Goal: Book appointment/travel/reservation

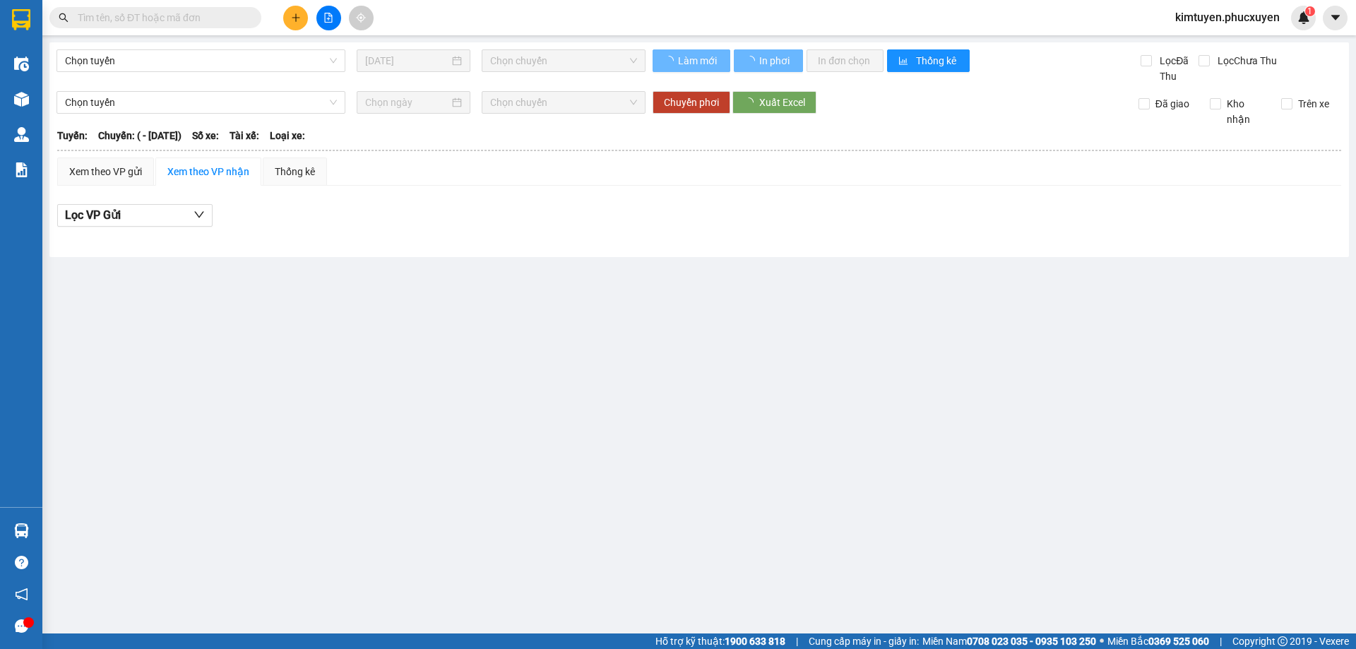
type input "[DATE]"
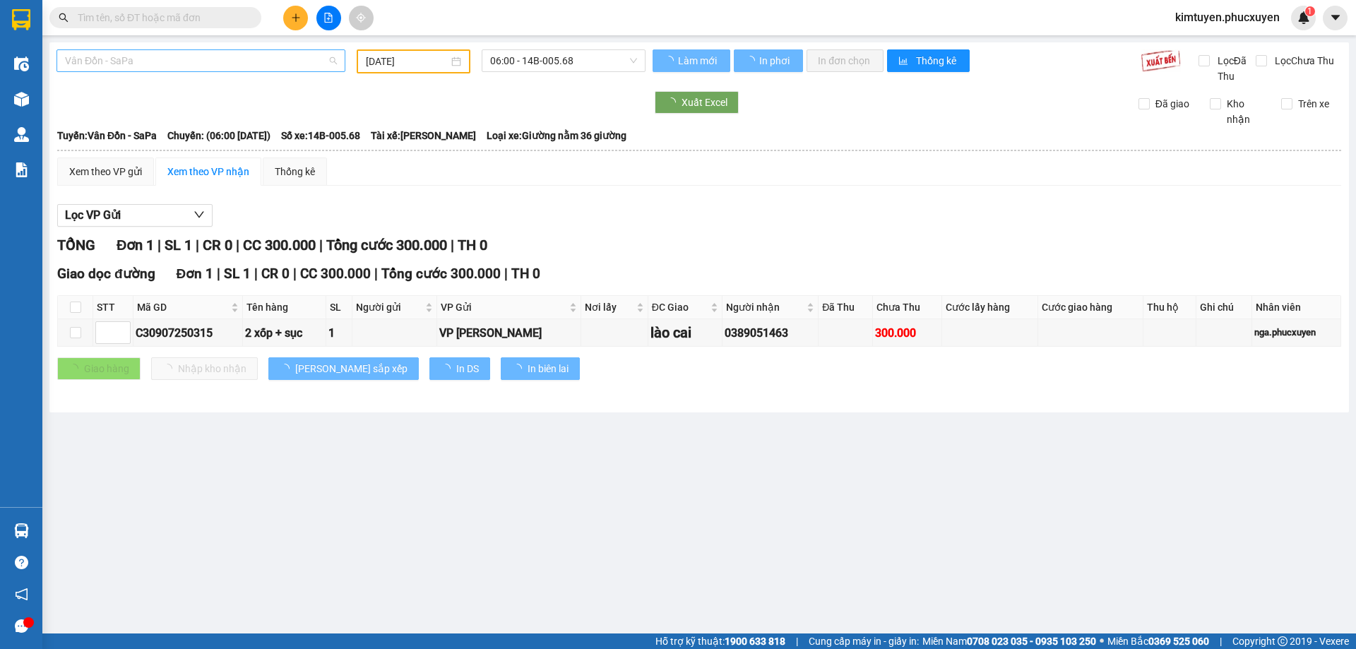
click at [158, 61] on span "Vân Đồn - SaPa" at bounding box center [201, 60] width 272 height 21
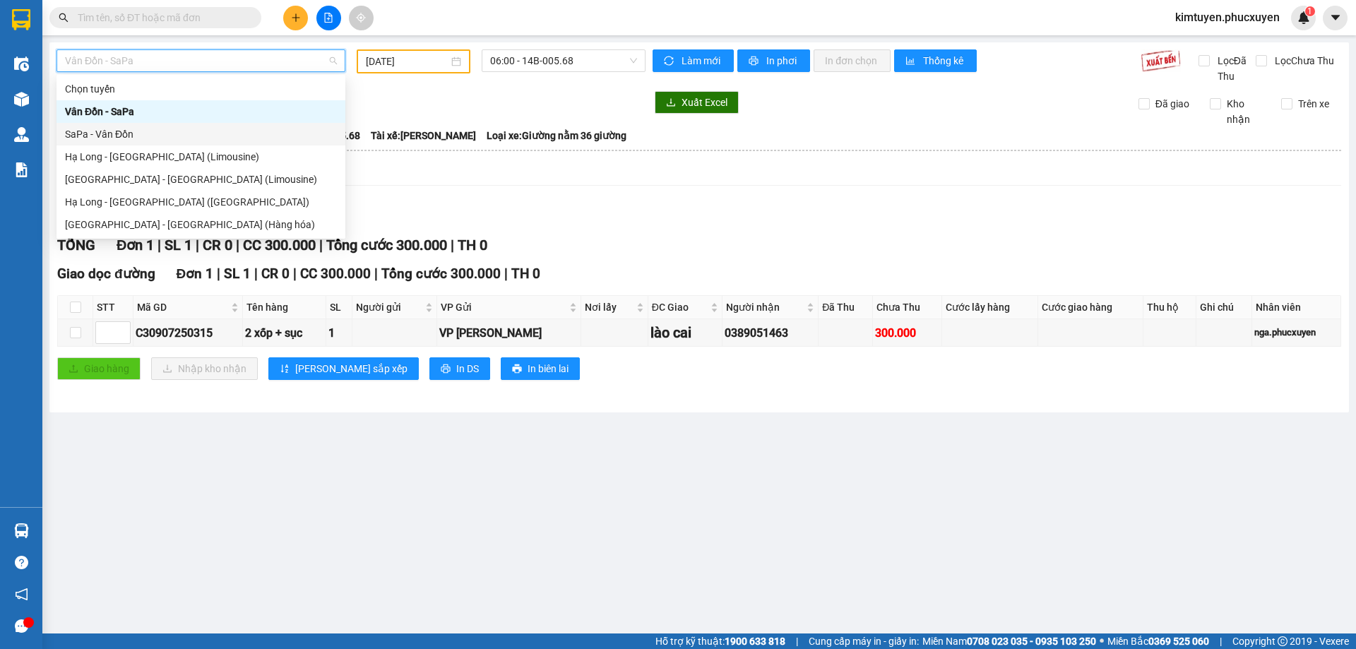
click at [132, 134] on div "SaPa - Vân Đồn" at bounding box center [201, 134] width 272 height 16
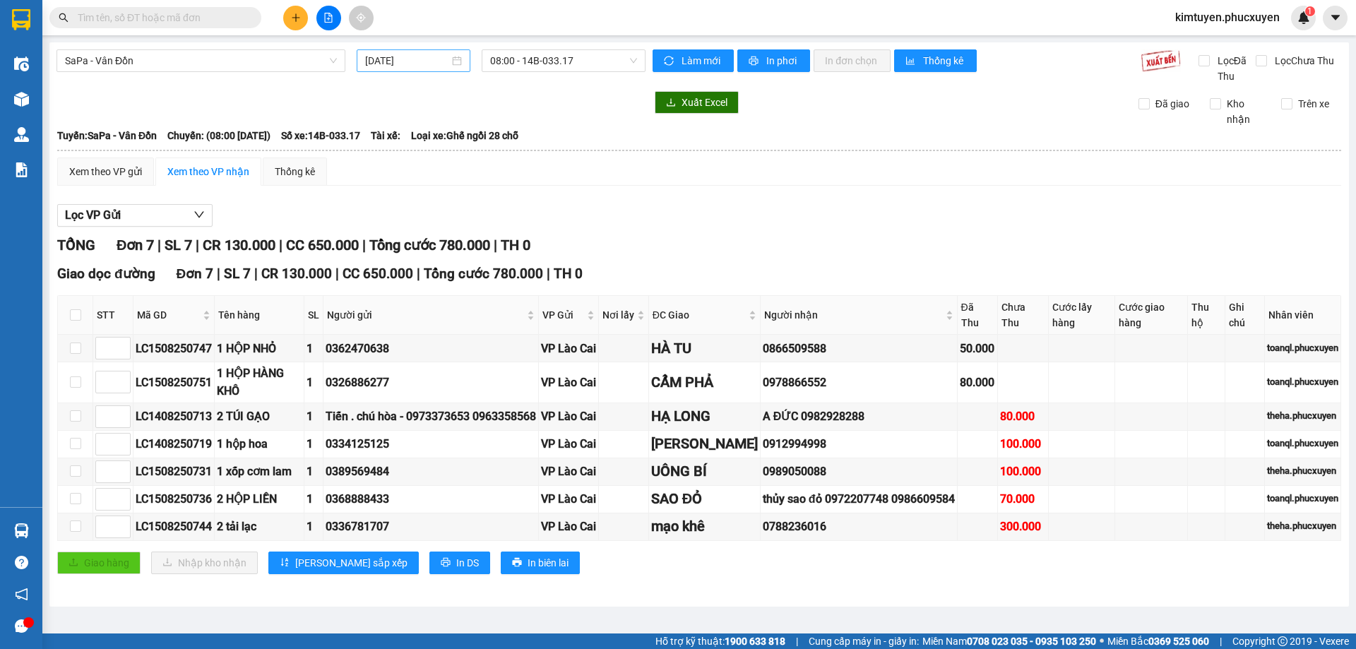
click at [453, 64] on div "[DATE]" at bounding box center [413, 61] width 97 height 16
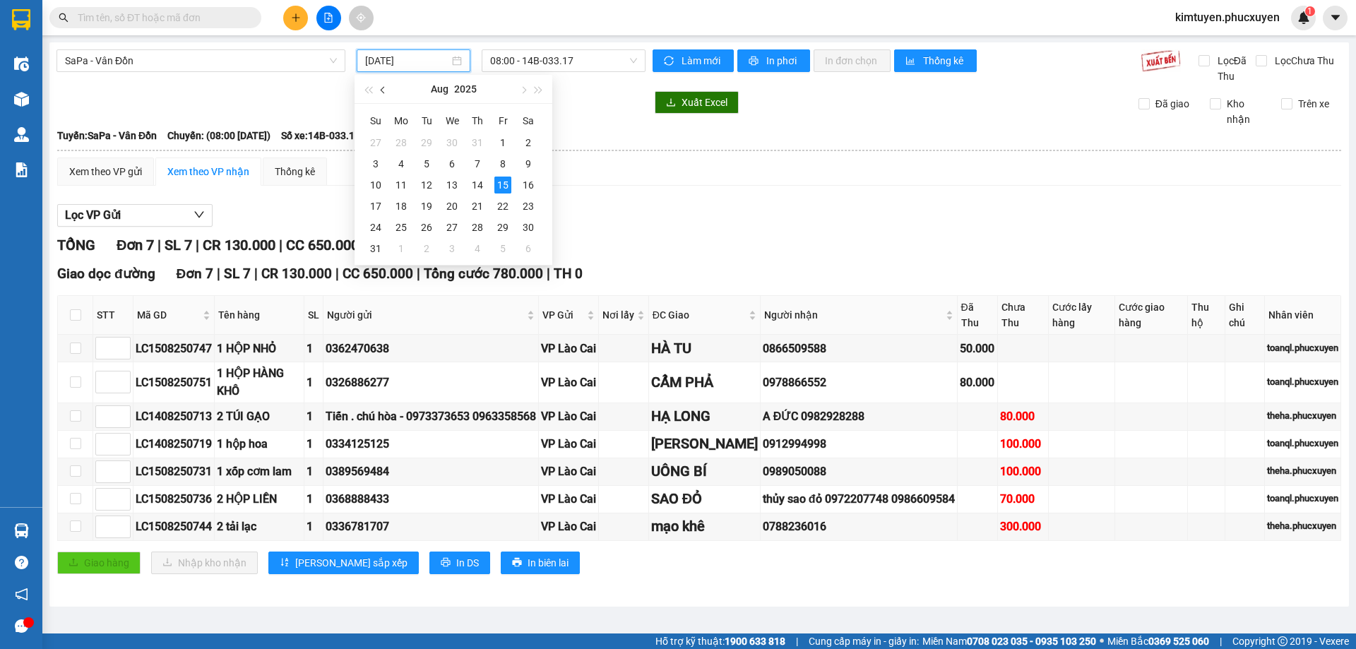
click at [383, 91] on span "button" at bounding box center [384, 90] width 7 height 7
click at [454, 167] on div "9" at bounding box center [452, 163] width 17 height 17
type input "[DATE]"
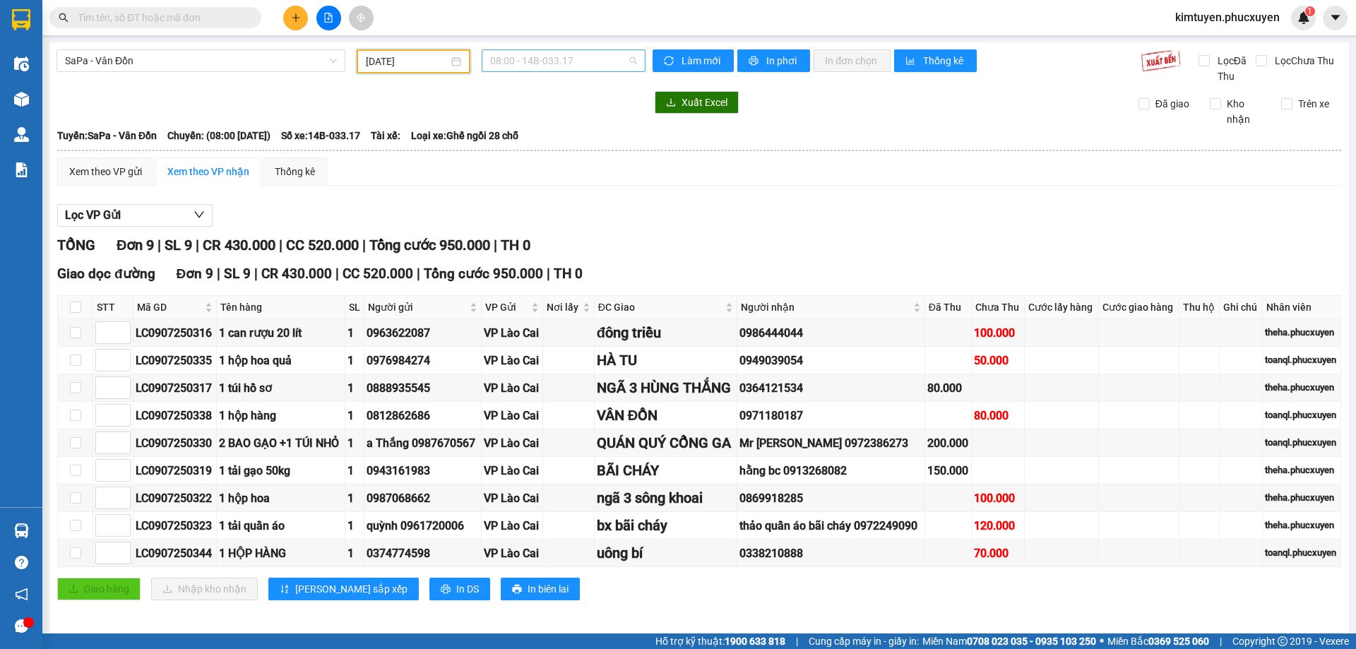
click at [593, 64] on span "08:00 - 14B-033.17" at bounding box center [563, 60] width 147 height 21
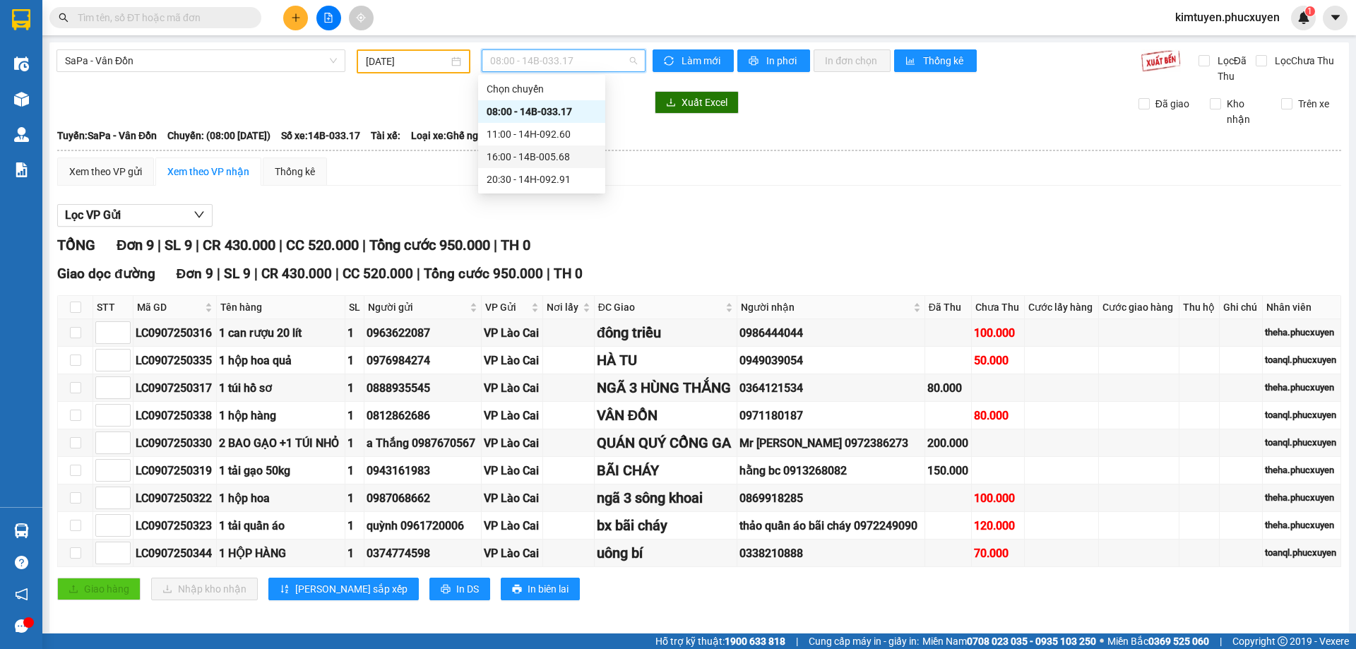
click at [563, 156] on div "16:00 - 14B-005.68" at bounding box center [542, 157] width 110 height 16
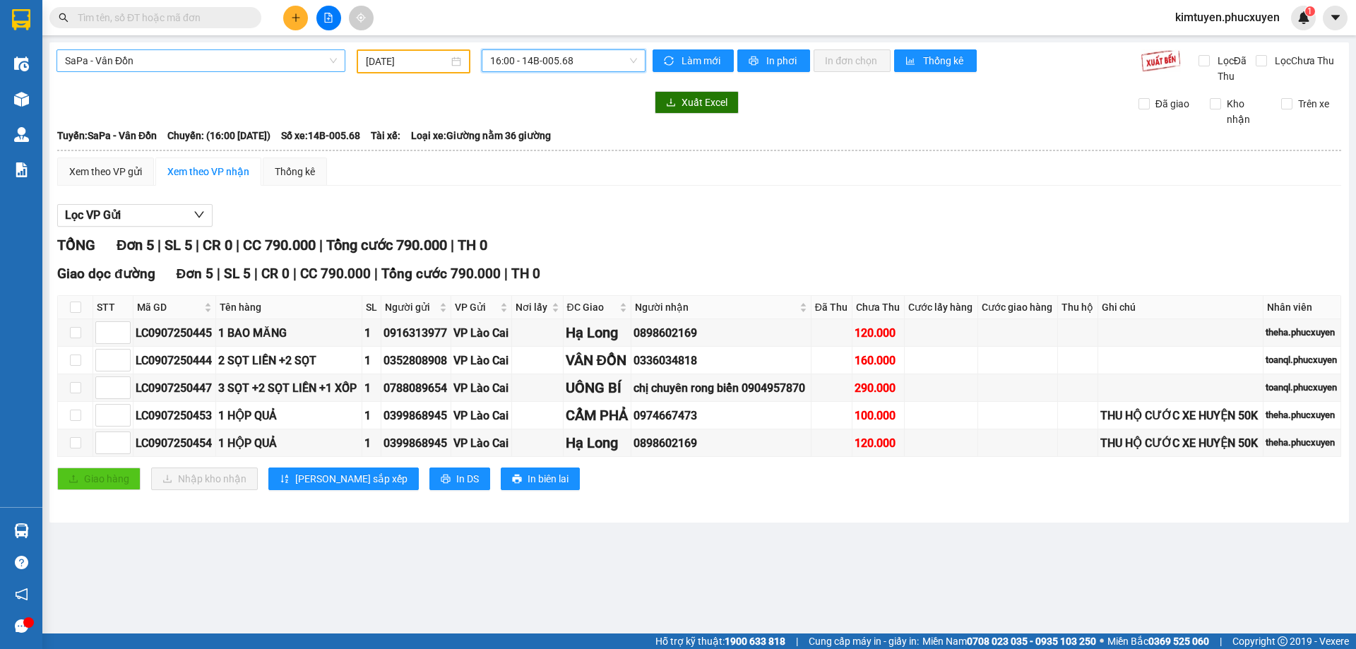
click at [149, 54] on span "SaPa - Vân Đồn" at bounding box center [201, 60] width 272 height 21
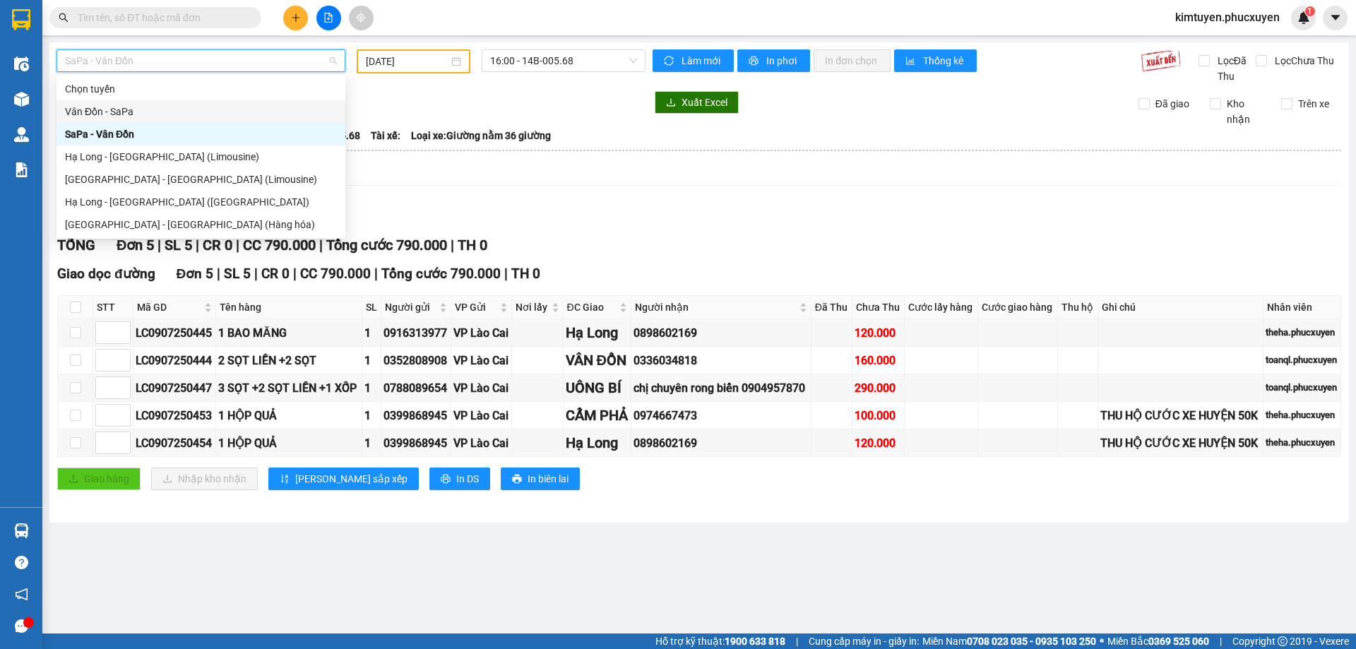
click at [116, 102] on div "Vân Đồn - SaPa" at bounding box center [200, 111] width 289 height 23
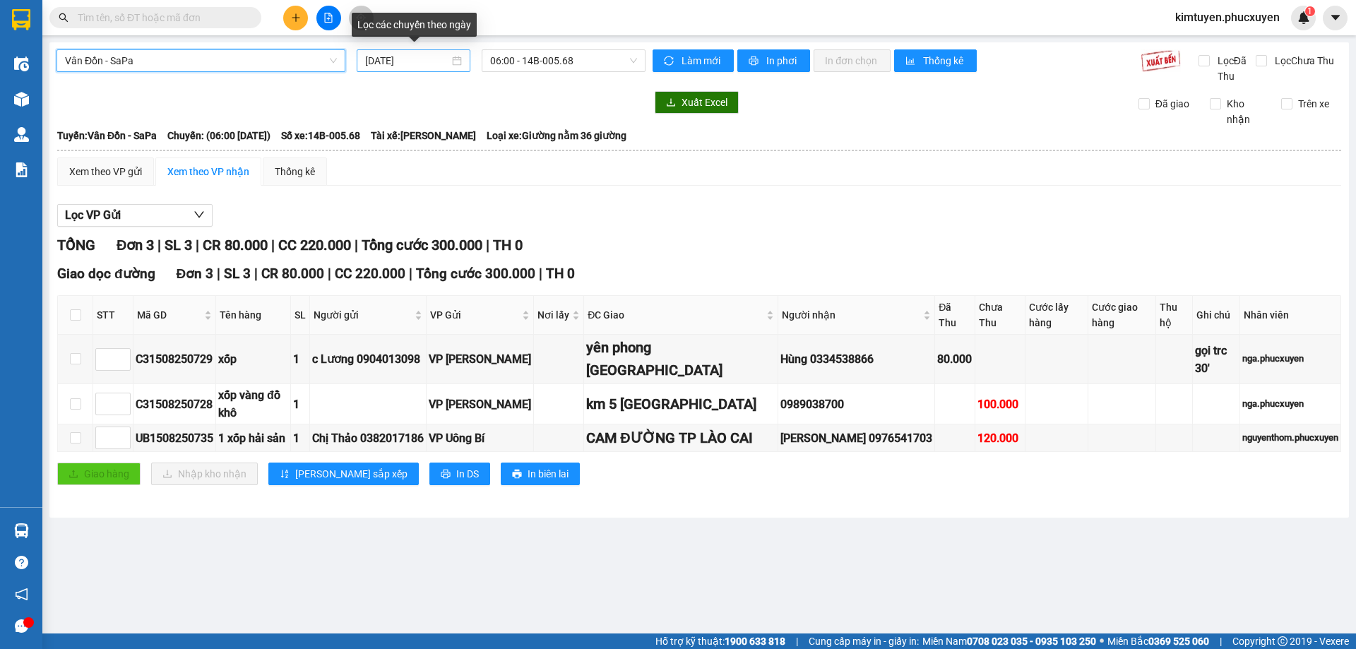
click at [463, 61] on div "[DATE]" at bounding box center [414, 60] width 114 height 23
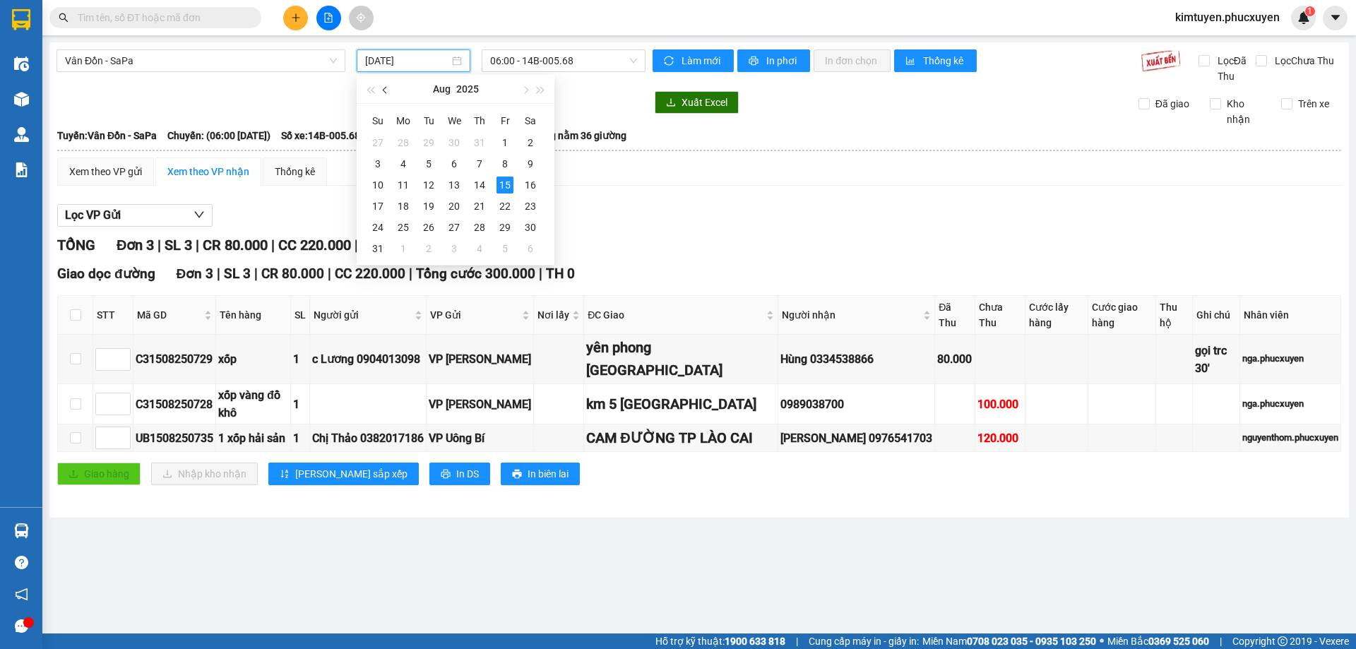
click at [392, 92] on button "button" at bounding box center [386, 89] width 16 height 28
click at [456, 161] on div "9" at bounding box center [454, 163] width 17 height 17
type input "[DATE]"
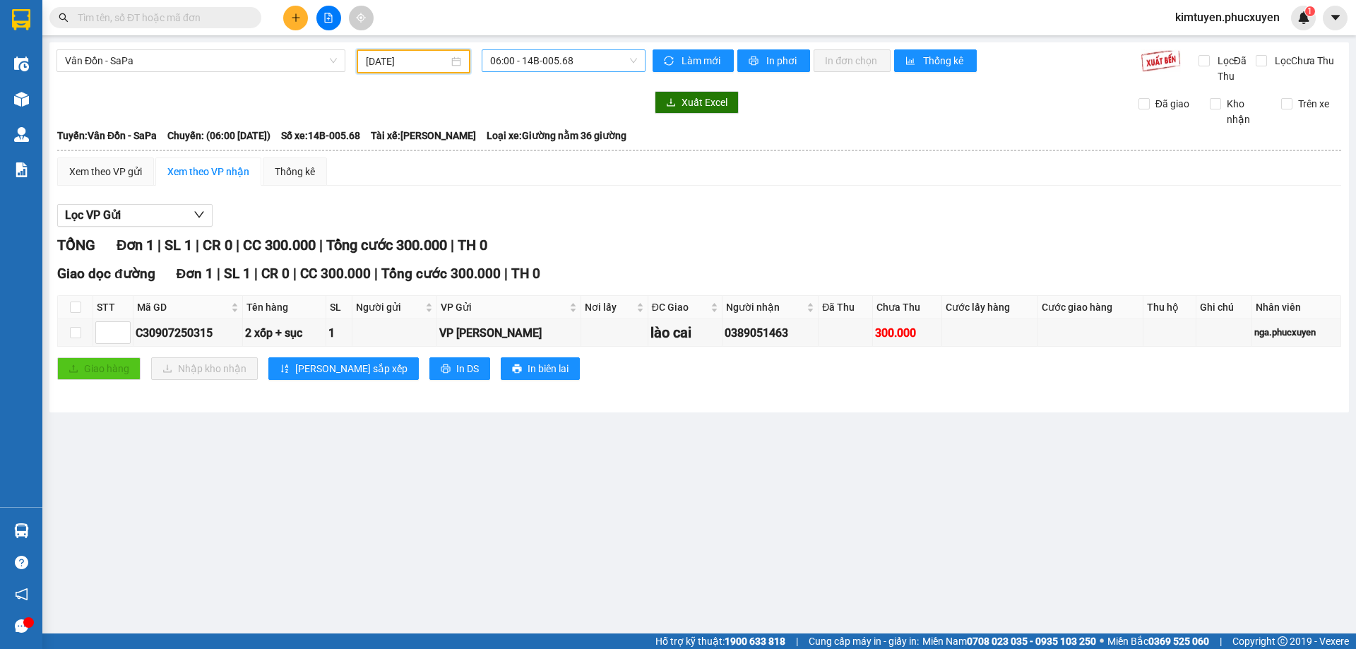
click at [588, 65] on span "06:00 - 14B-005.68" at bounding box center [563, 60] width 147 height 21
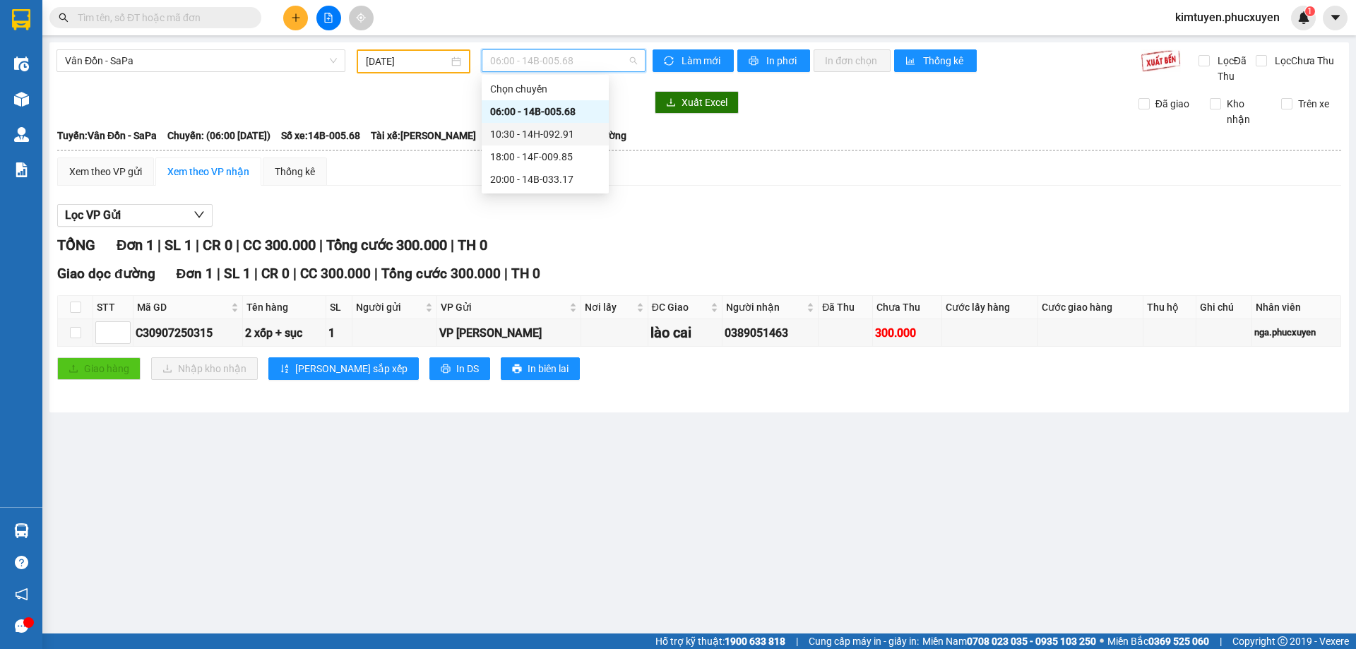
click at [557, 138] on div "10:30 - 14H-092.91" at bounding box center [545, 134] width 110 height 16
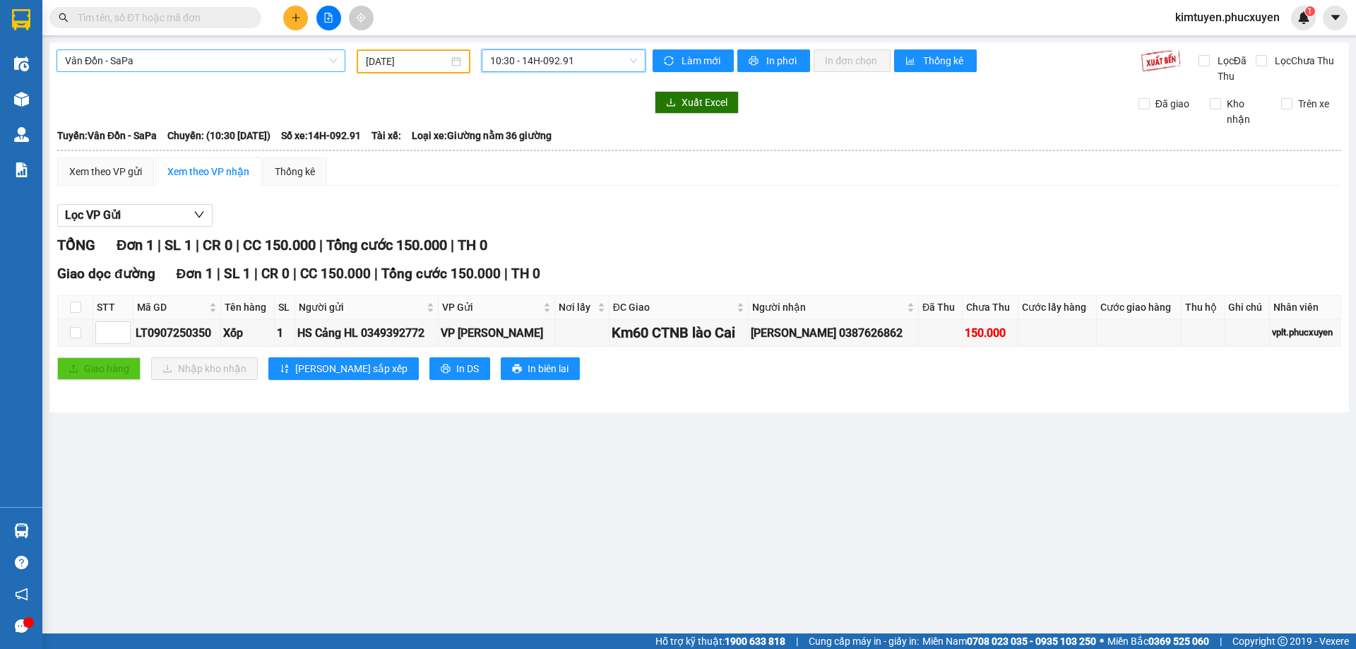
click at [130, 59] on span "Vân Đồn - SaPa" at bounding box center [201, 60] width 272 height 21
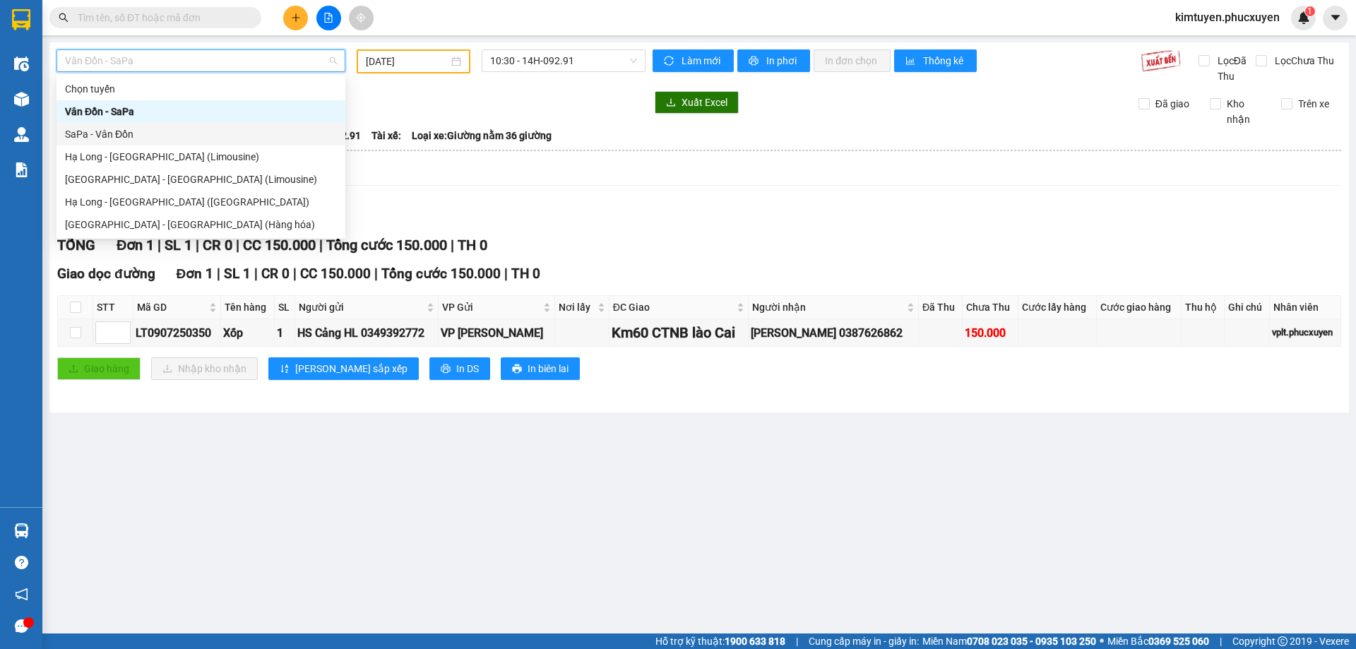
click at [114, 132] on div "SaPa - Vân Đồn" at bounding box center [201, 134] width 272 height 16
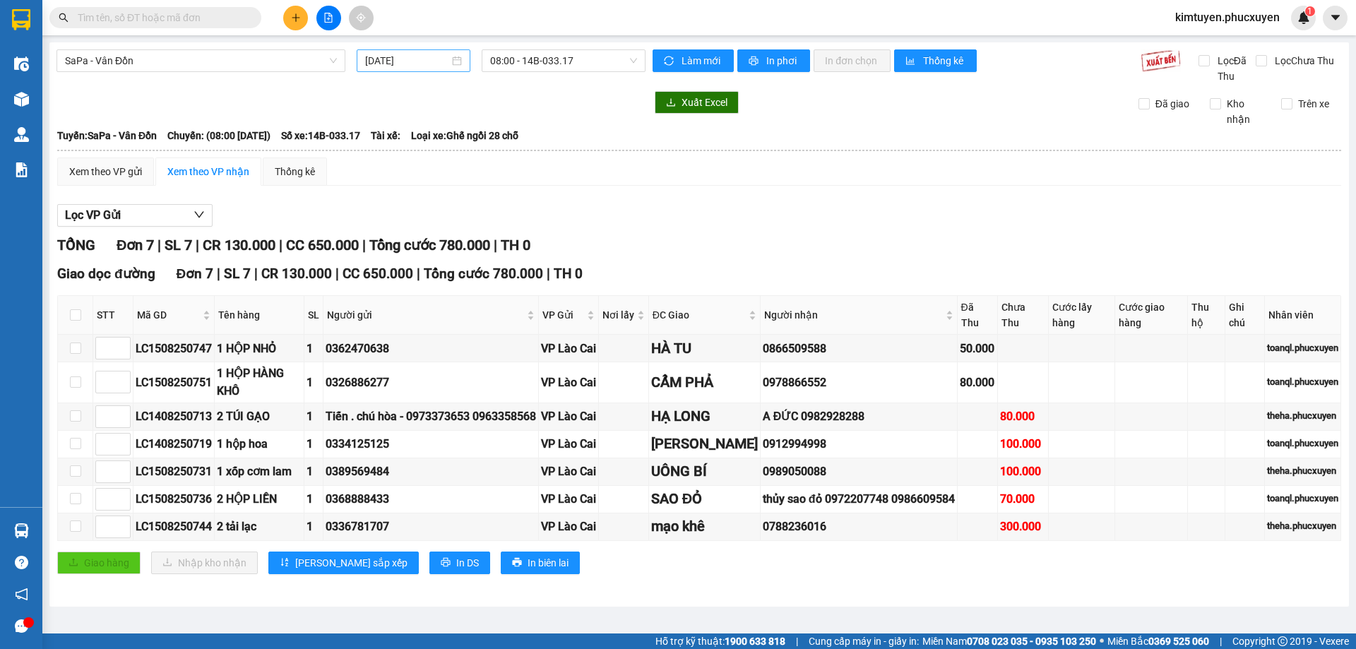
click at [460, 63] on div "[DATE]" at bounding box center [414, 60] width 114 height 23
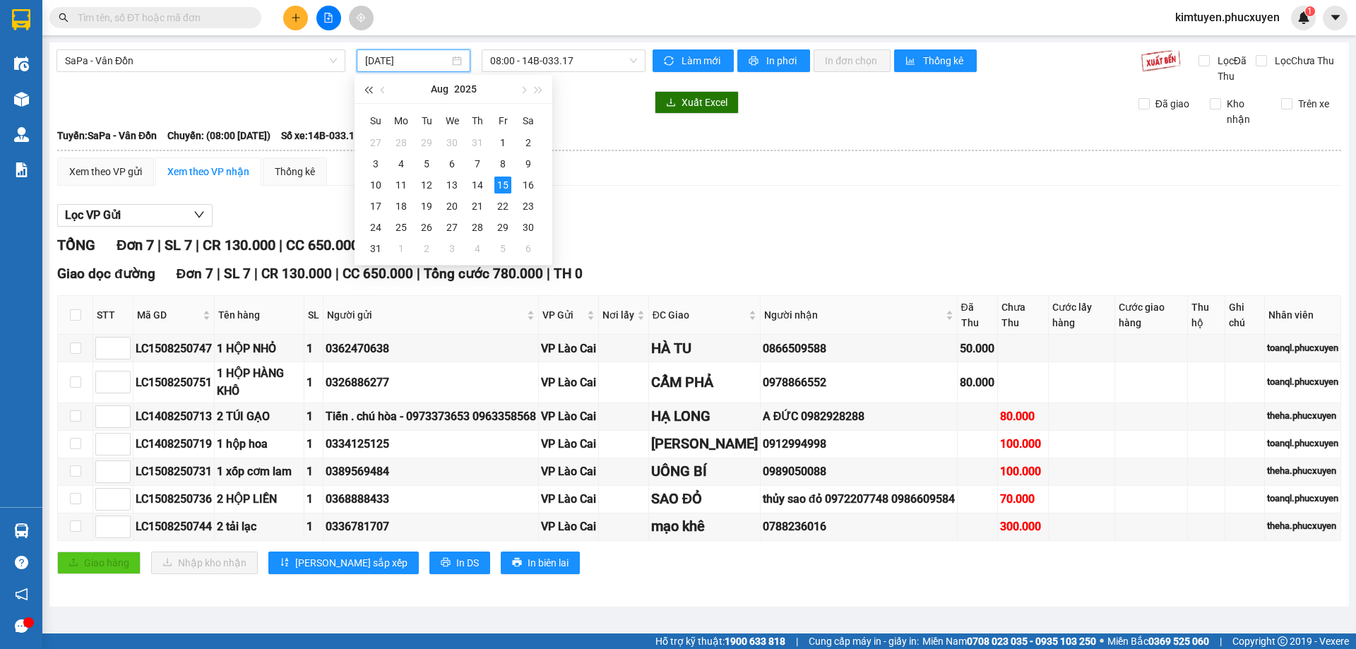
click at [371, 85] on button "button" at bounding box center [368, 89] width 16 height 28
click at [535, 93] on span "button" at bounding box center [538, 90] width 7 height 7
click at [389, 90] on button "button" at bounding box center [384, 89] width 16 height 28
click at [455, 158] on div "9" at bounding box center [452, 163] width 17 height 17
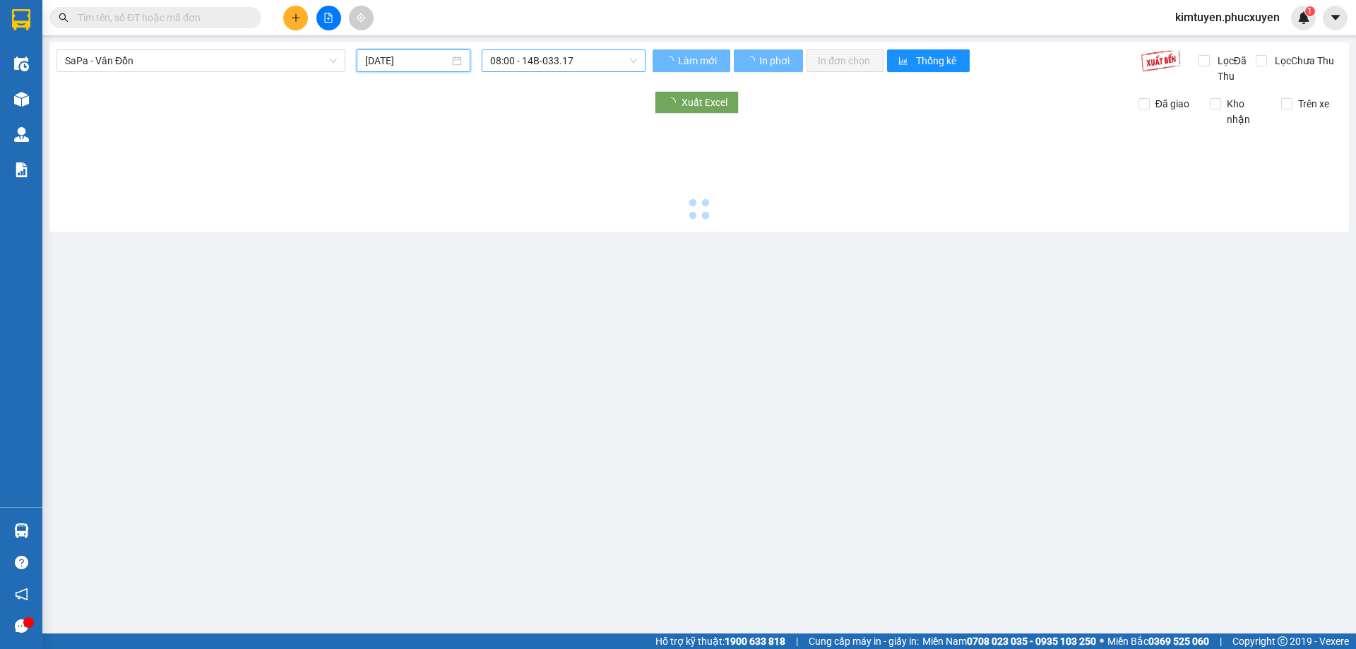
type input "[DATE]"
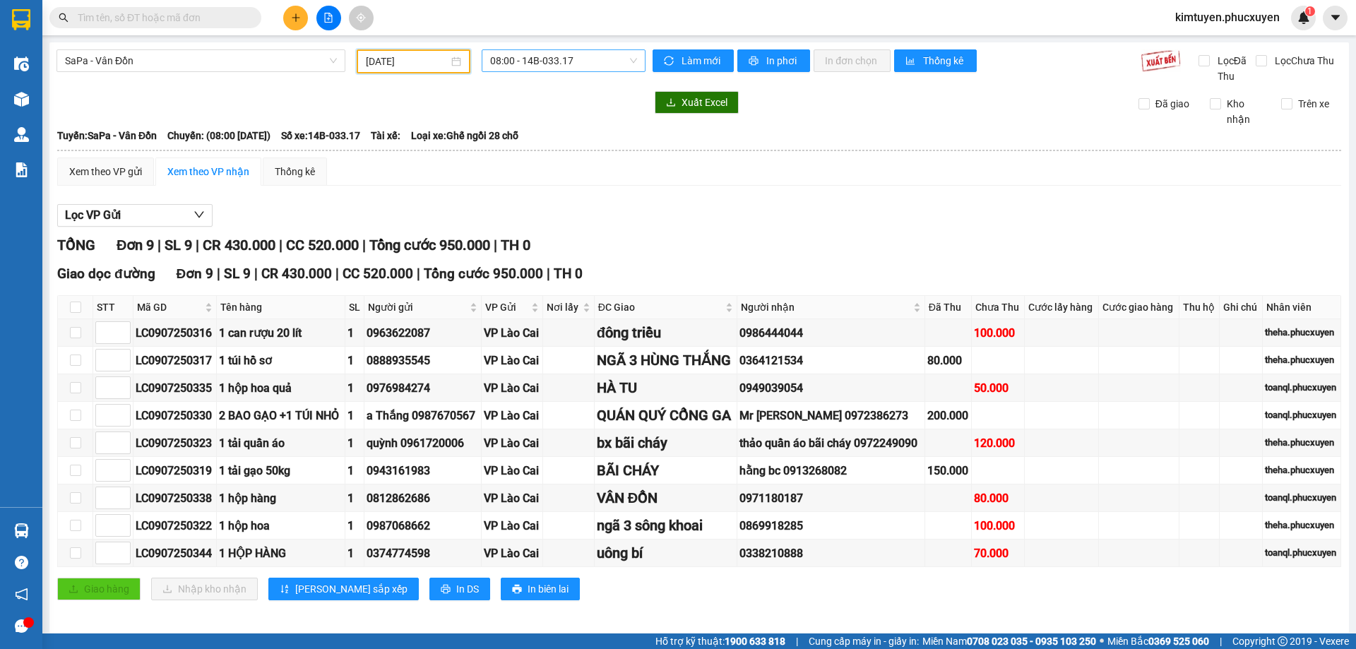
click at [597, 61] on span "08:00 - 14B-033.17" at bounding box center [563, 60] width 147 height 21
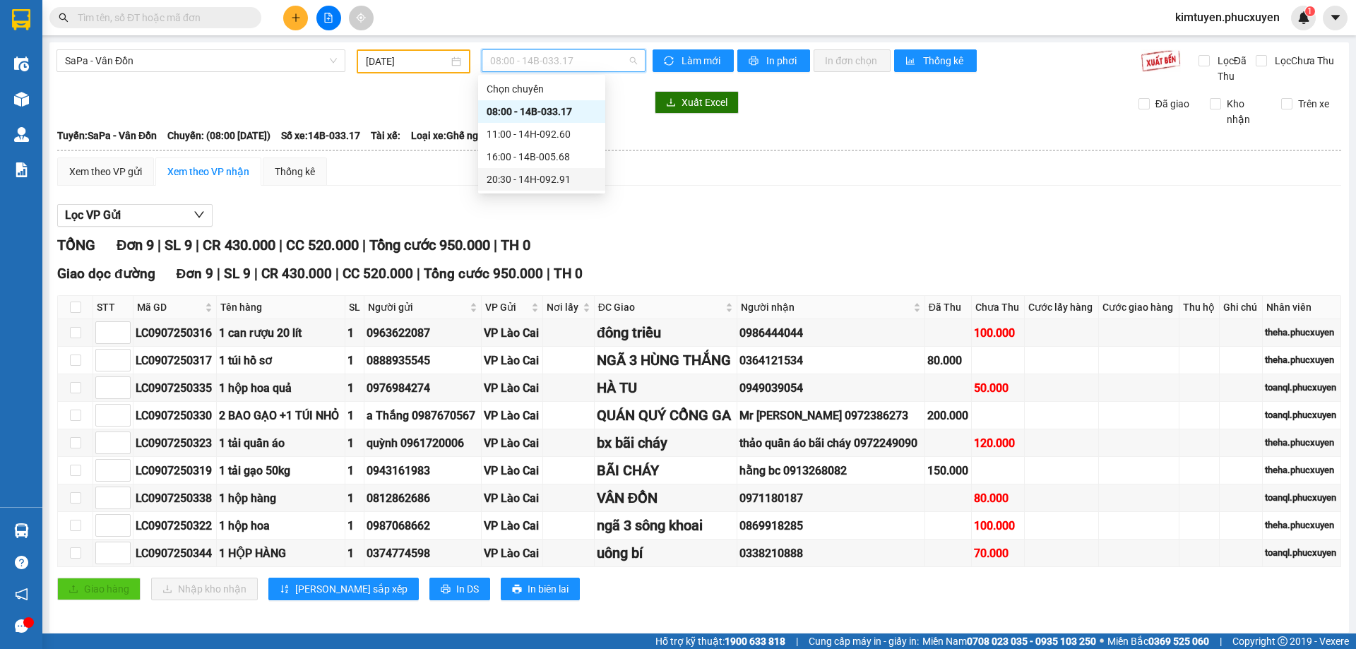
drag, startPoint x: 569, startPoint y: 181, endPoint x: 208, endPoint y: 15, distance: 397.2
click at [566, 180] on div "20:30 - 14H-092.91" at bounding box center [542, 180] width 110 height 16
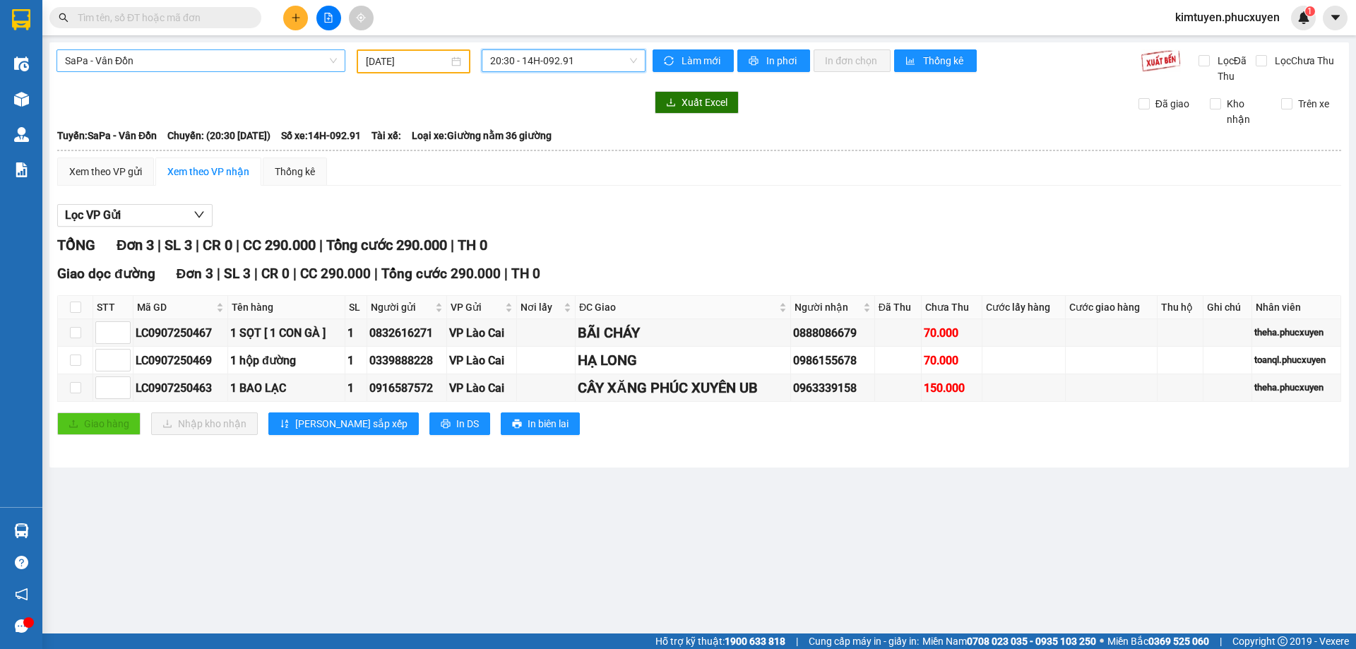
click at [152, 54] on span "SaPa - Vân Đồn" at bounding box center [201, 60] width 272 height 21
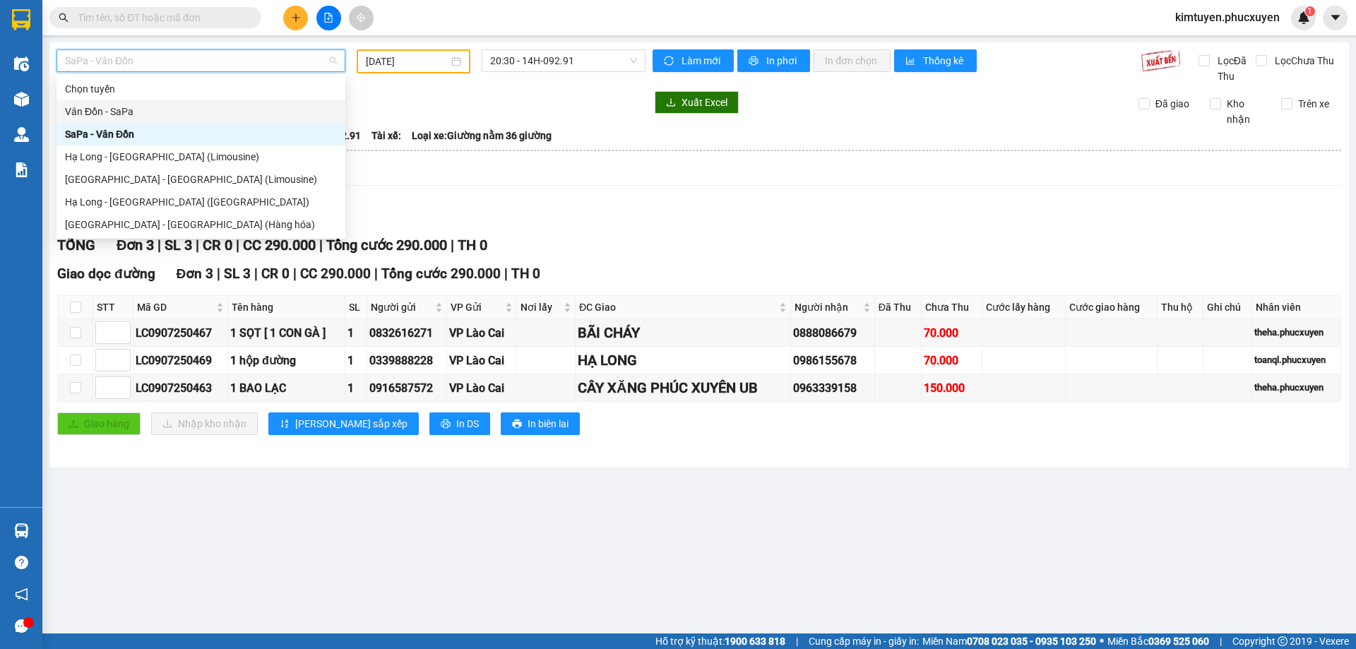
click at [129, 109] on div "Vân Đồn - SaPa" at bounding box center [201, 112] width 272 height 16
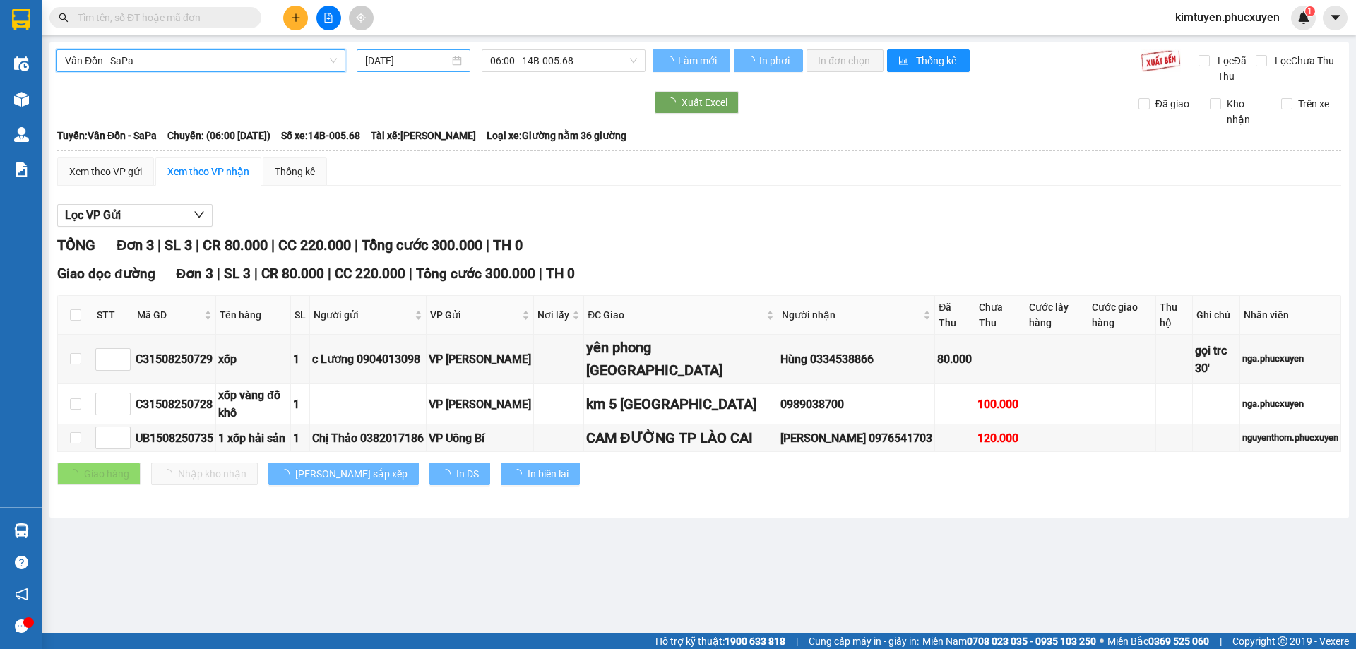
click at [455, 61] on div "[DATE]" at bounding box center [413, 61] width 97 height 16
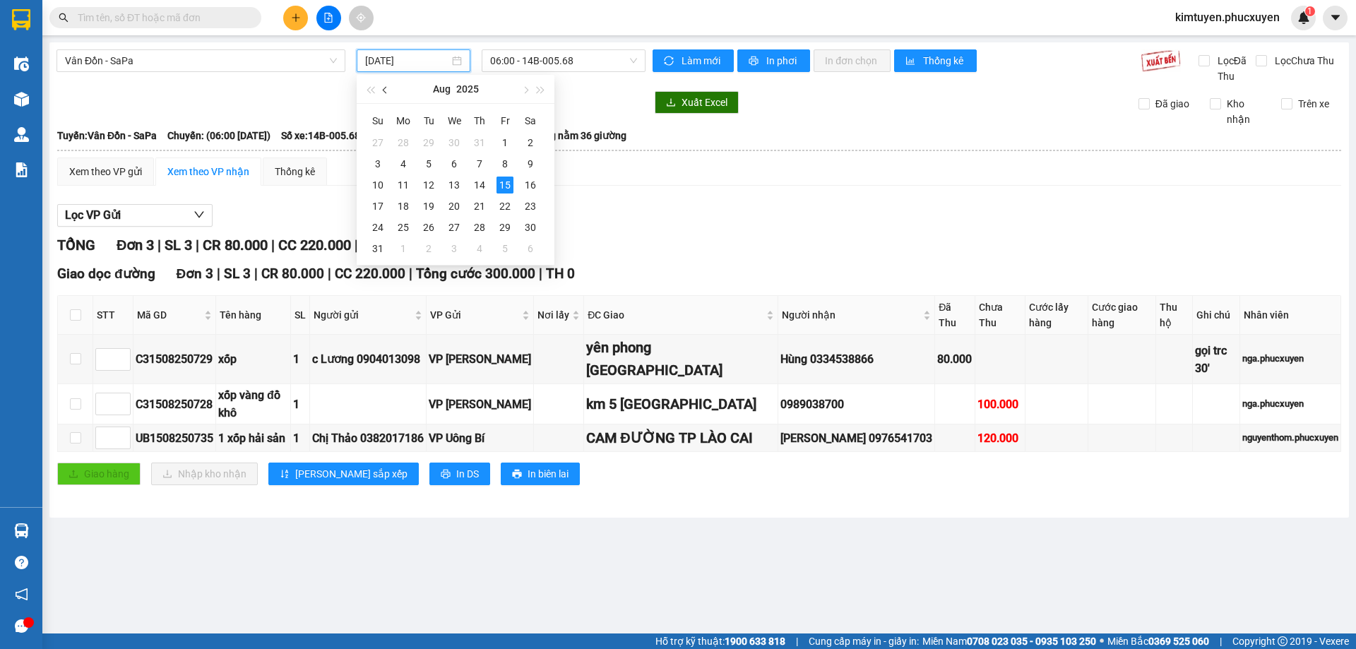
click at [387, 99] on button "button" at bounding box center [386, 89] width 16 height 28
click at [482, 165] on div "10" at bounding box center [479, 163] width 17 height 17
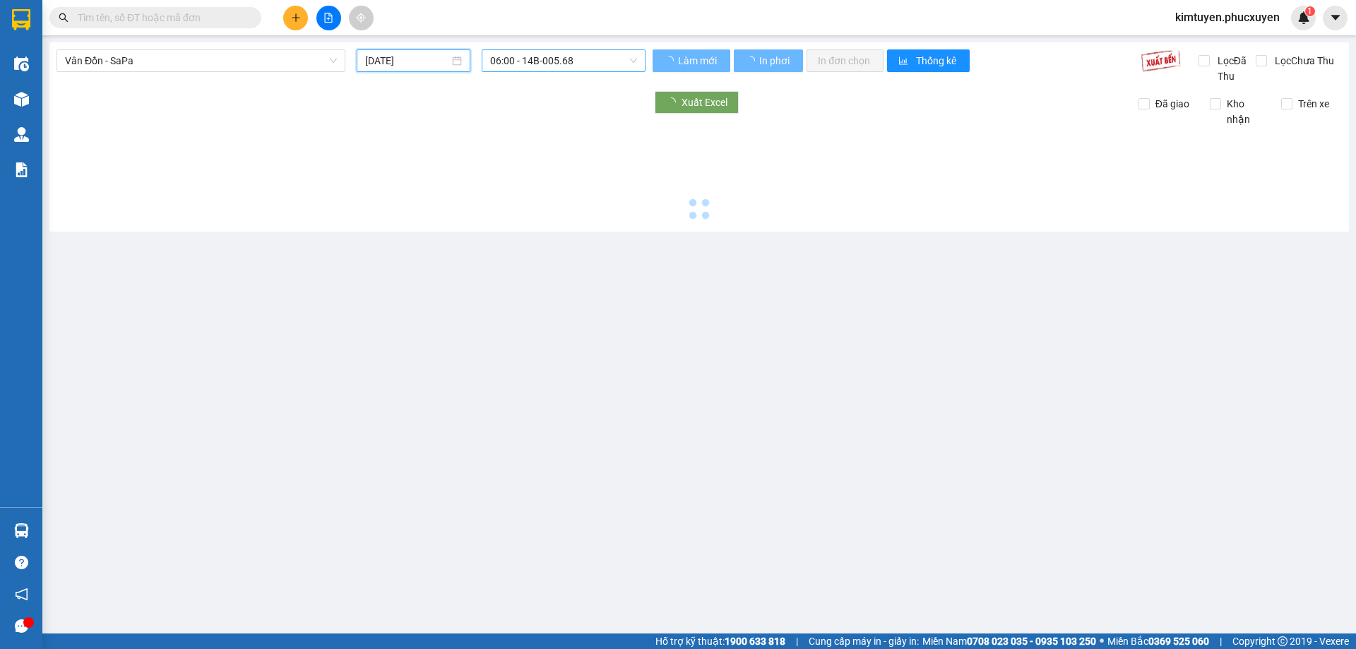
type input "[DATE]"
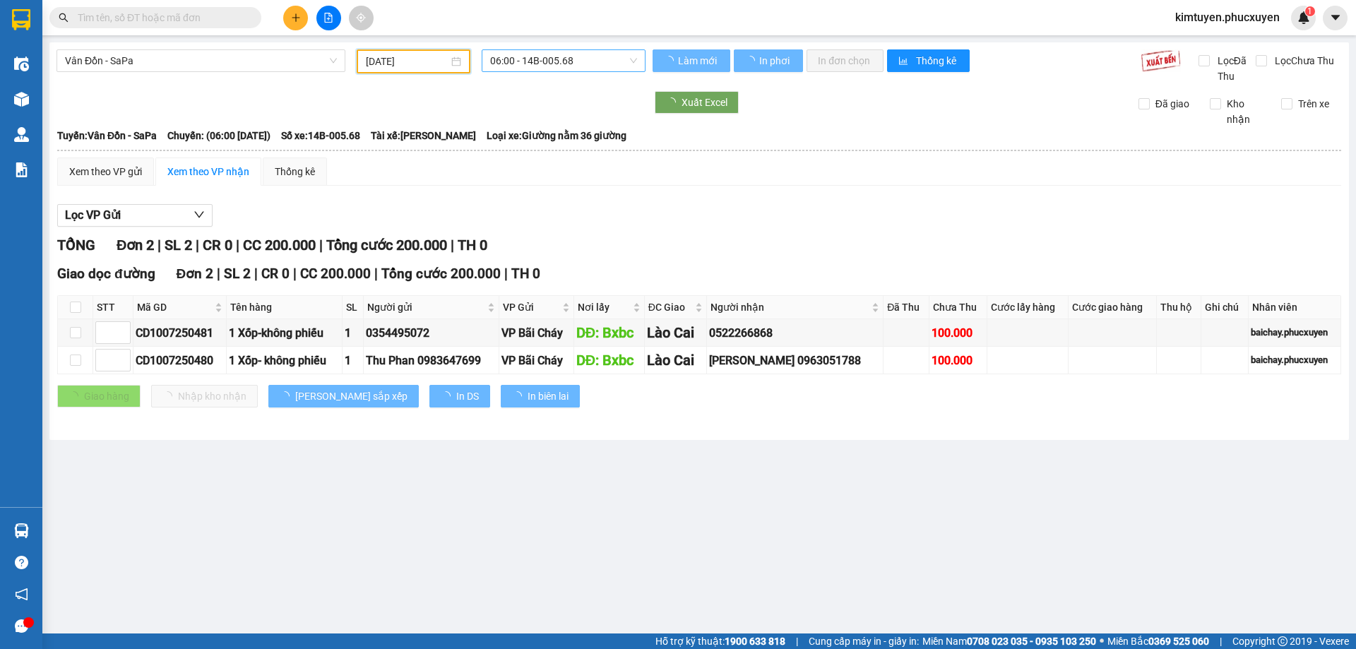
click at [573, 63] on span "06:00 - 14B-005.68" at bounding box center [563, 60] width 147 height 21
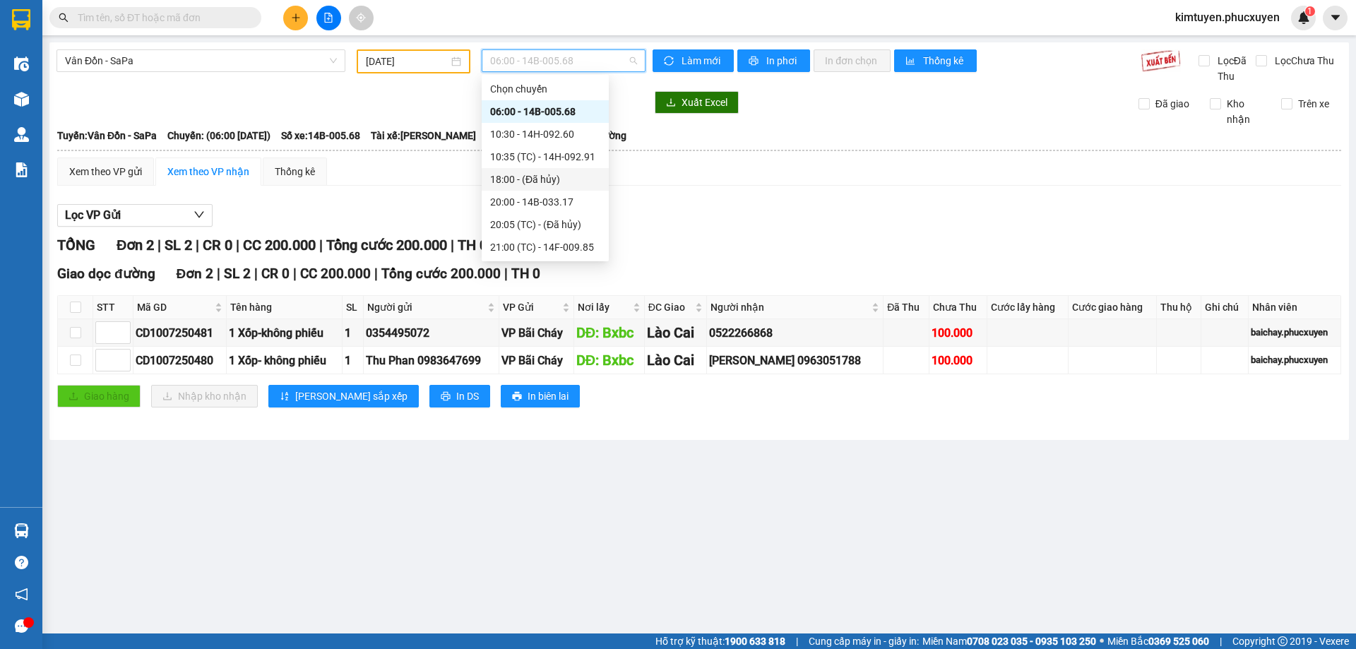
click at [578, 158] on div "10:35 (TC) - 14H-092.91" at bounding box center [545, 157] width 110 height 16
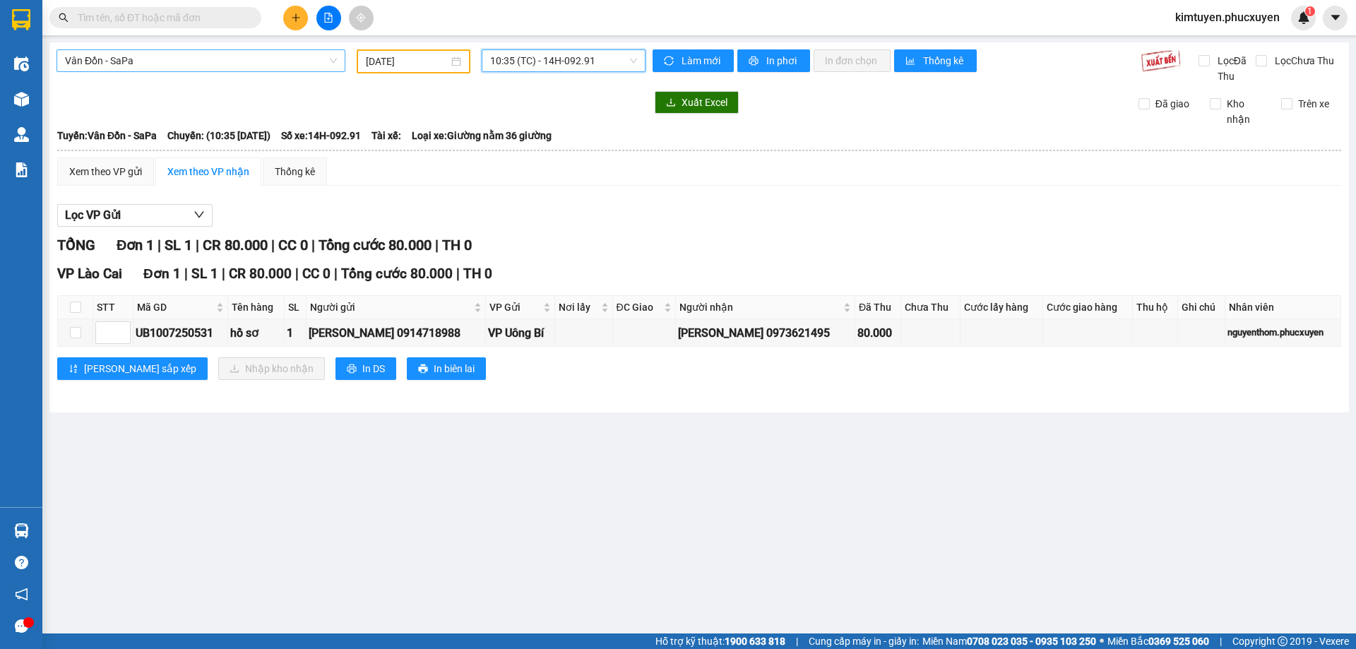
click at [148, 61] on span "Vân Đồn - SaPa" at bounding box center [201, 60] width 272 height 21
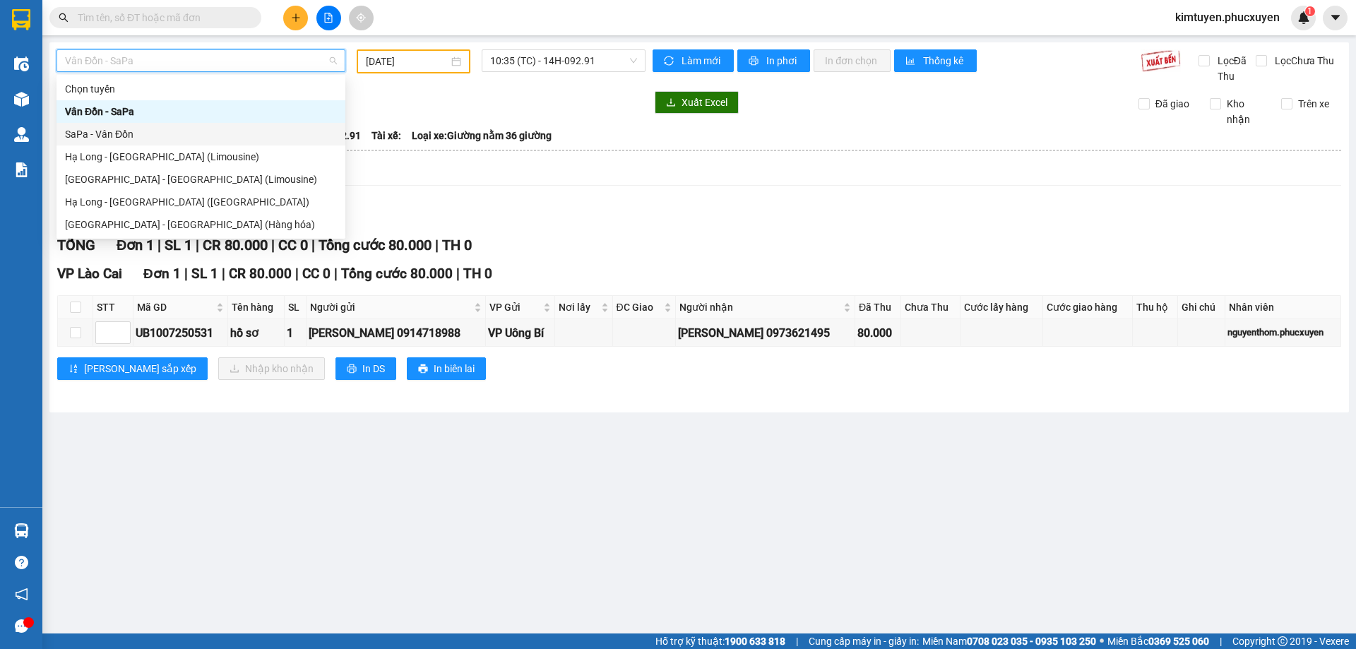
click at [123, 130] on div "SaPa - Vân Đồn" at bounding box center [201, 134] width 272 height 16
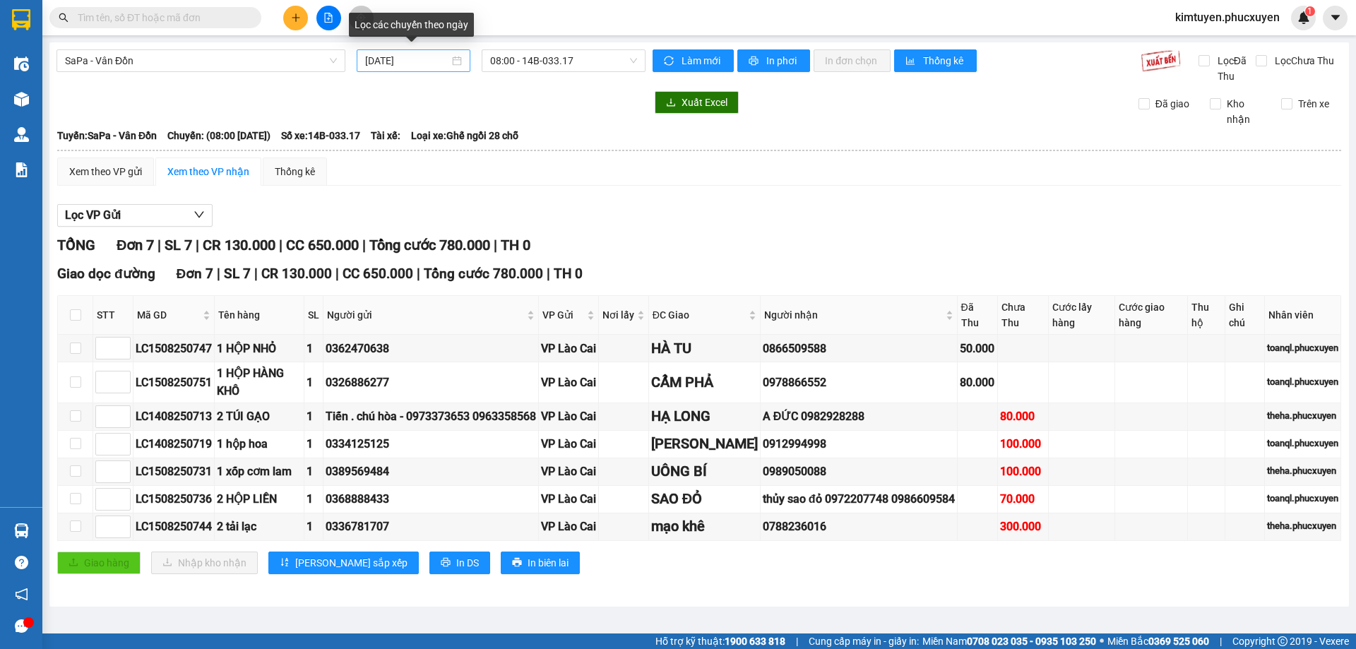
click at [455, 59] on div "[DATE]" at bounding box center [413, 61] width 97 height 16
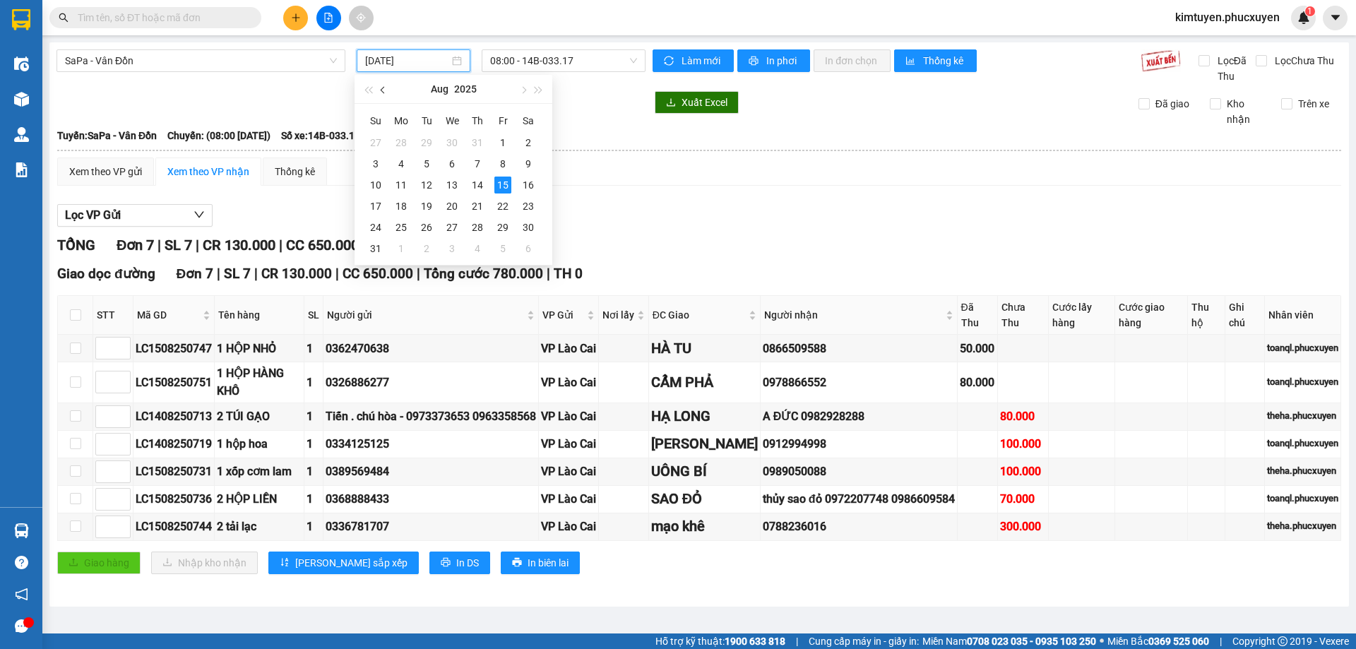
click at [388, 90] on button "button" at bounding box center [384, 89] width 16 height 28
click at [481, 162] on div "10" at bounding box center [477, 163] width 17 height 17
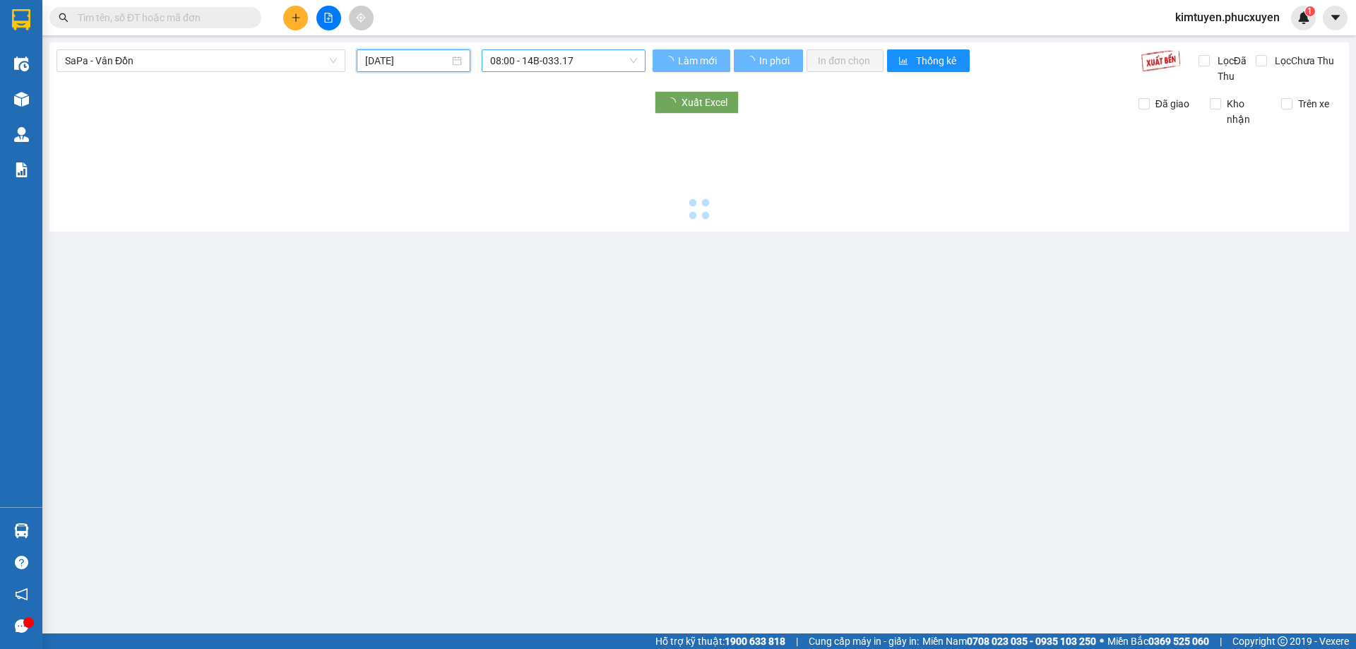
type input "[DATE]"
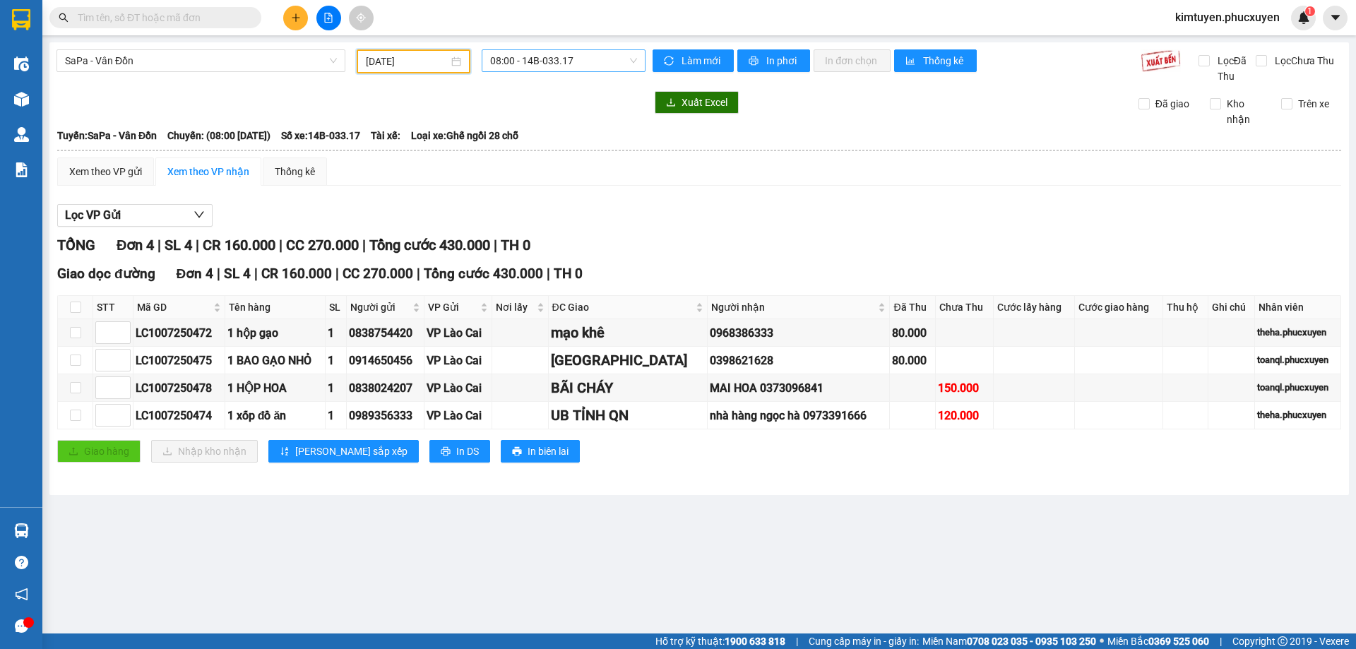
click at [564, 62] on span "08:00 - 14B-033.17" at bounding box center [563, 60] width 147 height 21
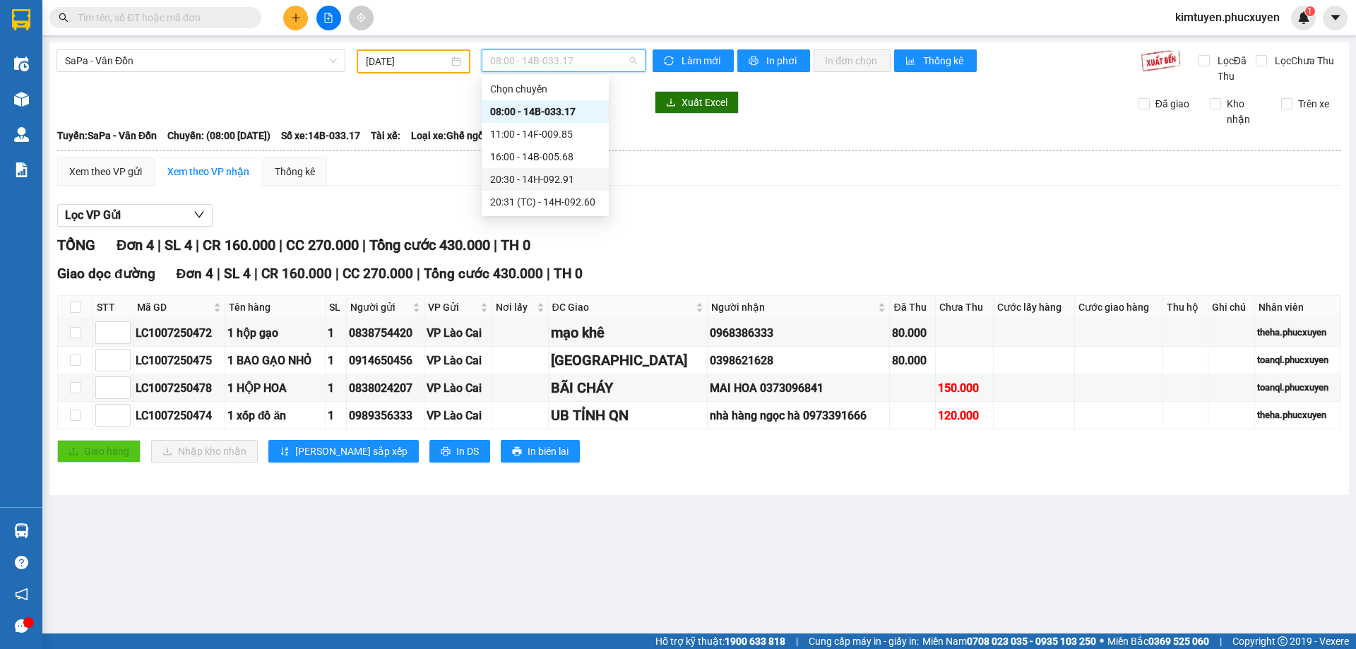
click at [568, 169] on div "20:30 - 14H-092.91" at bounding box center [545, 179] width 127 height 23
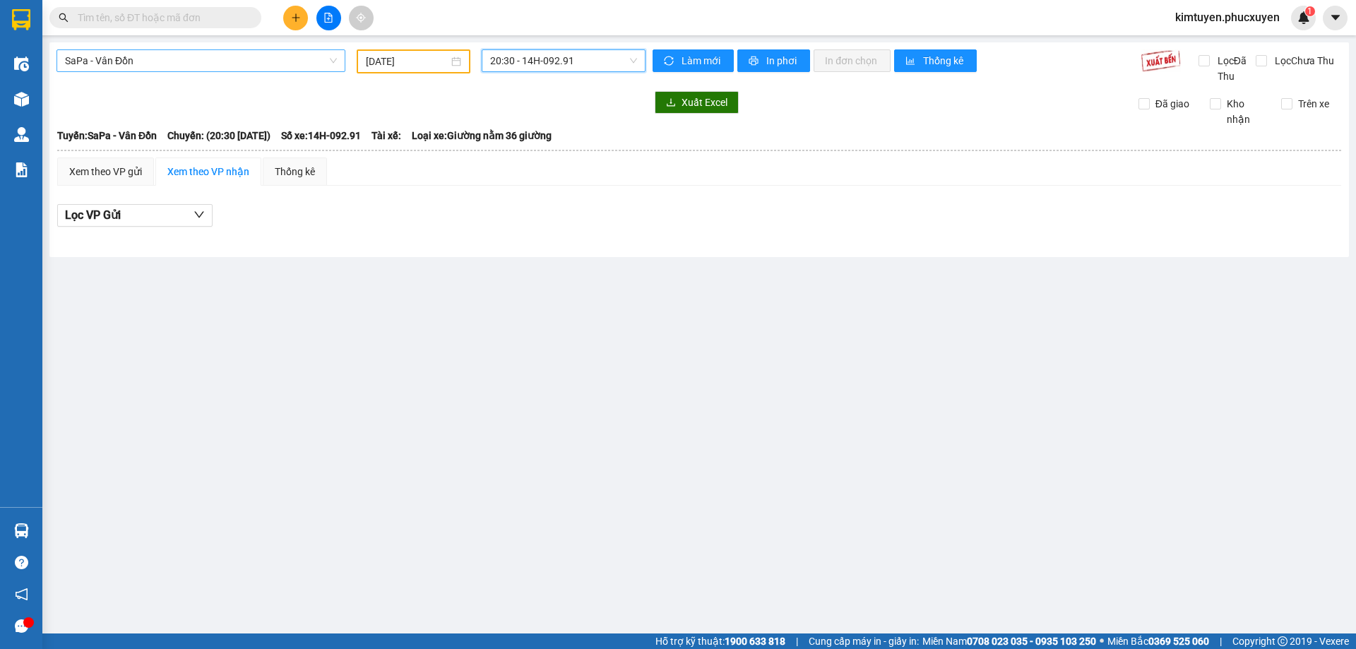
click at [131, 65] on span "SaPa - Vân Đồn" at bounding box center [201, 60] width 272 height 21
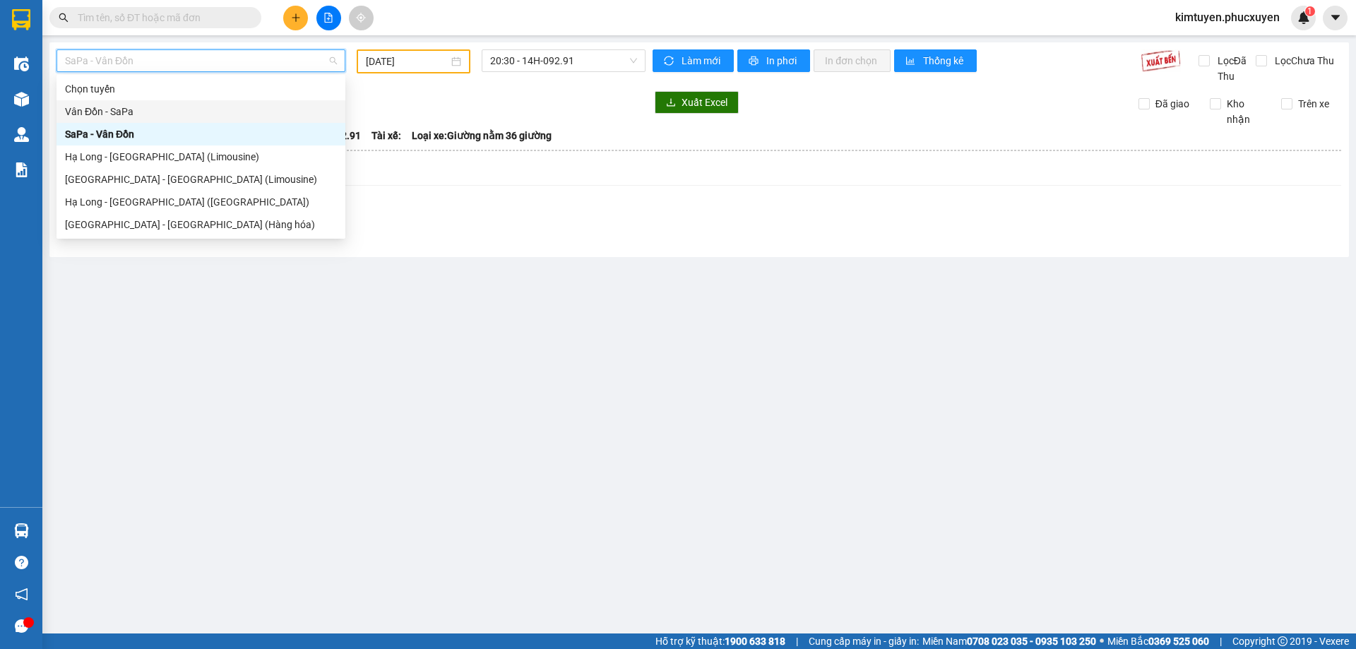
click at [143, 109] on div "Vân Đồn - SaPa" at bounding box center [201, 112] width 272 height 16
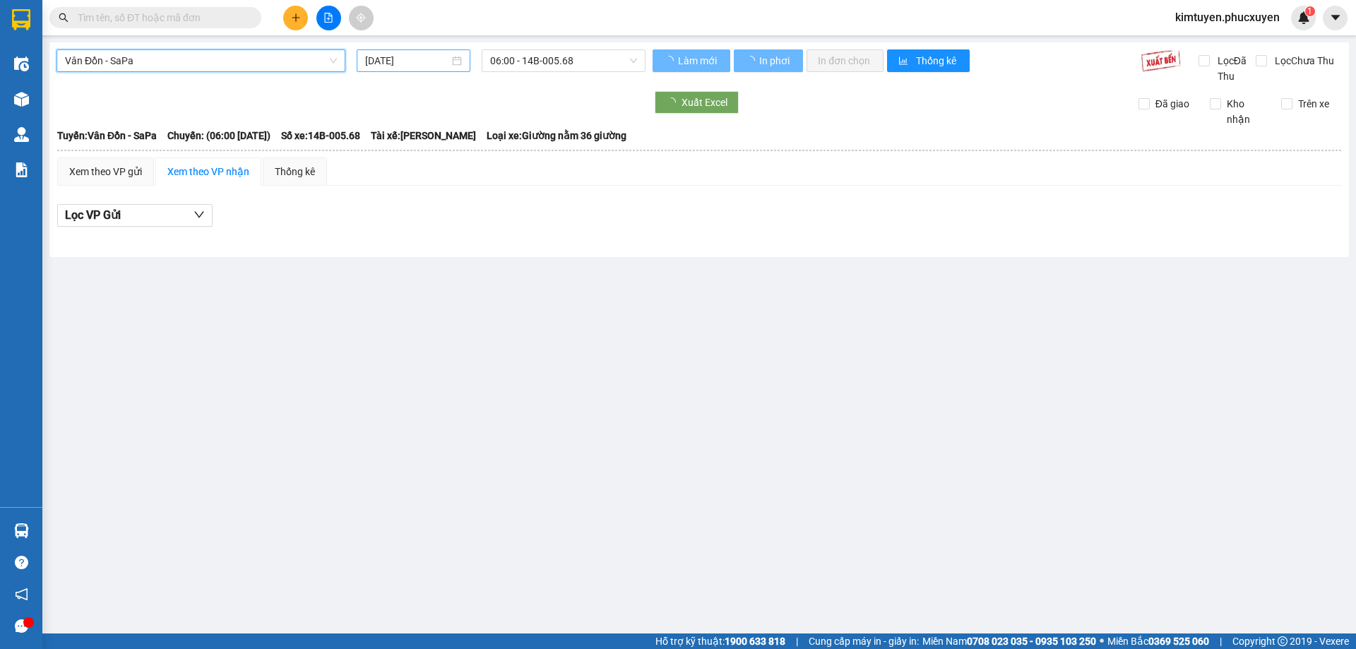
click at [454, 66] on div "[DATE]" at bounding box center [413, 61] width 97 height 16
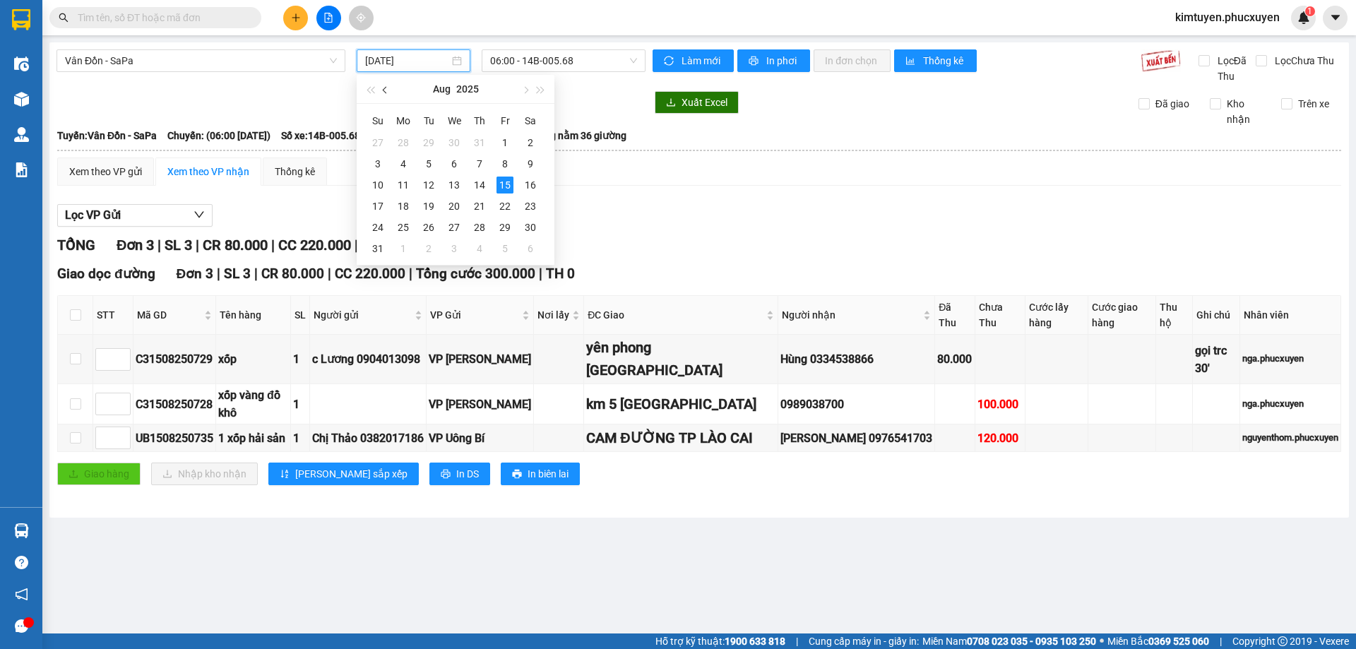
click at [383, 89] on span "button" at bounding box center [386, 90] width 7 height 7
click at [480, 161] on div "10" at bounding box center [479, 163] width 17 height 17
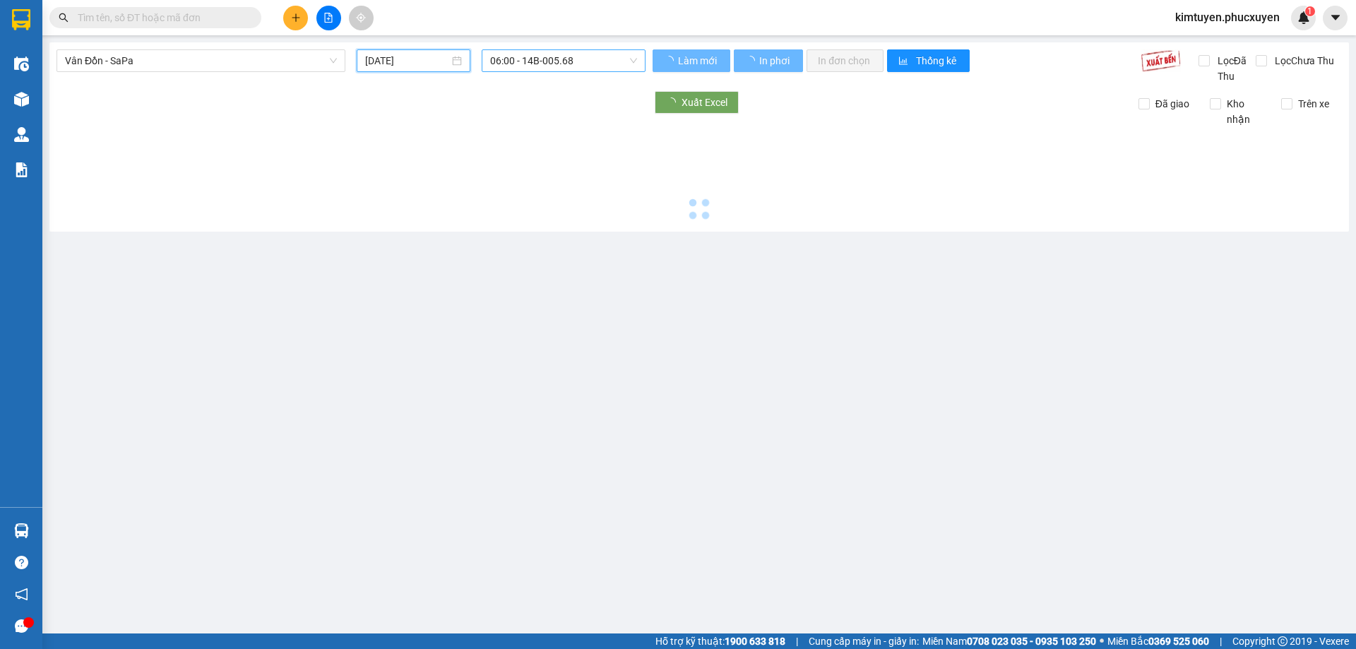
type input "[DATE]"
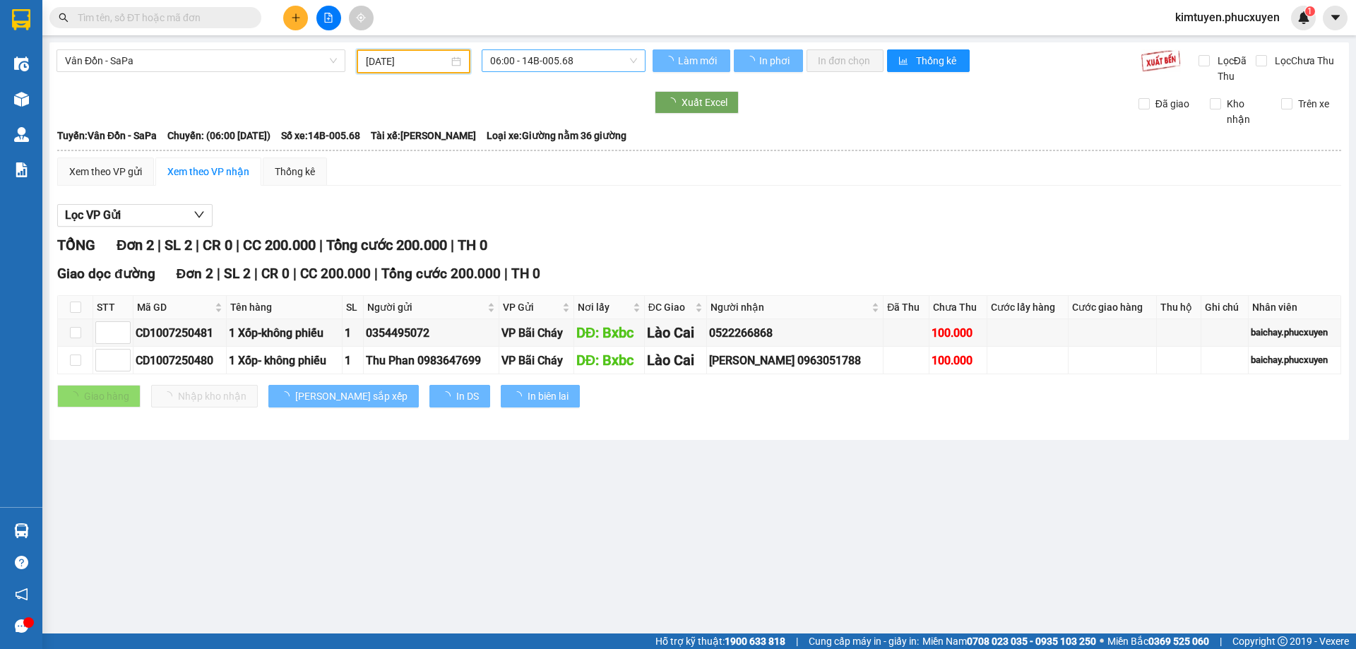
click at [588, 59] on span "06:00 - 14B-005.68" at bounding box center [563, 60] width 147 height 21
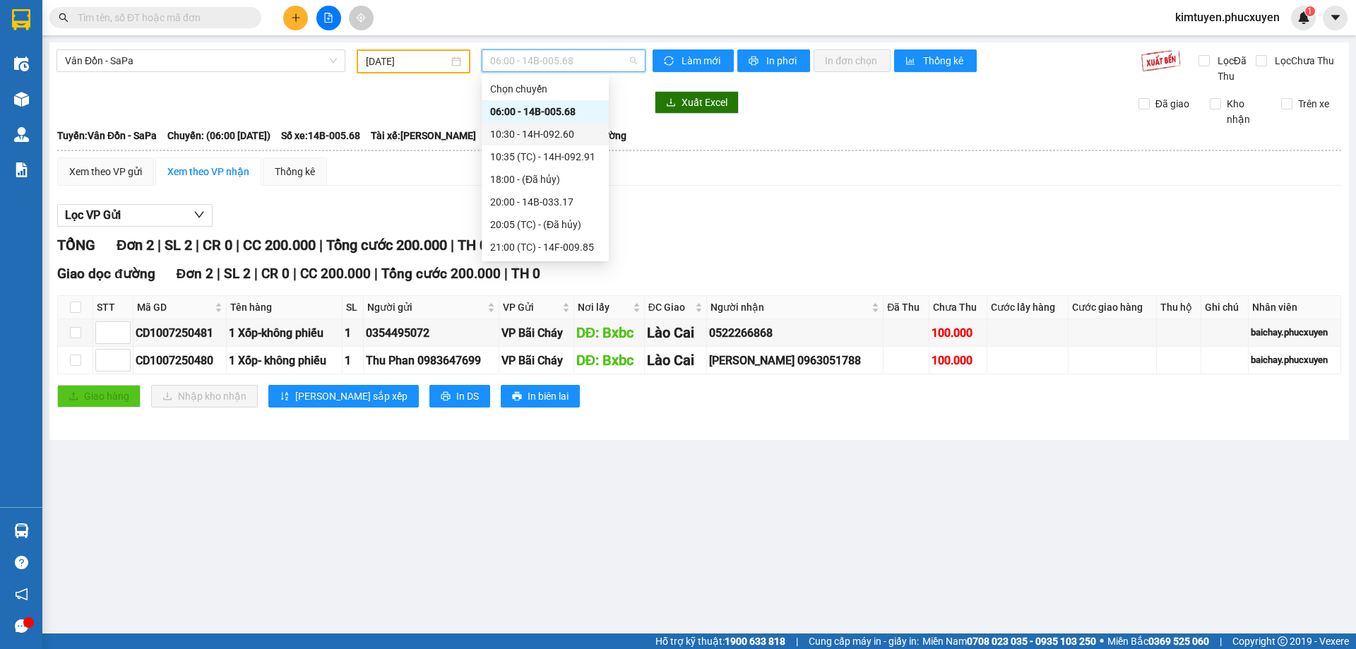
click at [571, 132] on div "10:30 - 14H-092.60" at bounding box center [545, 134] width 110 height 16
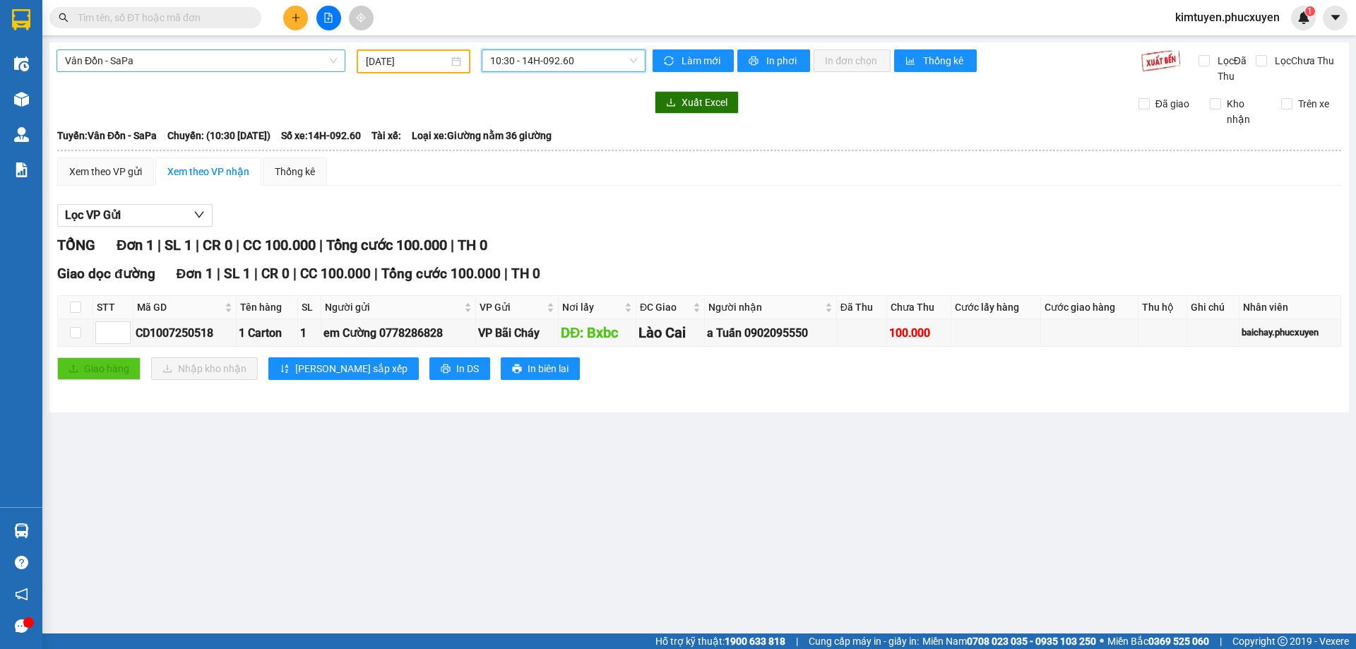
click at [159, 67] on span "Vân Đồn - SaPa" at bounding box center [201, 60] width 272 height 21
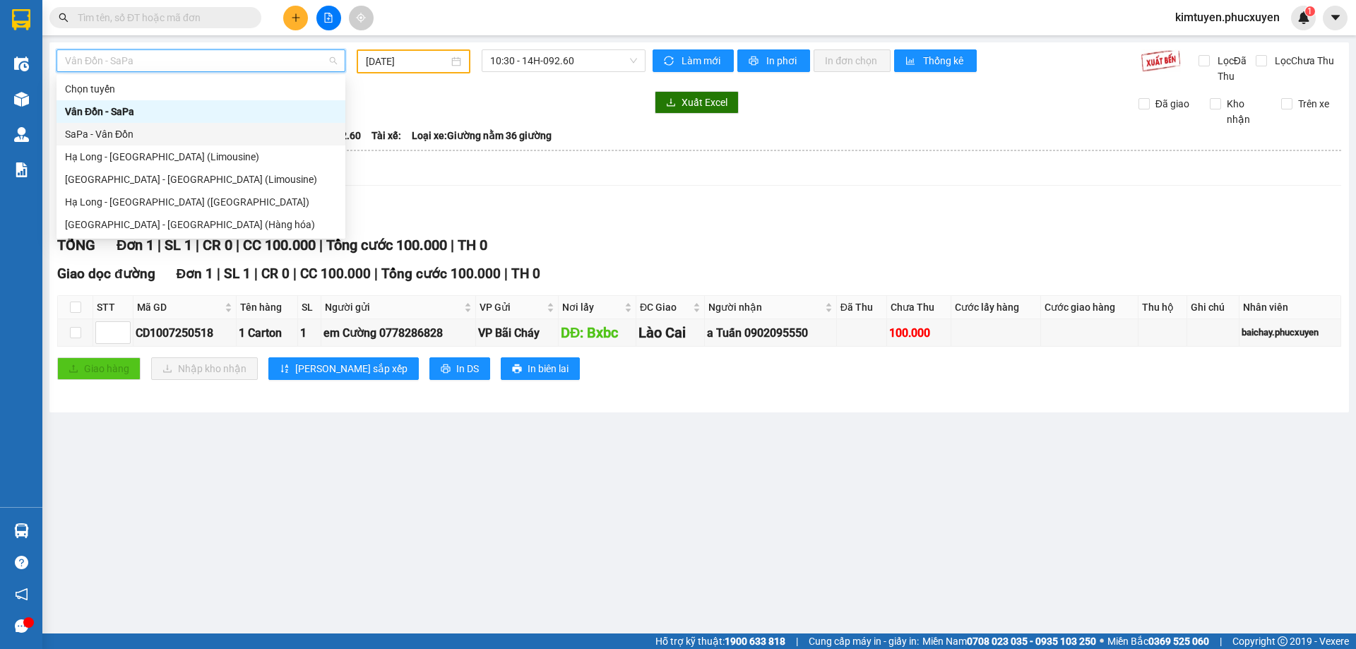
click at [116, 139] on div "SaPa - Vân Đồn" at bounding box center [201, 134] width 272 height 16
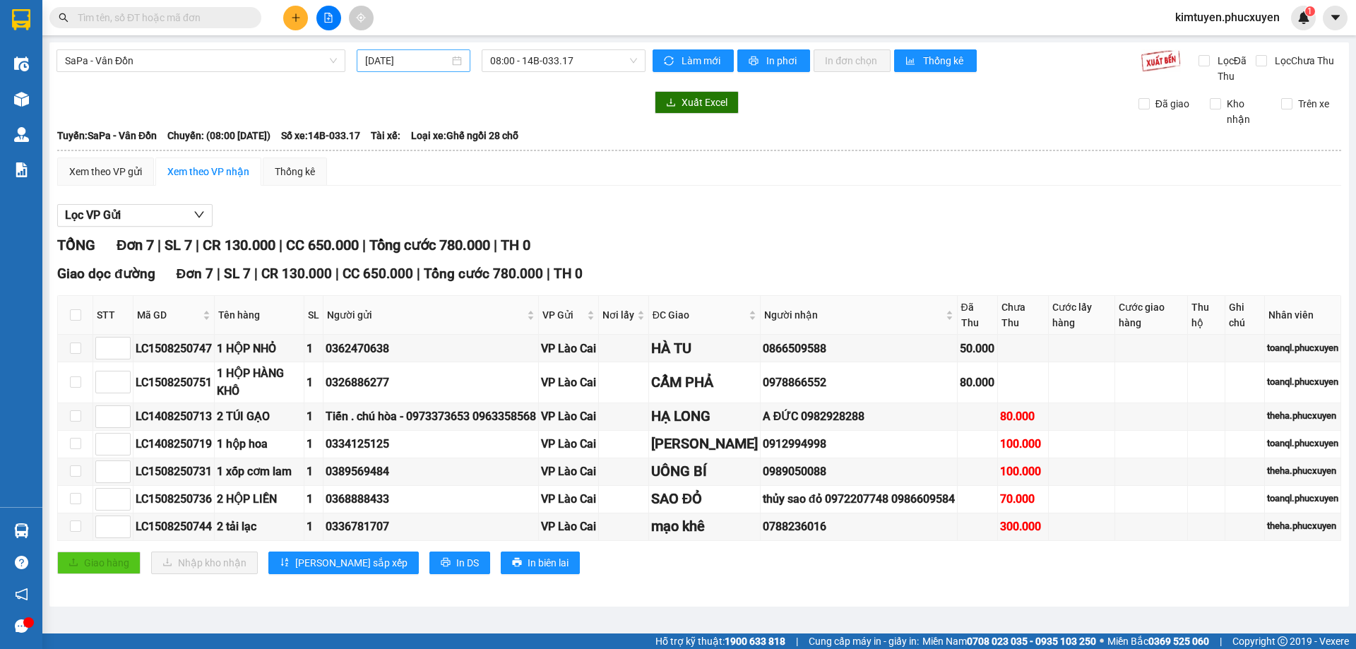
click at [456, 63] on div "[DATE]" at bounding box center [413, 61] width 97 height 16
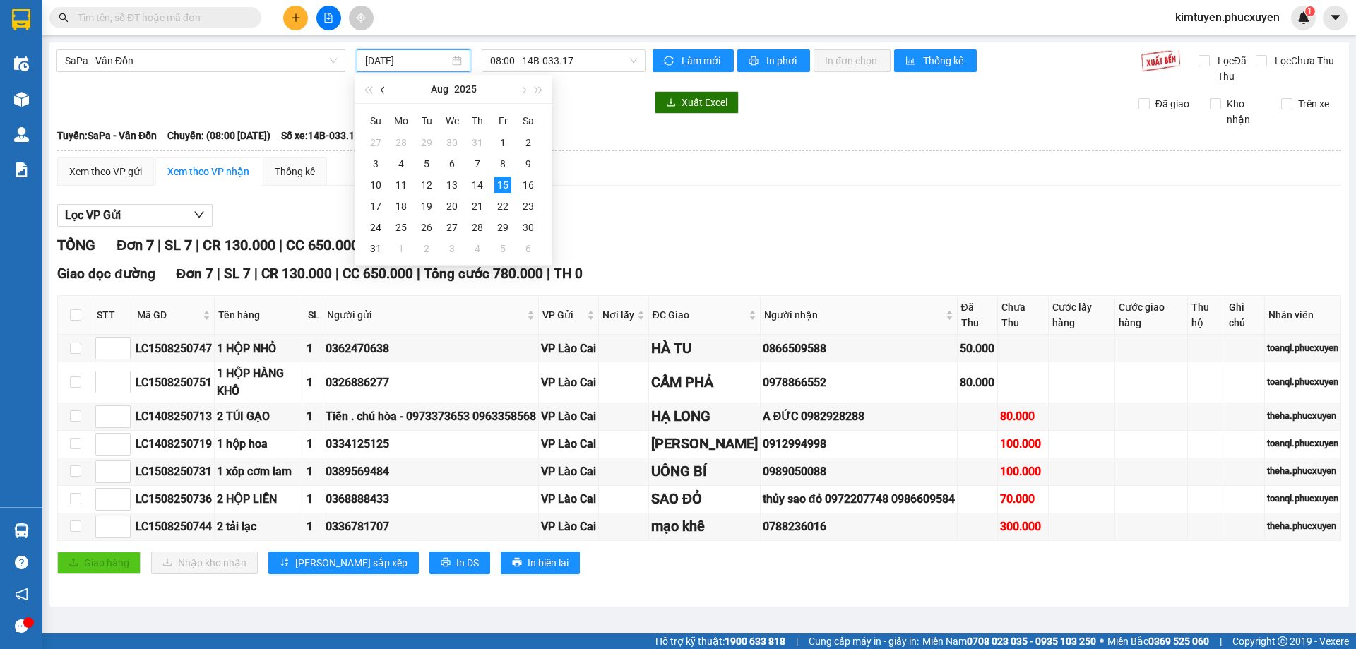
click at [387, 82] on button "button" at bounding box center [384, 89] width 16 height 28
click at [474, 164] on div "10" at bounding box center [477, 163] width 17 height 17
type input "[DATE]"
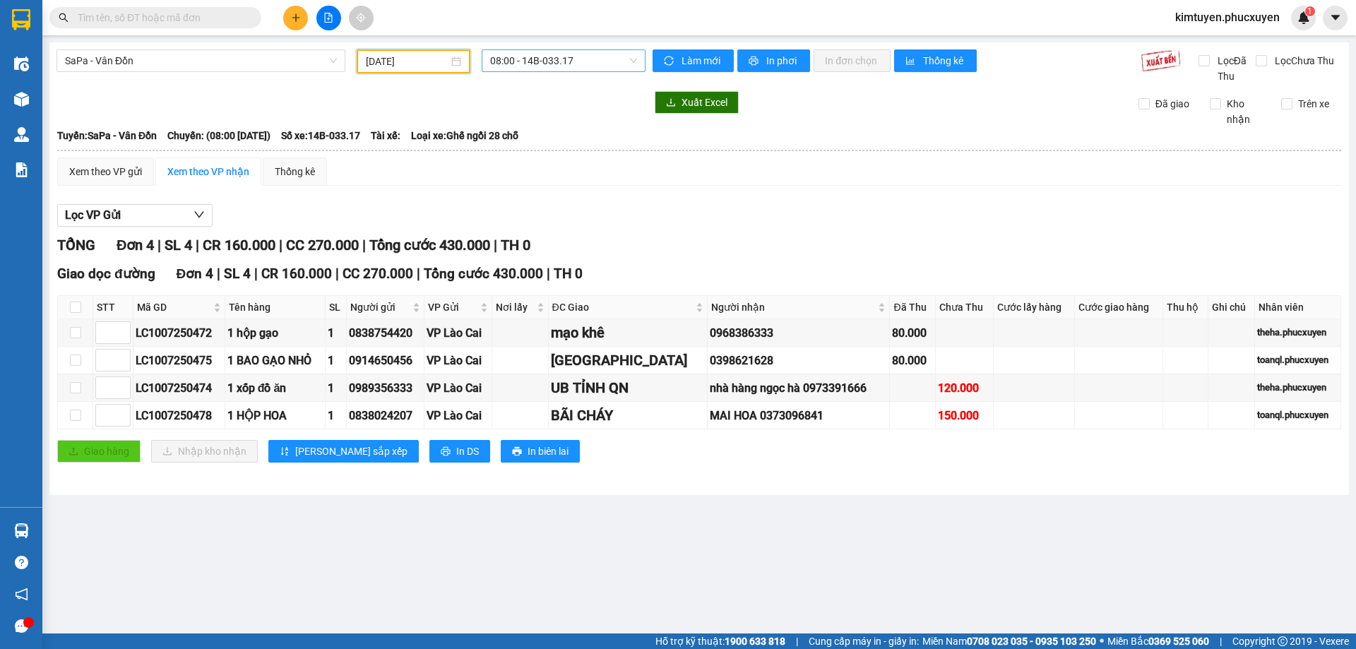
click at [588, 65] on span "08:00 - 14B-033.17" at bounding box center [563, 60] width 147 height 21
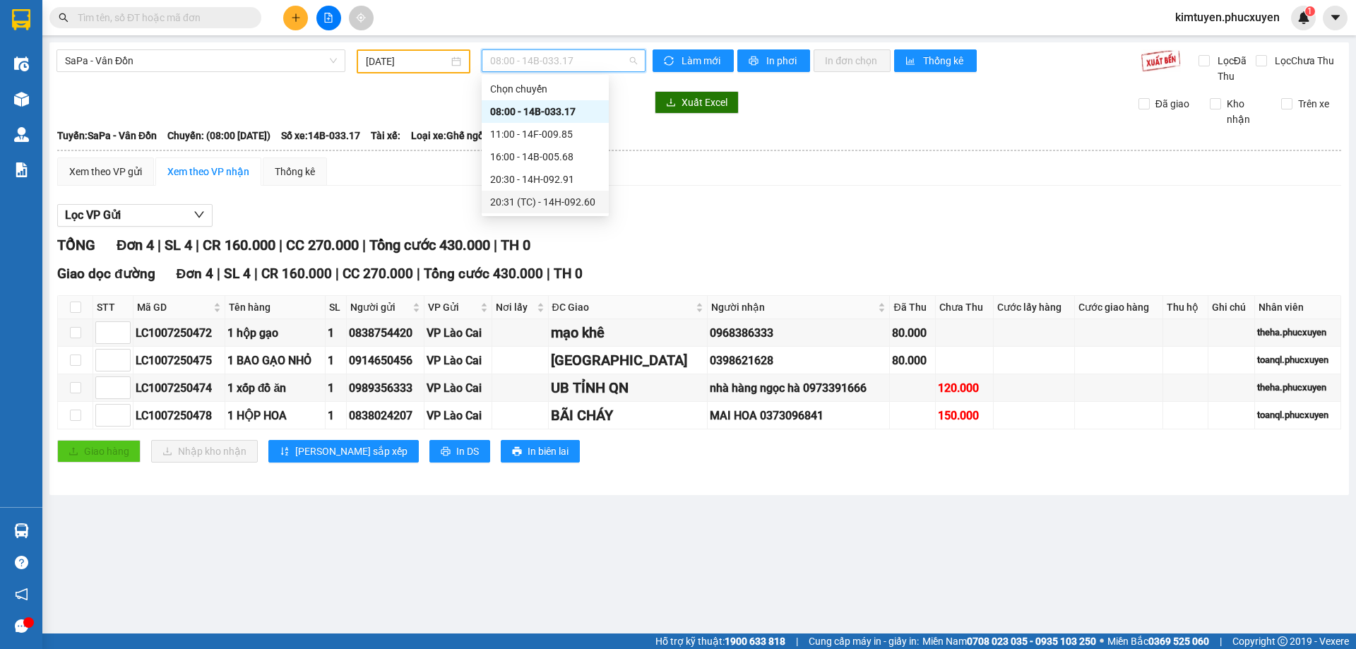
click at [570, 206] on div "20:31 (TC) - 14H-092.60" at bounding box center [545, 202] width 110 height 16
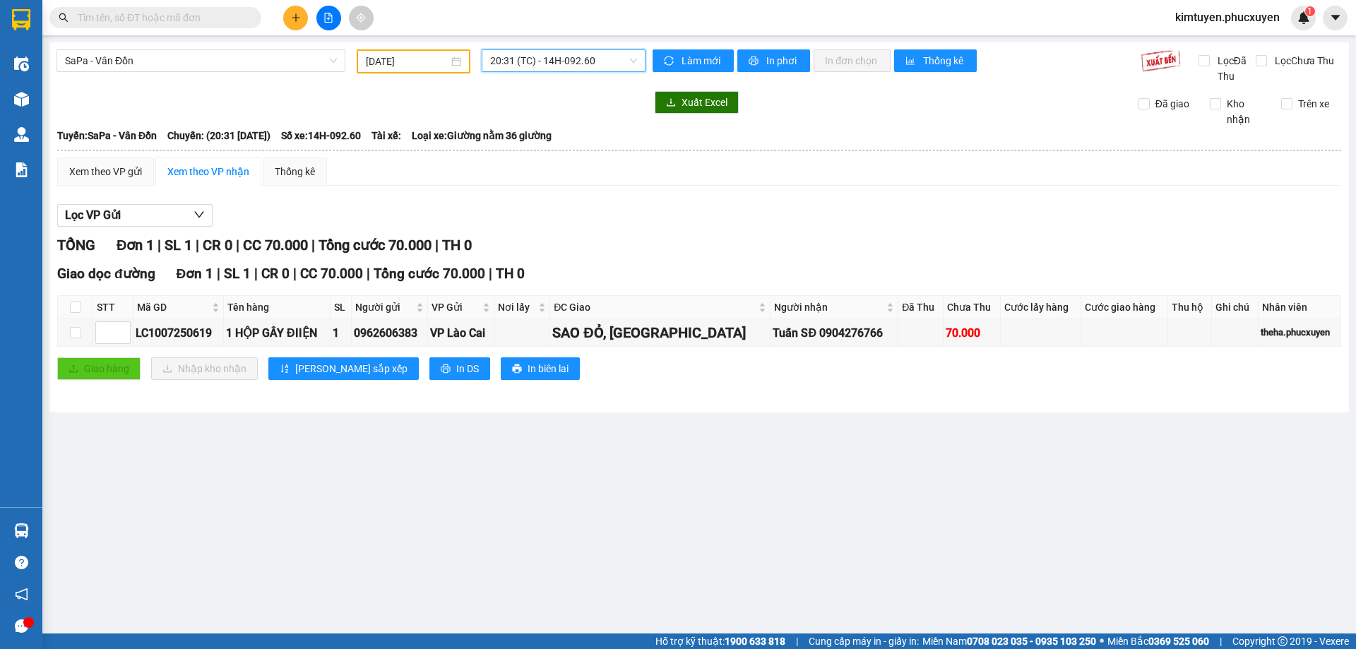
click at [133, 75] on div "SaPa - Vân Đồn [DATE] 20:31 20:31 (TC) - 14H-092.60" at bounding box center [350, 66] width 589 height 35
click at [140, 62] on span "SaPa - Vân Đồn" at bounding box center [201, 60] width 272 height 21
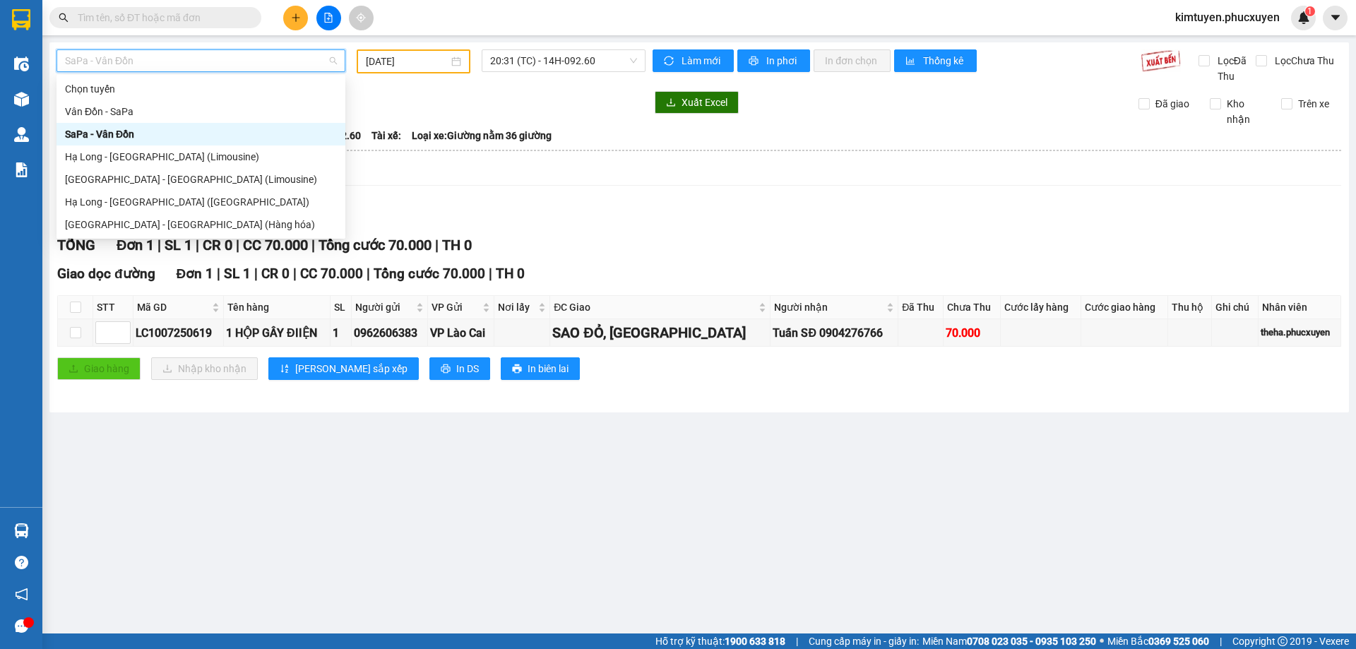
click at [138, 118] on div "Vân Đồn - SaPa" at bounding box center [201, 112] width 272 height 16
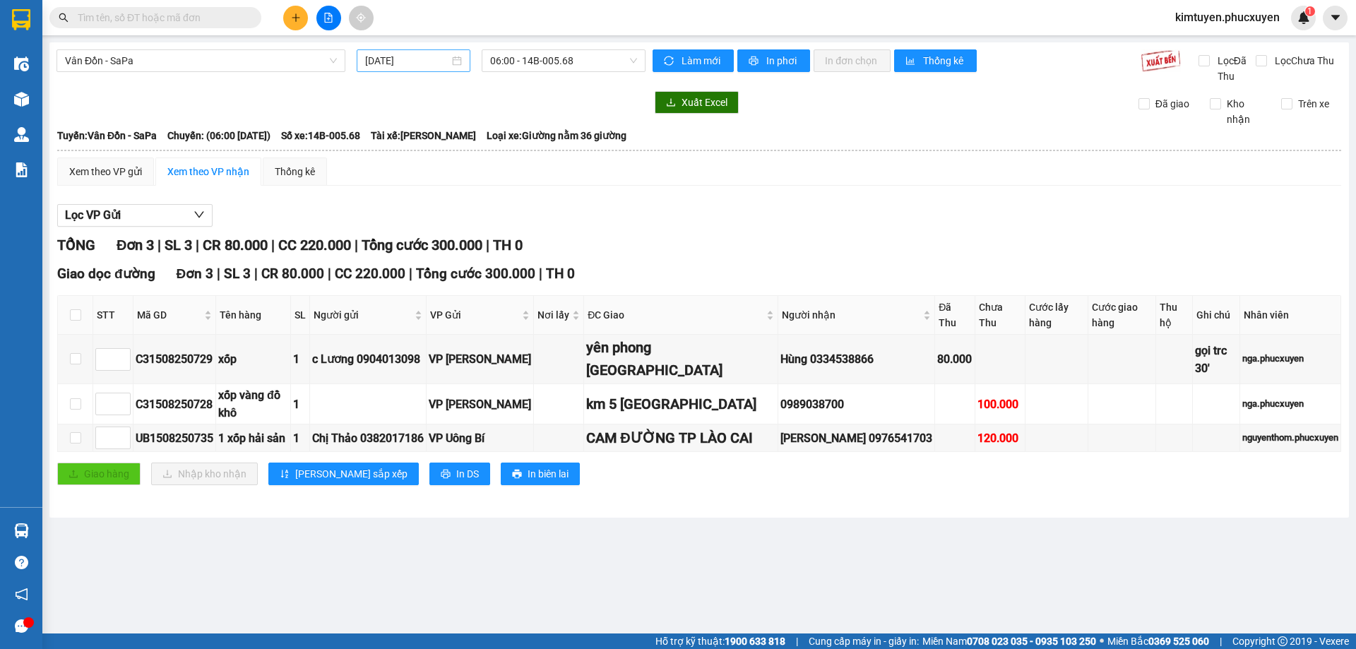
click at [458, 62] on div "[DATE]" at bounding box center [413, 61] width 97 height 16
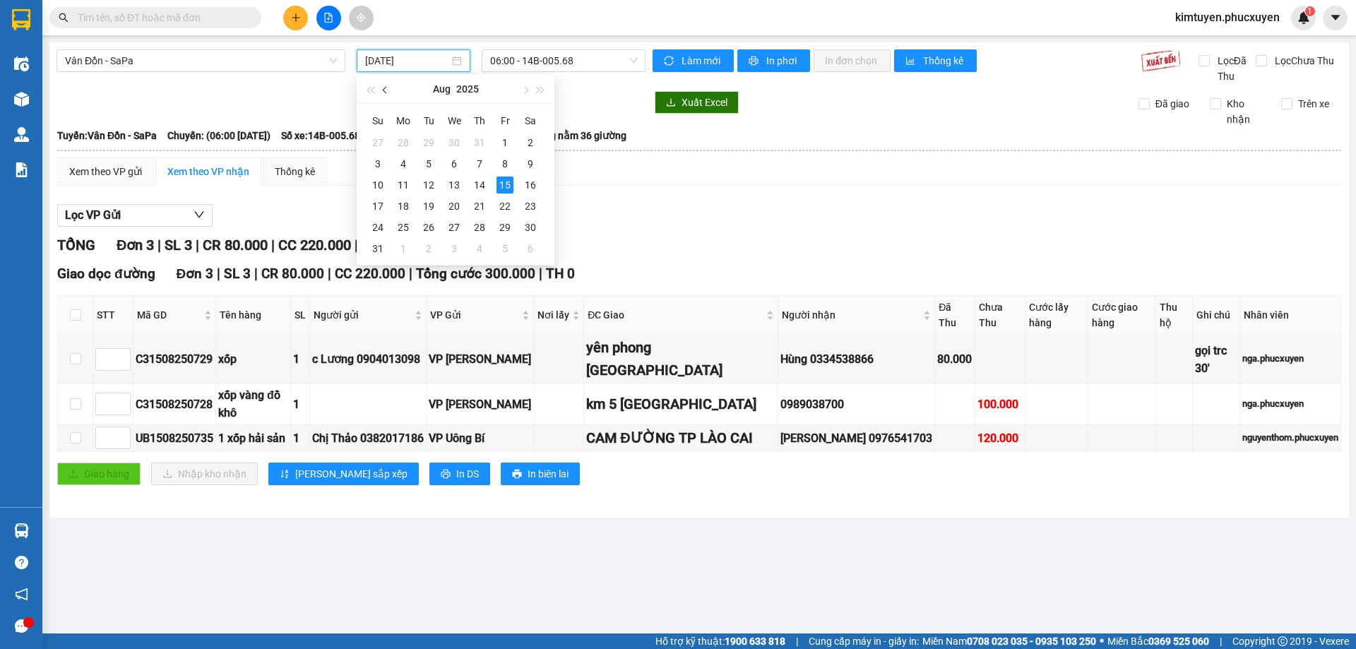
click at [388, 90] on span "button" at bounding box center [386, 90] width 7 height 7
click at [527, 208] on div "26" at bounding box center [530, 206] width 17 height 17
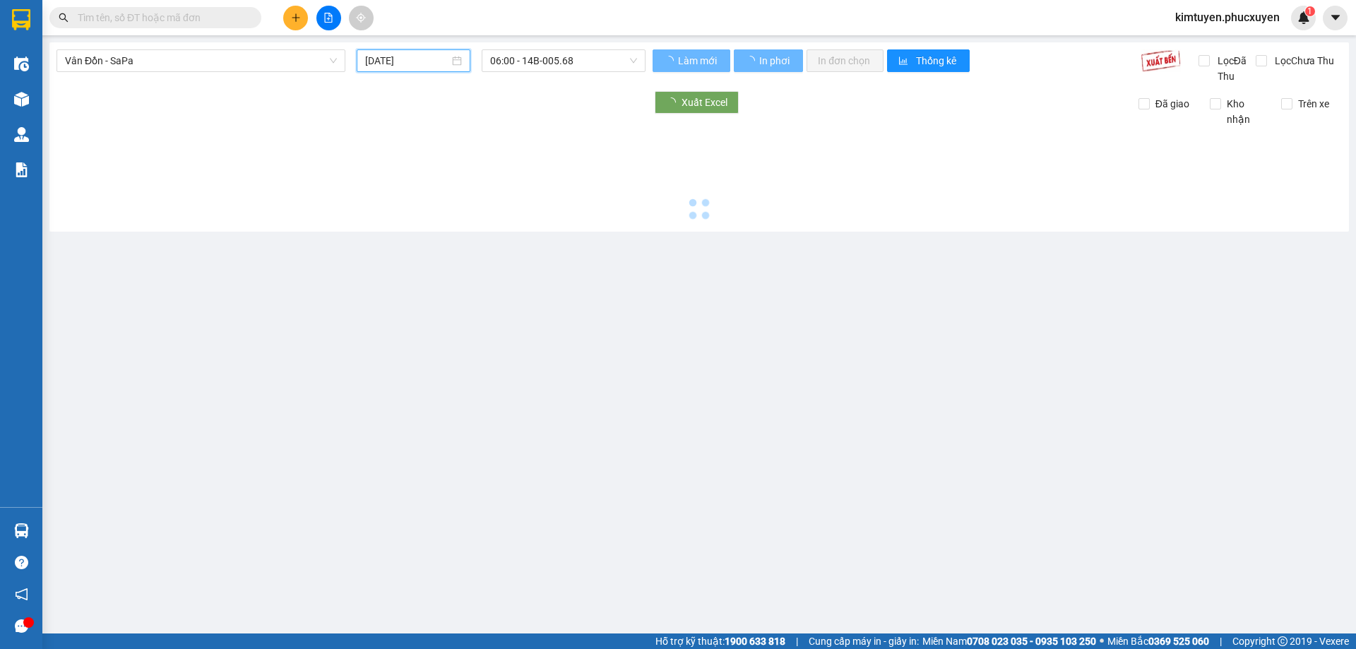
type input "[DATE]"
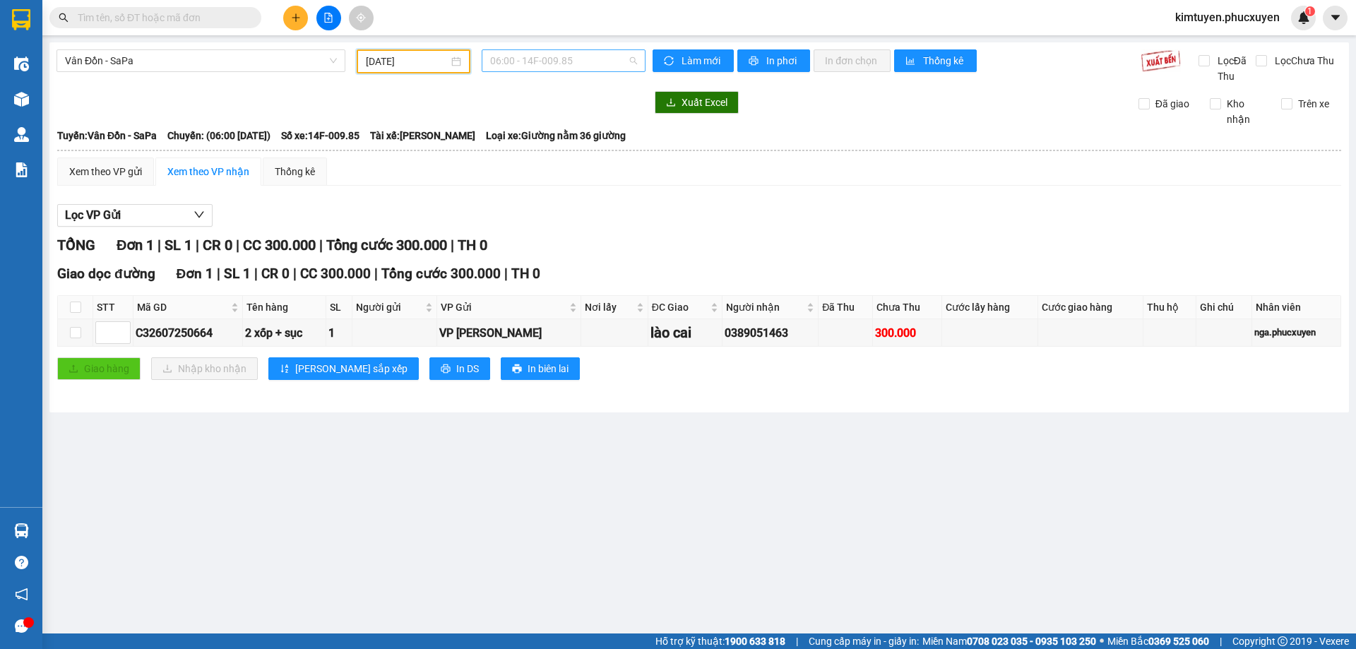
click at [580, 66] on span "06:00 - 14F-009.85" at bounding box center [563, 60] width 147 height 21
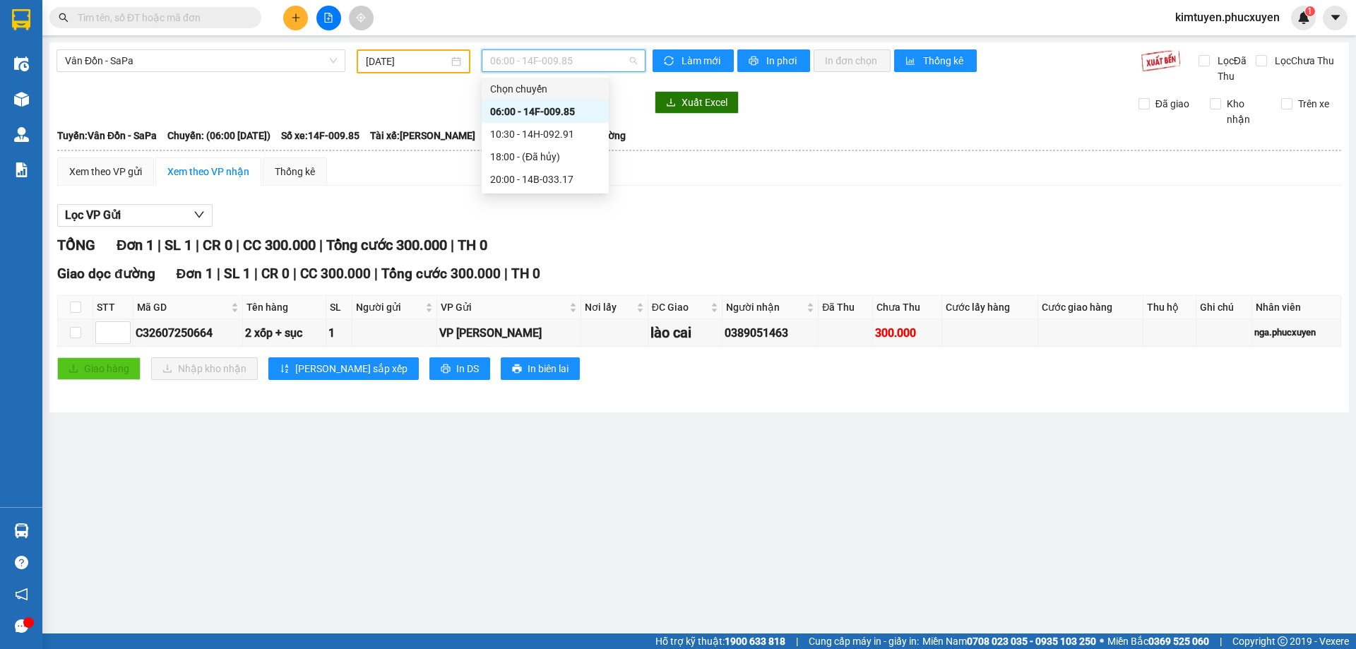
click at [554, 179] on div "20:00 - 14B-033.17" at bounding box center [545, 180] width 110 height 16
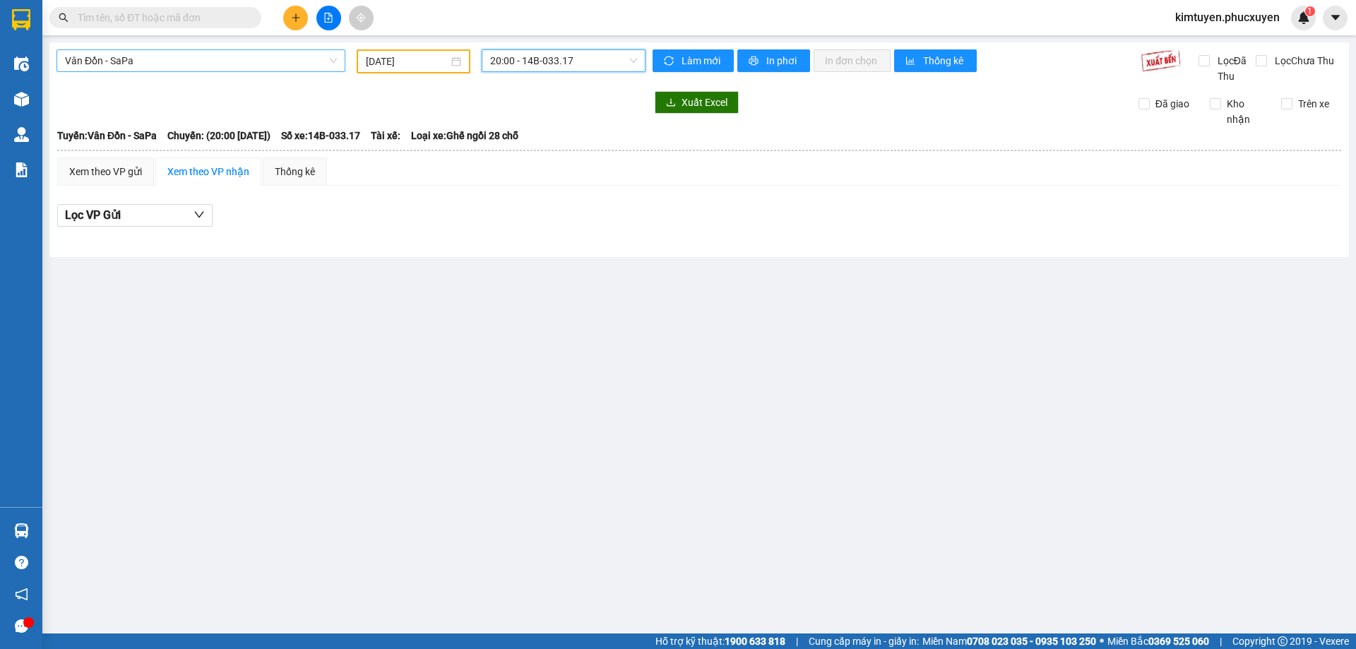
click at [132, 59] on span "Vân Đồn - SaPa" at bounding box center [201, 60] width 272 height 21
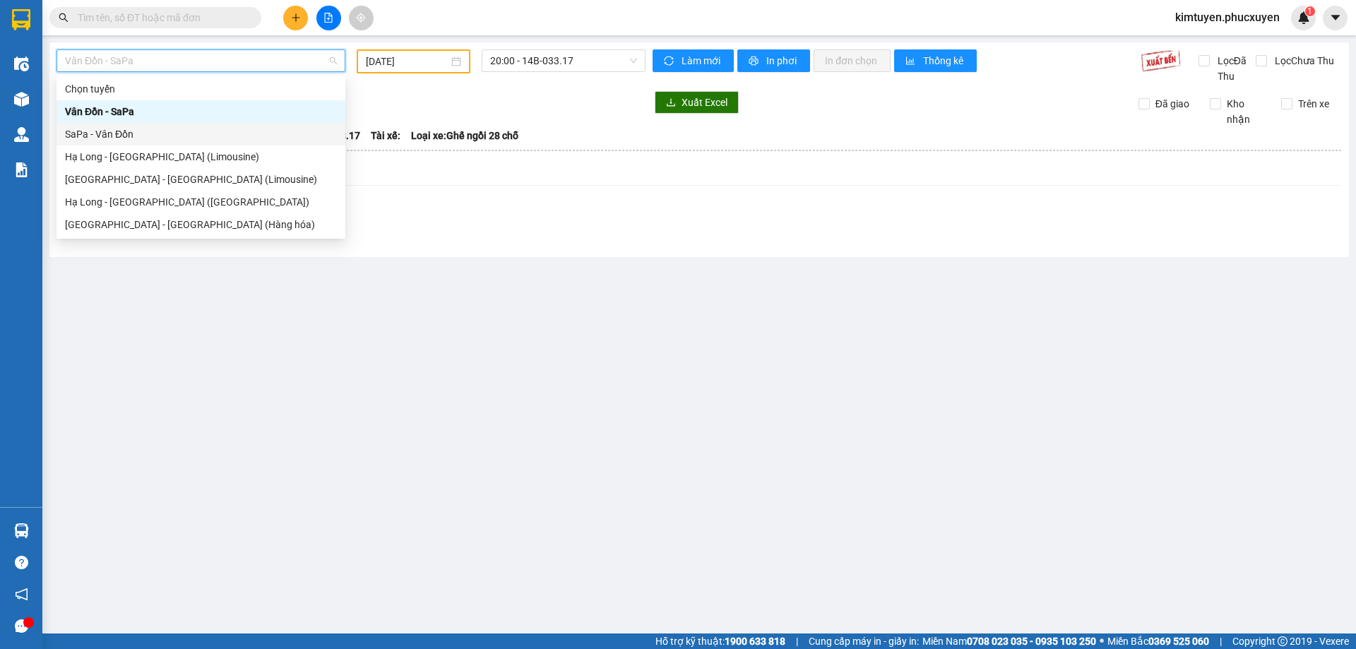
click at [149, 134] on div "SaPa - Vân Đồn" at bounding box center [201, 134] width 272 height 16
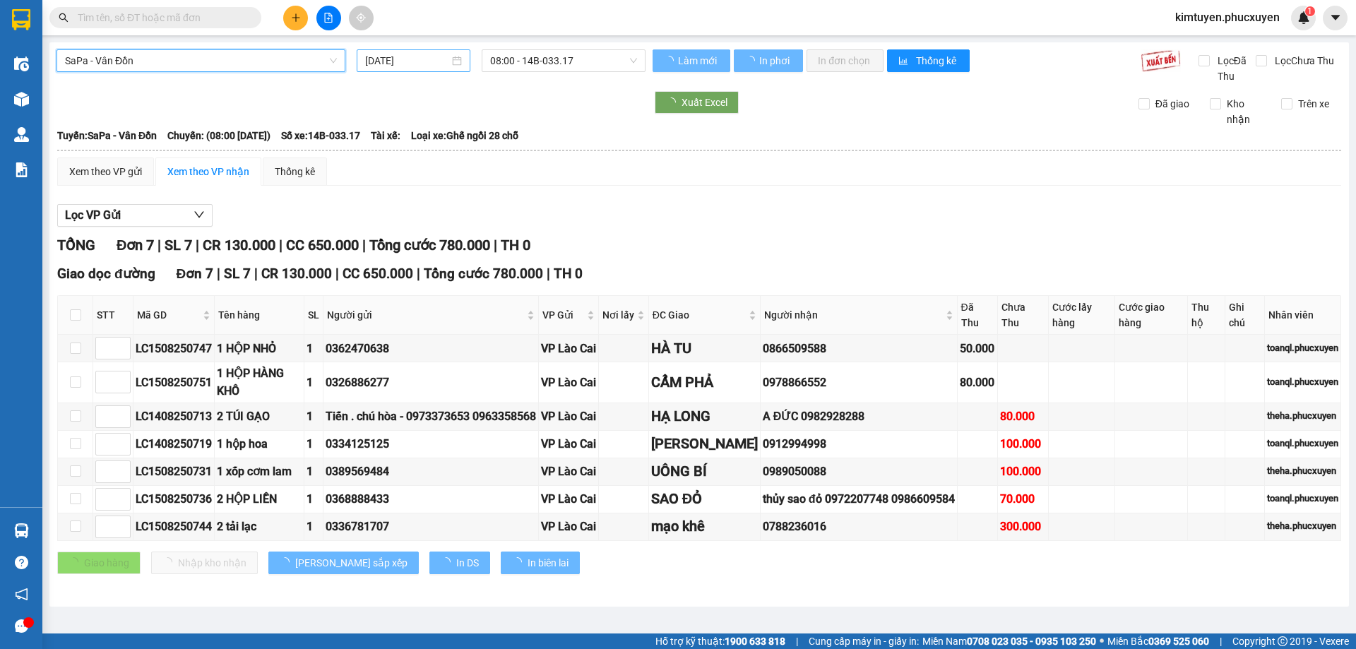
click at [454, 60] on div "[DATE]" at bounding box center [413, 61] width 97 height 16
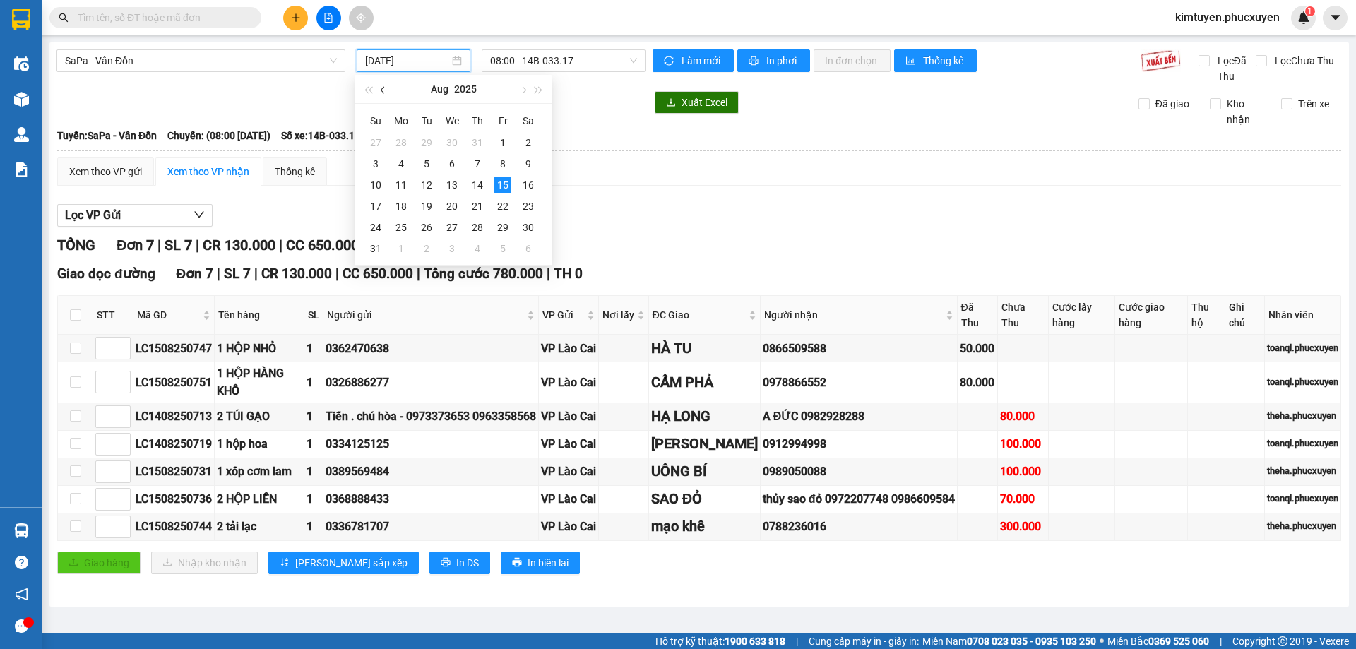
click at [382, 88] on span "button" at bounding box center [384, 90] width 7 height 7
click at [376, 222] on div "27" at bounding box center [375, 227] width 17 height 17
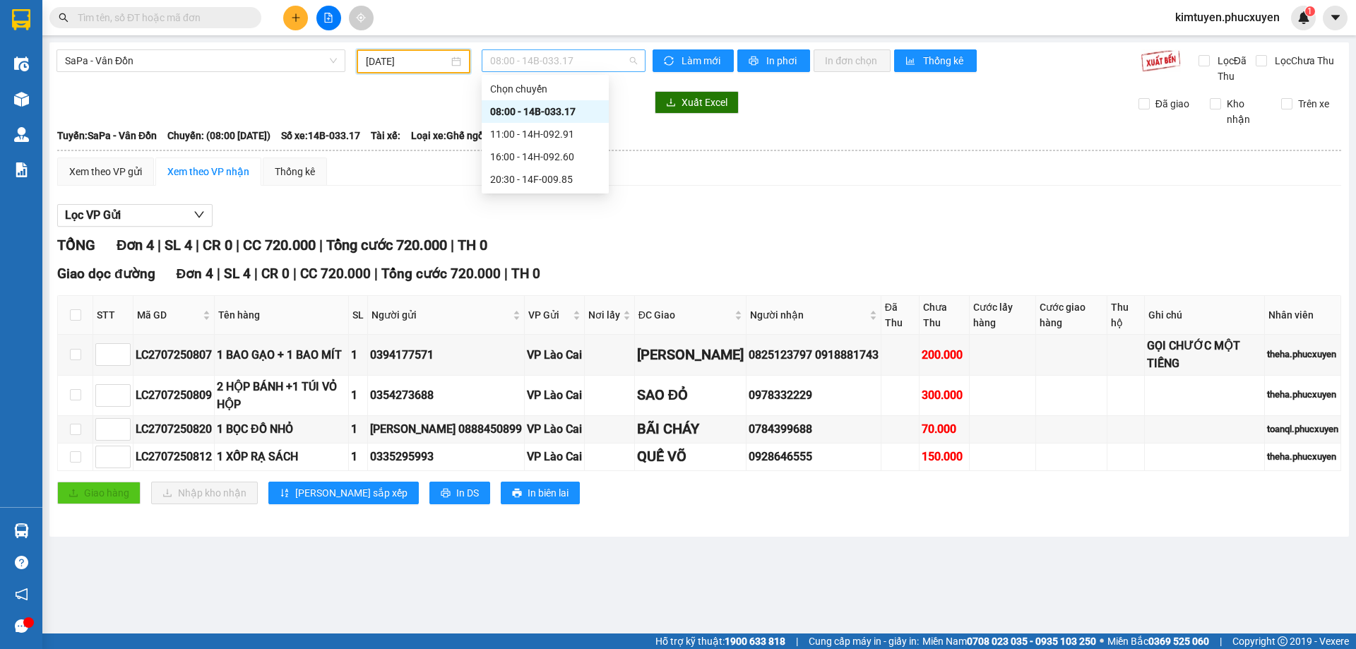
click at [552, 61] on span "08:00 - 14B-033.17" at bounding box center [563, 60] width 147 height 21
click at [568, 109] on div "08:00 - 14B-033.17" at bounding box center [545, 112] width 110 height 16
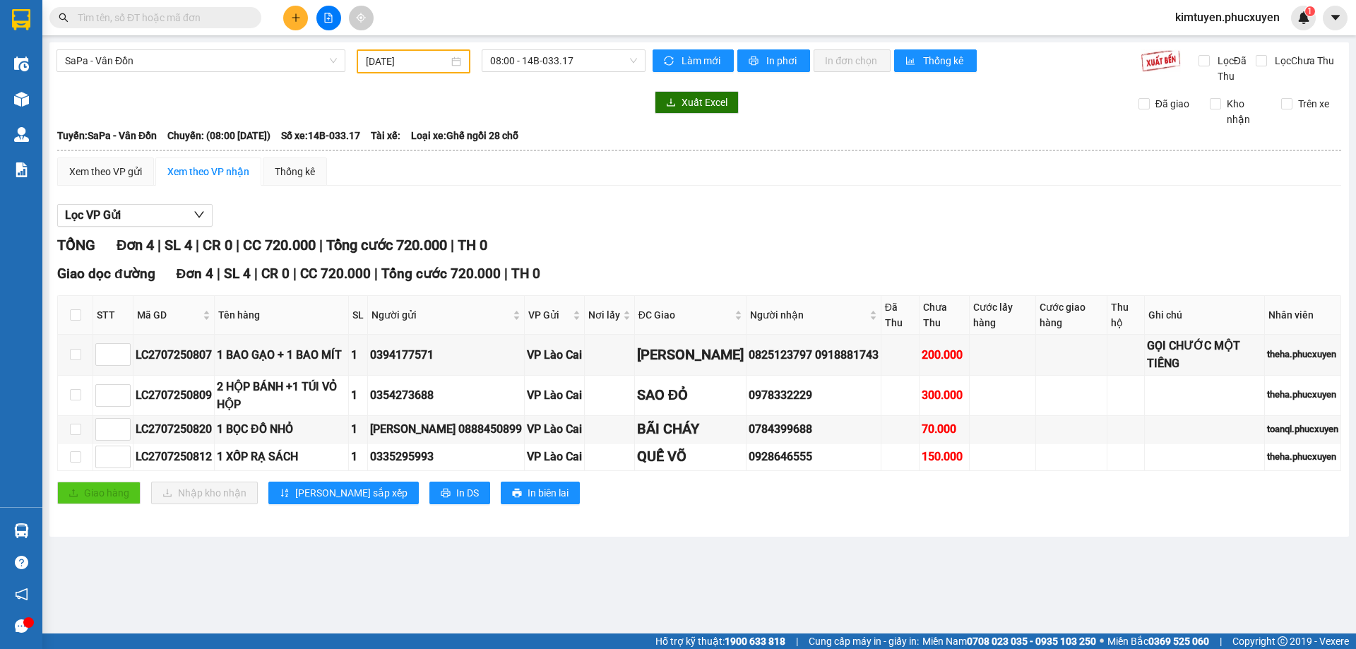
click at [456, 65] on div "[DATE]" at bounding box center [413, 62] width 95 height 16
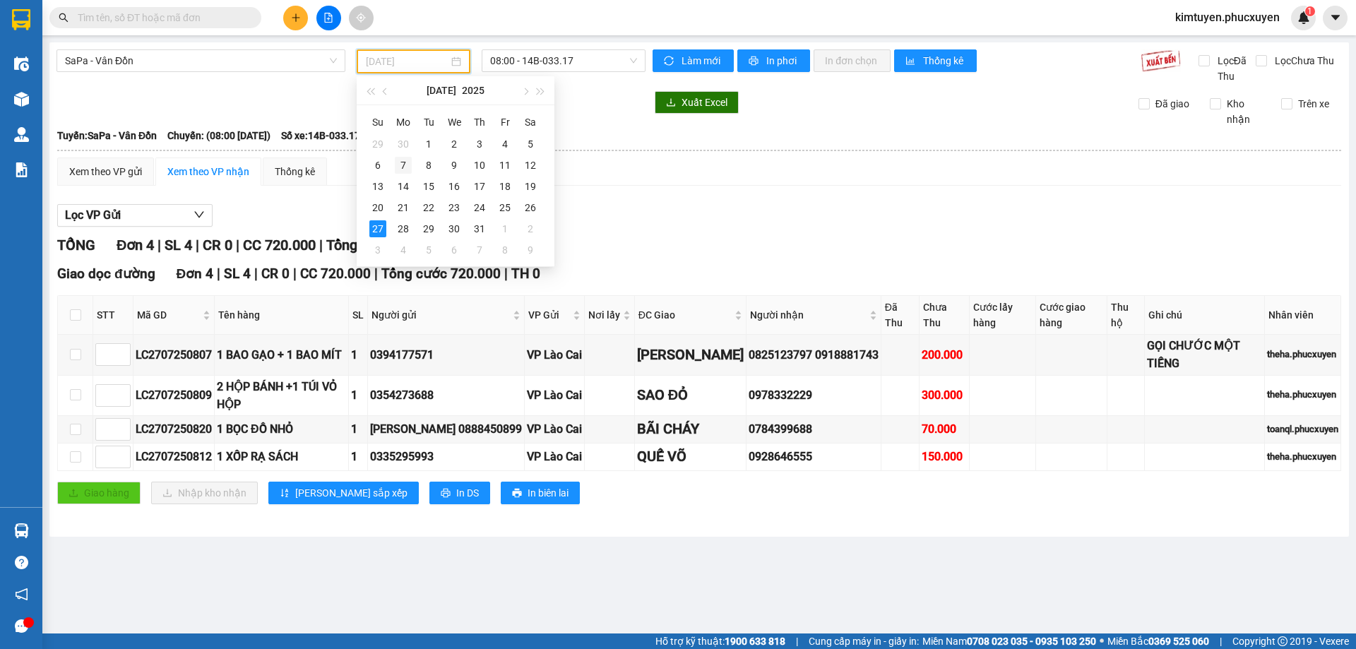
click at [402, 162] on div "7" at bounding box center [403, 165] width 17 height 17
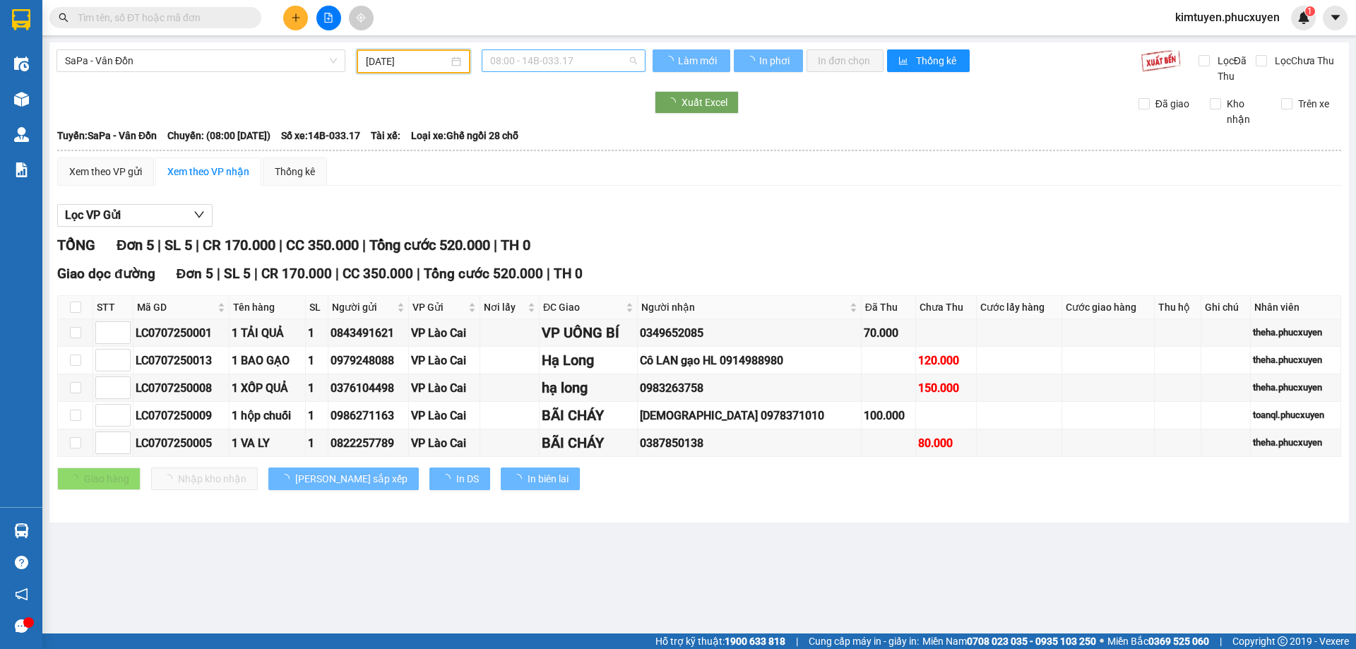
click at [578, 66] on span "08:00 - 14B-033.17" at bounding box center [563, 60] width 147 height 21
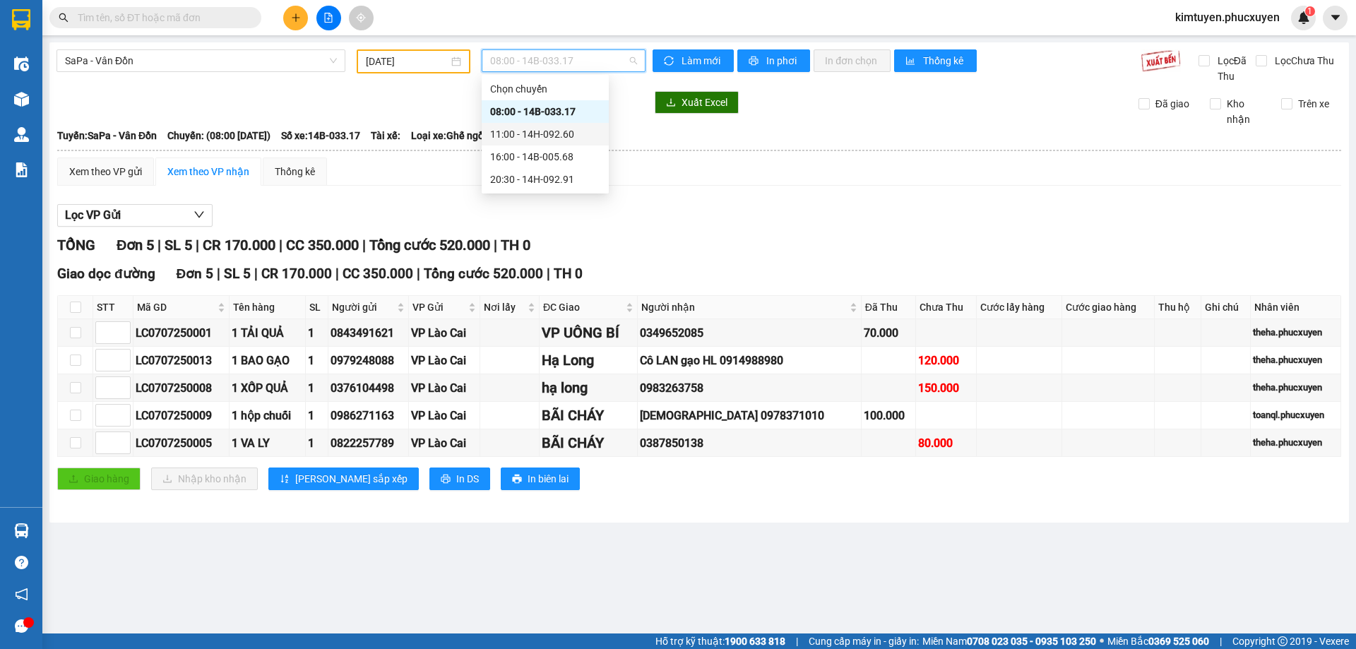
click at [571, 134] on div "11:00 - 14H-092.60" at bounding box center [545, 134] width 110 height 16
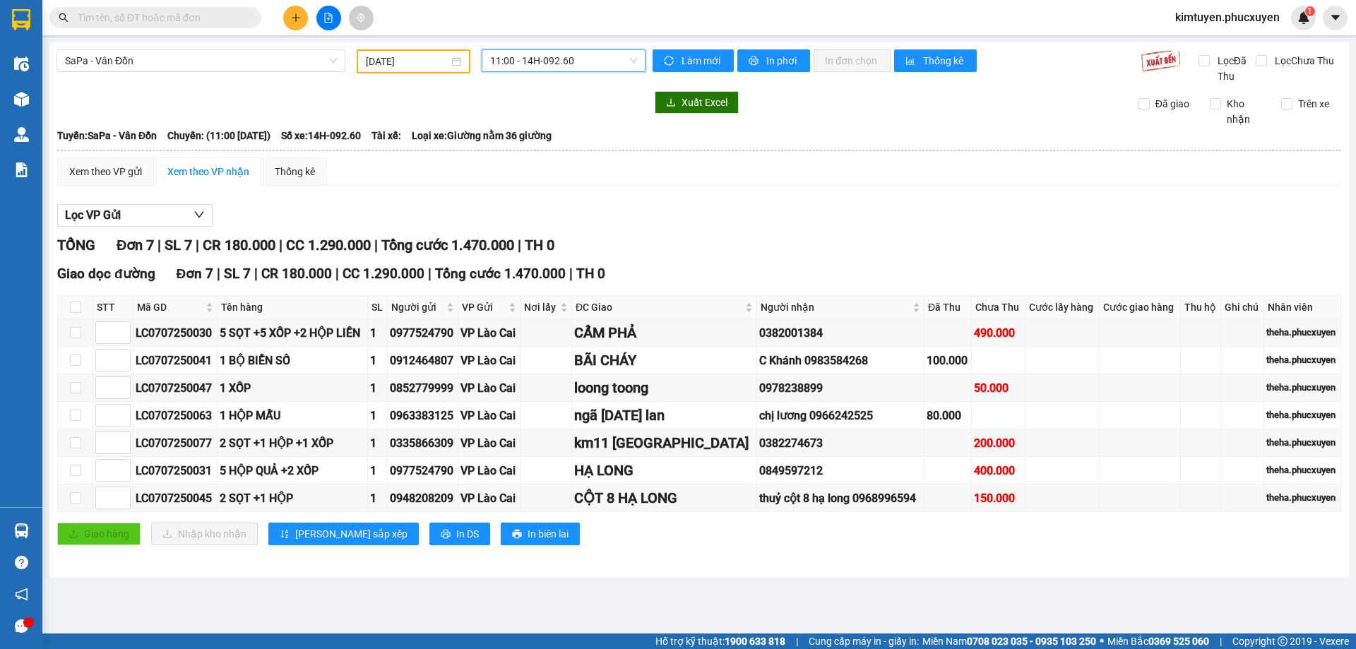
click at [456, 66] on div "[DATE]" at bounding box center [413, 62] width 95 height 16
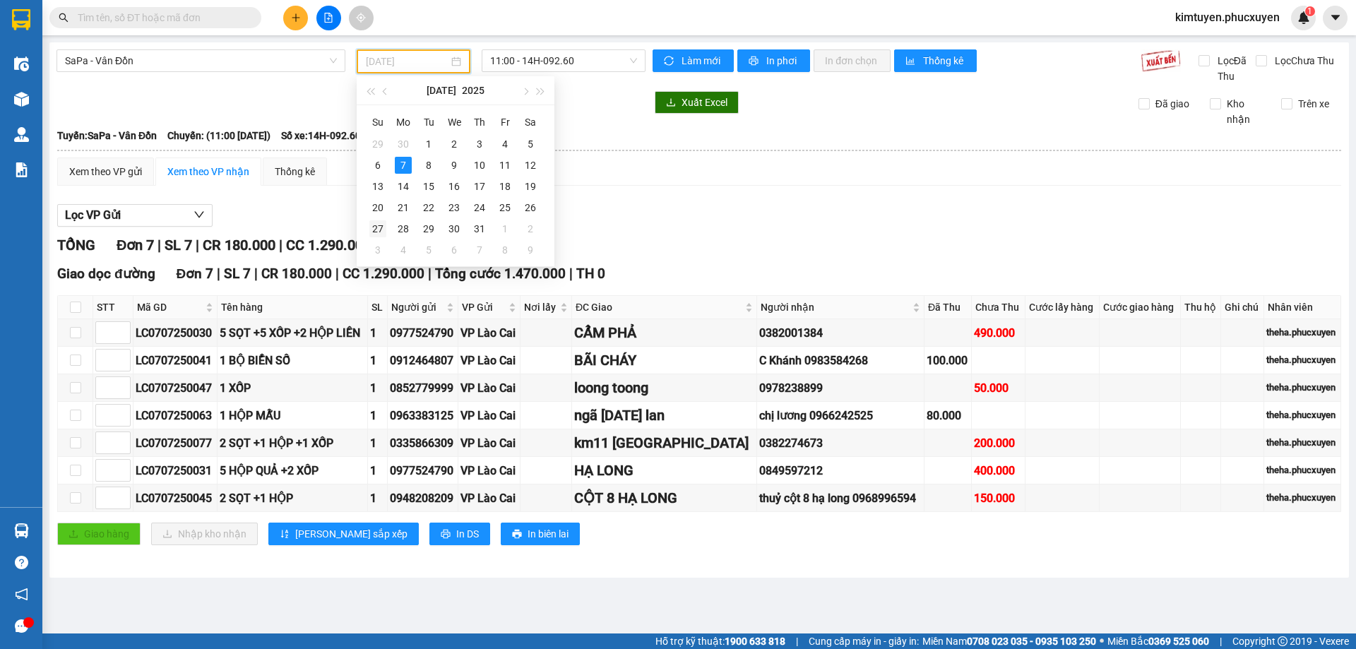
click at [382, 230] on div "27" at bounding box center [377, 228] width 17 height 17
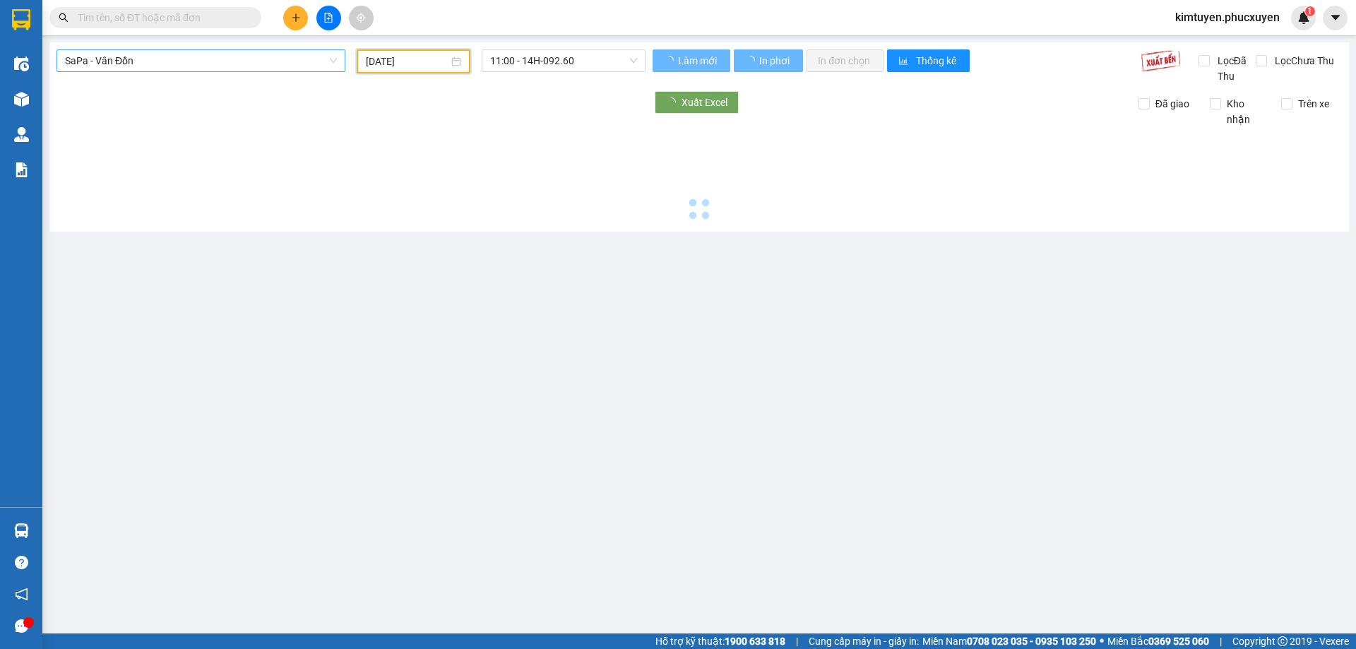
type input "[DATE]"
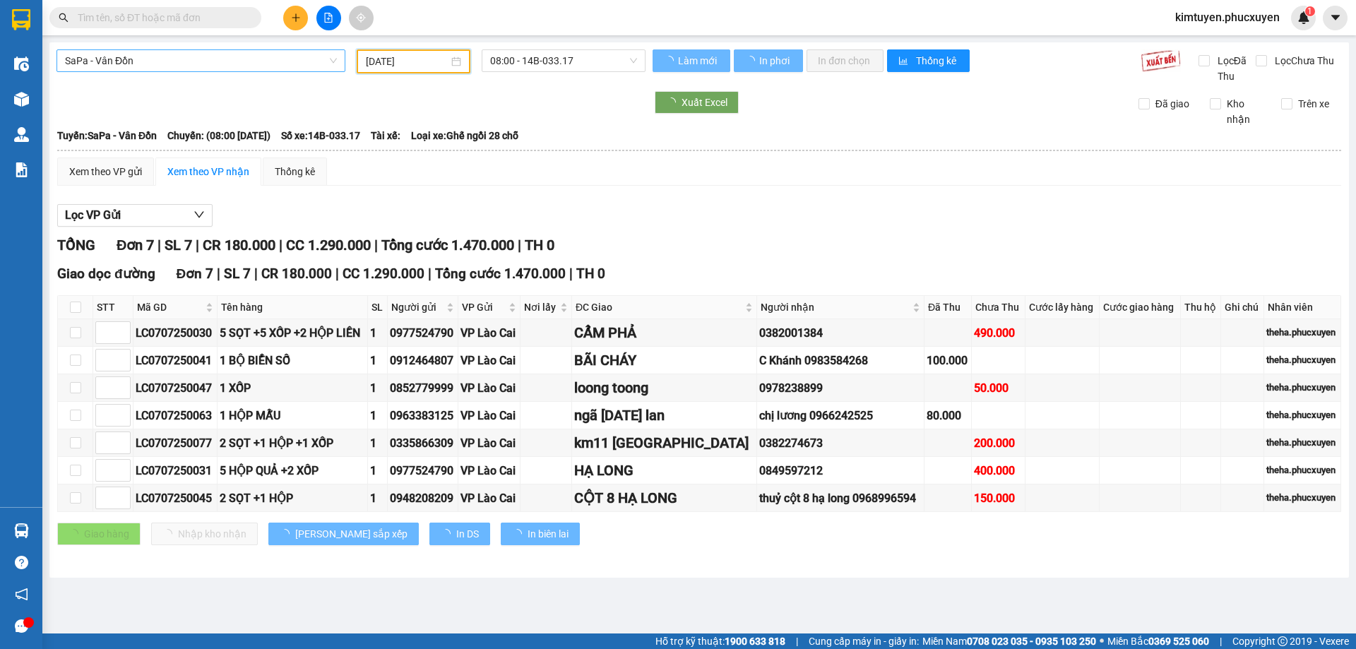
click at [256, 69] on span "SaPa - Vân Đồn" at bounding box center [201, 60] width 272 height 21
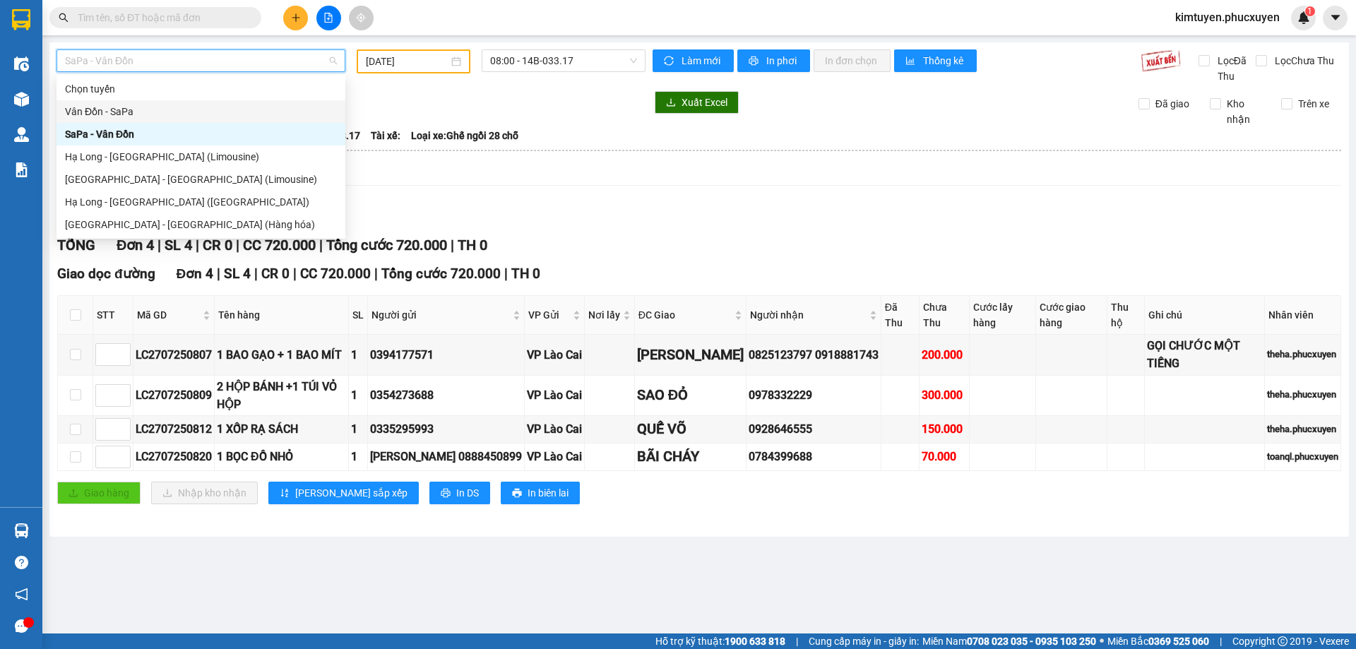
click at [165, 111] on div "Vân Đồn - SaPa" at bounding box center [201, 112] width 272 height 16
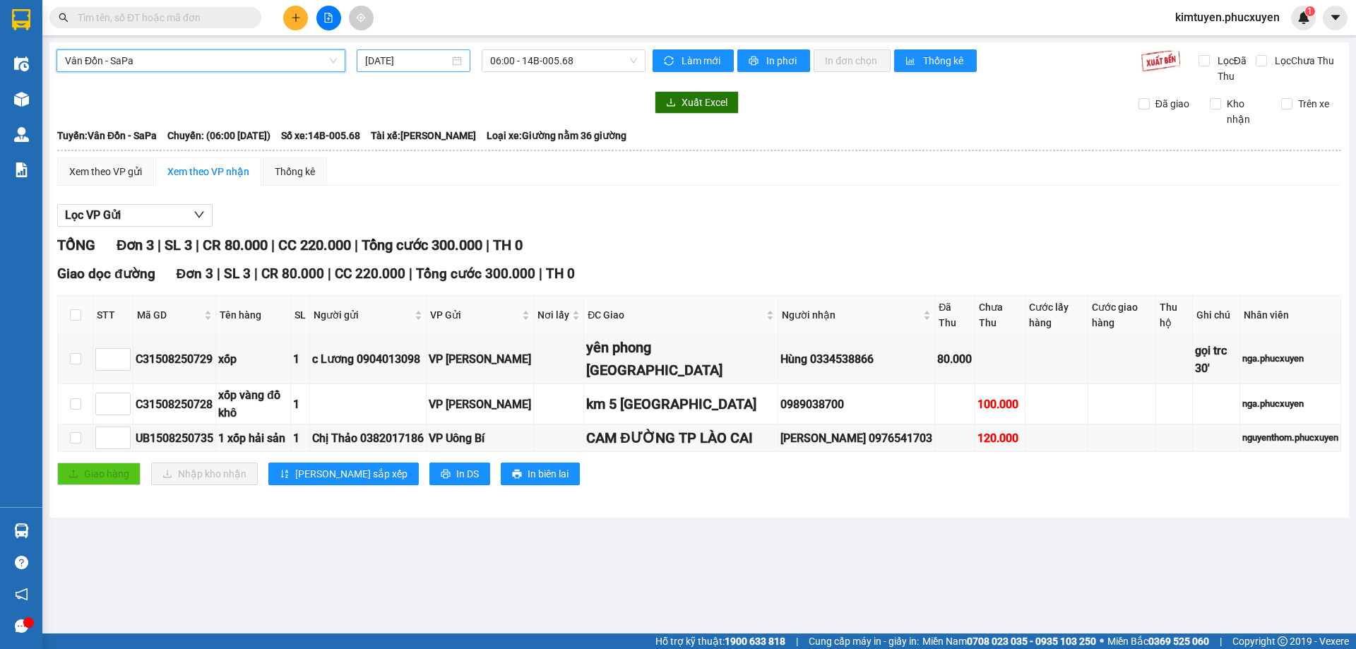
click at [414, 68] on input "[DATE]" at bounding box center [407, 61] width 84 height 16
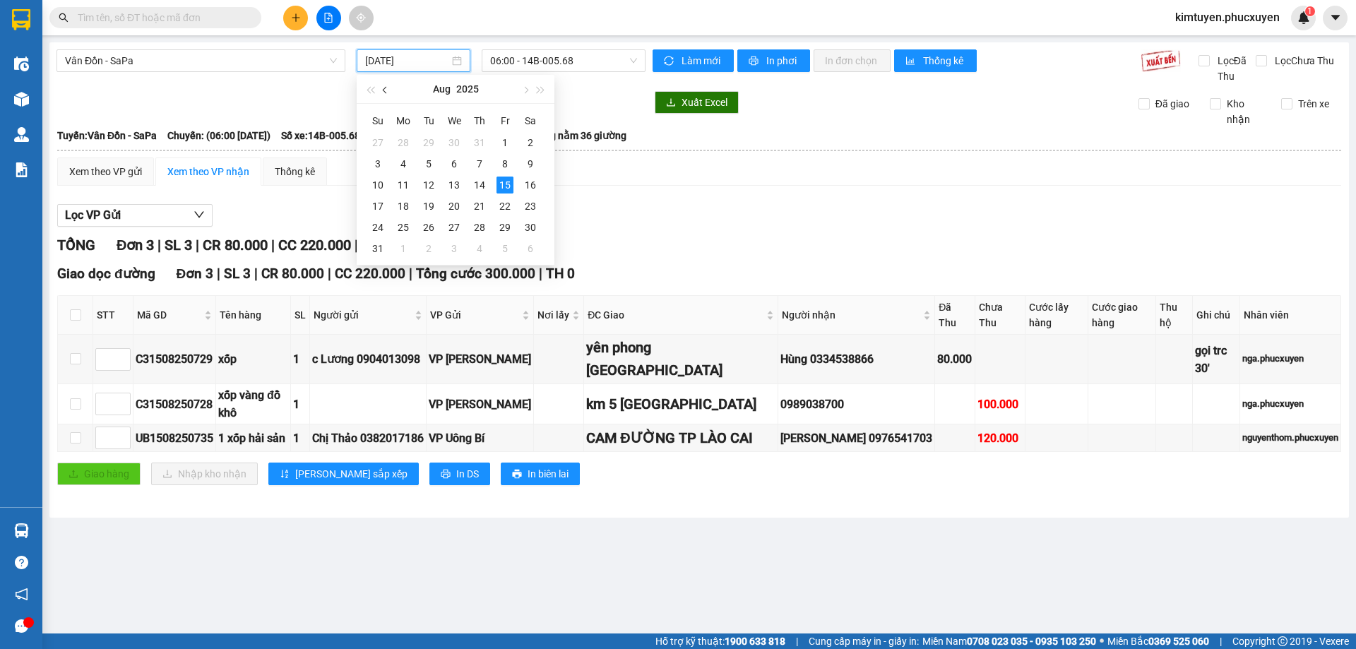
click at [391, 92] on button "button" at bounding box center [386, 89] width 16 height 28
click at [482, 187] on div "17" at bounding box center [479, 185] width 17 height 17
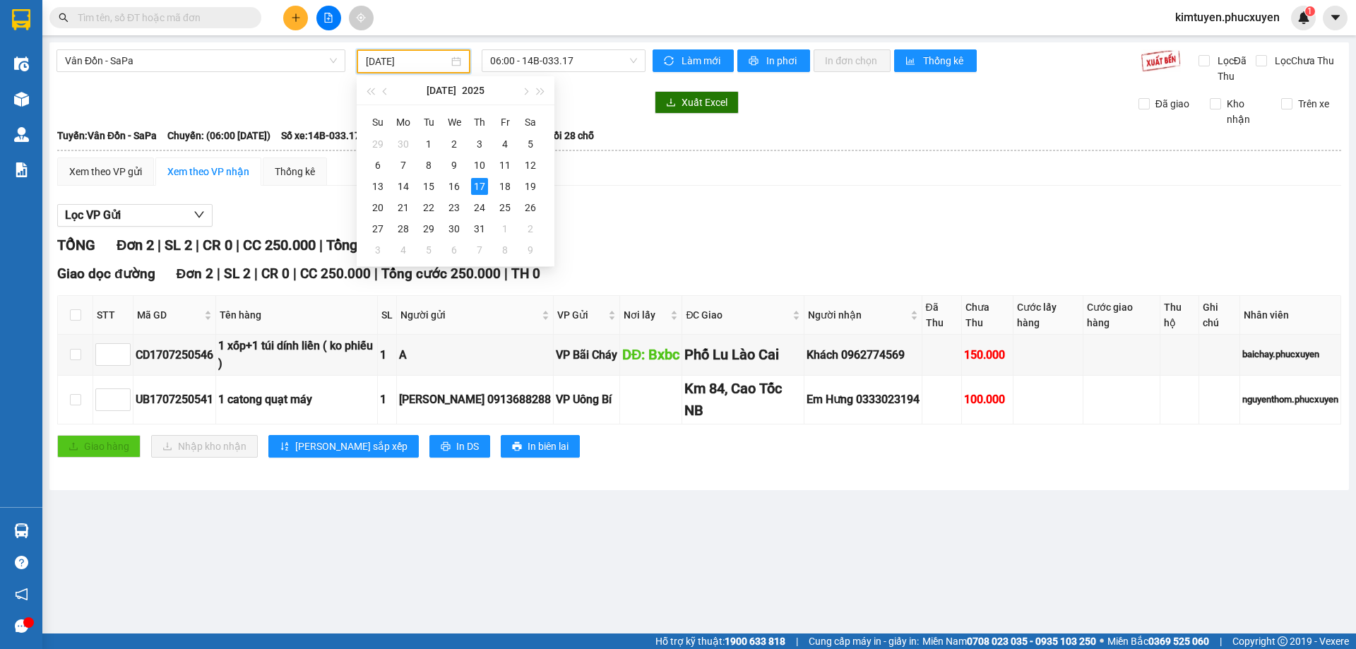
click at [431, 61] on input "[DATE]" at bounding box center [407, 62] width 83 height 16
click at [378, 227] on div "27" at bounding box center [377, 228] width 17 height 17
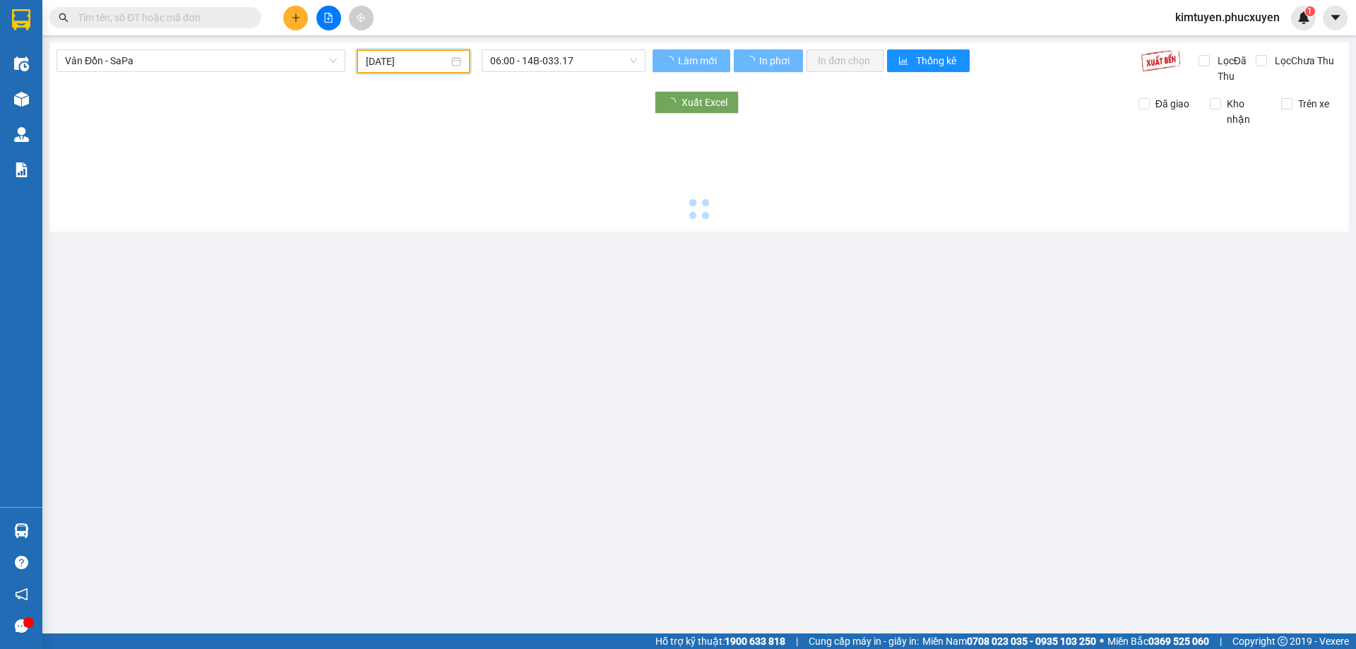
type input "[DATE]"
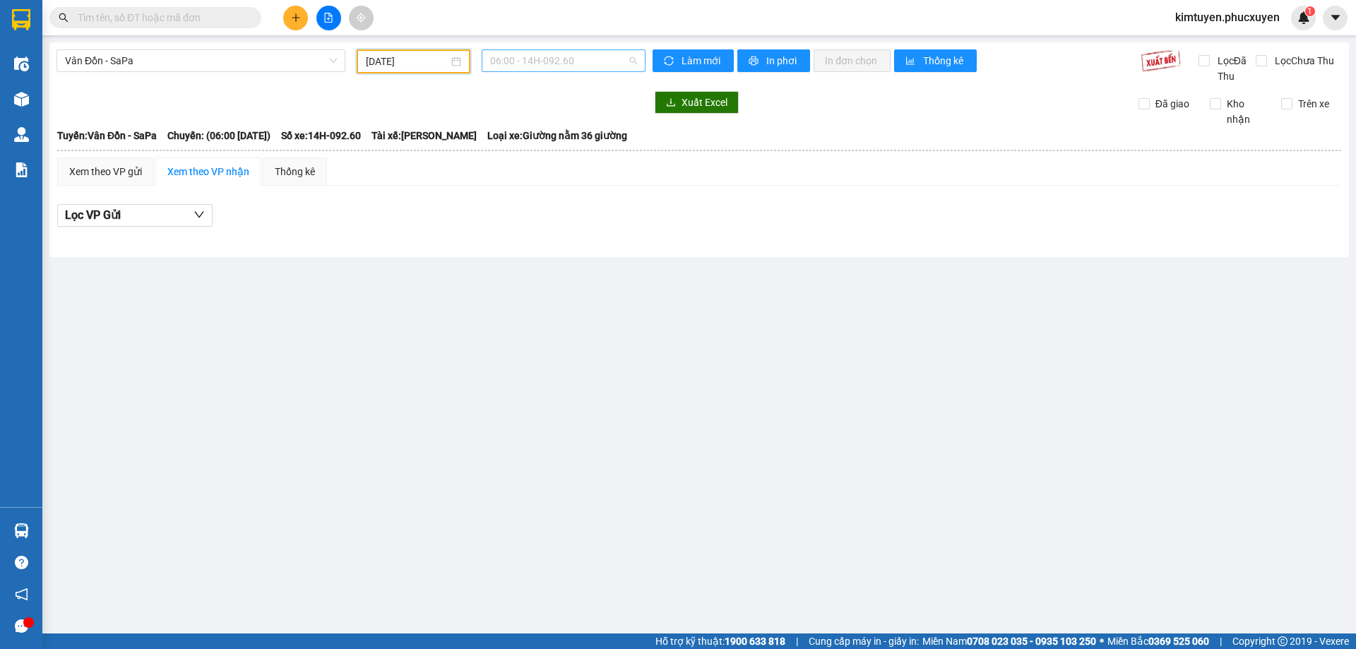
click at [590, 64] on span "06:00 - 14H-092.60" at bounding box center [563, 60] width 147 height 21
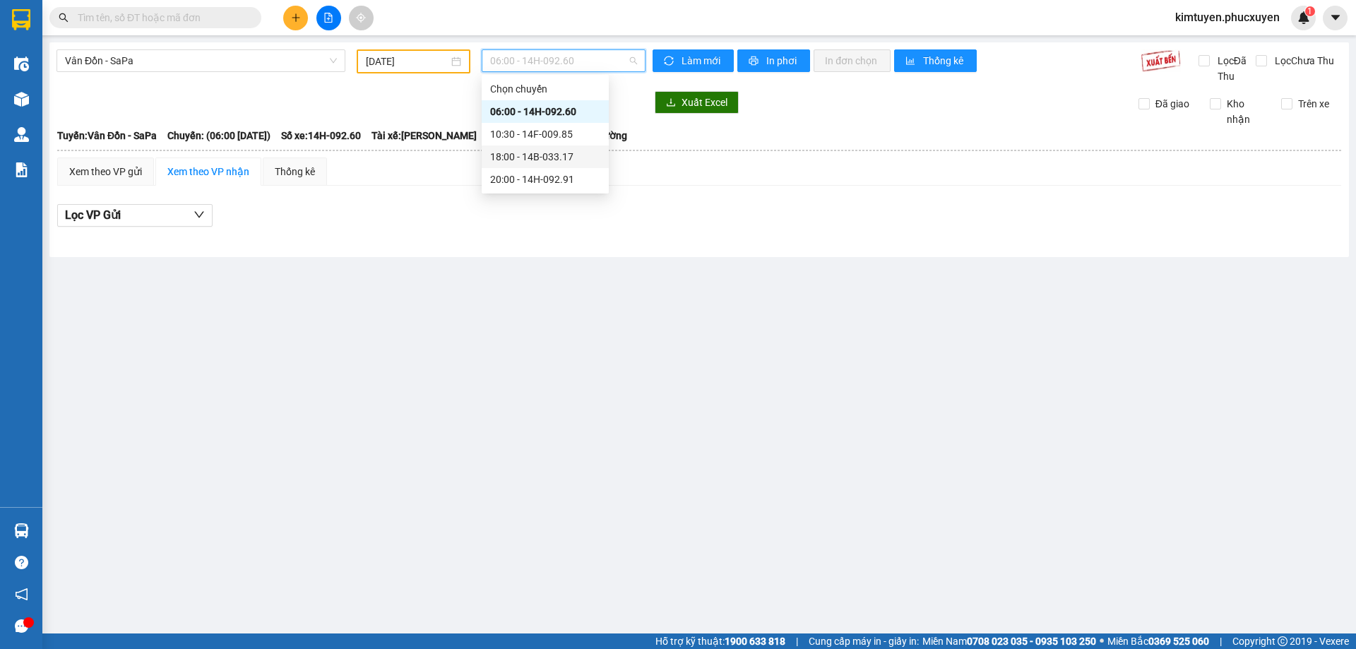
click at [568, 156] on div "18:00 - 14B-033.17" at bounding box center [545, 157] width 110 height 16
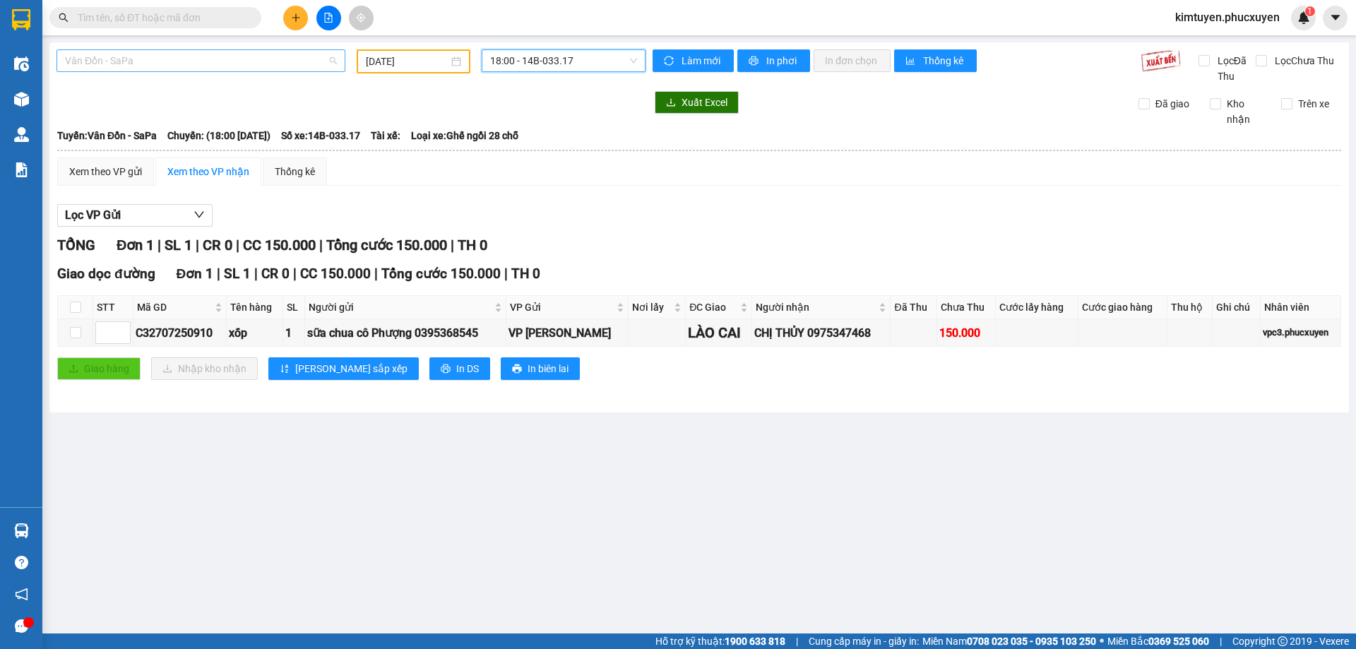
click at [168, 65] on span "Vân Đồn - SaPa" at bounding box center [201, 60] width 272 height 21
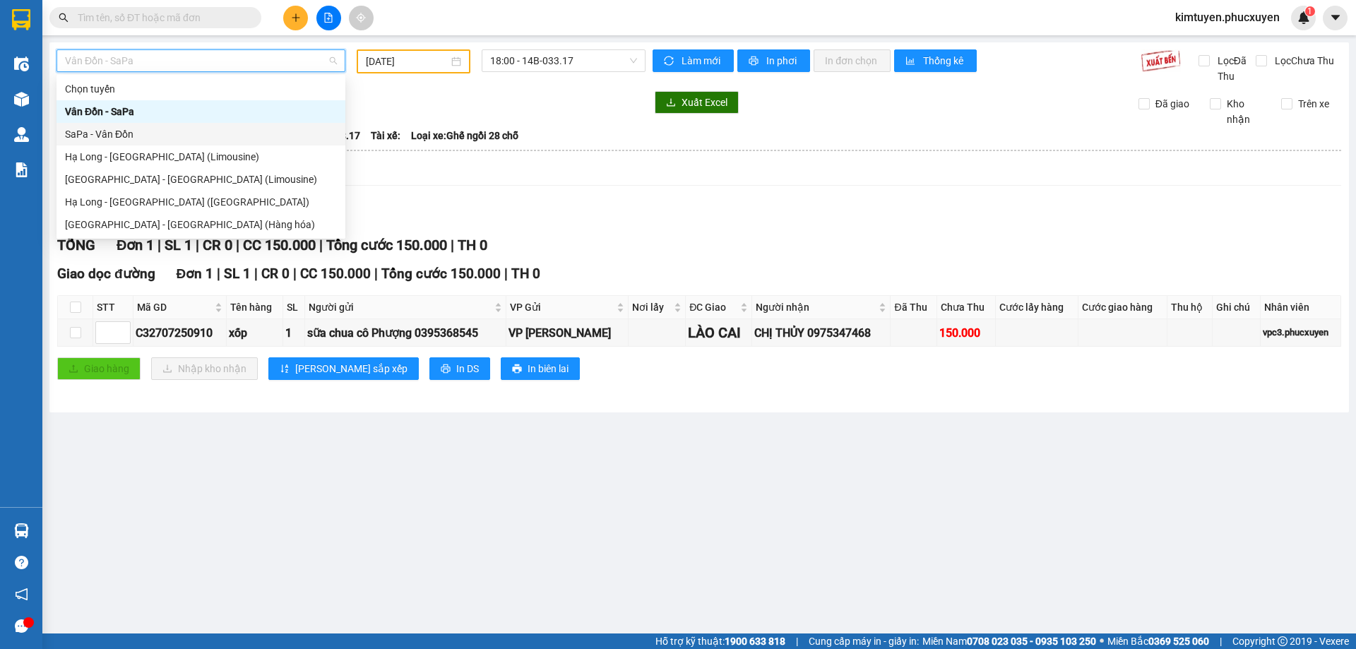
click at [115, 133] on div "SaPa - Vân Đồn" at bounding box center [201, 134] width 272 height 16
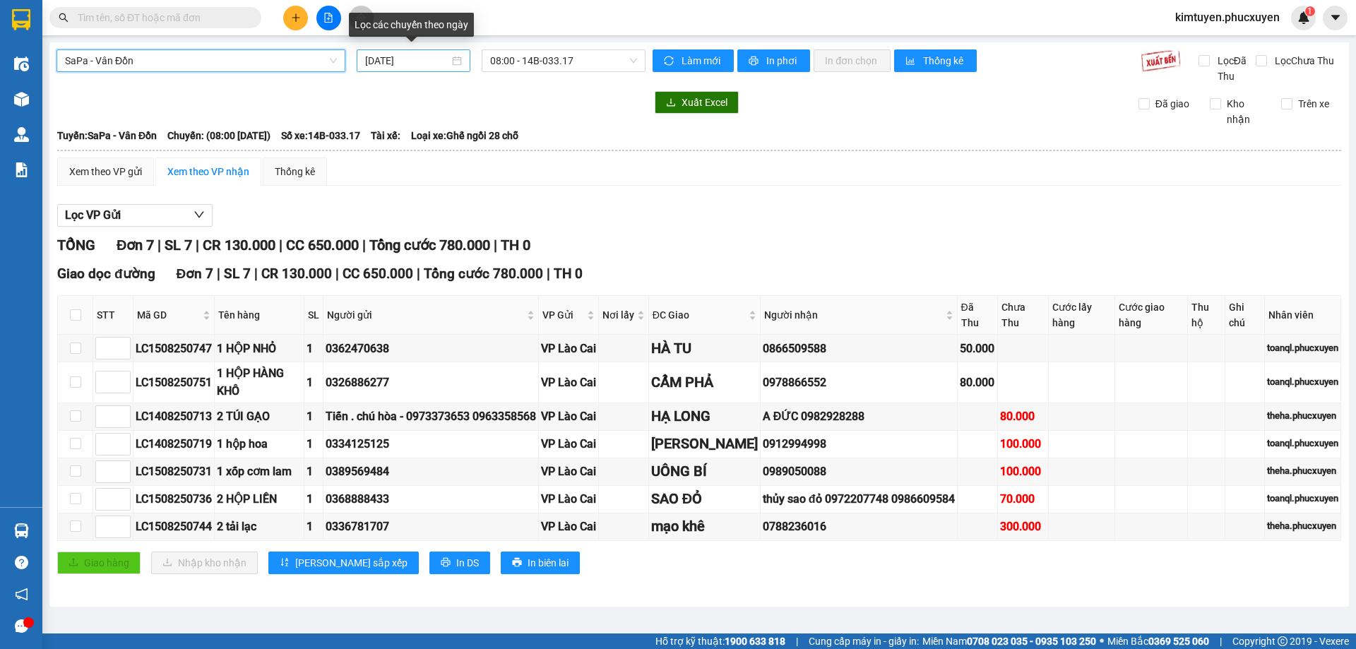
click at [455, 61] on div "[DATE]" at bounding box center [413, 61] width 97 height 16
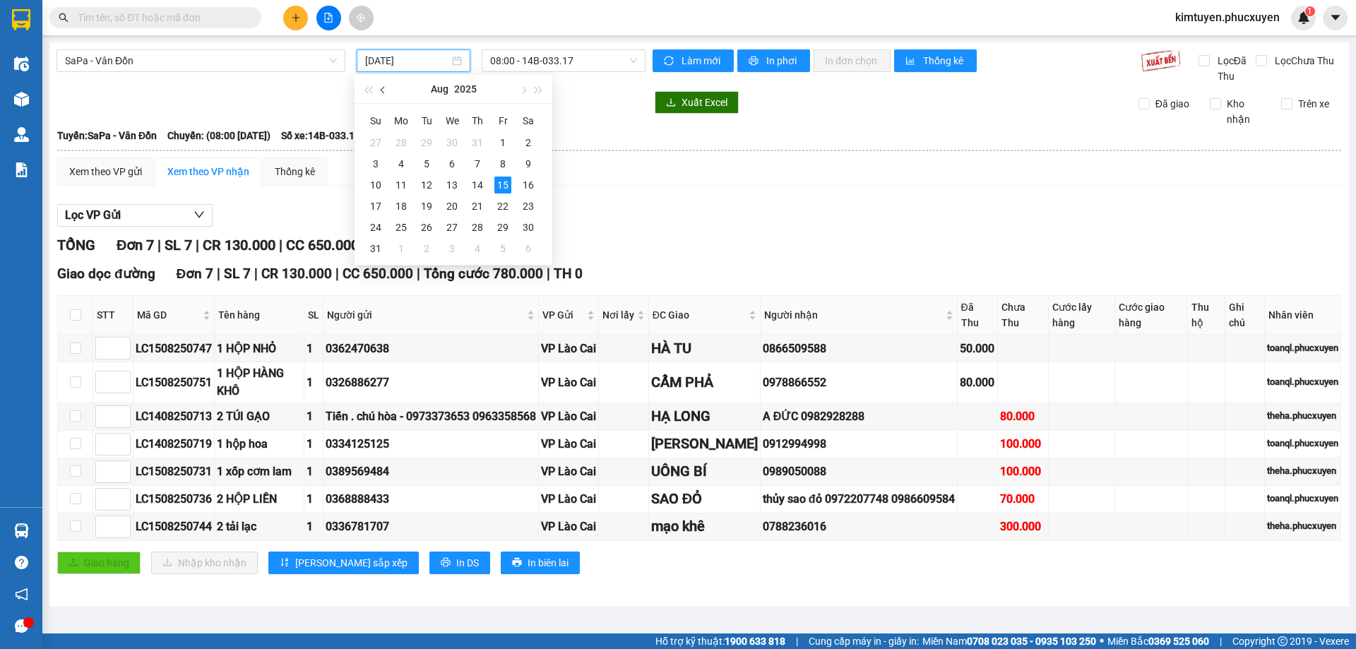
click at [385, 91] on span "button" at bounding box center [384, 90] width 7 height 7
click at [407, 227] on div "28" at bounding box center [401, 227] width 17 height 17
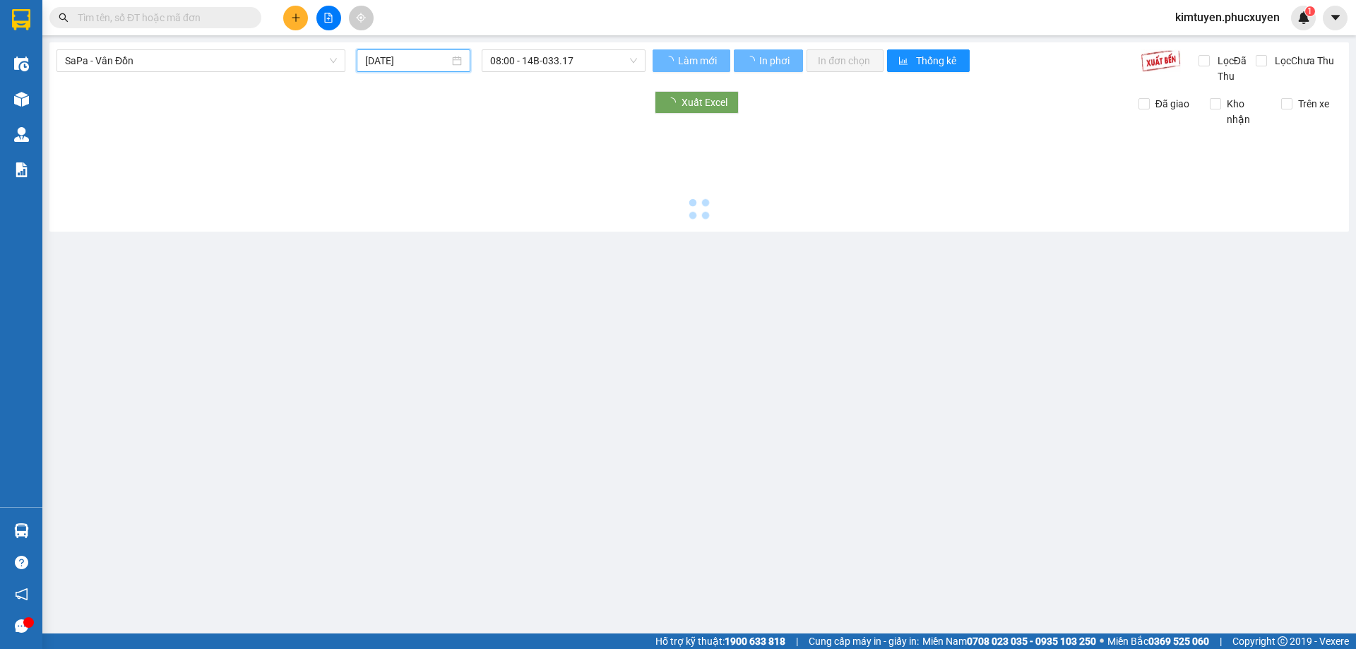
type input "[DATE]"
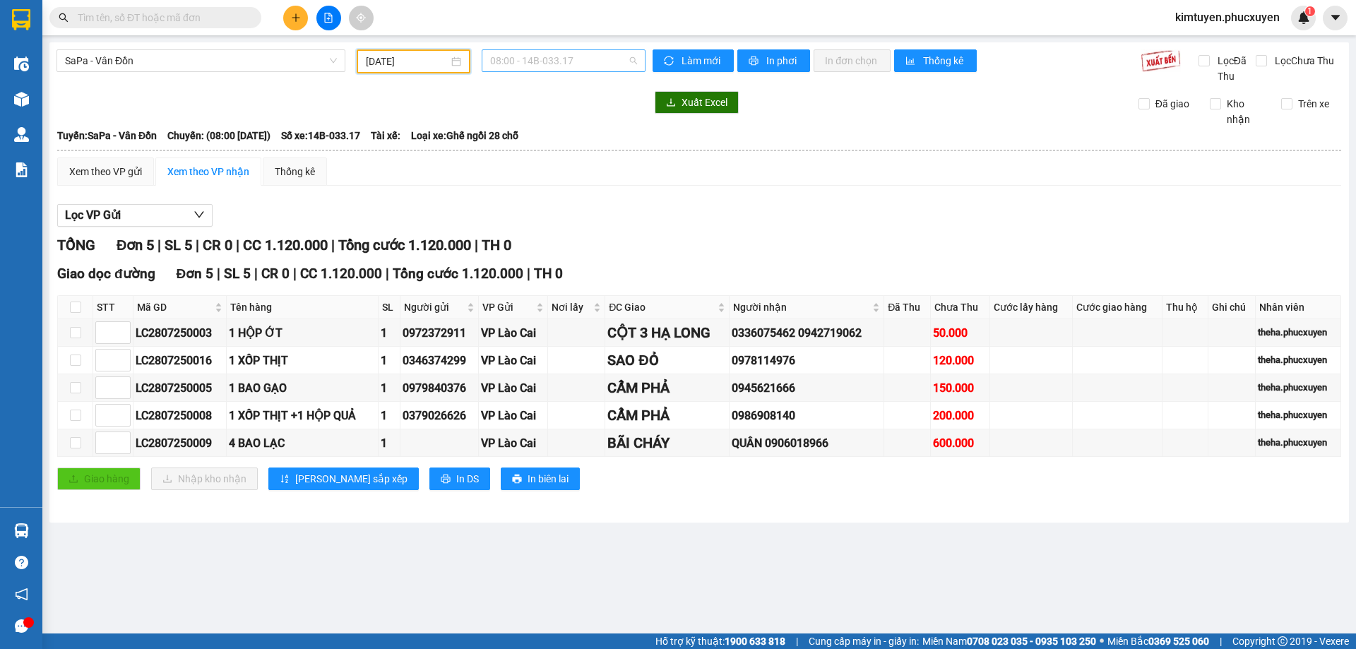
click at [581, 61] on span "08:00 - 14B-033.17" at bounding box center [563, 60] width 147 height 21
click at [562, 114] on div "08:00 - 14B-033.17" at bounding box center [545, 112] width 110 height 16
click at [109, 53] on span "SaPa - Vân Đồn" at bounding box center [201, 60] width 272 height 21
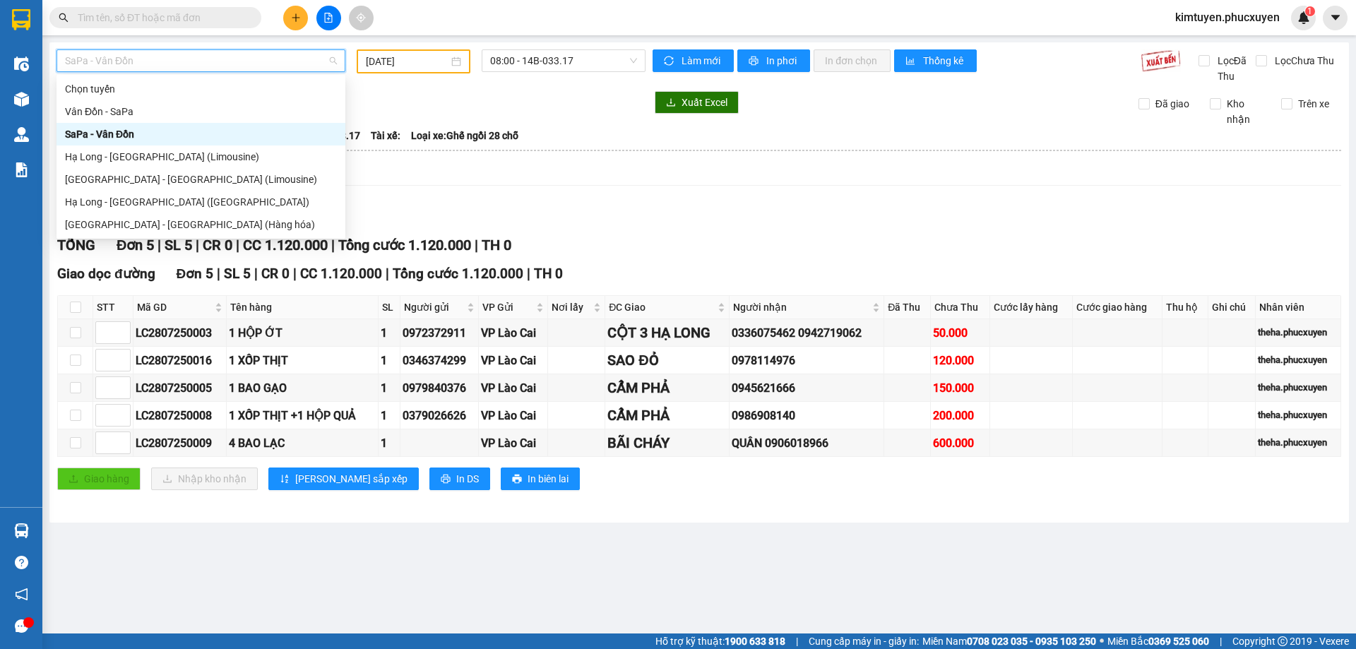
click at [117, 112] on div "Vân Đồn - SaPa" at bounding box center [201, 112] width 272 height 16
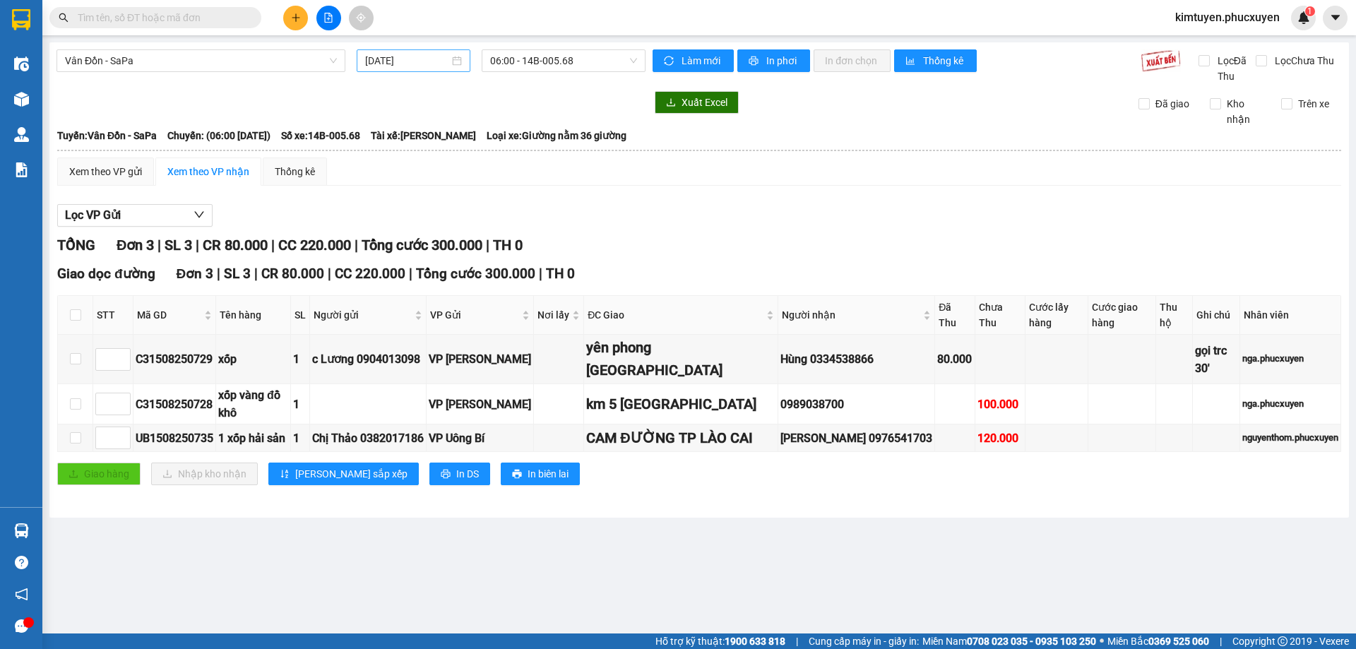
click at [459, 66] on div "[DATE]" at bounding box center [413, 61] width 97 height 16
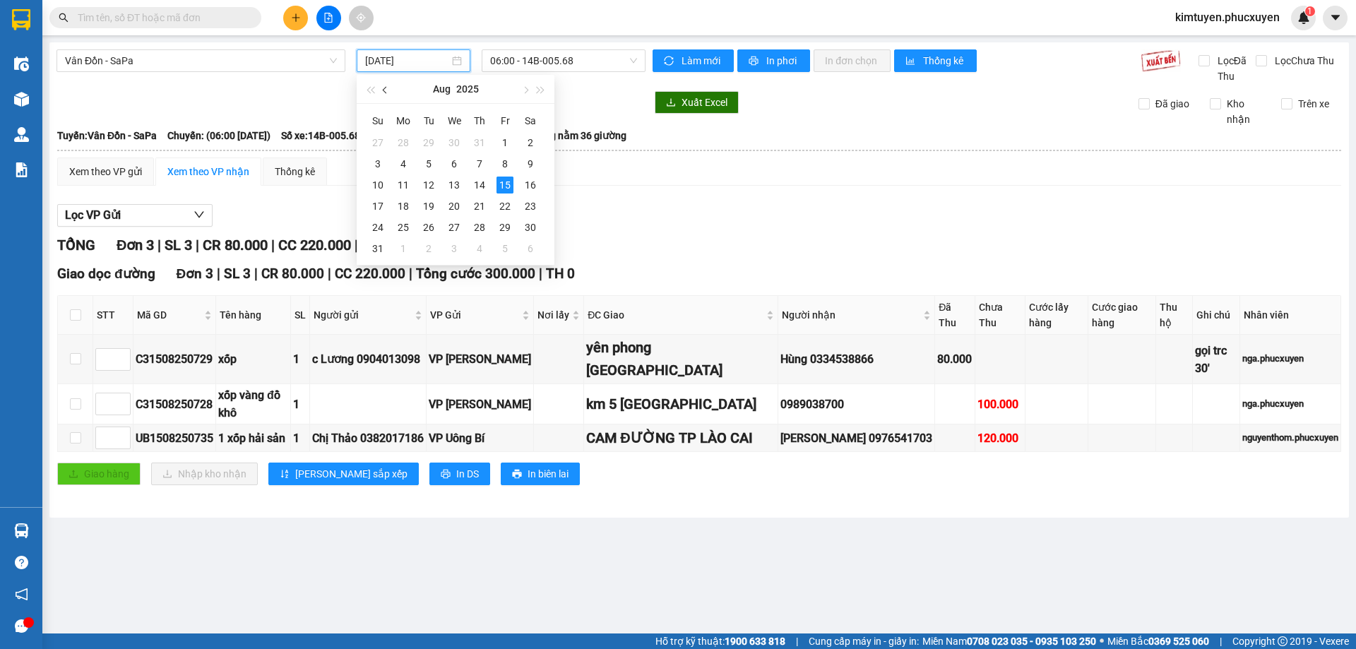
click at [387, 86] on button "button" at bounding box center [386, 89] width 16 height 28
click at [458, 162] on div "9" at bounding box center [454, 163] width 17 height 17
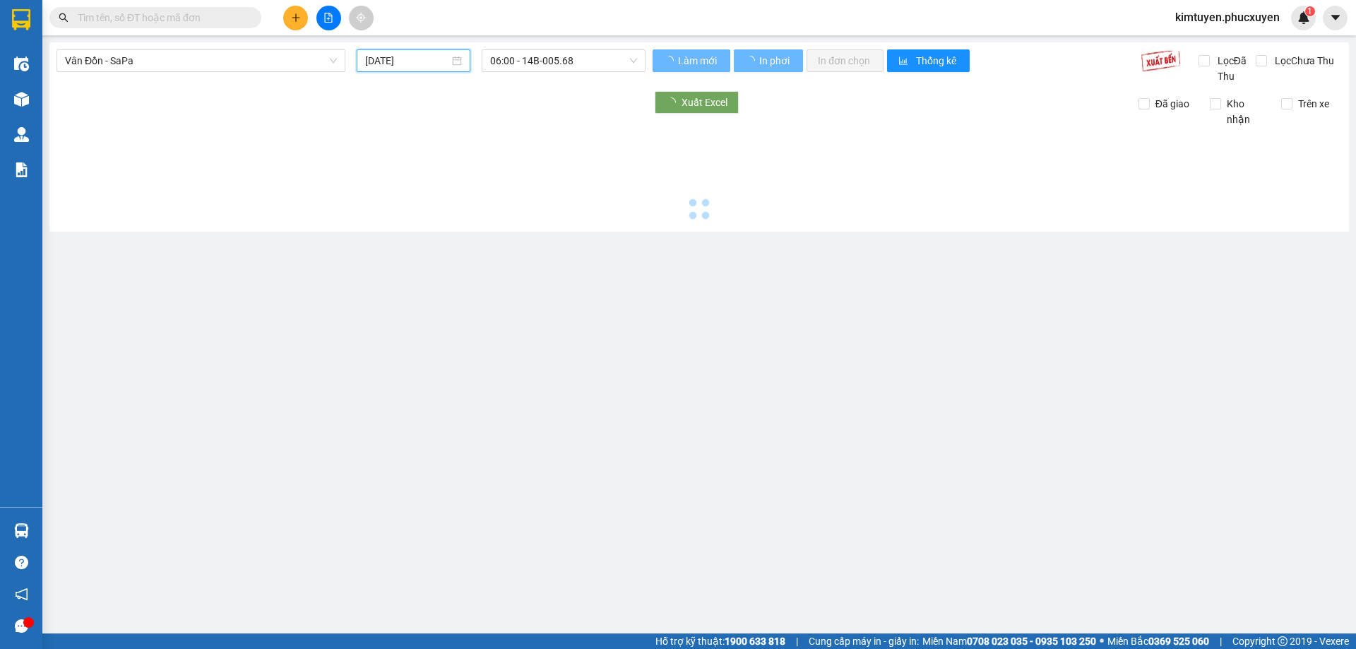
type input "[DATE]"
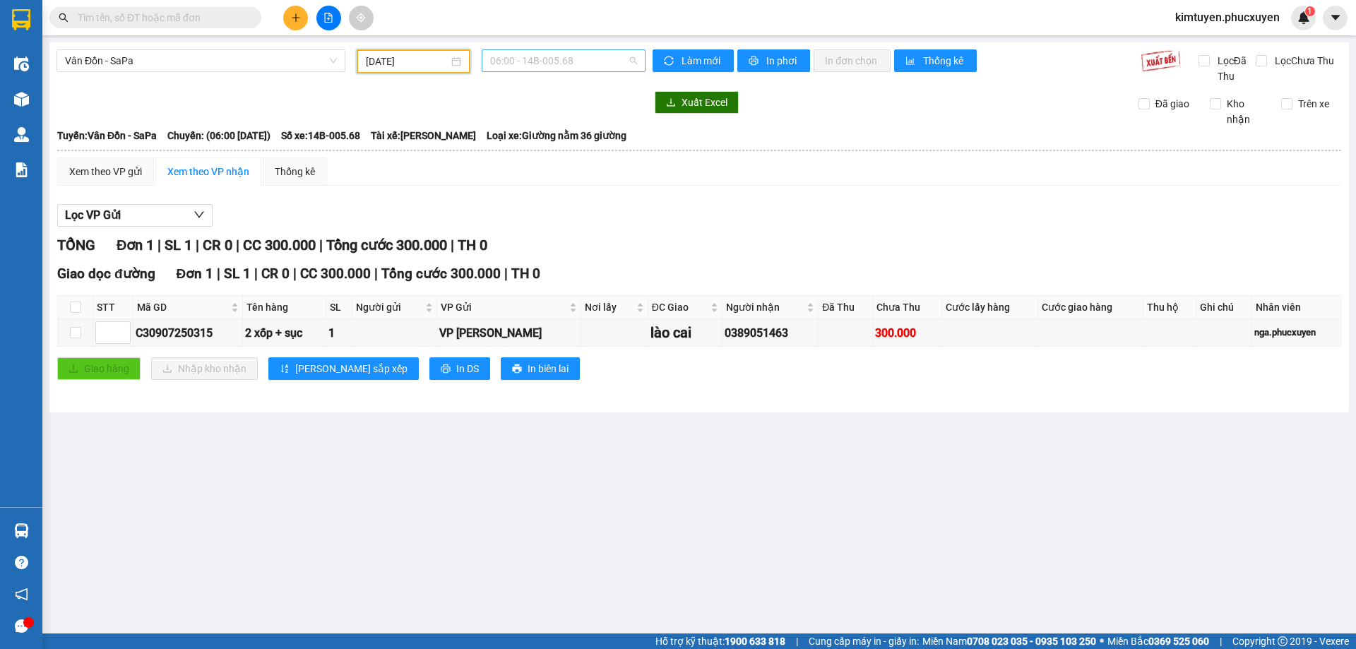
click at [597, 62] on span "06:00 - 14B-005.68" at bounding box center [563, 60] width 147 height 21
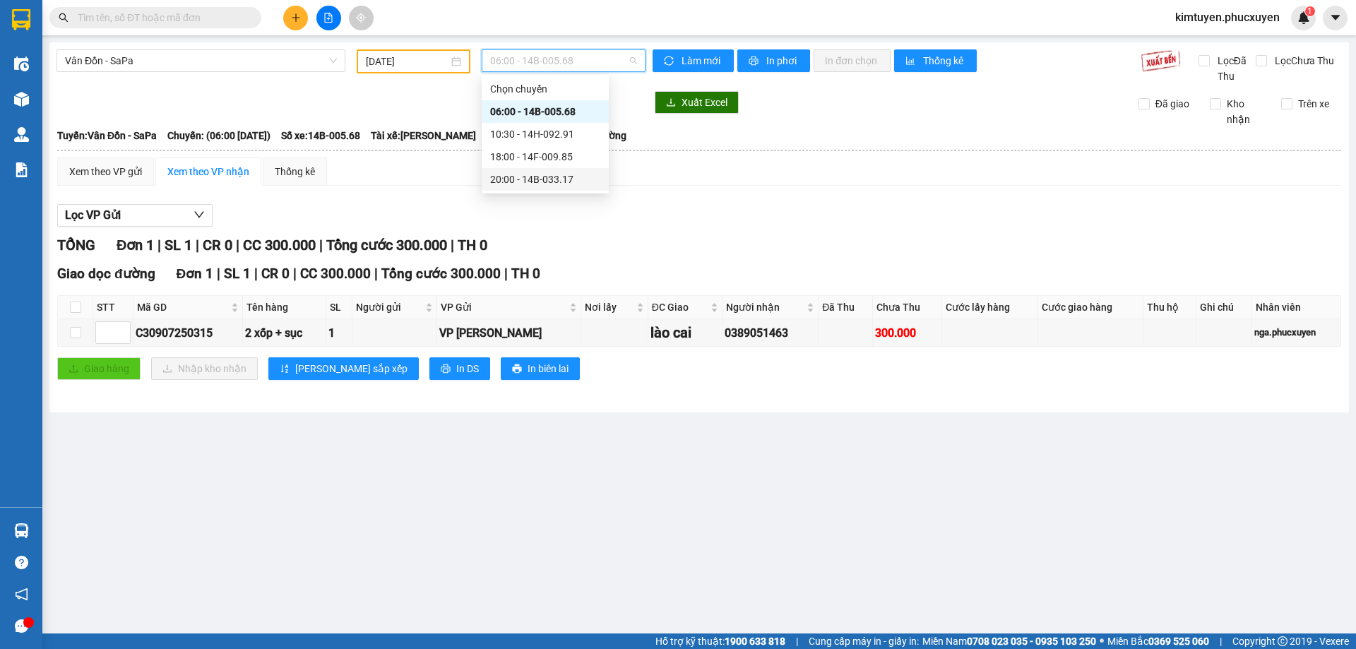
click at [571, 183] on div "20:00 - 14B-033.17" at bounding box center [545, 180] width 110 height 16
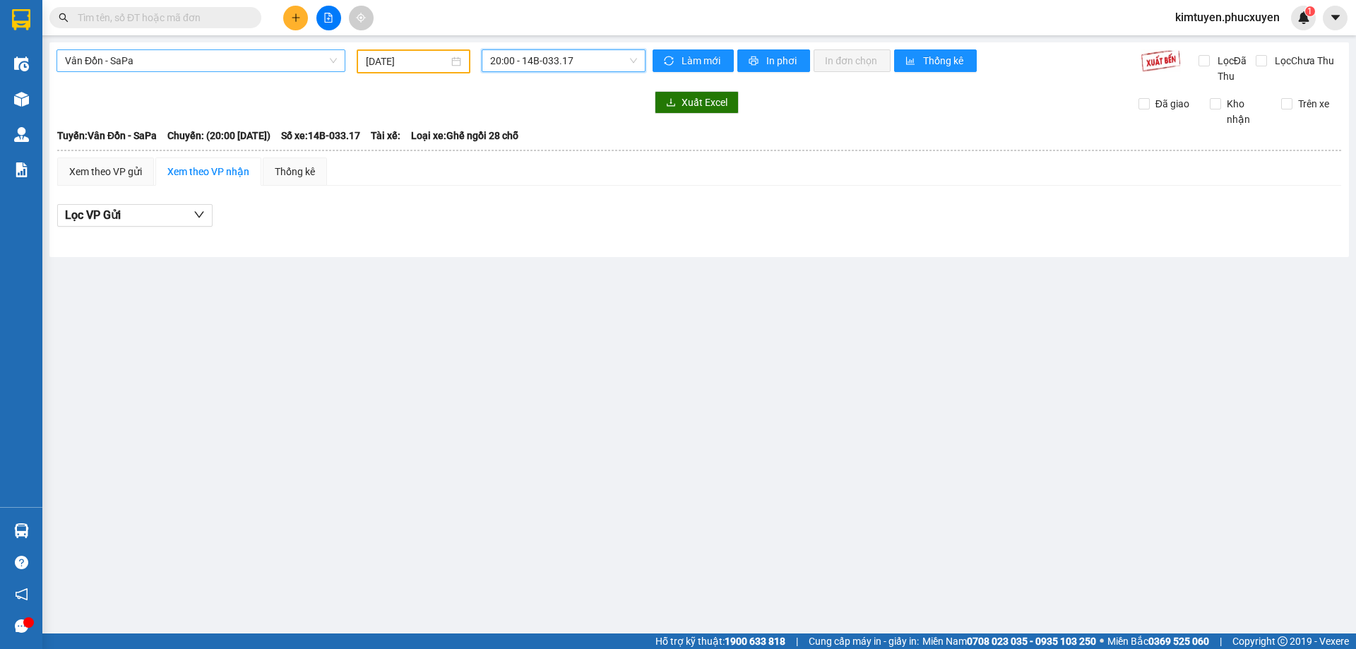
click at [117, 61] on span "Vân Đồn - SaPa" at bounding box center [201, 60] width 272 height 21
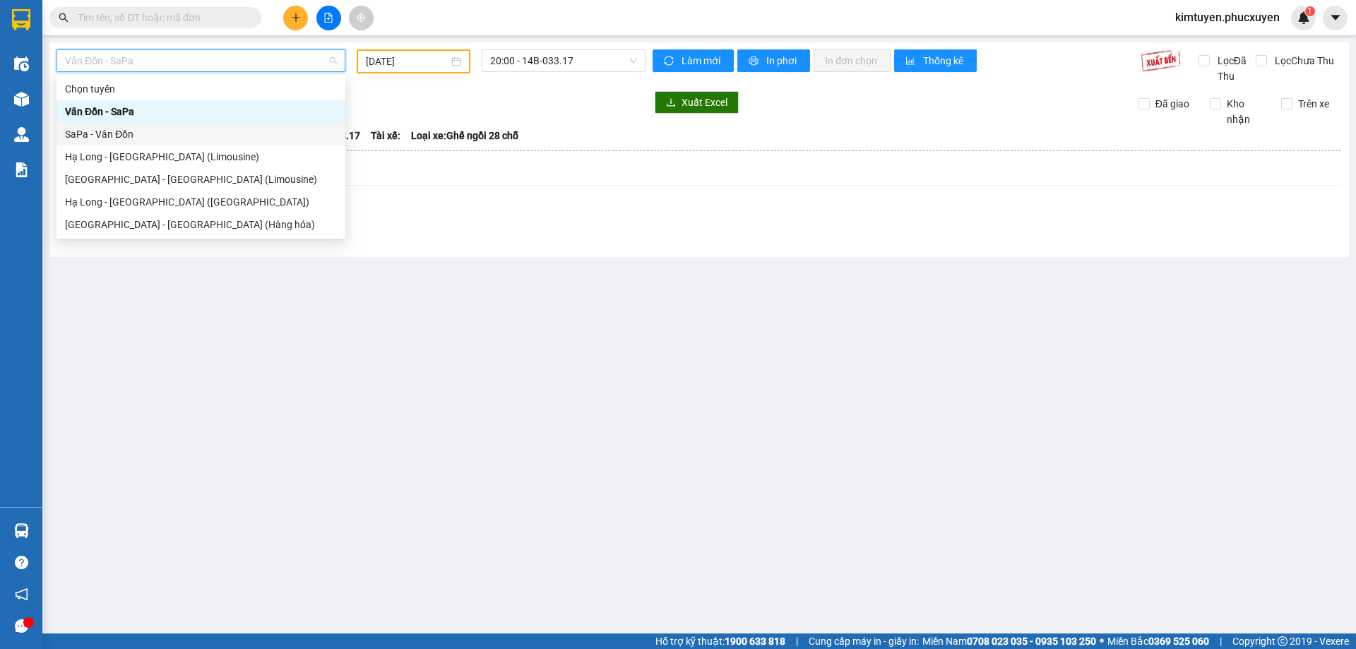
click at [131, 131] on div "SaPa - Vân Đồn" at bounding box center [201, 134] width 272 height 16
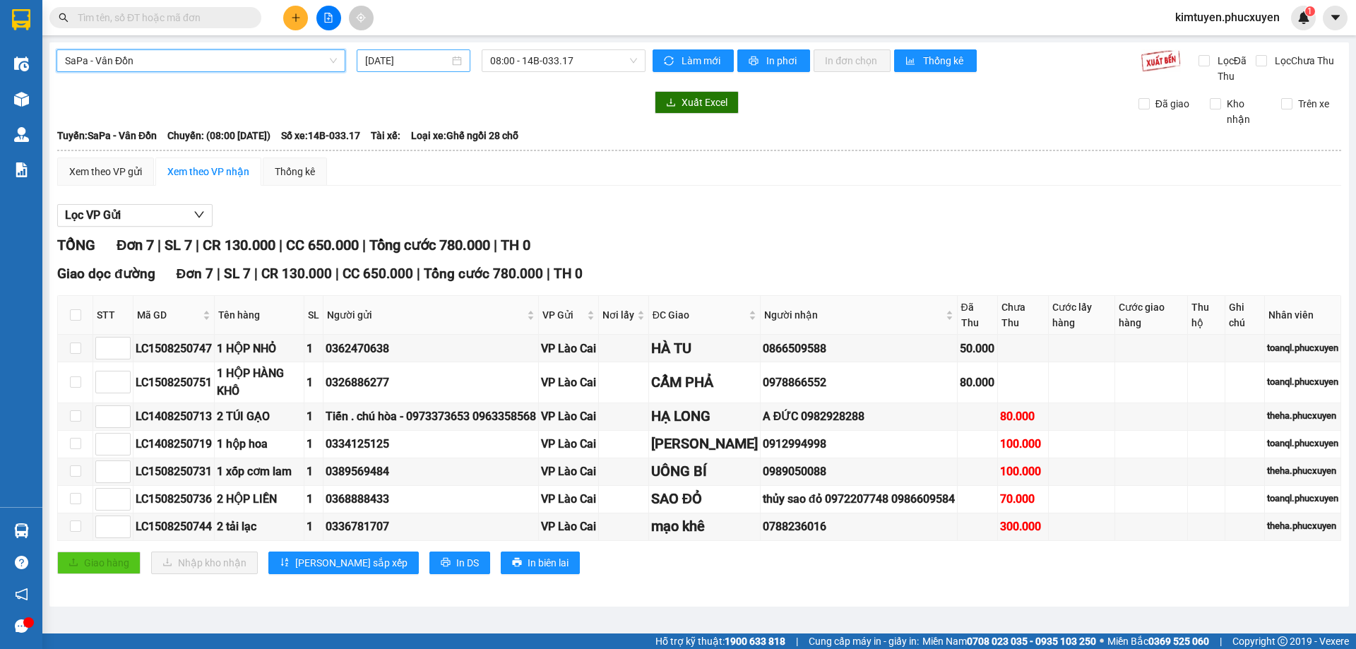
click at [459, 64] on div "[DATE]" at bounding box center [414, 60] width 114 height 23
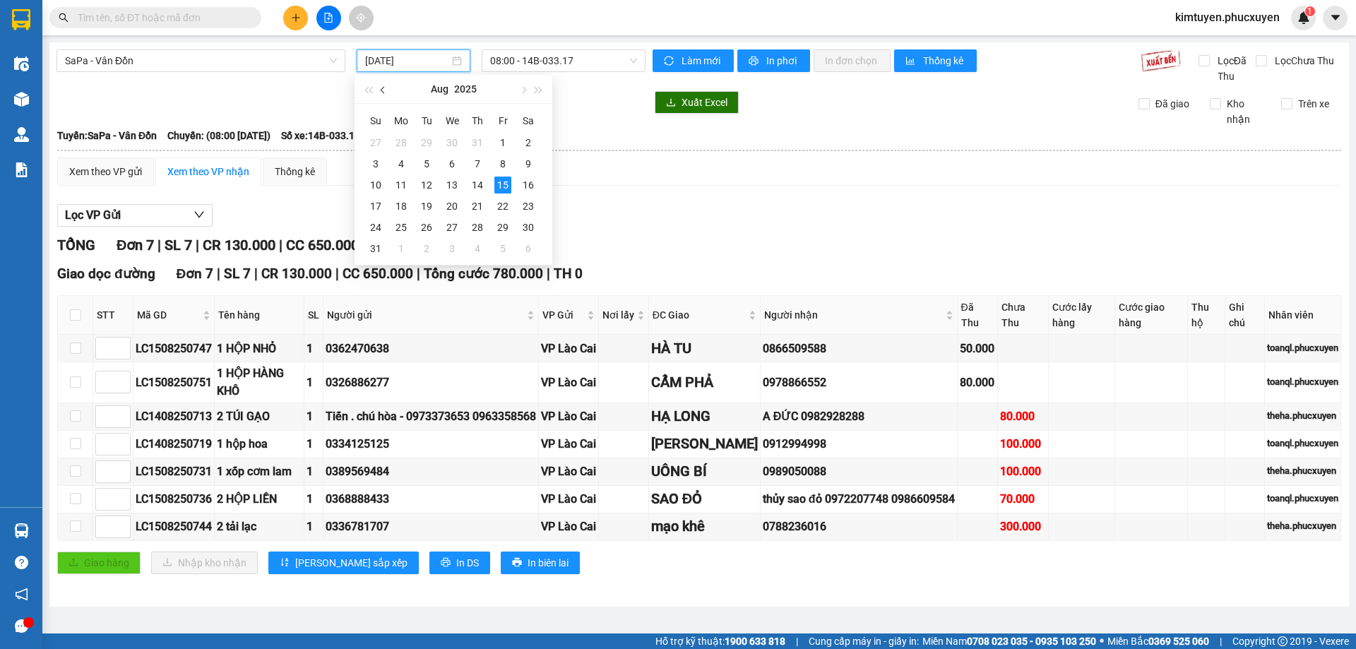
click at [381, 94] on button "button" at bounding box center [384, 89] width 16 height 28
click at [473, 165] on div "10" at bounding box center [477, 163] width 17 height 17
type input "[DATE]"
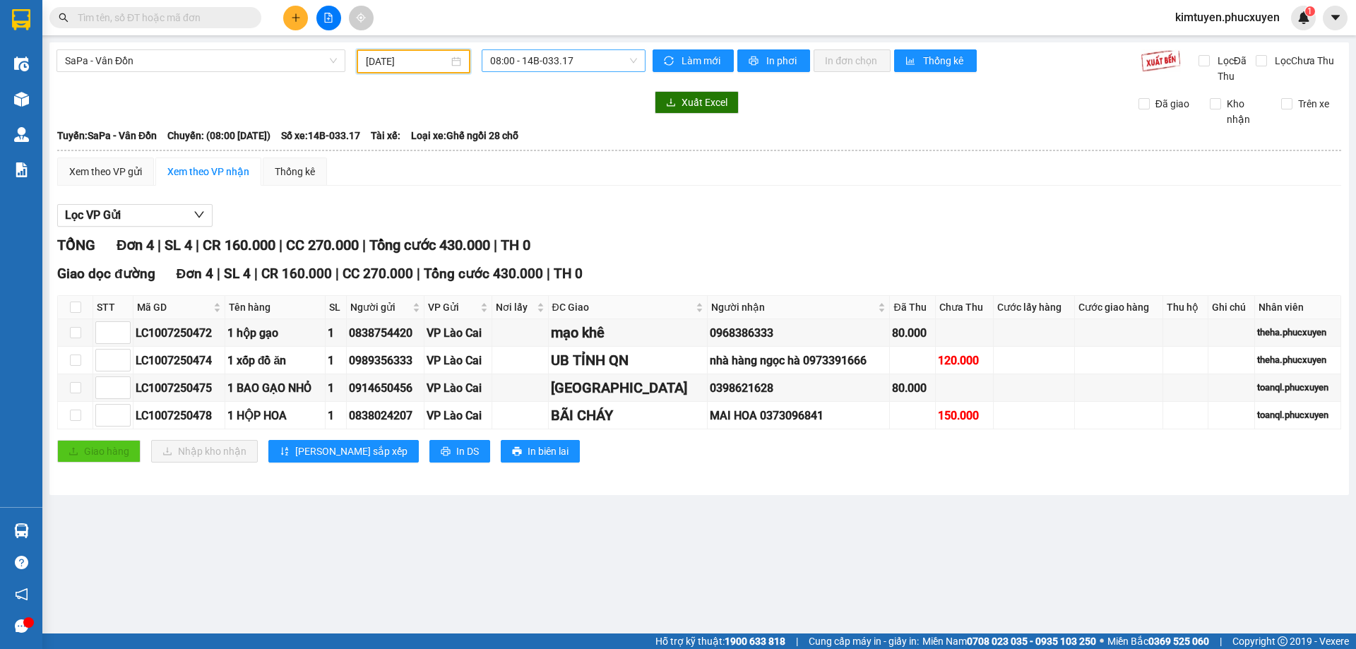
click at [575, 61] on span "08:00 - 14B-033.17" at bounding box center [563, 60] width 147 height 21
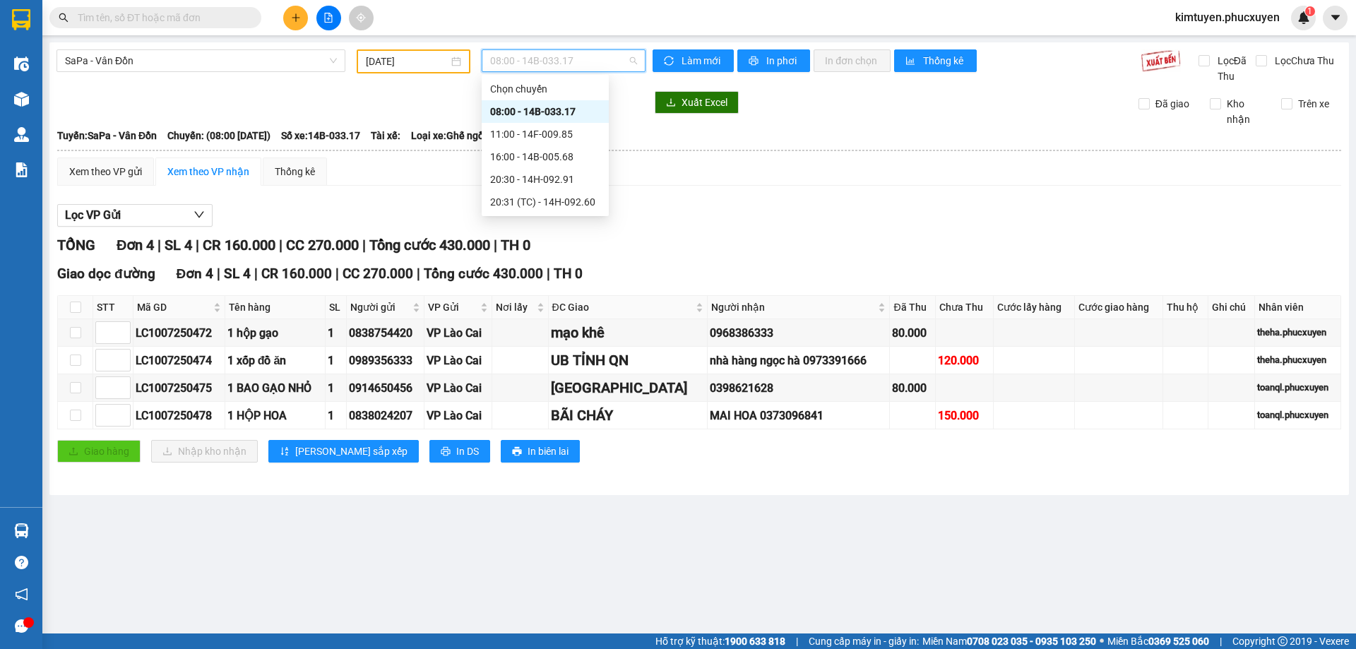
click at [551, 113] on div "08:00 - 14B-033.17" at bounding box center [545, 112] width 110 height 16
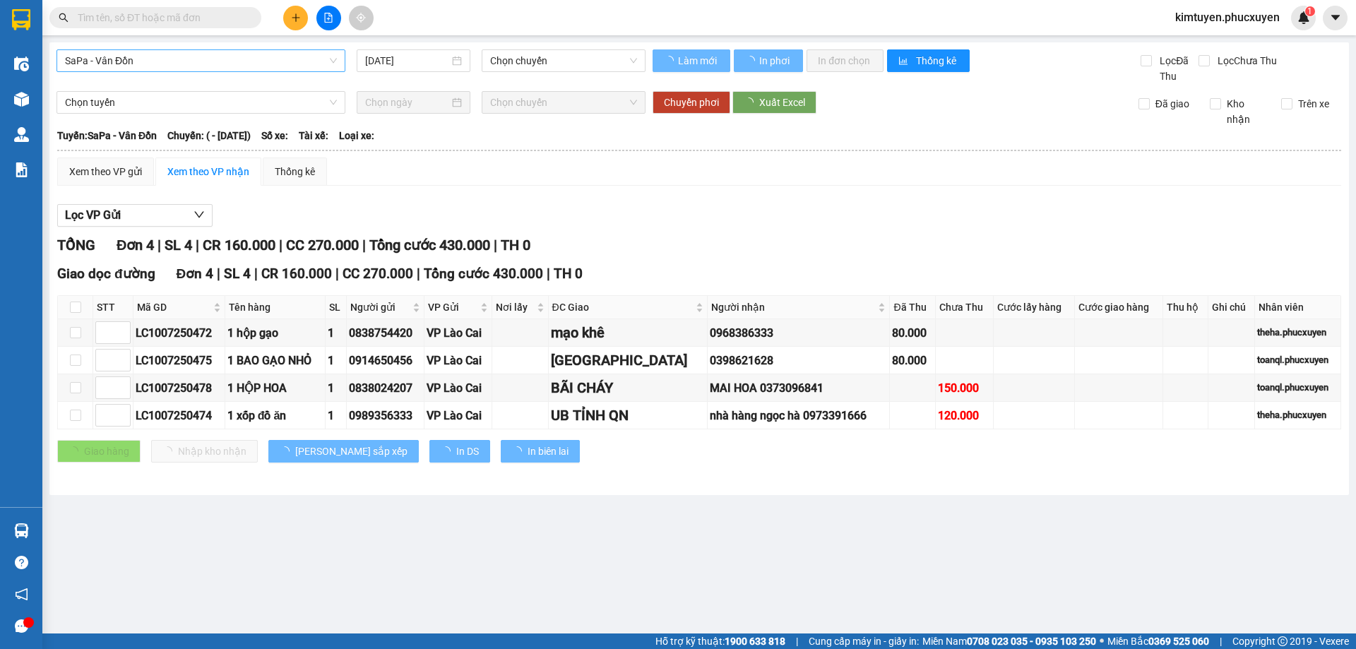
click at [159, 64] on span "SaPa - Vân Đồn" at bounding box center [201, 60] width 272 height 21
type input "[DATE]"
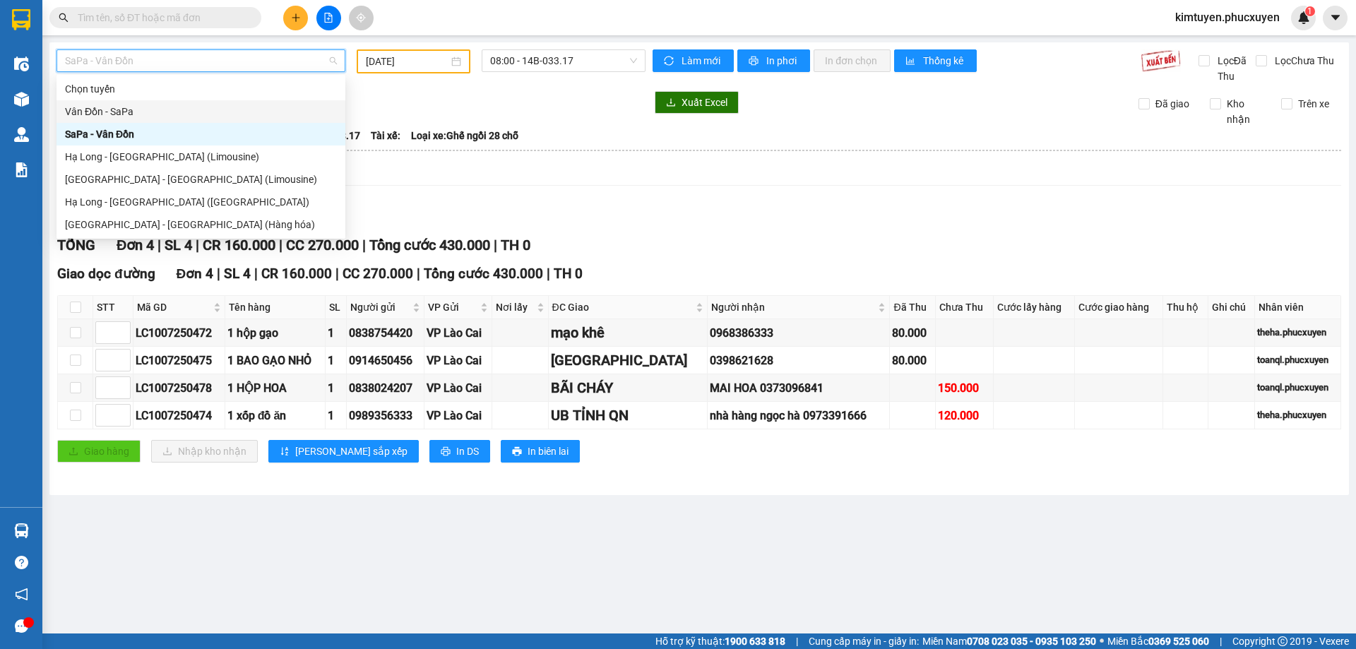
click at [132, 112] on div "Vân Đồn - SaPa" at bounding box center [201, 112] width 272 height 16
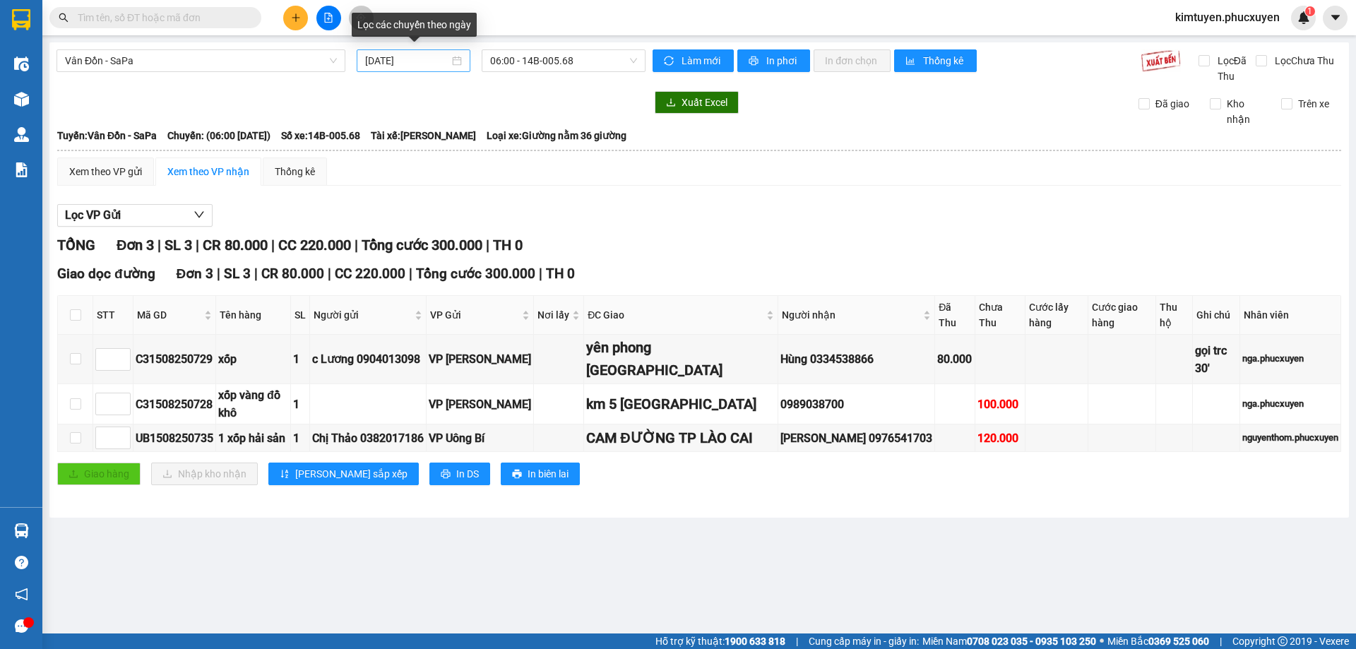
click at [459, 63] on div "[DATE]" at bounding box center [413, 61] width 97 height 16
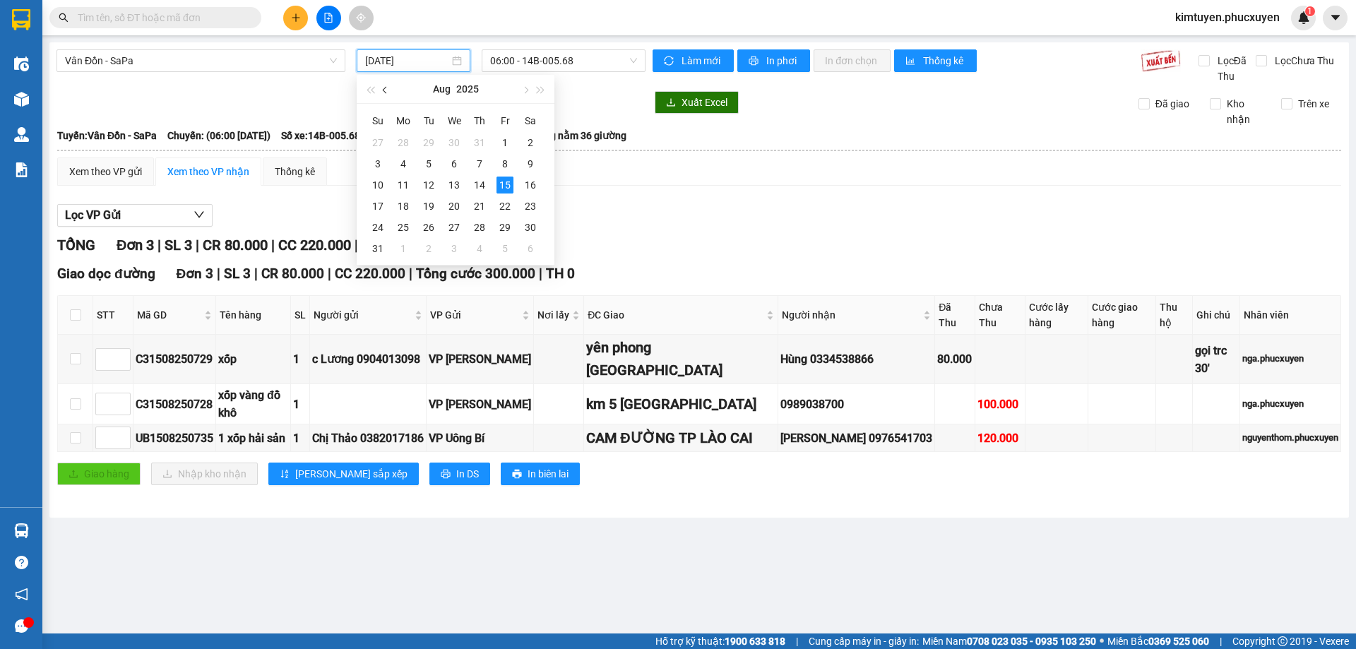
click at [387, 93] on button "button" at bounding box center [386, 89] width 16 height 28
click at [449, 160] on div "9" at bounding box center [454, 163] width 17 height 17
type input "[DATE]"
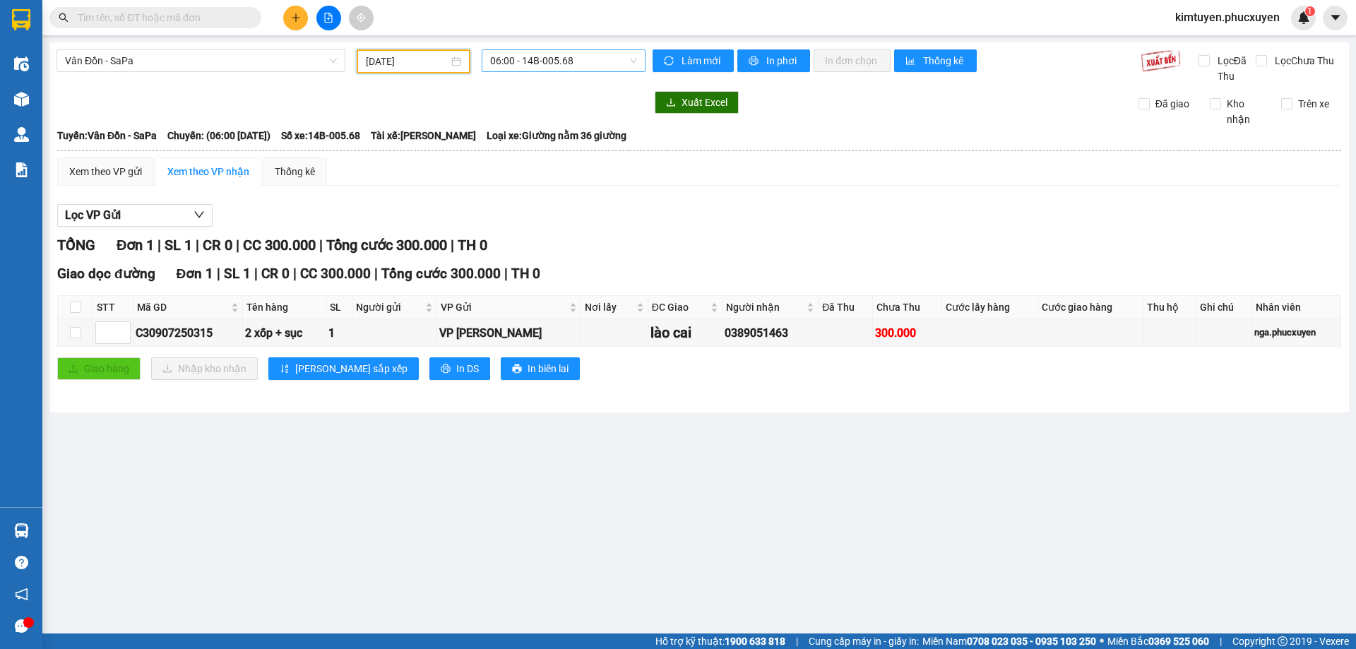
click at [585, 64] on span "06:00 - 14B-005.68" at bounding box center [563, 60] width 147 height 21
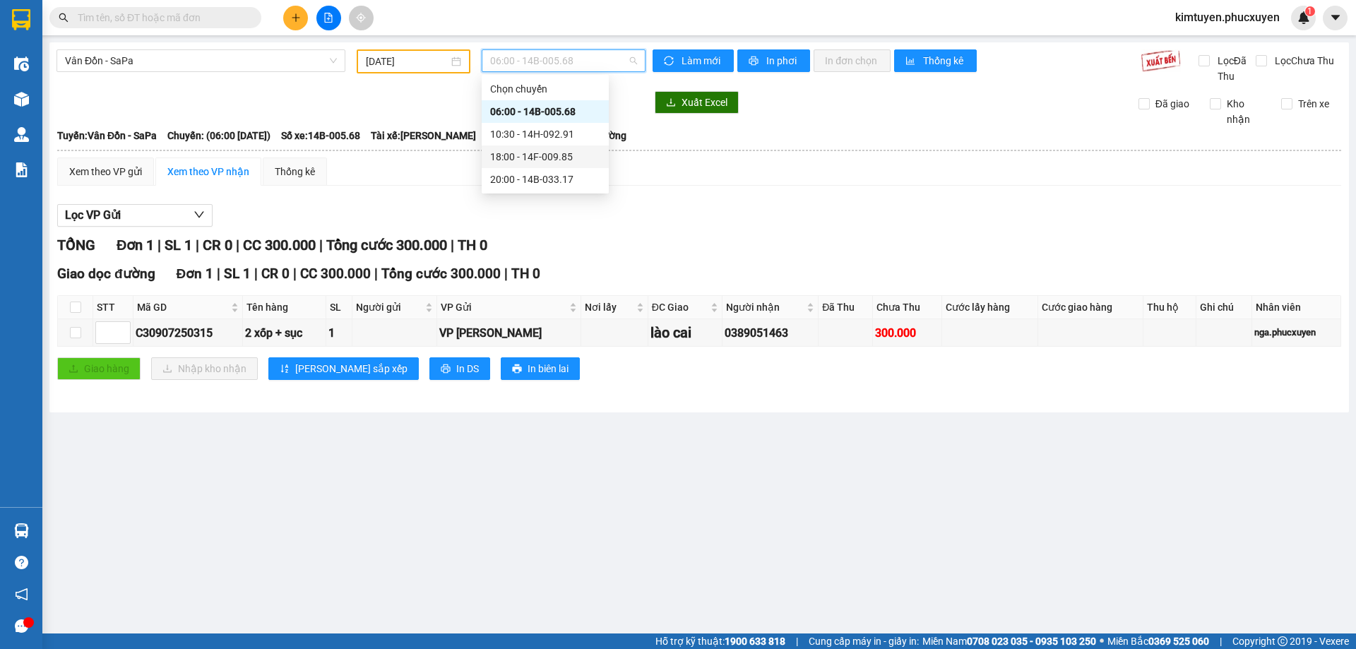
click at [550, 155] on div "18:00 - 14F-009.85" at bounding box center [545, 157] width 110 height 16
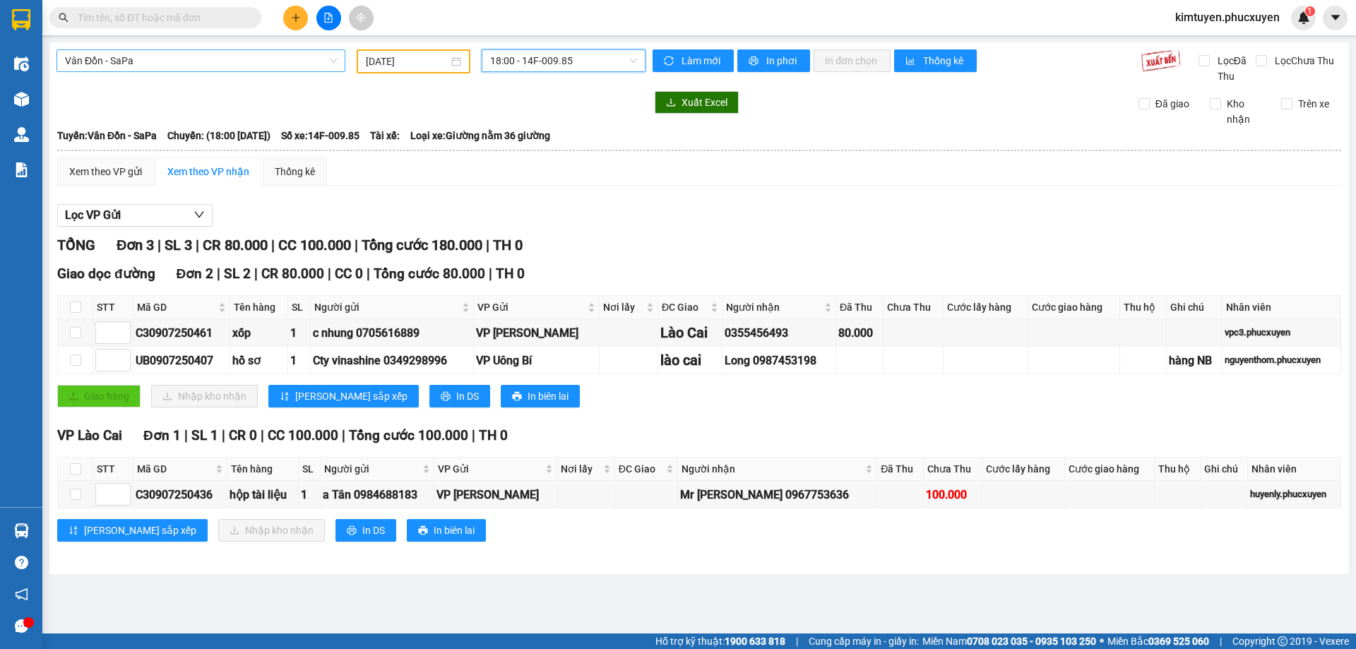
click at [143, 59] on span "Vân Đồn - SaPa" at bounding box center [201, 60] width 272 height 21
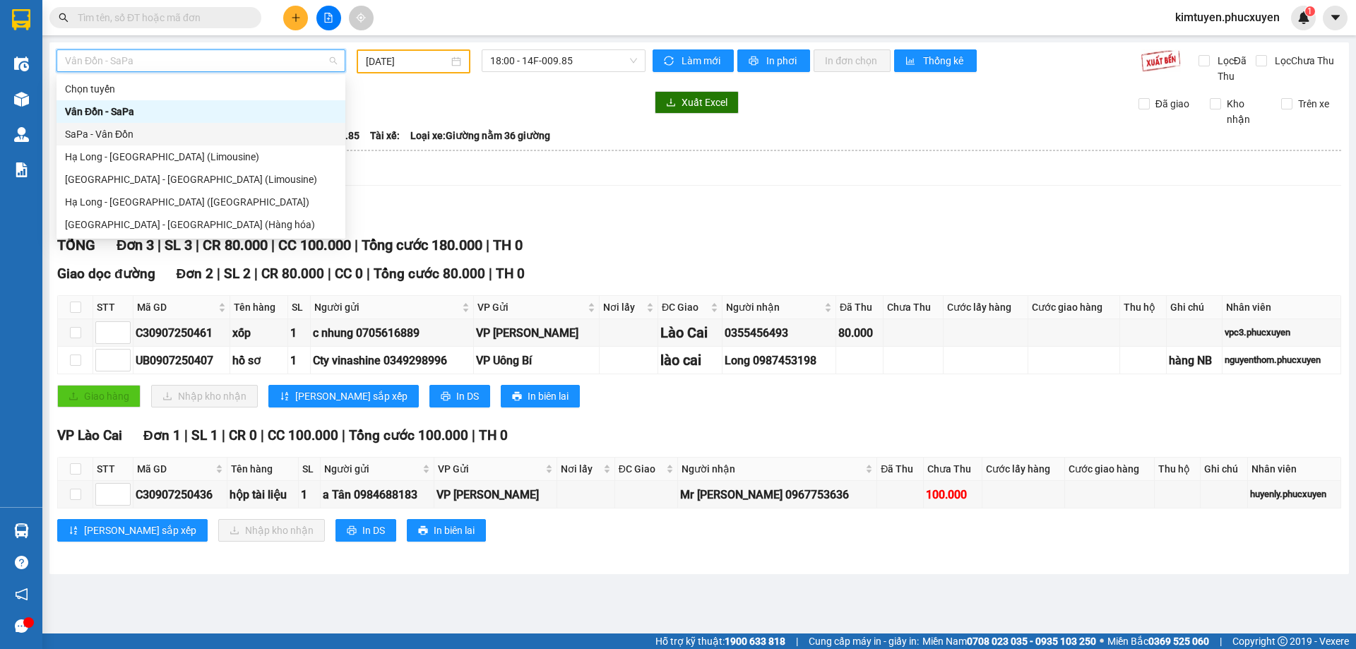
click at [124, 135] on div "SaPa - Vân Đồn" at bounding box center [201, 134] width 272 height 16
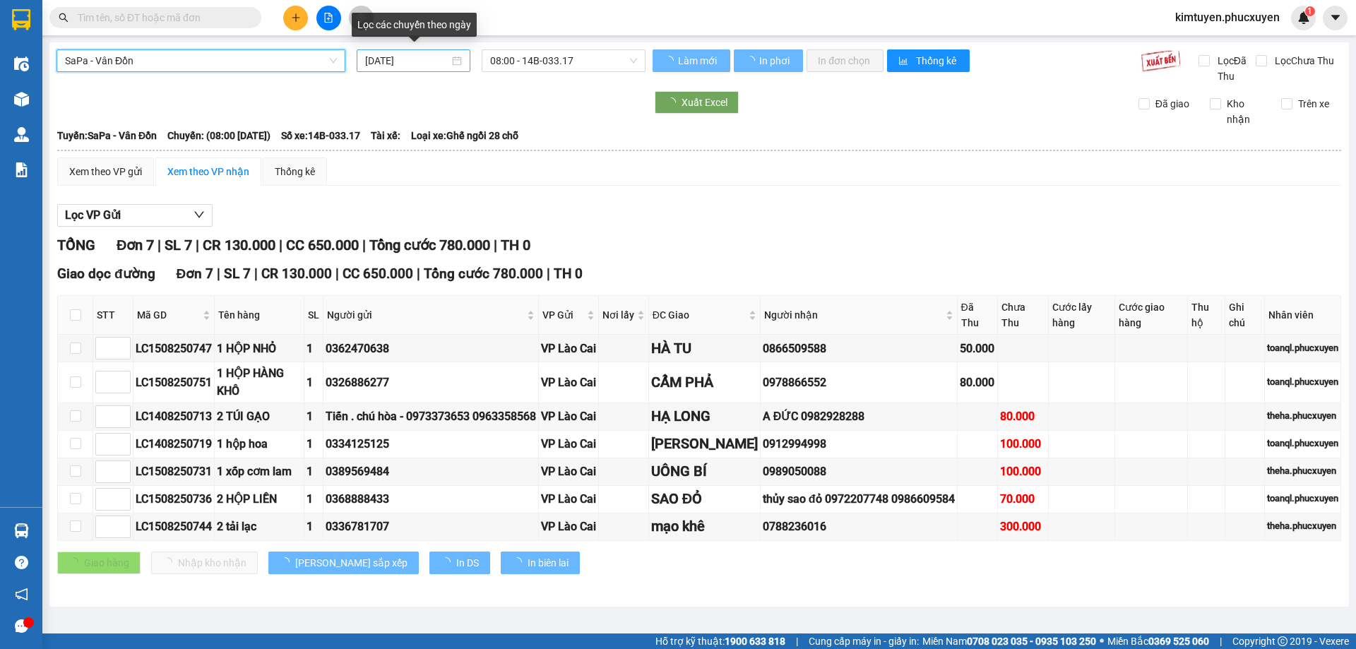
click at [457, 61] on div "[DATE]" at bounding box center [413, 61] width 97 height 16
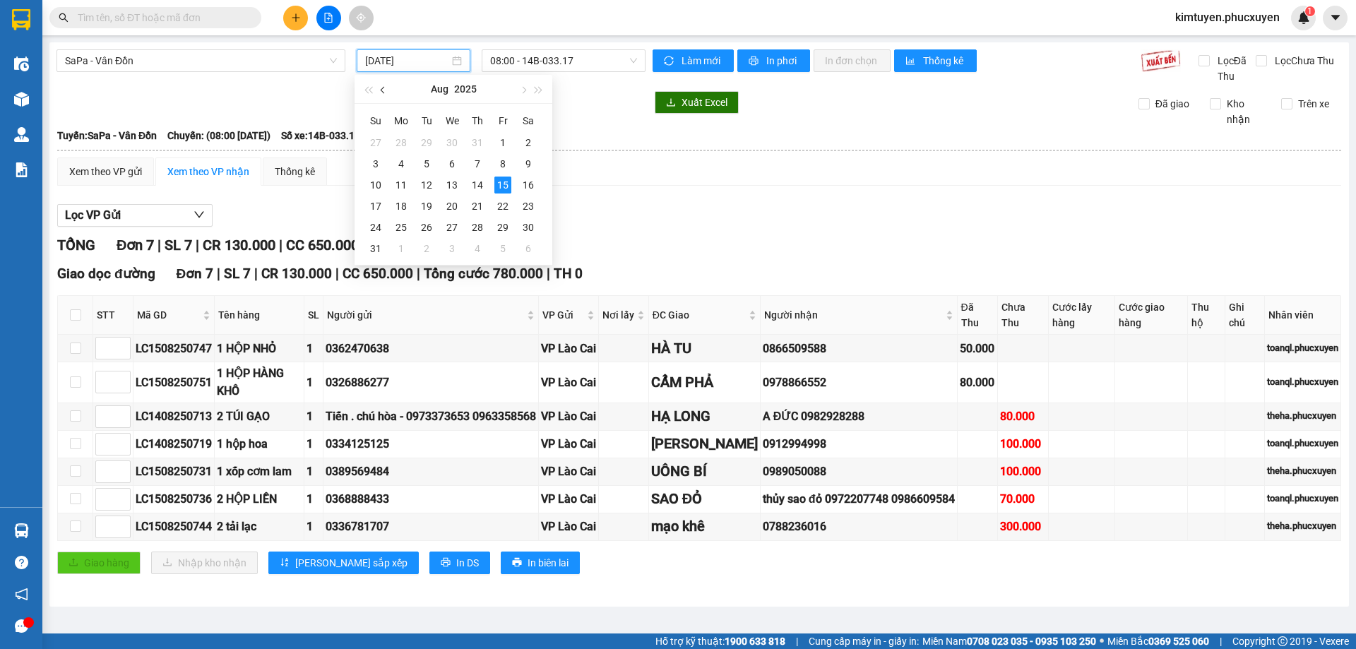
click at [386, 92] on button "button" at bounding box center [384, 89] width 16 height 28
click at [480, 159] on div "10" at bounding box center [477, 163] width 17 height 17
type input "[DATE]"
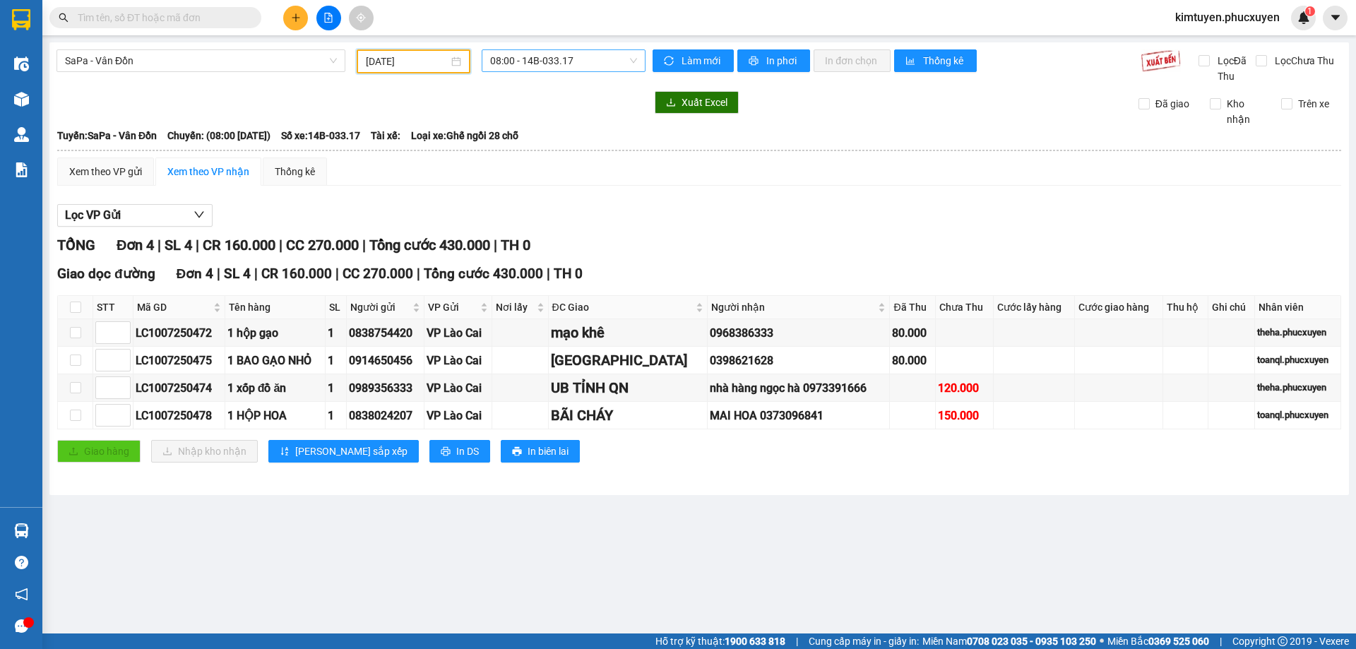
click at [585, 66] on span "08:00 - 14B-033.17" at bounding box center [563, 60] width 147 height 21
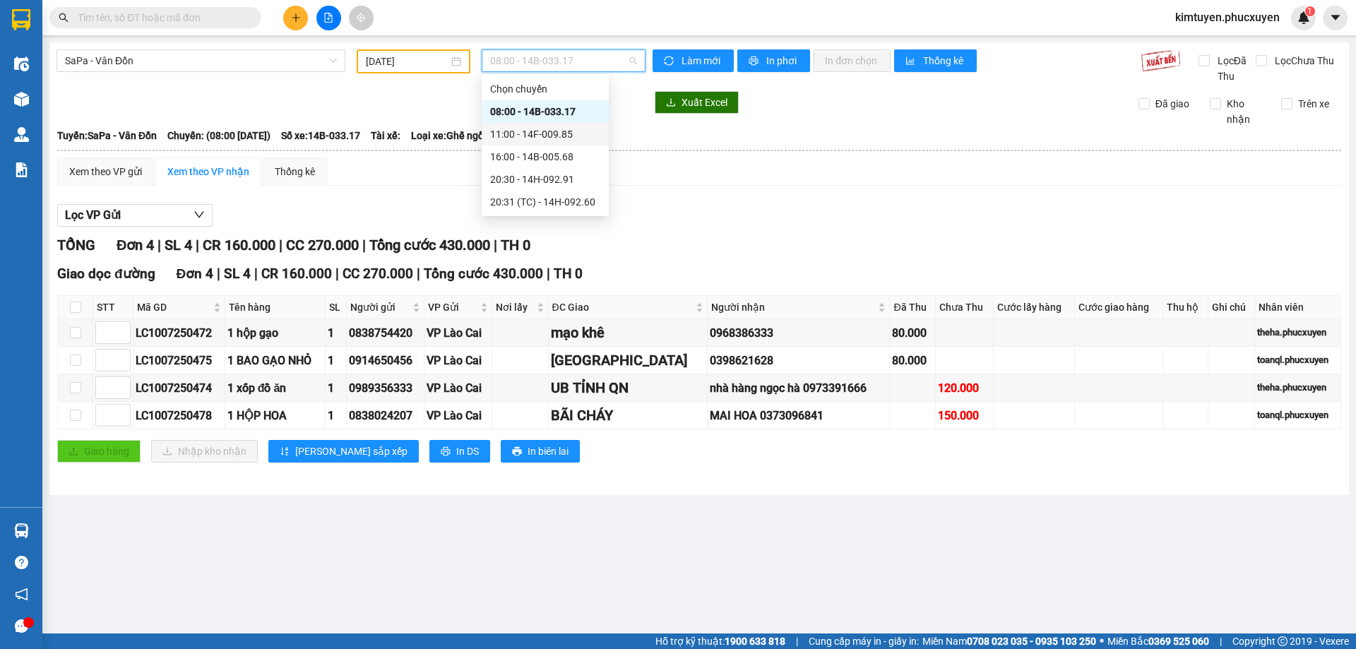
drag, startPoint x: 565, startPoint y: 138, endPoint x: 367, endPoint y: 2, distance: 240.3
click at [565, 137] on div "11:00 - 14F-009.85" at bounding box center [545, 134] width 110 height 16
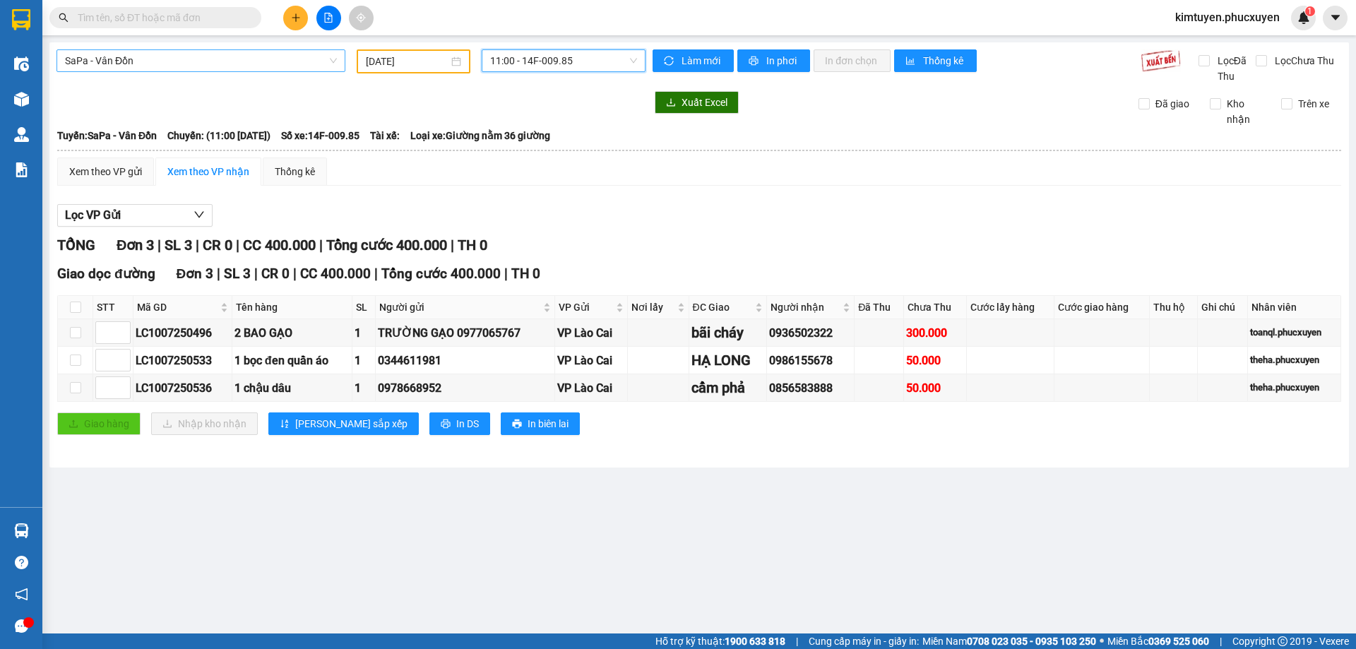
click at [131, 54] on span "SaPa - Vân Đồn" at bounding box center [201, 60] width 272 height 21
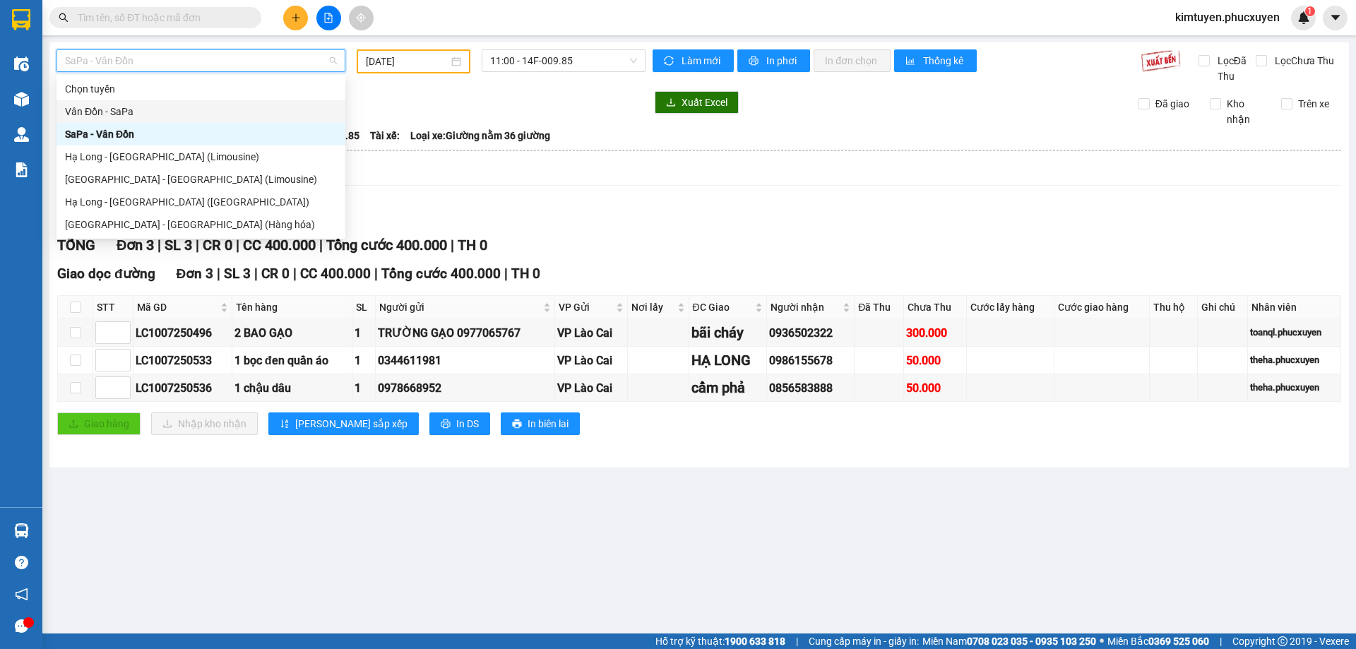
click at [136, 119] on div "Vân Đồn - SaPa" at bounding box center [201, 112] width 272 height 16
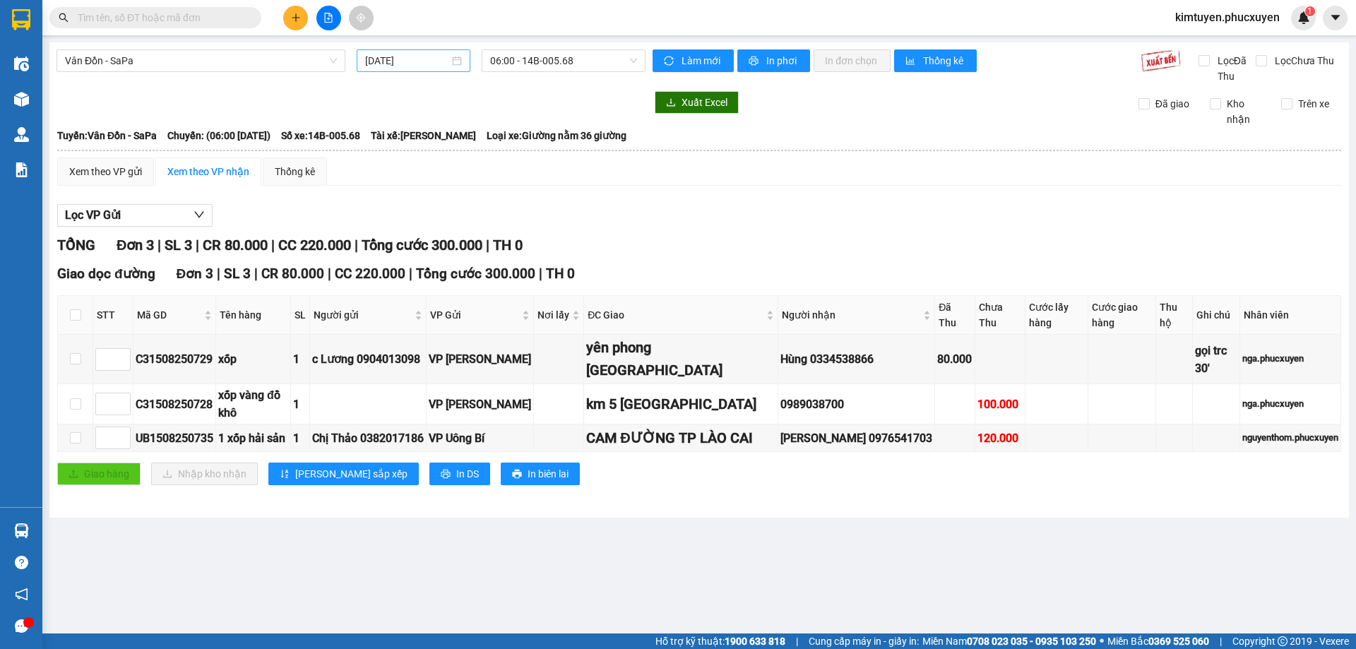
click at [450, 64] on div "[DATE]" at bounding box center [413, 61] width 97 height 16
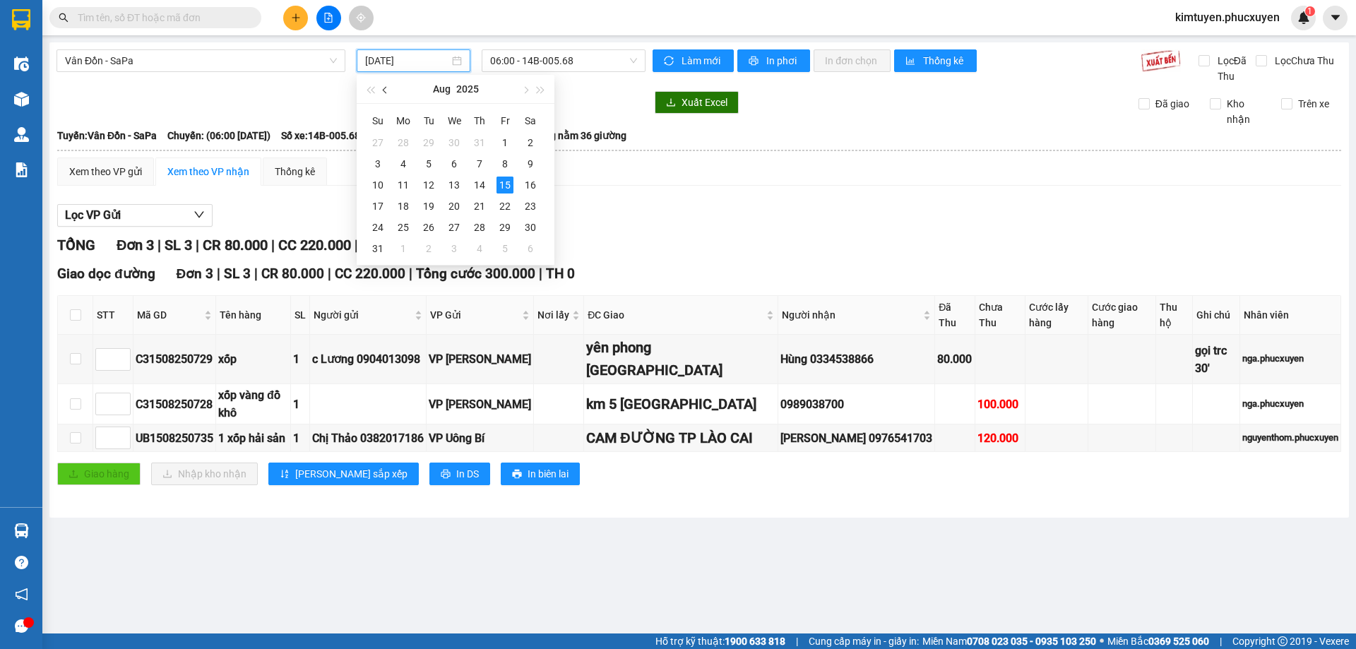
click at [391, 89] on button "button" at bounding box center [386, 89] width 16 height 28
click at [481, 169] on div "10" at bounding box center [479, 163] width 17 height 17
type input "[DATE]"
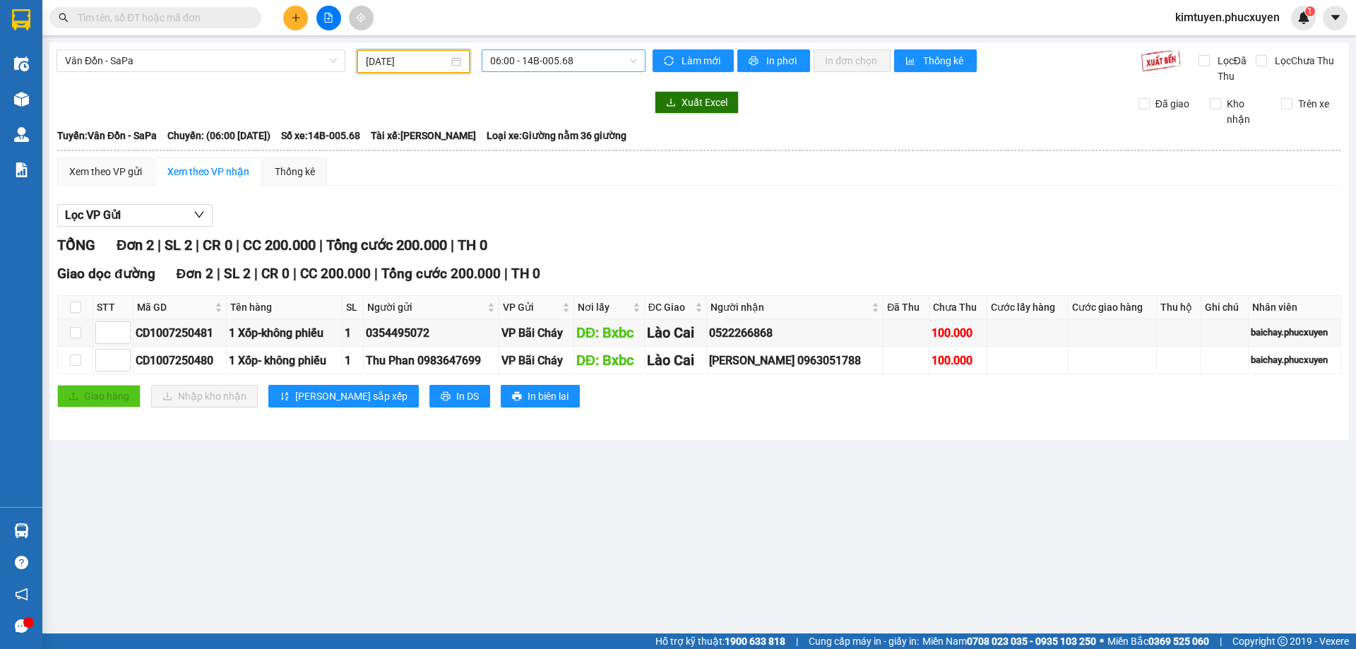
click at [607, 65] on span "06:00 - 14B-005.68" at bounding box center [563, 60] width 147 height 21
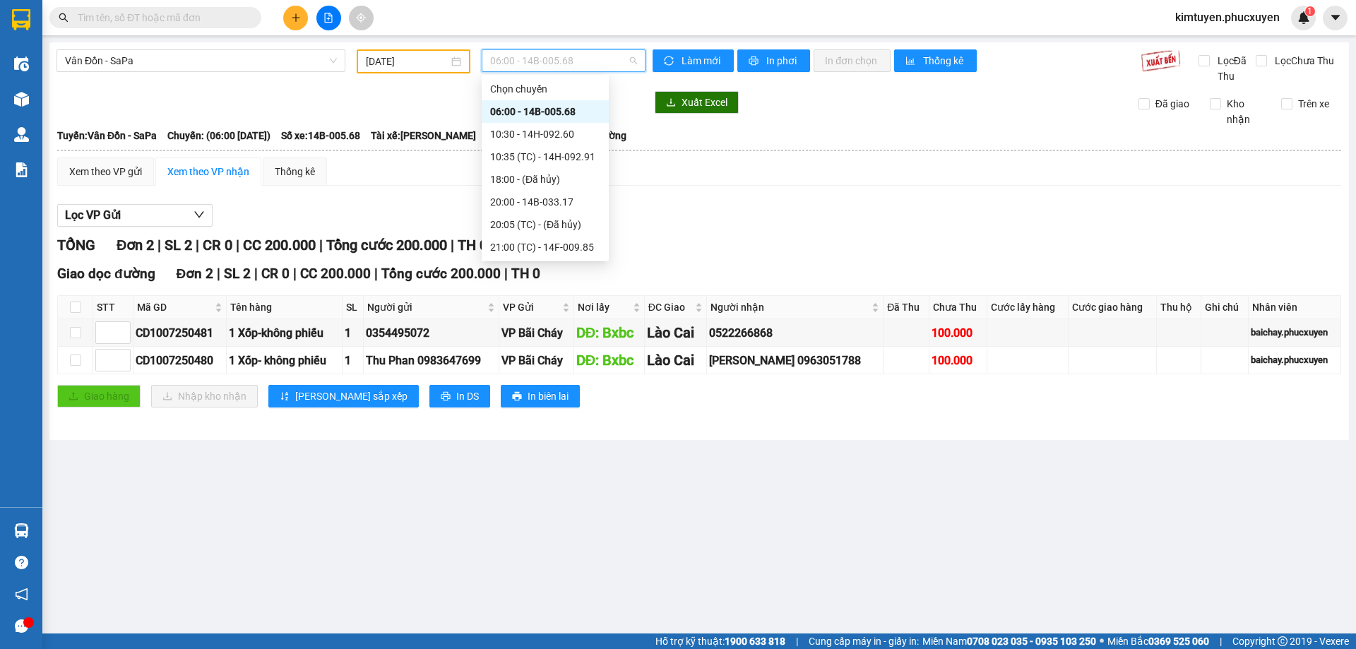
click at [576, 112] on div "06:00 - 14B-005.68" at bounding box center [545, 112] width 110 height 16
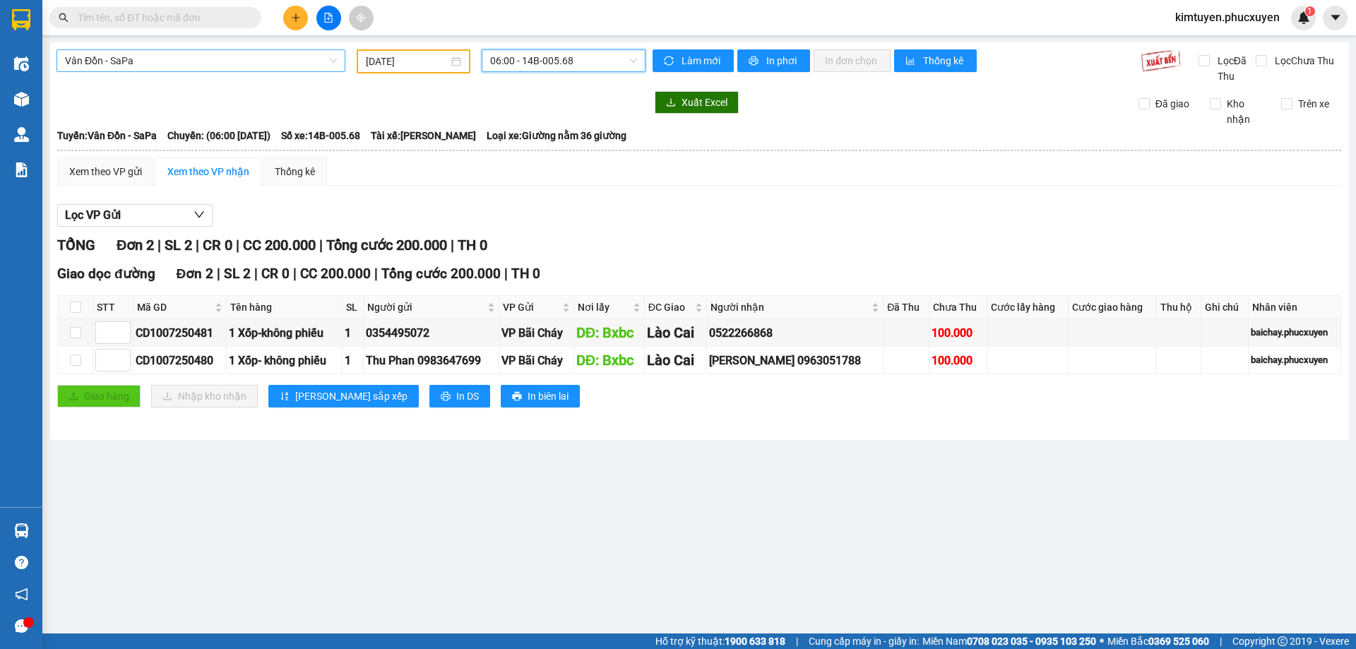
click at [179, 57] on span "Vân Đồn - SaPa" at bounding box center [201, 60] width 272 height 21
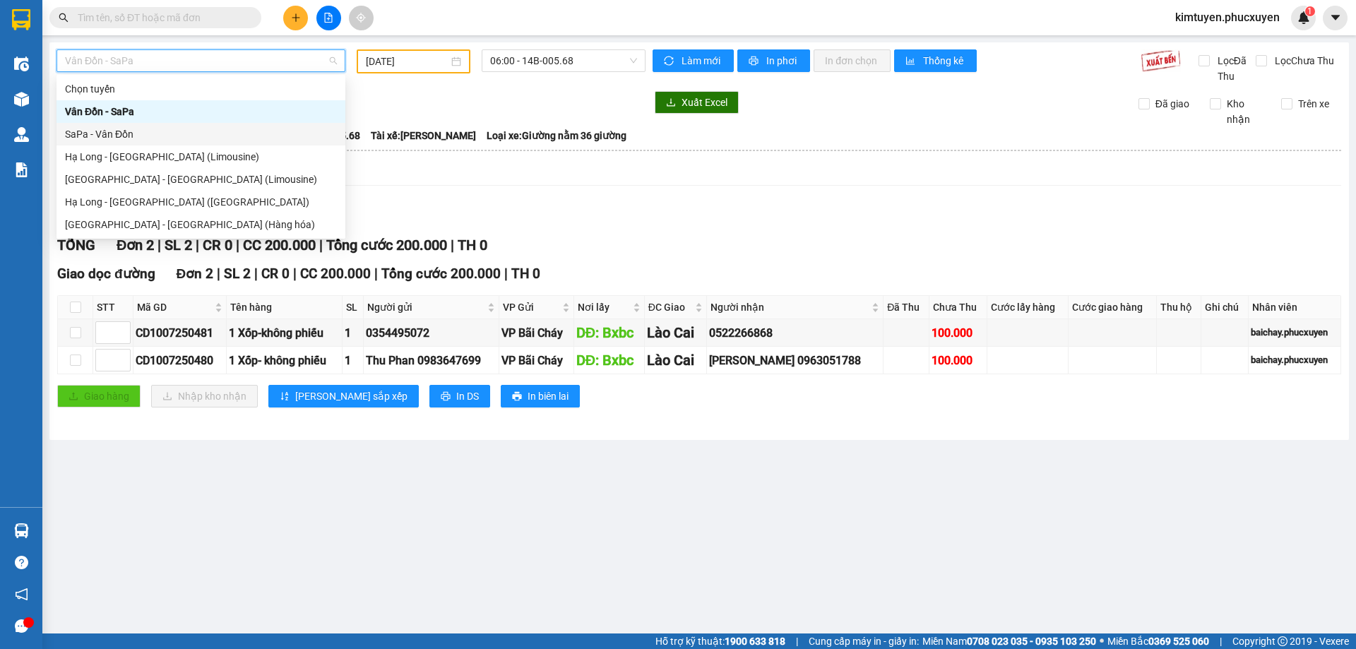
click at [136, 134] on div "SaPa - Vân Đồn" at bounding box center [201, 134] width 272 height 16
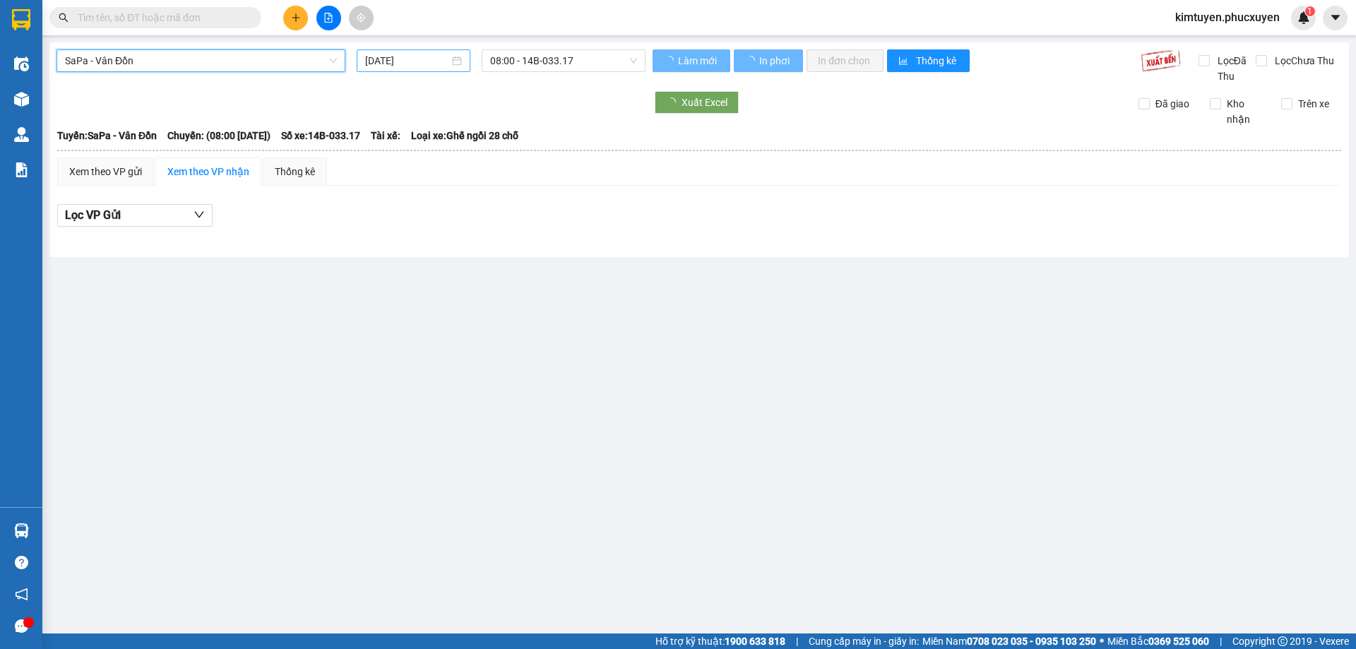
click at [453, 64] on div "[DATE]" at bounding box center [413, 61] width 97 height 16
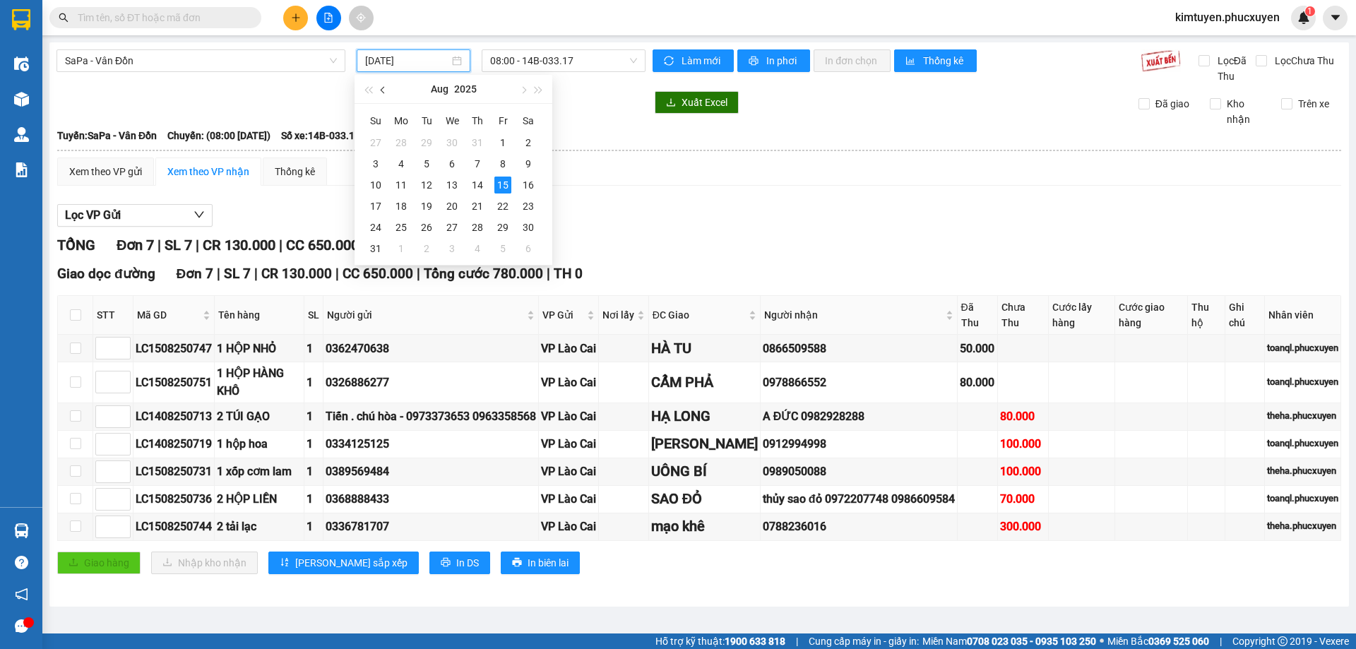
click at [386, 90] on span "button" at bounding box center [384, 90] width 7 height 7
click at [479, 165] on div "10" at bounding box center [477, 163] width 17 height 17
type input "[DATE]"
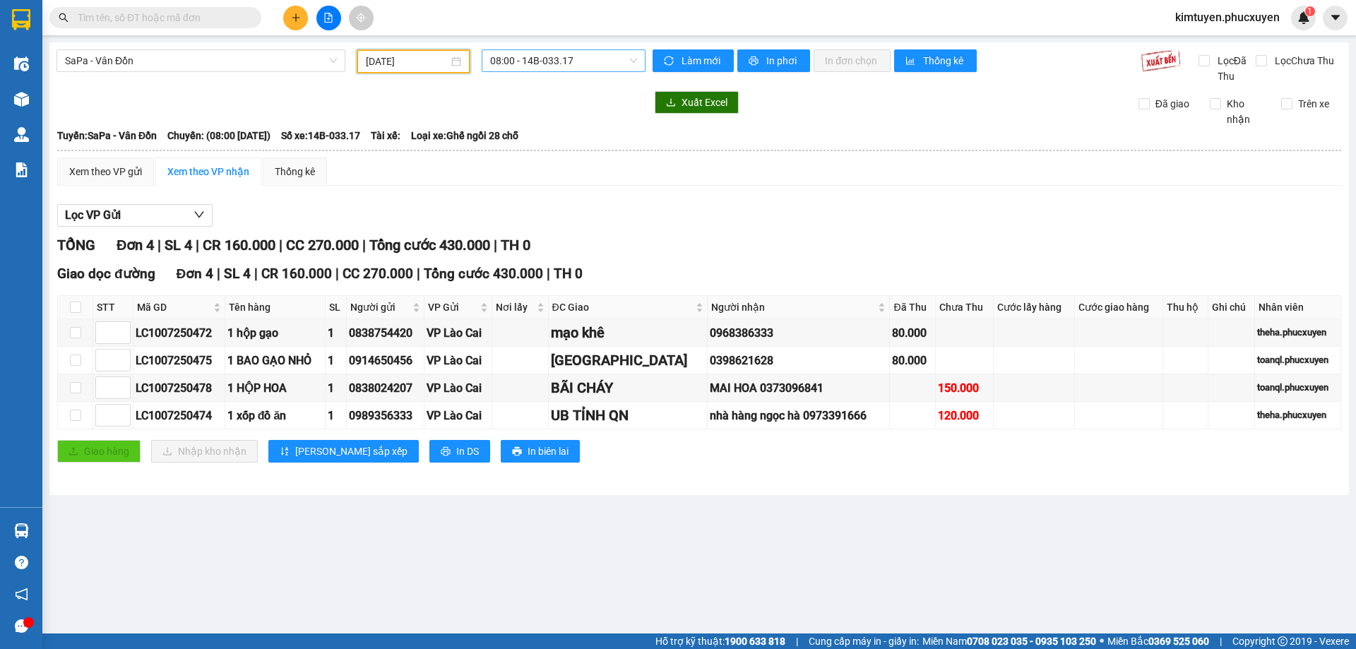
click at [560, 61] on span "08:00 - 14B-033.17" at bounding box center [563, 60] width 147 height 21
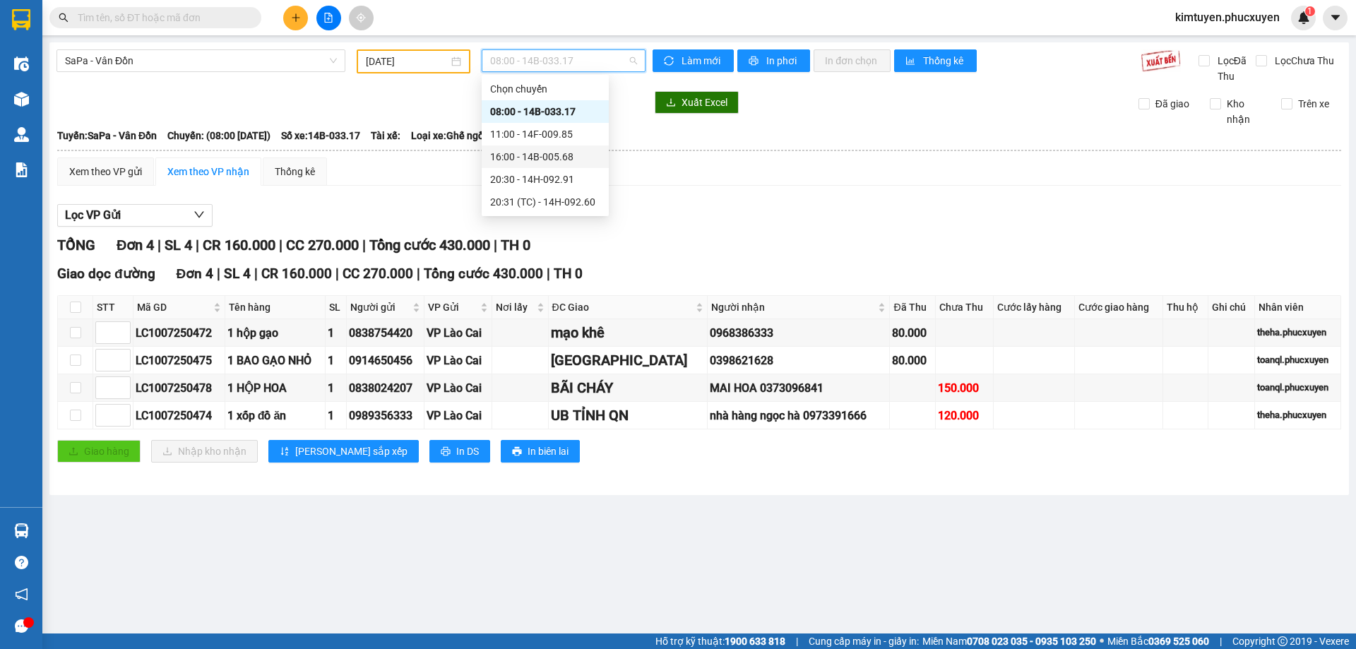
click at [564, 157] on div "16:00 - 14B-005.68" at bounding box center [545, 157] width 110 height 16
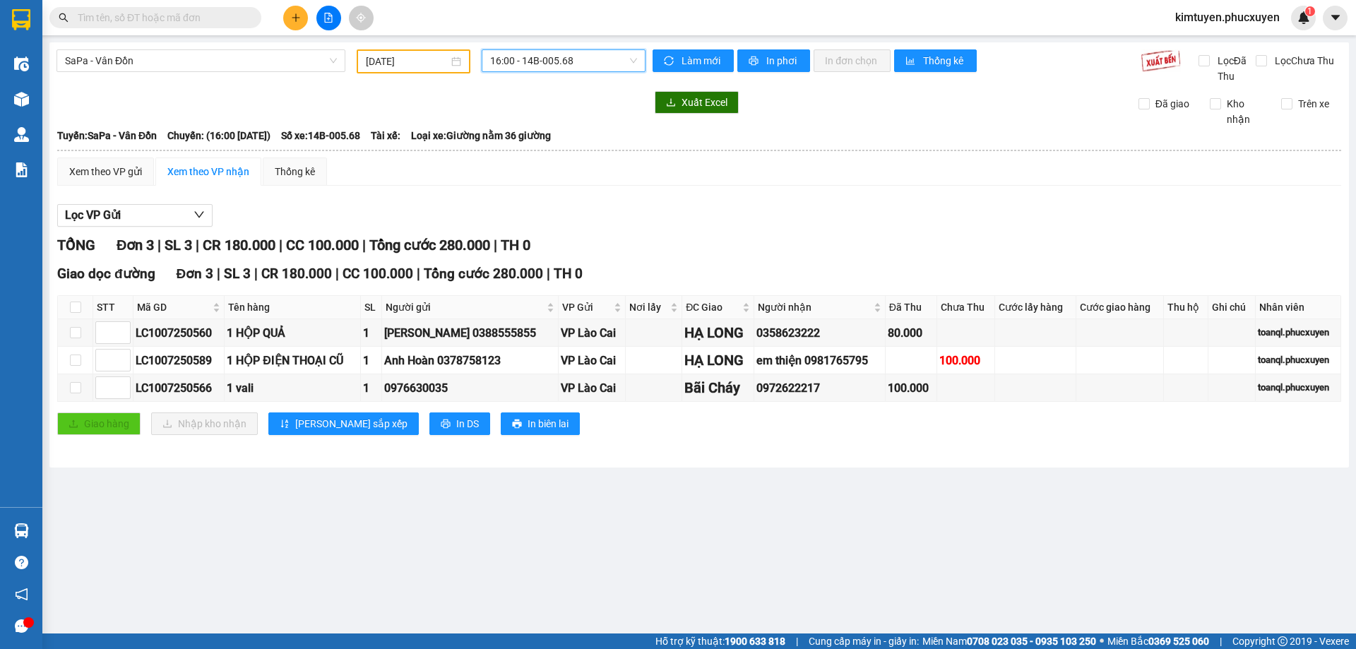
click at [157, 72] on div "SaPa - Vân Đồn" at bounding box center [201, 61] width 300 height 24
click at [162, 49] on div "SaPa - Vân Đồn 10/07/2025 16:00 - 14B-005.68 Làm mới In phơi In đơn chọn Thống …" at bounding box center [698, 254] width 1299 height 425
click at [162, 63] on span "SaPa - Vân Đồn" at bounding box center [201, 60] width 272 height 21
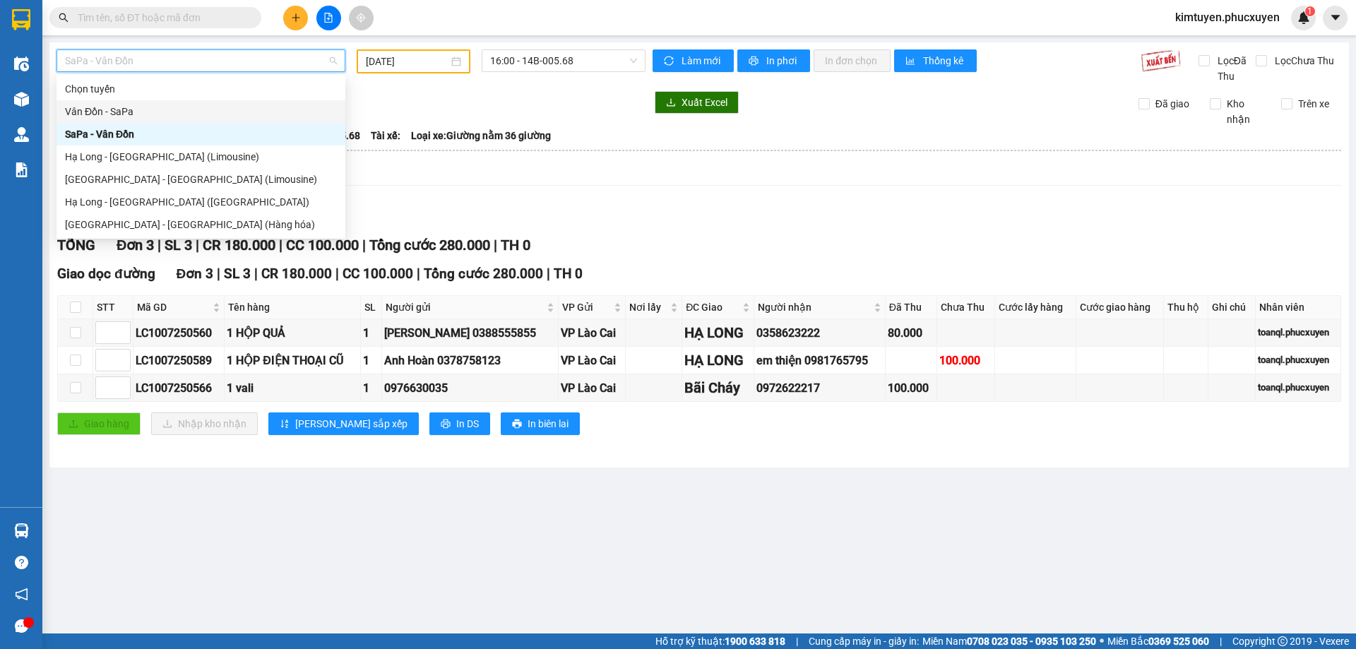
click at [141, 106] on div "Vân Đồn - SaPa" at bounding box center [201, 112] width 272 height 16
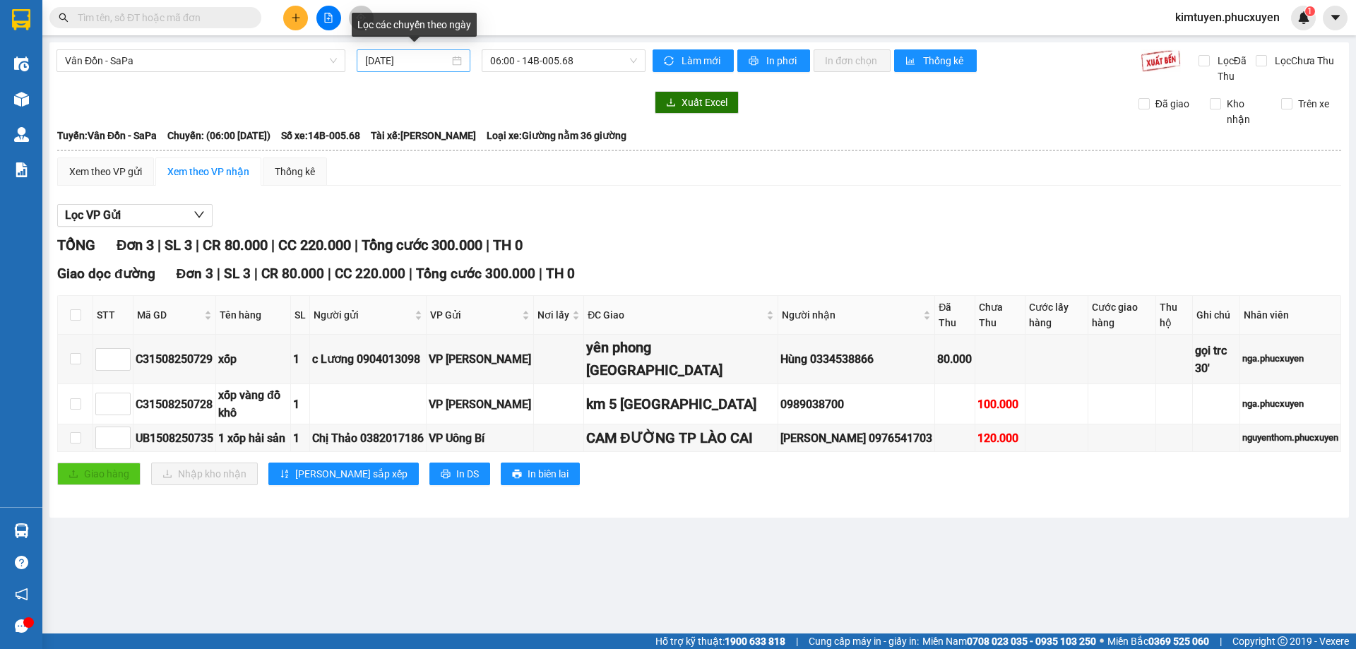
click at [457, 65] on div "[DATE]" at bounding box center [413, 61] width 97 height 16
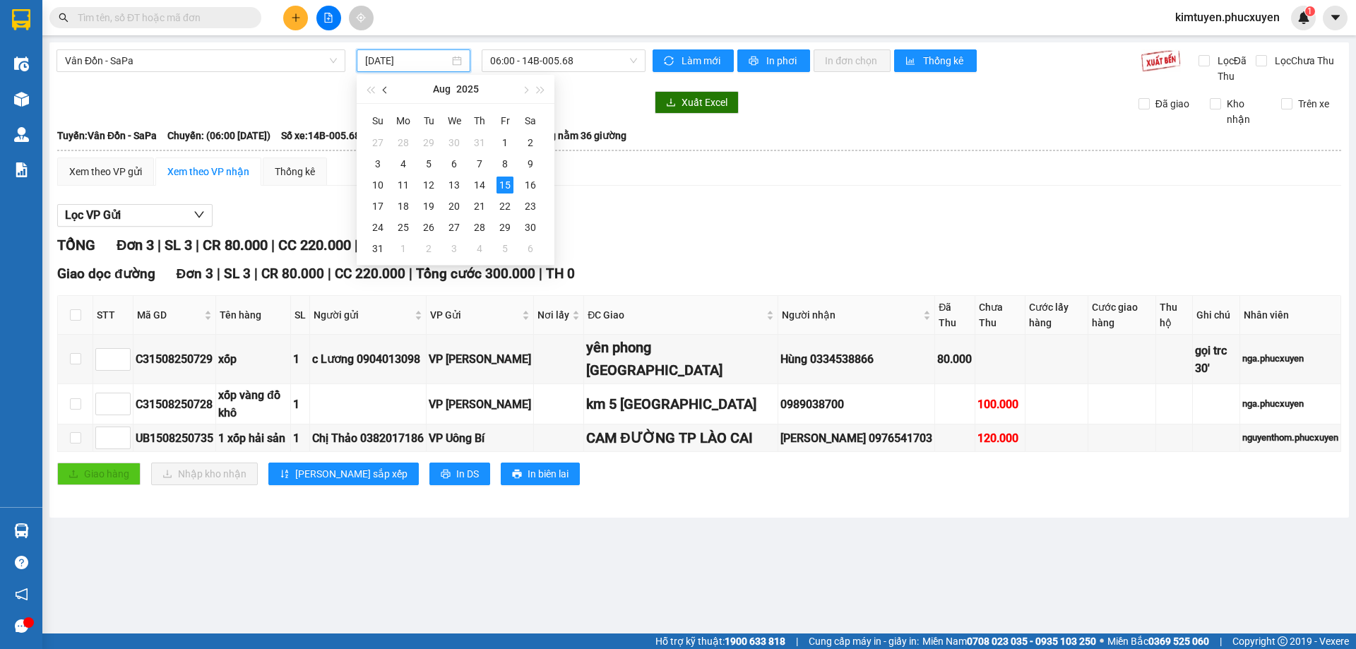
click at [392, 95] on button "button" at bounding box center [386, 89] width 16 height 28
click at [506, 167] on div "11" at bounding box center [504, 163] width 17 height 17
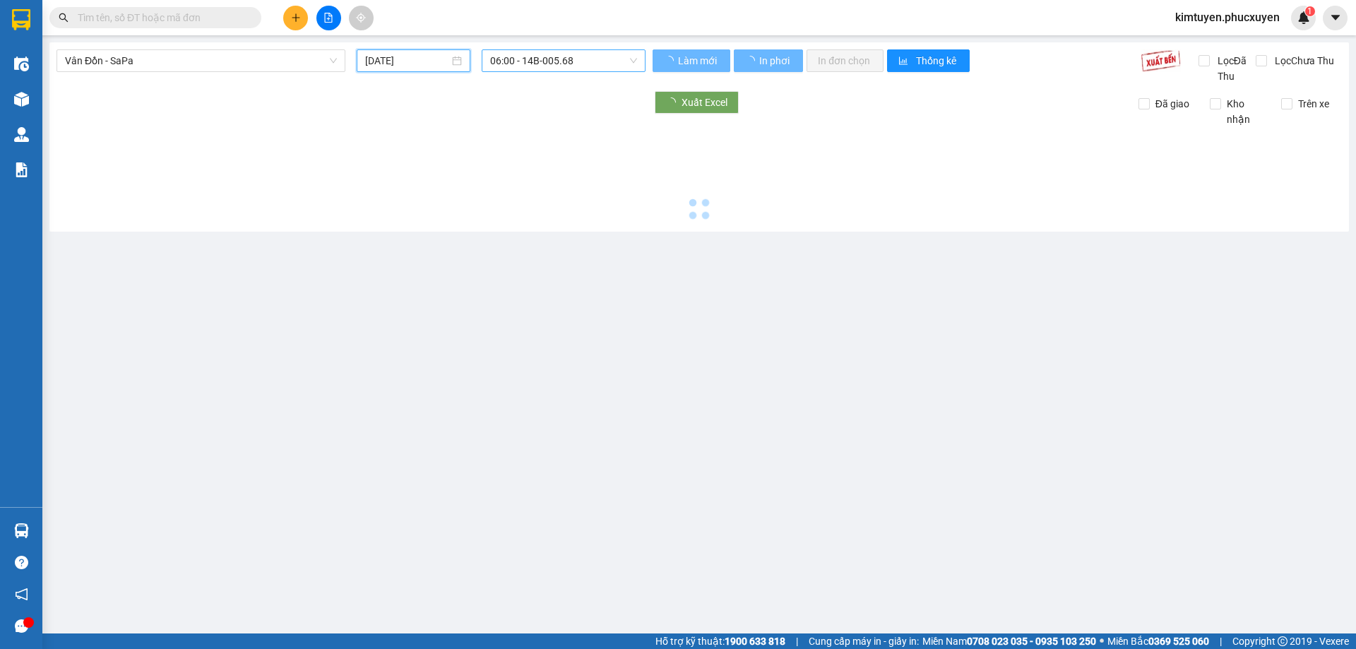
type input "[DATE]"
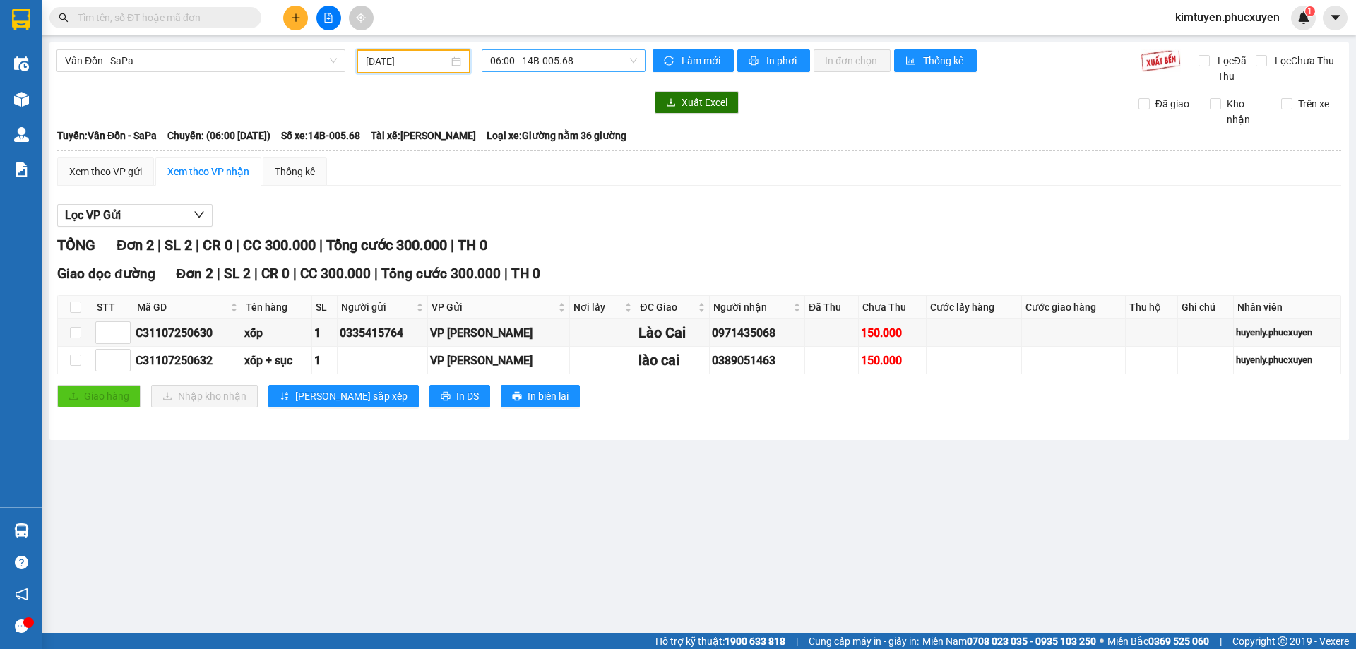
click at [586, 63] on span "06:00 - 14B-005.68" at bounding box center [563, 60] width 147 height 21
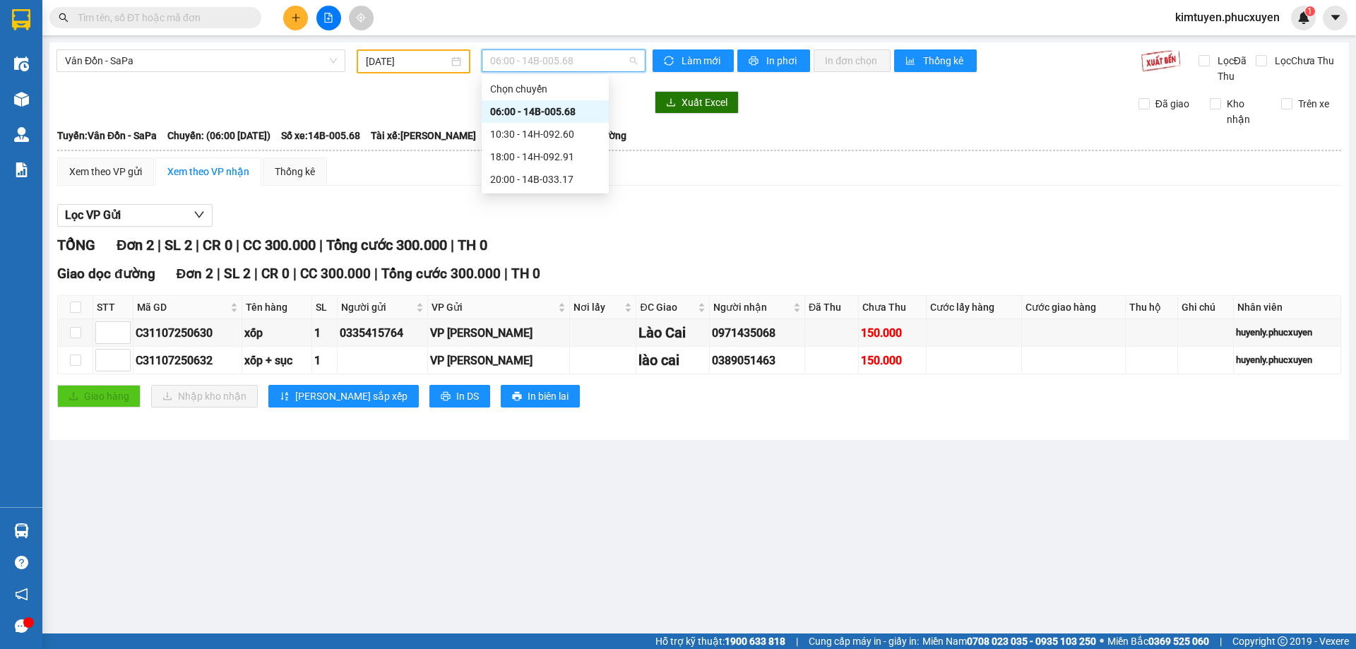
click at [571, 111] on div "06:00 - 14B-005.68" at bounding box center [545, 112] width 110 height 16
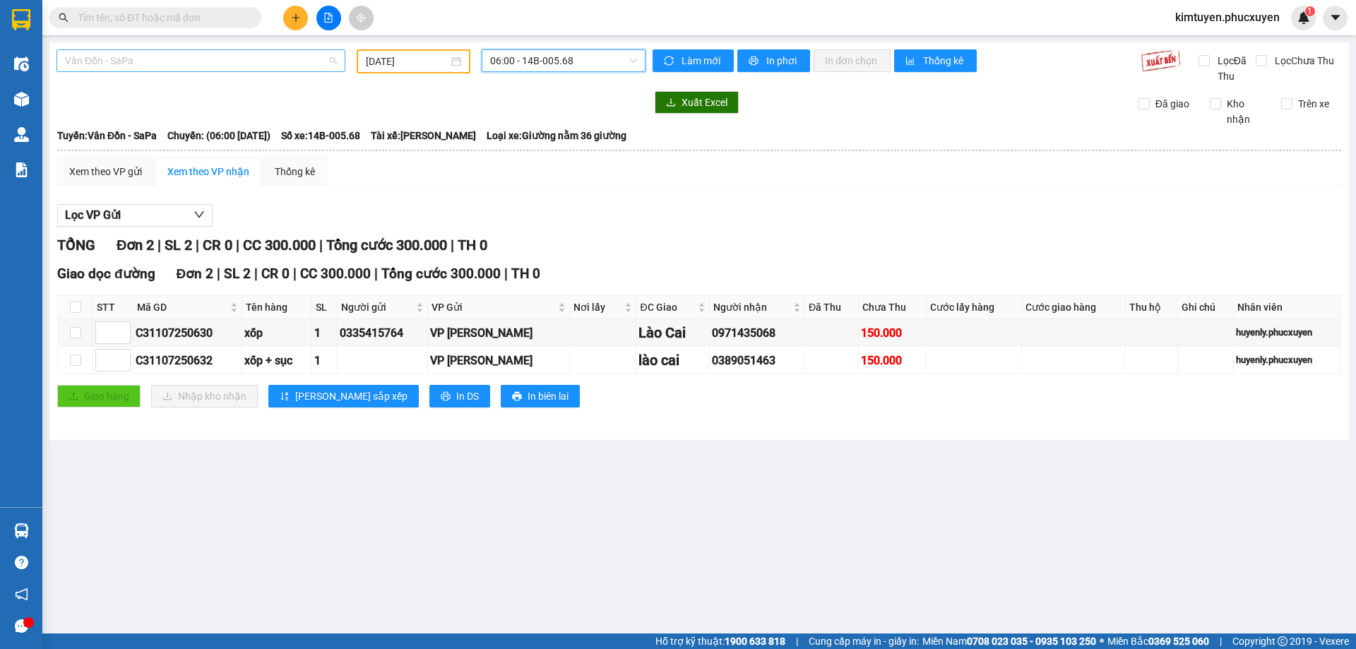
click at [140, 61] on span "Vân Đồn - SaPa" at bounding box center [201, 60] width 272 height 21
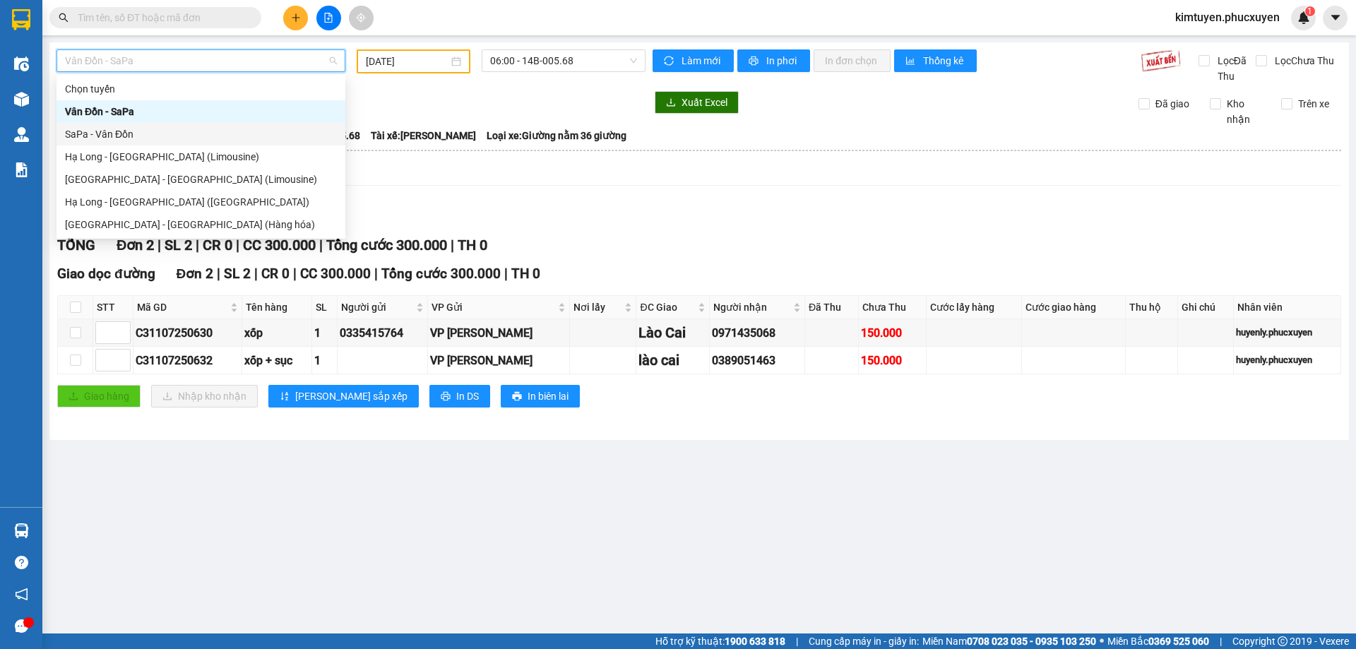
click at [129, 125] on div "SaPa - Vân Đồn" at bounding box center [200, 134] width 289 height 23
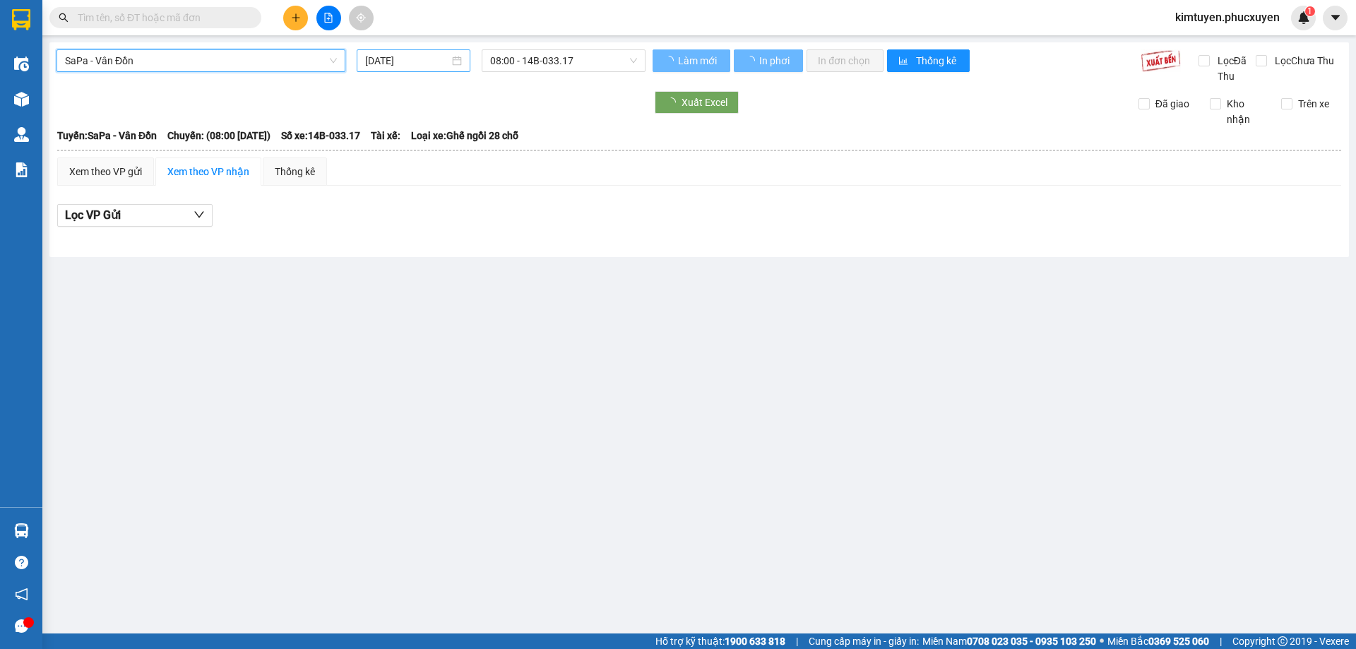
click at [452, 61] on div "[DATE]" at bounding box center [413, 61] width 97 height 16
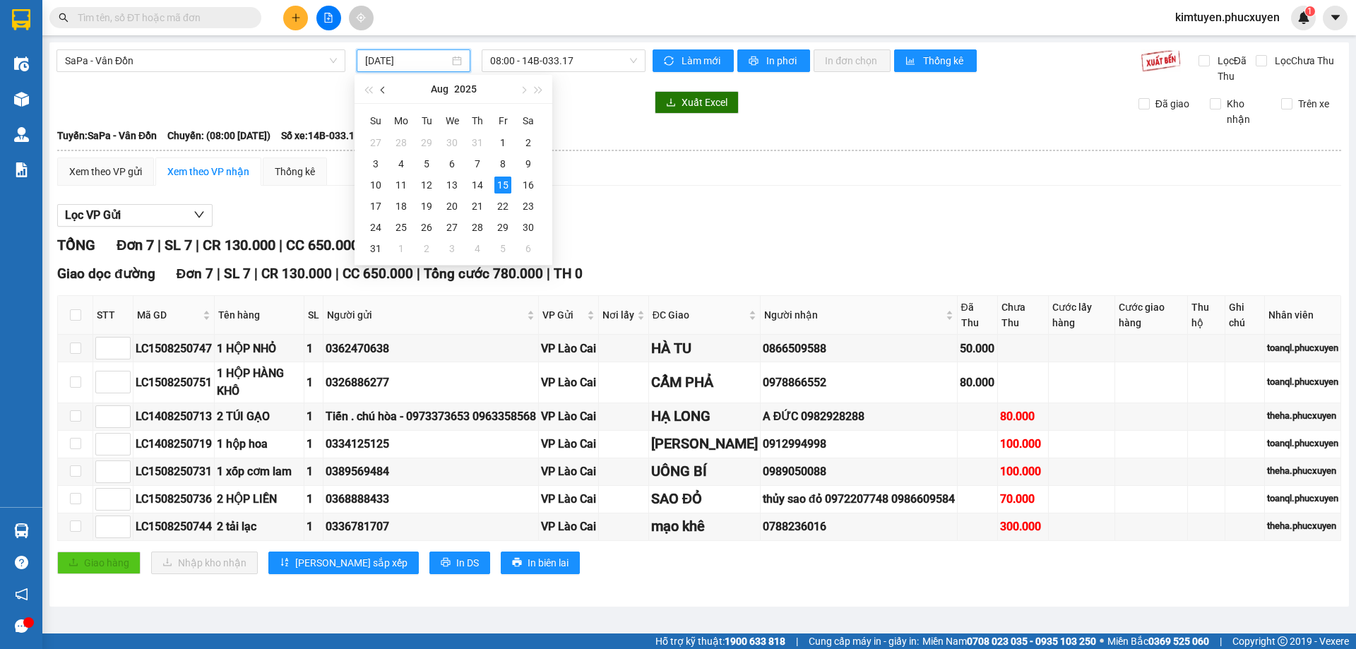
click at [382, 85] on button "button" at bounding box center [384, 89] width 16 height 28
click at [504, 163] on div "11" at bounding box center [502, 163] width 17 height 17
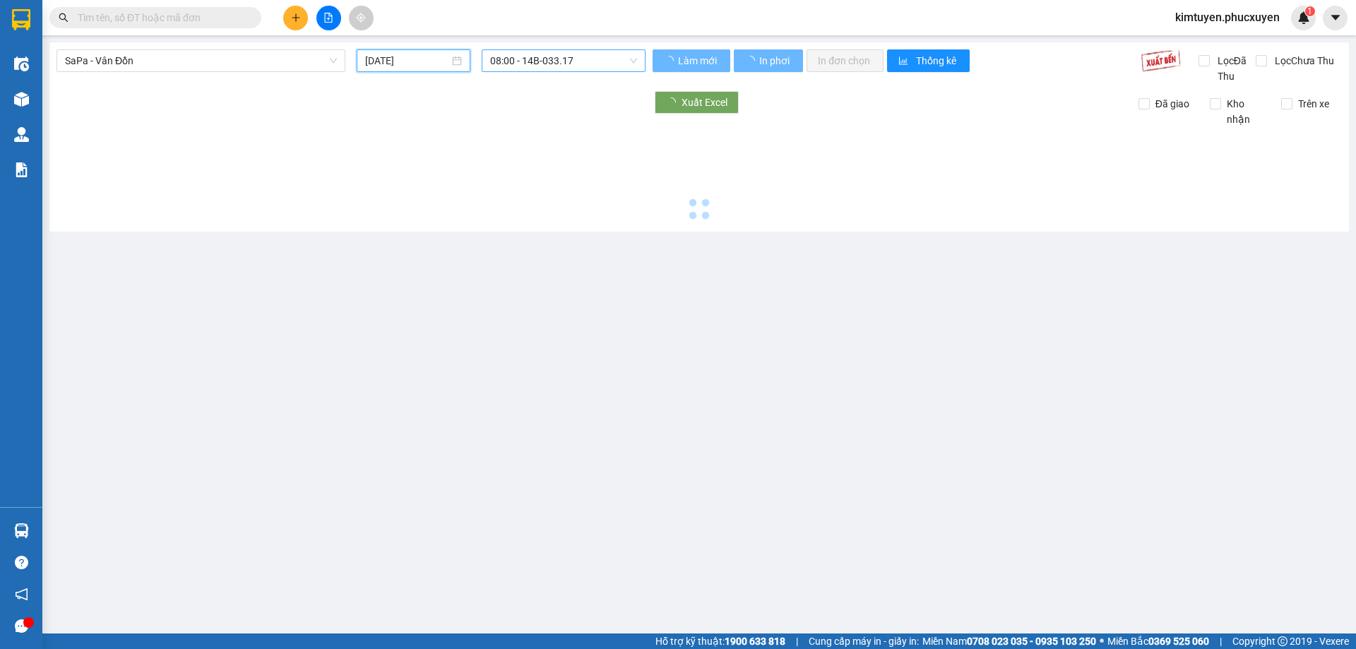
type input "[DATE]"
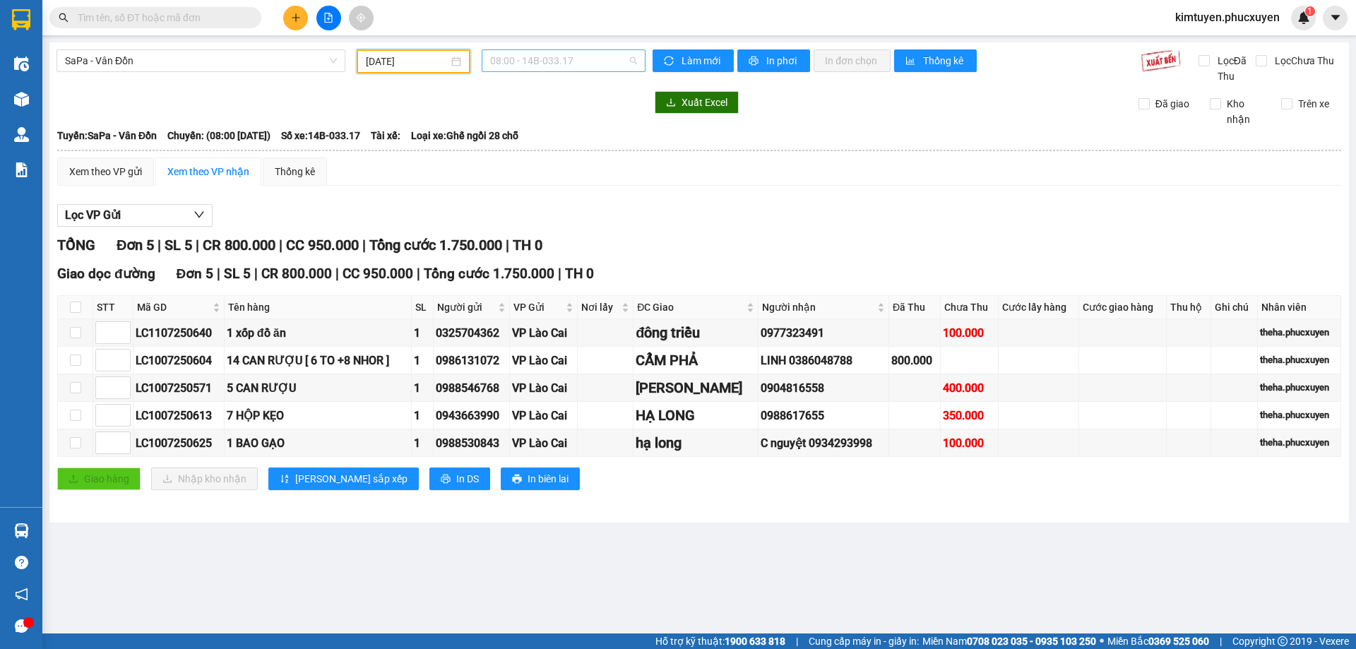
click at [559, 62] on span "08:00 - 14B-033.17" at bounding box center [563, 60] width 147 height 21
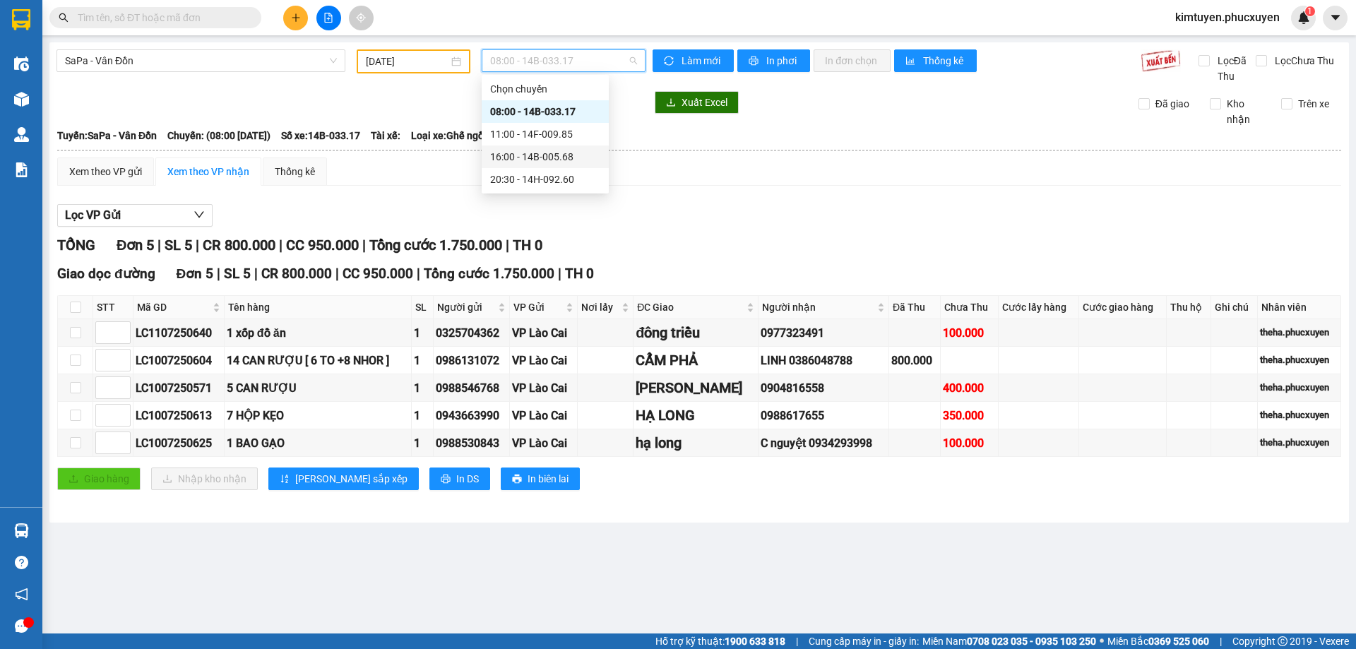
click at [547, 153] on div "16:00 - 14B-005.68" at bounding box center [545, 157] width 110 height 16
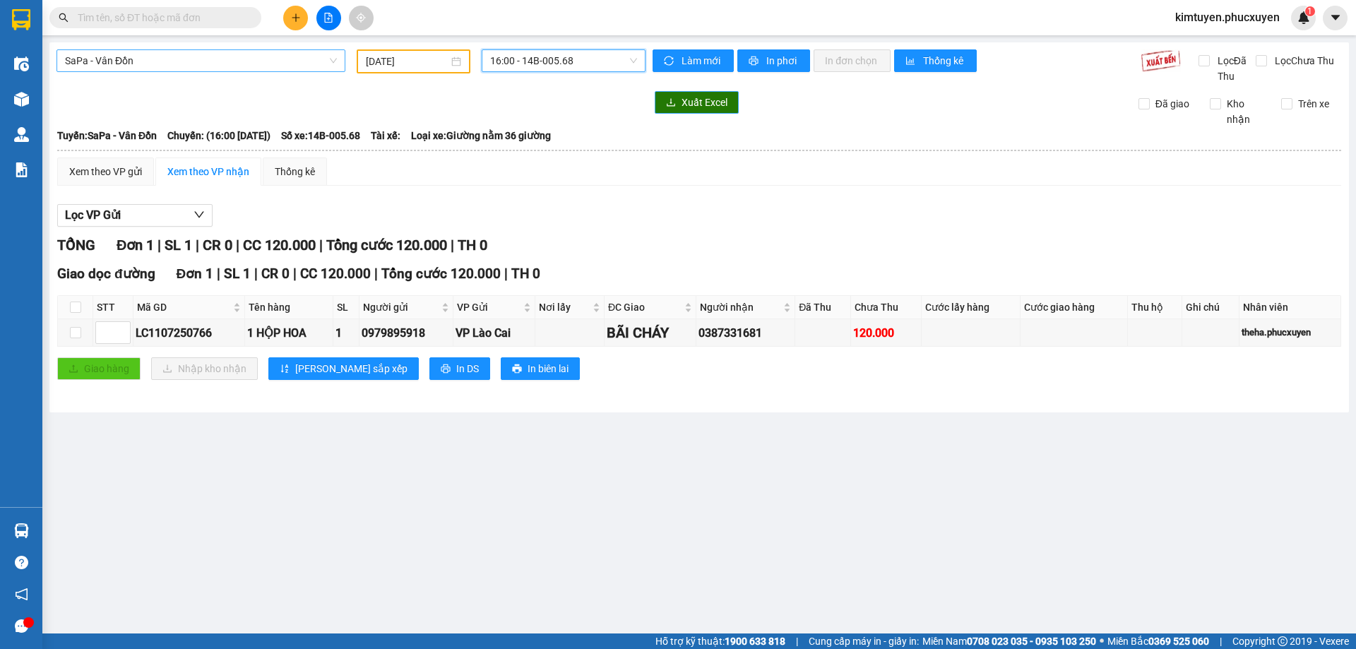
click at [131, 54] on span "SaPa - Vân Đồn" at bounding box center [201, 60] width 272 height 21
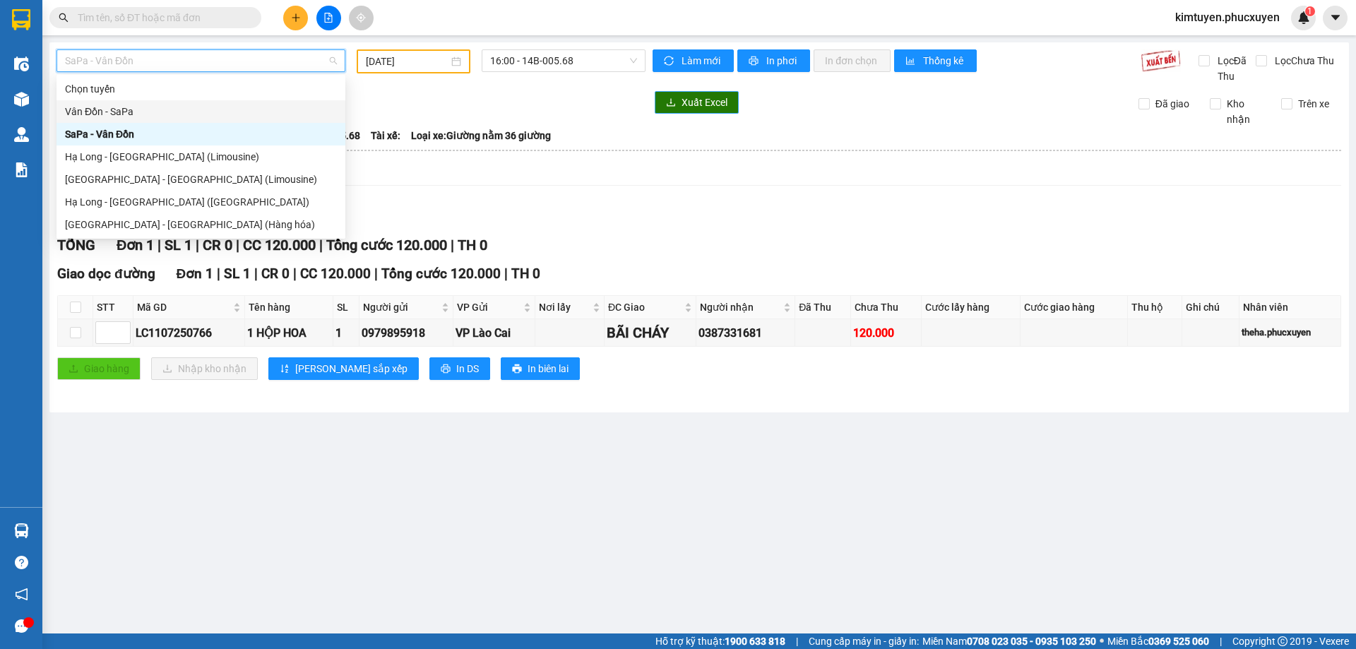
click at [133, 113] on div "Vân Đồn - SaPa" at bounding box center [200, 111] width 289 height 23
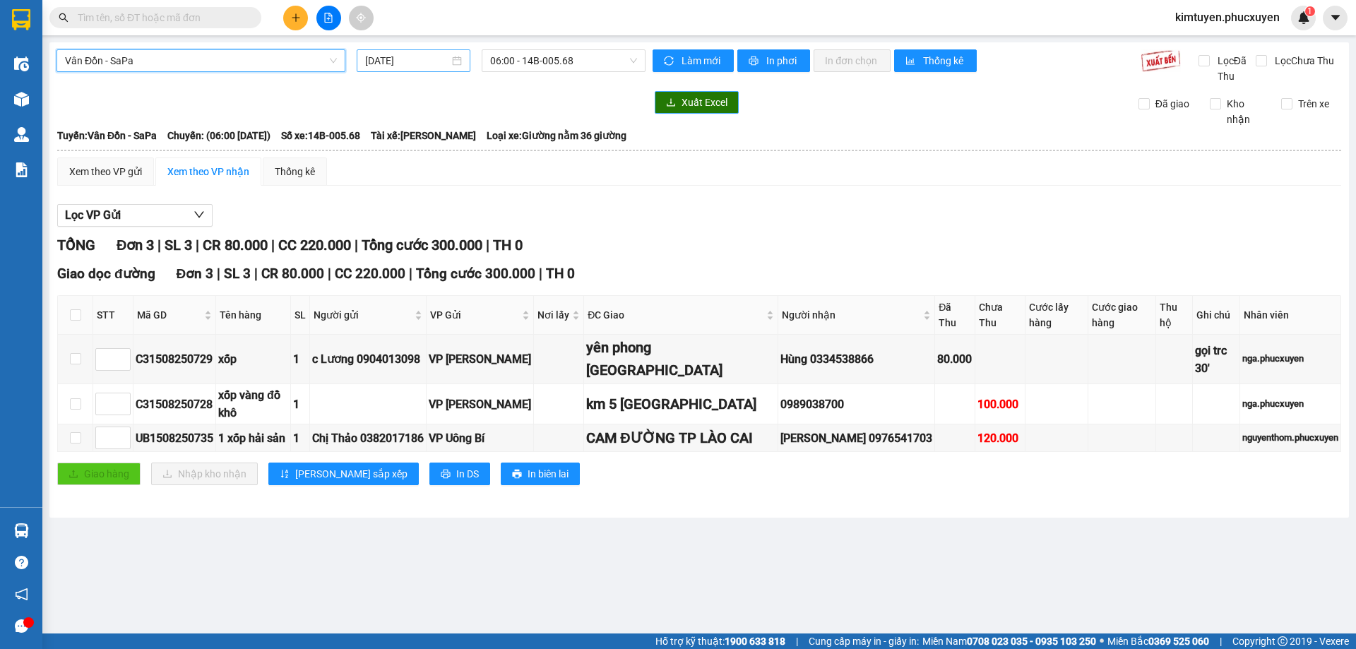
click at [452, 64] on div "[DATE]" at bounding box center [413, 61] width 97 height 16
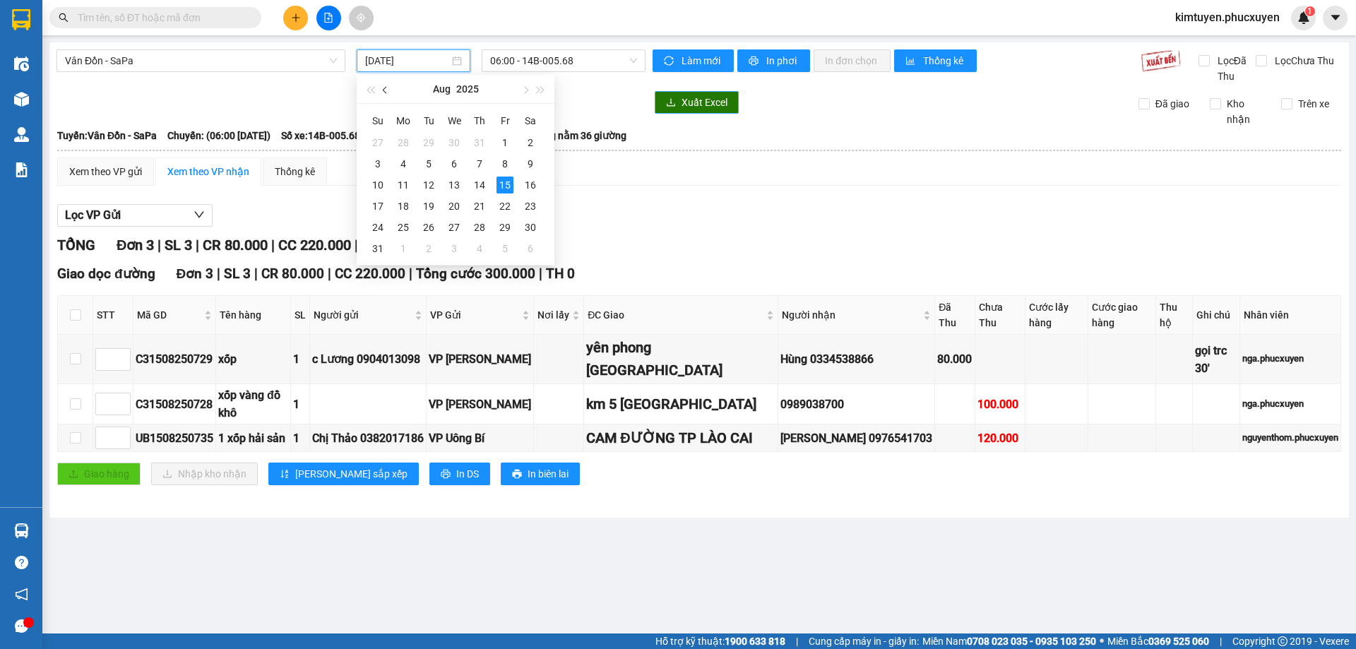
click at [385, 91] on span "button" at bounding box center [386, 90] width 7 height 7
click at [476, 166] on div "10" at bounding box center [479, 163] width 17 height 17
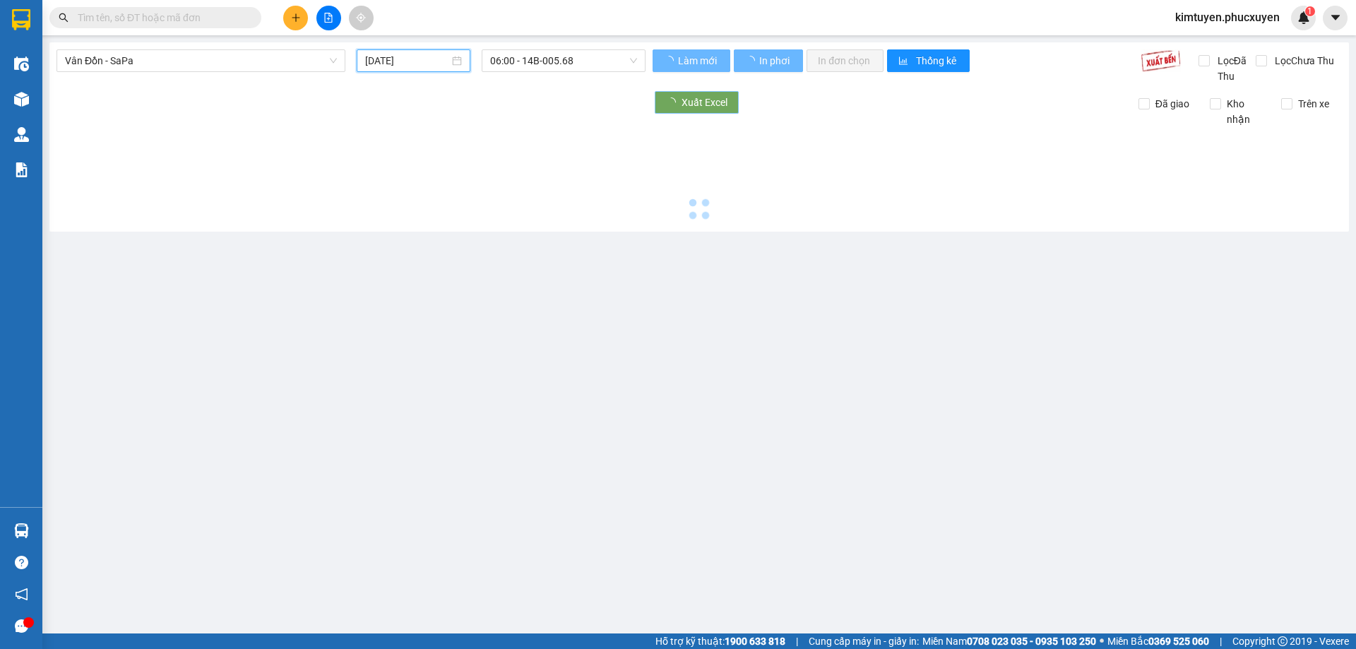
type input "[DATE]"
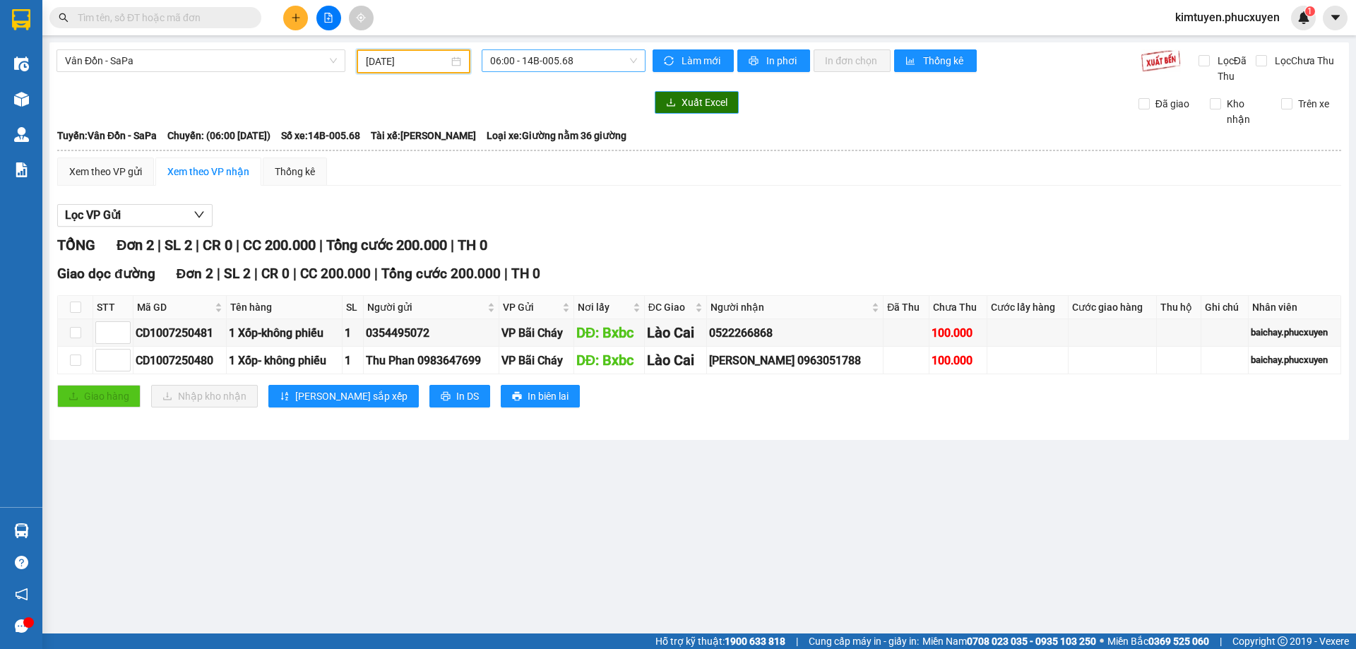
click at [576, 66] on span "06:00 - 14B-005.68" at bounding box center [563, 60] width 147 height 21
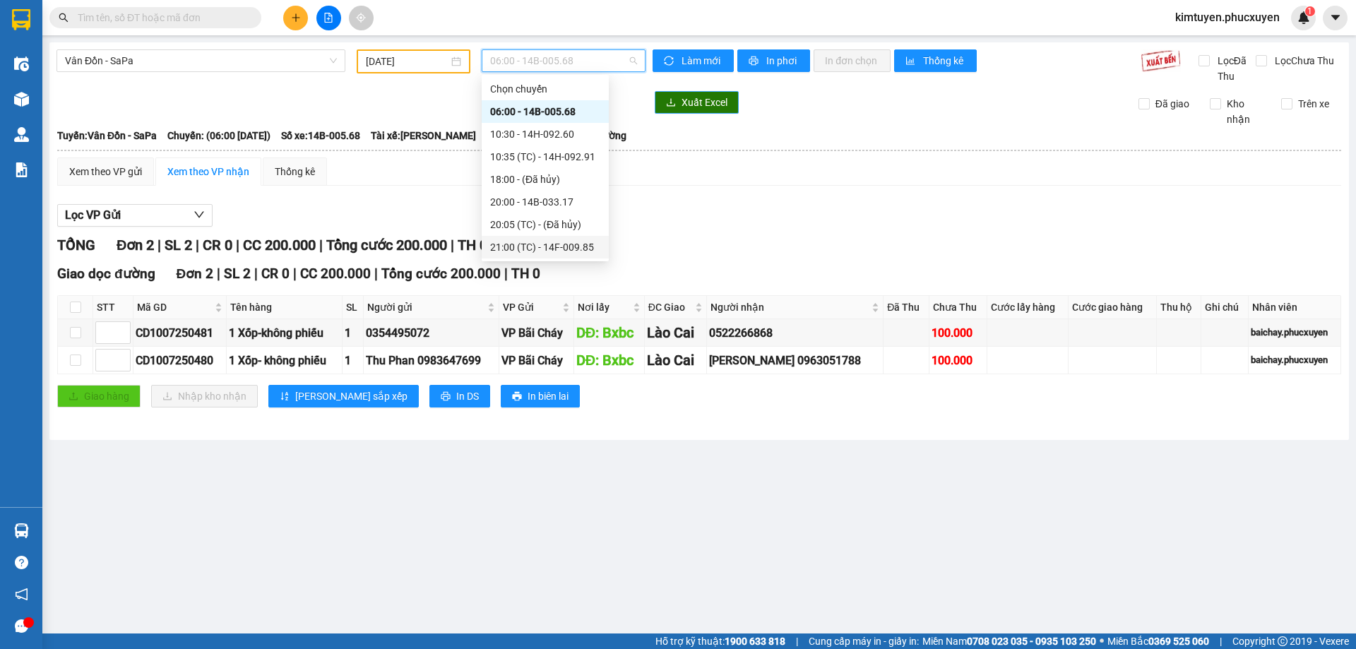
drag, startPoint x: 571, startPoint y: 246, endPoint x: 165, endPoint y: 42, distance: 454.8
click at [571, 246] on div "21:00 (TC) - 14F-009.85" at bounding box center [545, 247] width 110 height 16
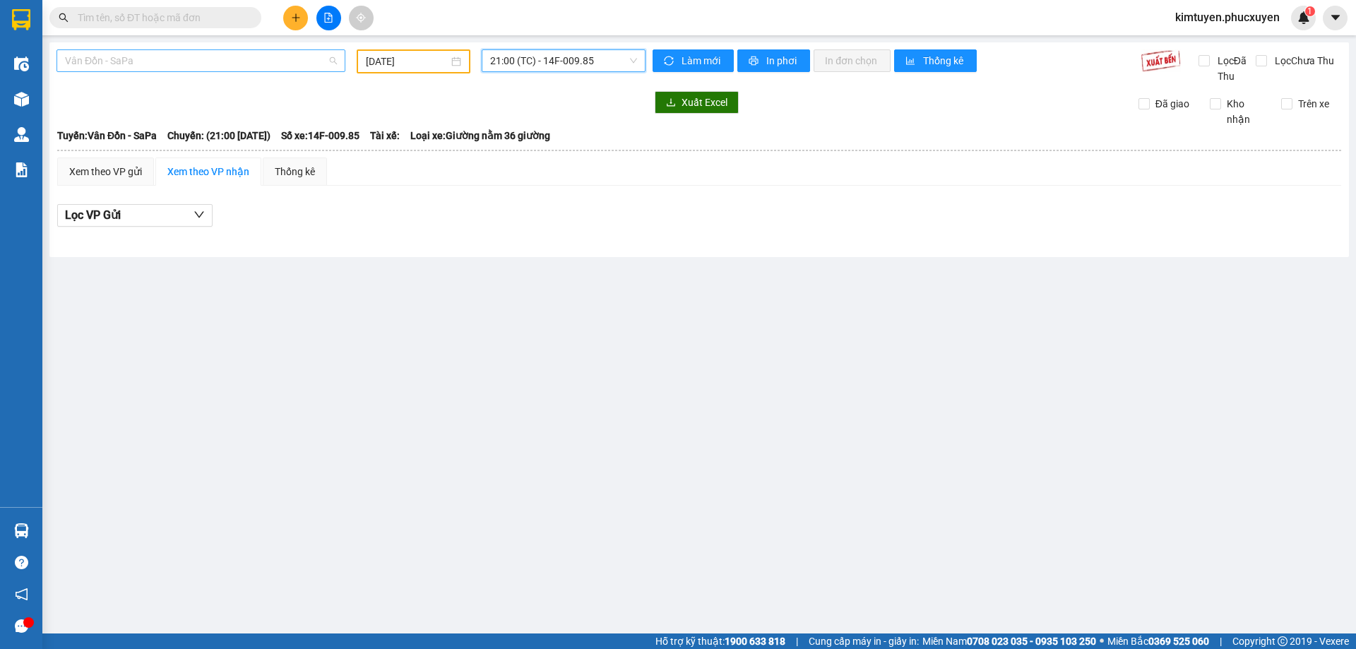
click at [165, 59] on span "Vân Đồn - SaPa" at bounding box center [201, 60] width 272 height 21
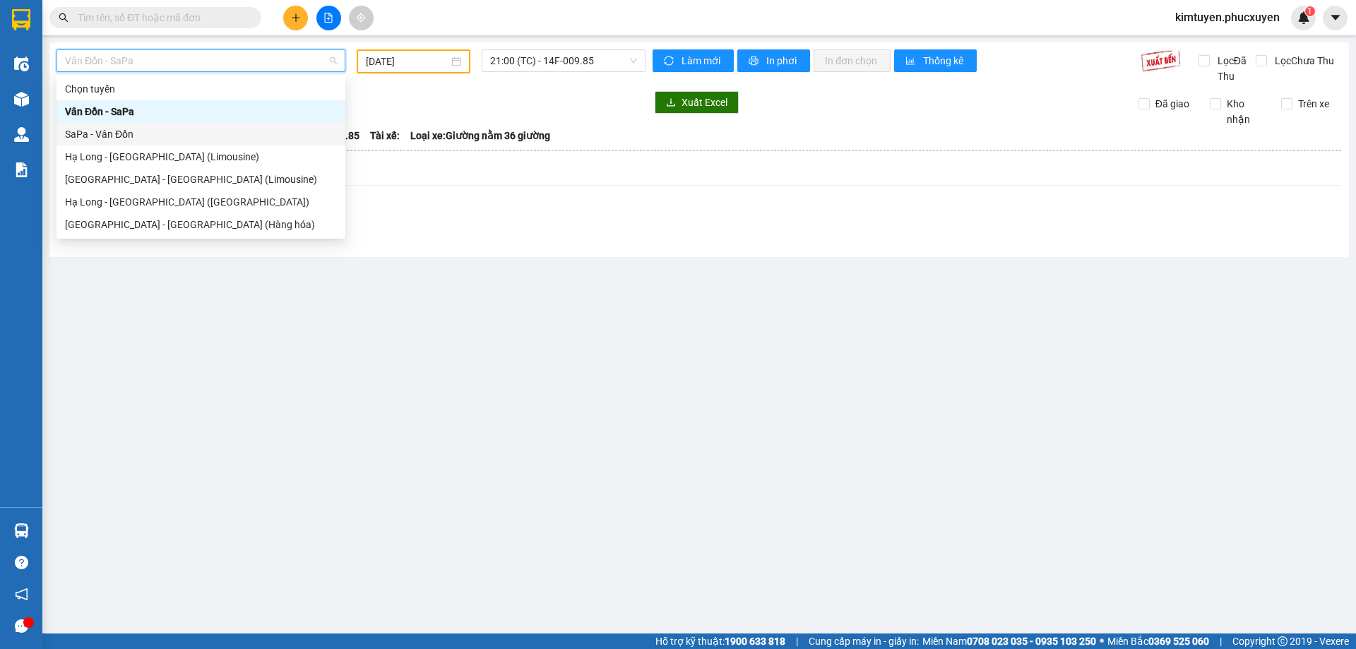
click at [154, 131] on div "SaPa - Vân Đồn" at bounding box center [201, 134] width 272 height 16
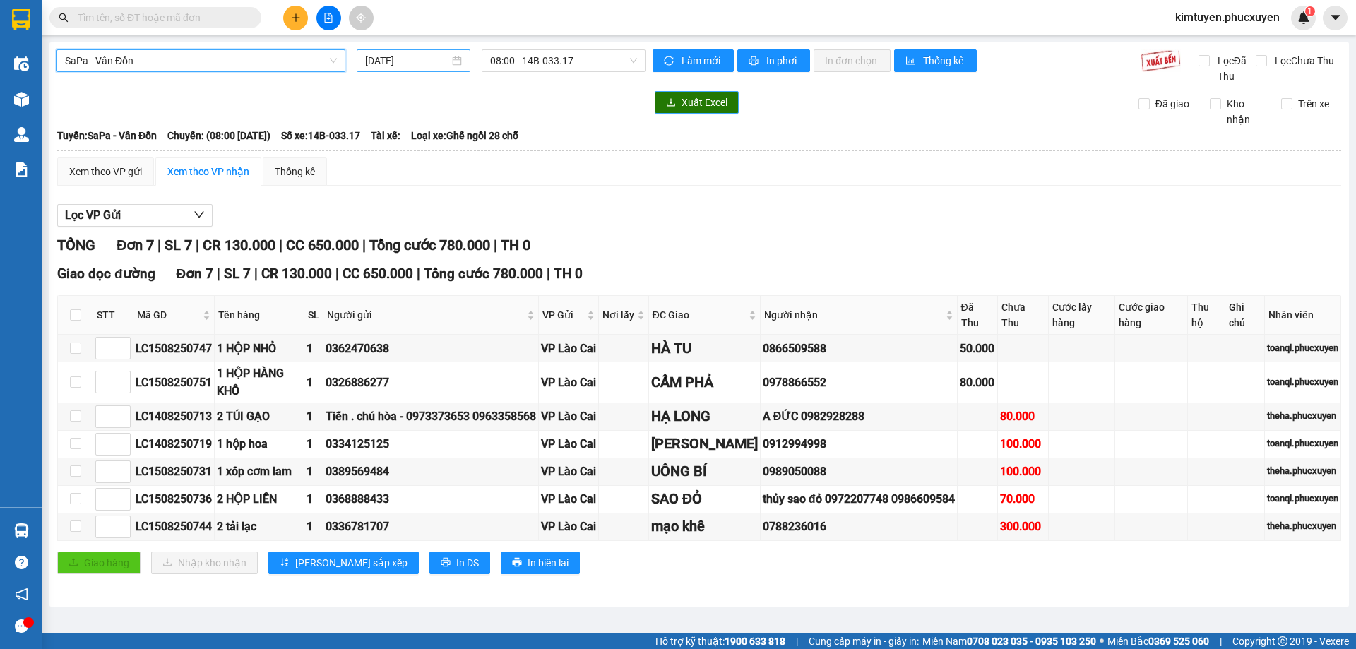
click at [454, 63] on div "[DATE]" at bounding box center [413, 61] width 97 height 16
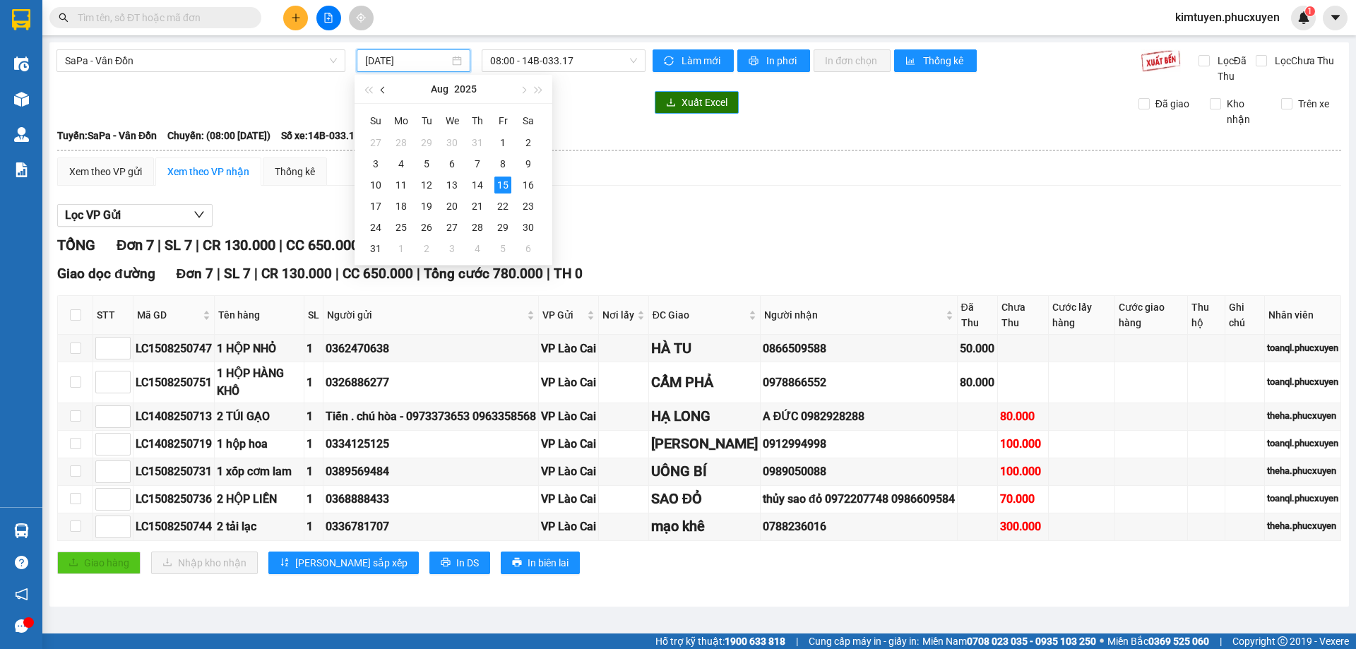
click at [381, 92] on button "button" at bounding box center [384, 89] width 16 height 28
click at [505, 163] on div "11" at bounding box center [502, 163] width 17 height 17
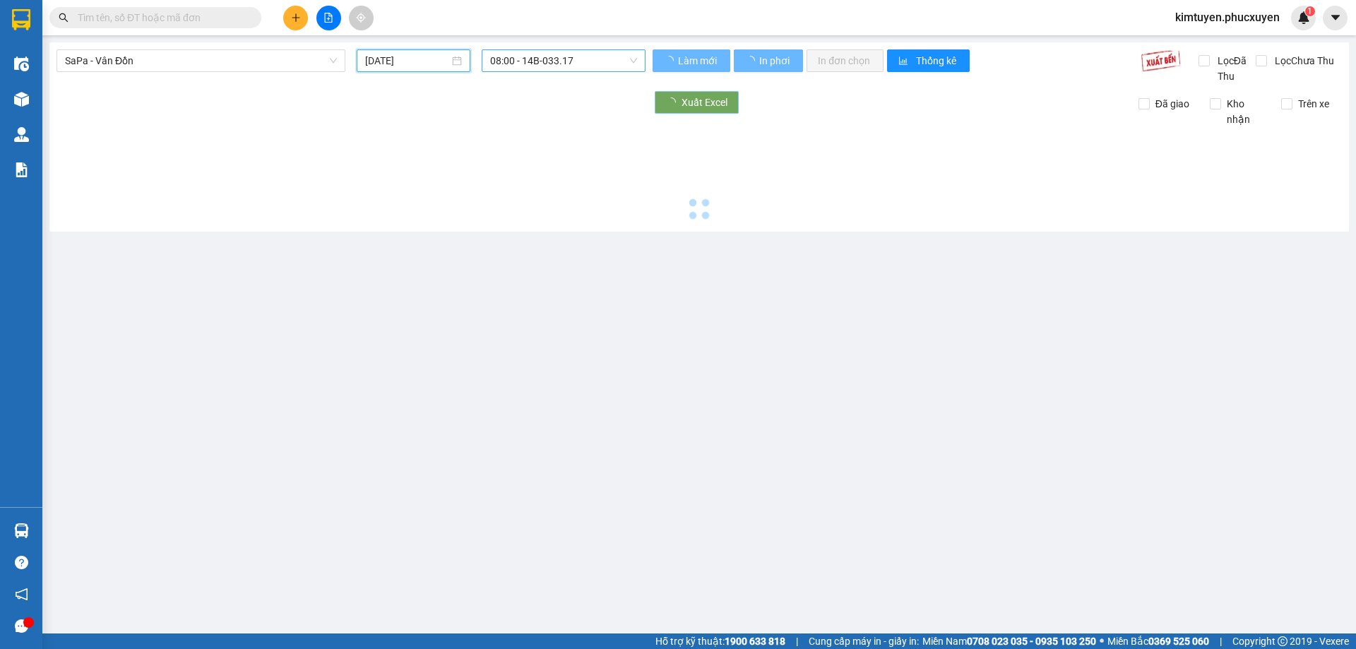
type input "[DATE]"
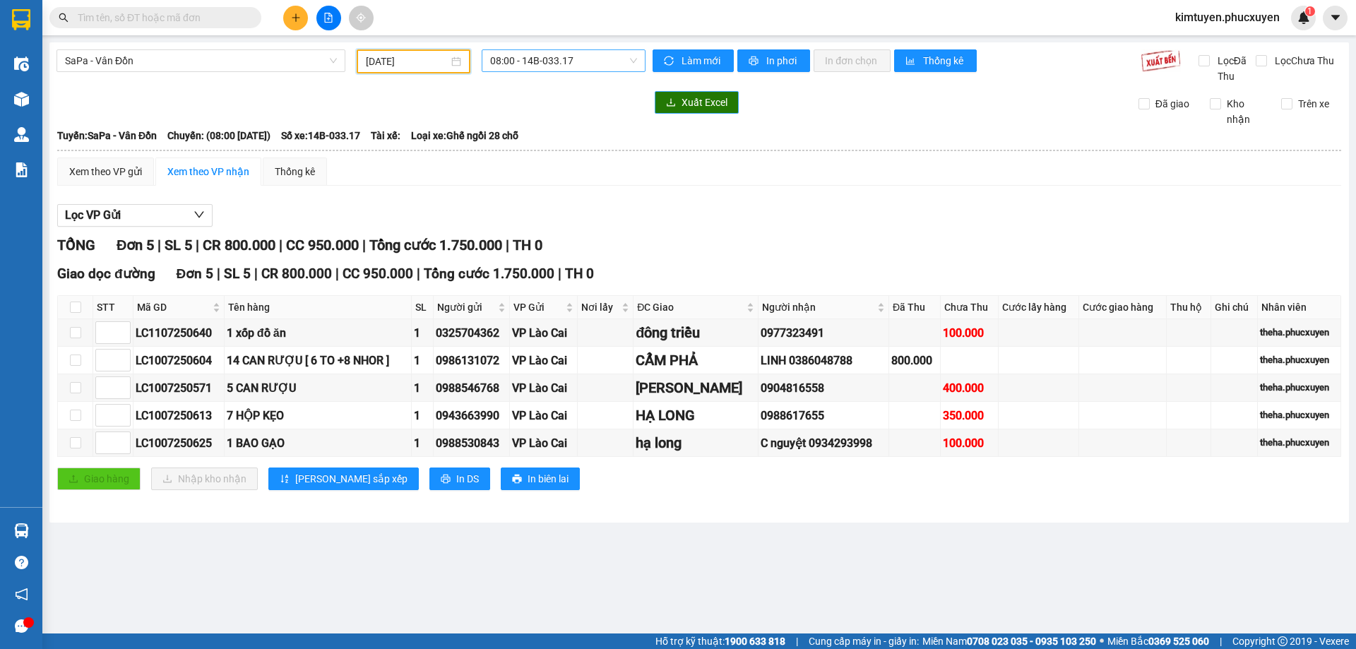
click at [576, 64] on span "08:00 - 14B-033.17" at bounding box center [563, 60] width 147 height 21
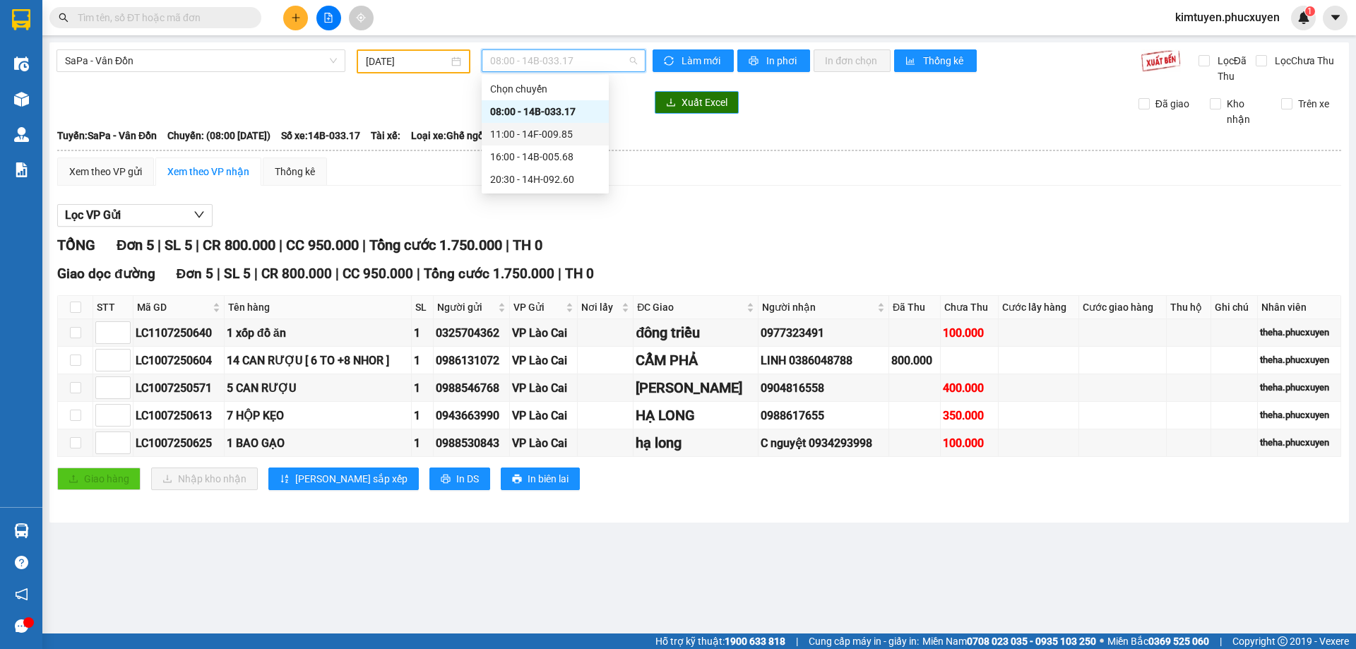
click at [563, 129] on div "11:00 - 14F-009.85" at bounding box center [545, 134] width 110 height 16
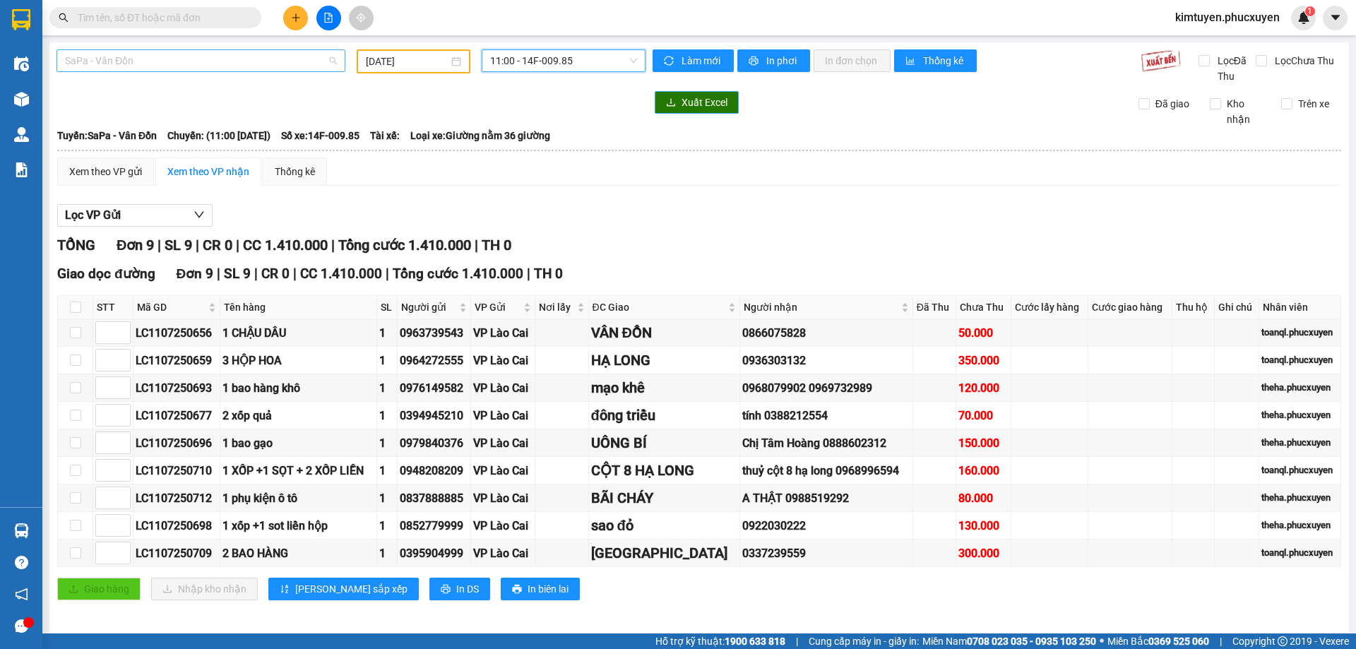
click at [131, 57] on span "SaPa - Vân Đồn" at bounding box center [201, 60] width 272 height 21
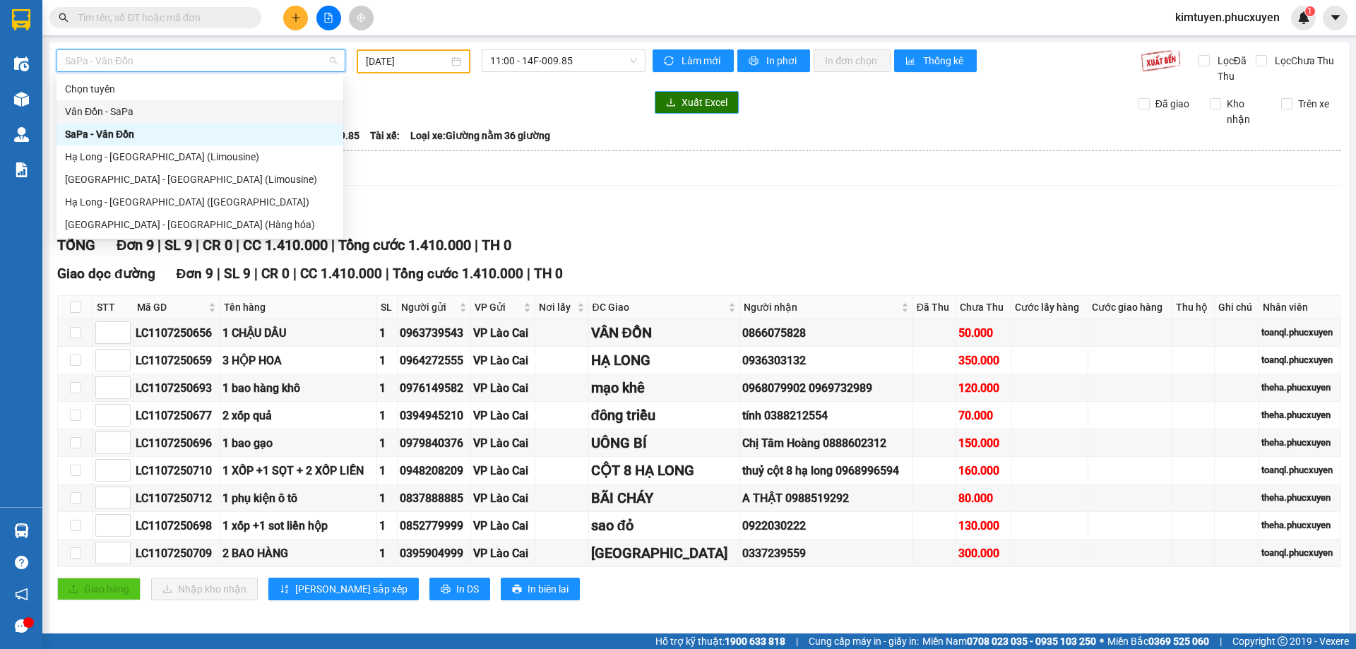
click at [139, 109] on div "Vân Đồn - SaPa" at bounding box center [200, 112] width 270 height 16
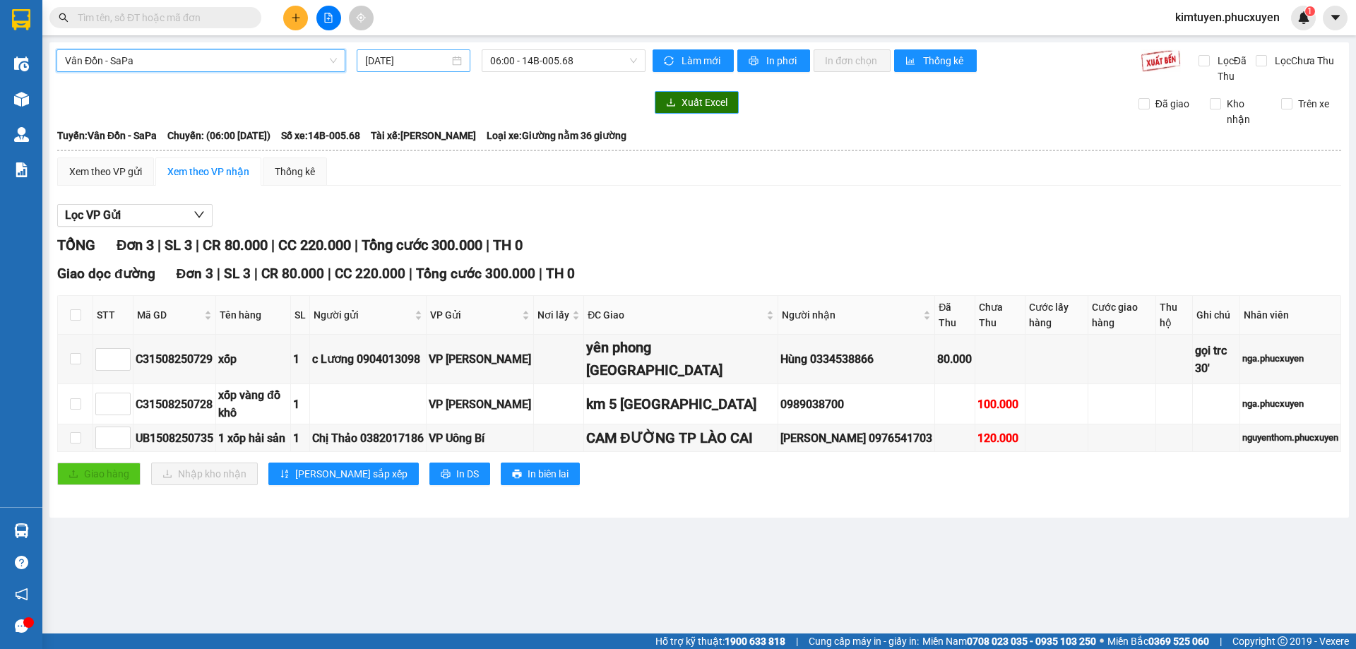
click at [456, 61] on div "[DATE]" at bounding box center [413, 61] width 97 height 16
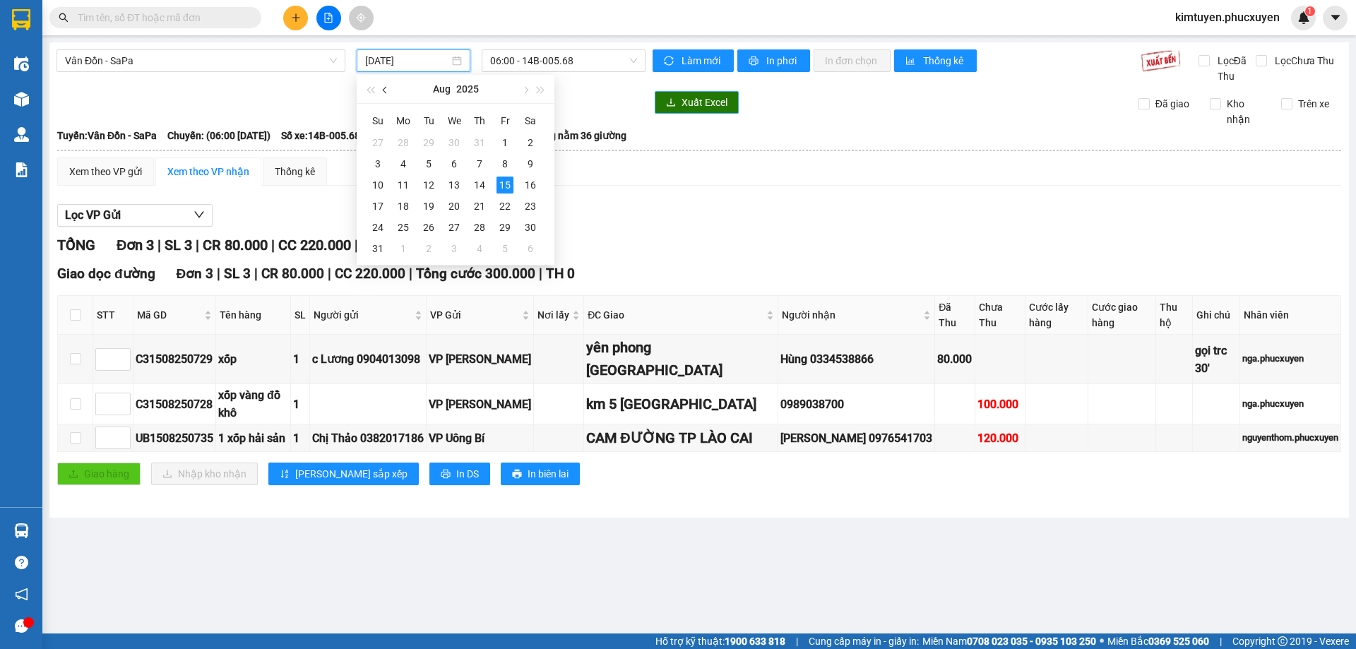
click at [389, 93] on button "button" at bounding box center [386, 89] width 16 height 28
click at [508, 163] on div "11" at bounding box center [504, 163] width 17 height 17
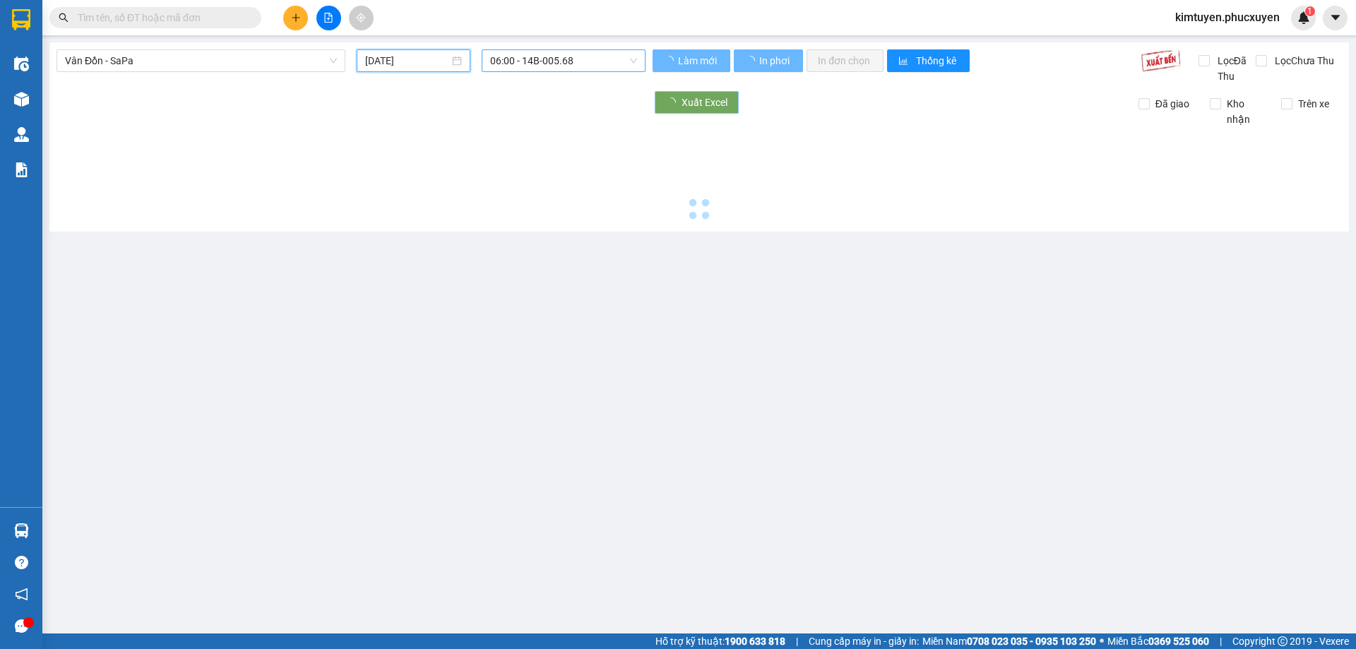
type input "[DATE]"
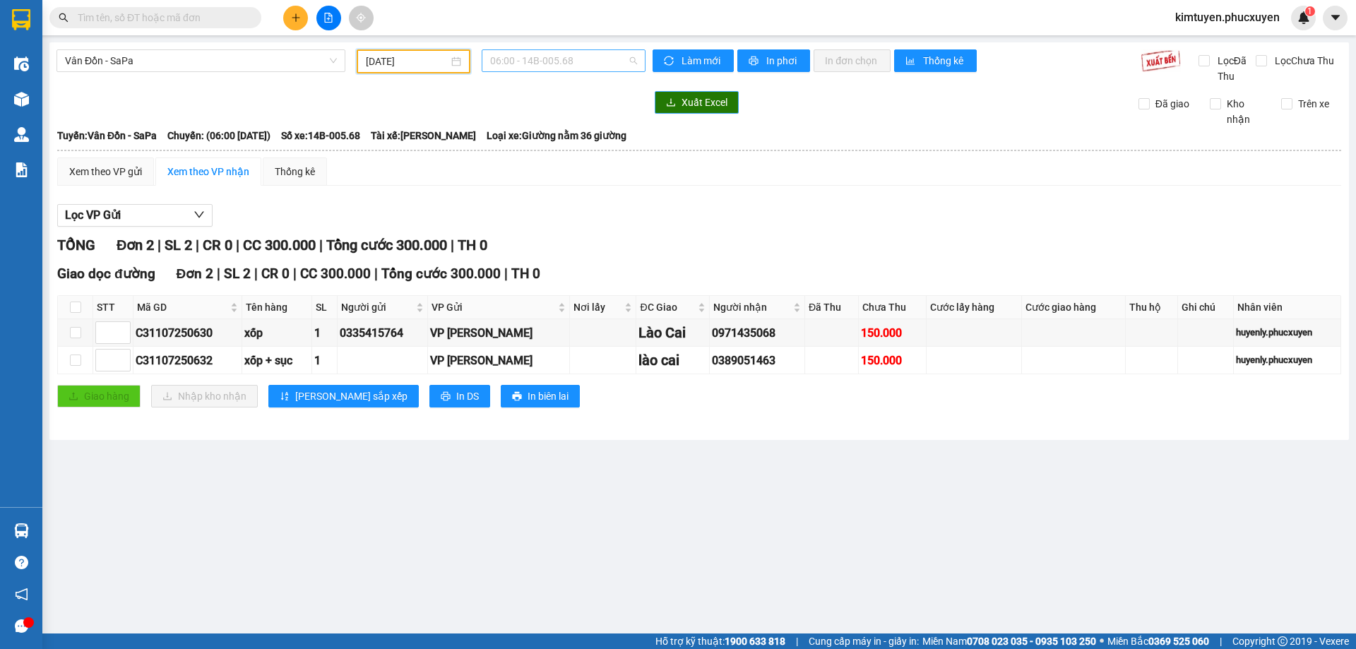
click at [578, 64] on span "06:00 - 14B-005.68" at bounding box center [563, 60] width 147 height 21
click at [569, 138] on div "10:30 - 14H-092.60" at bounding box center [545, 134] width 110 height 16
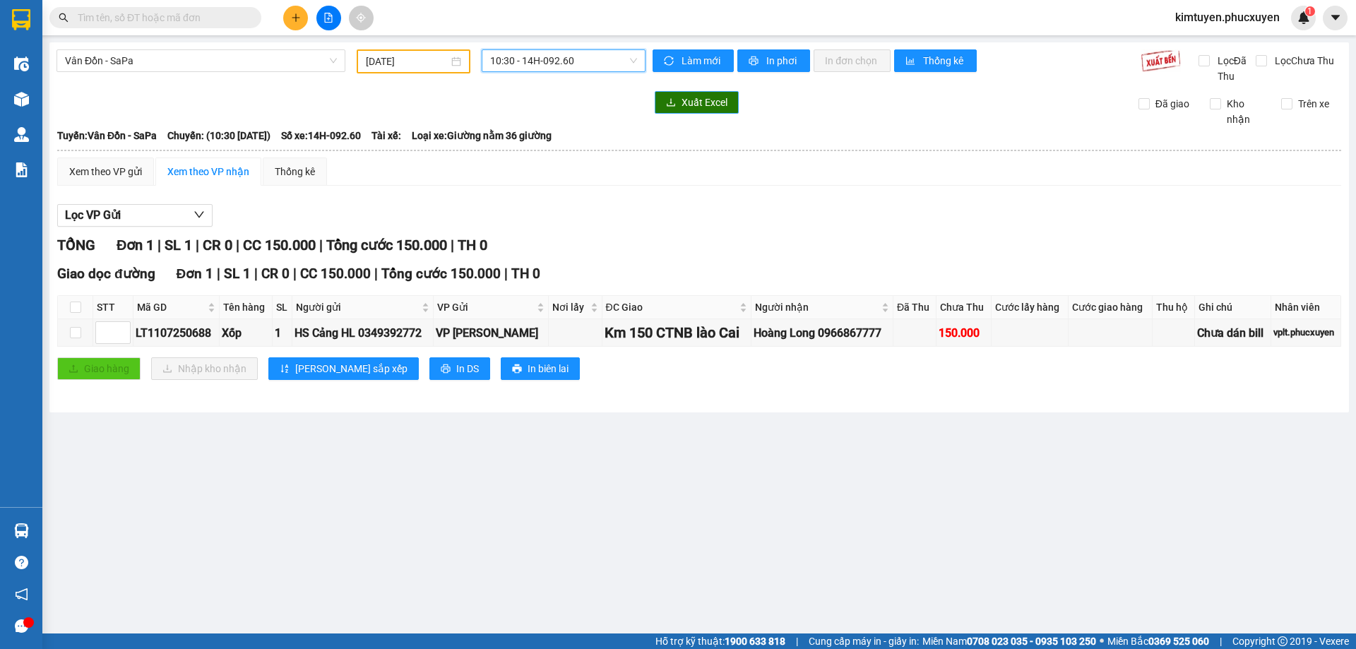
click at [403, 477] on main "Vân Đồn - SaPa 11/07/2025 10:30 10:30 - 14H-092.60 Làm mới In phơi In đơn chọn …" at bounding box center [678, 316] width 1356 height 633
click at [121, 62] on span "Vân Đồn - SaPa" at bounding box center [201, 60] width 272 height 21
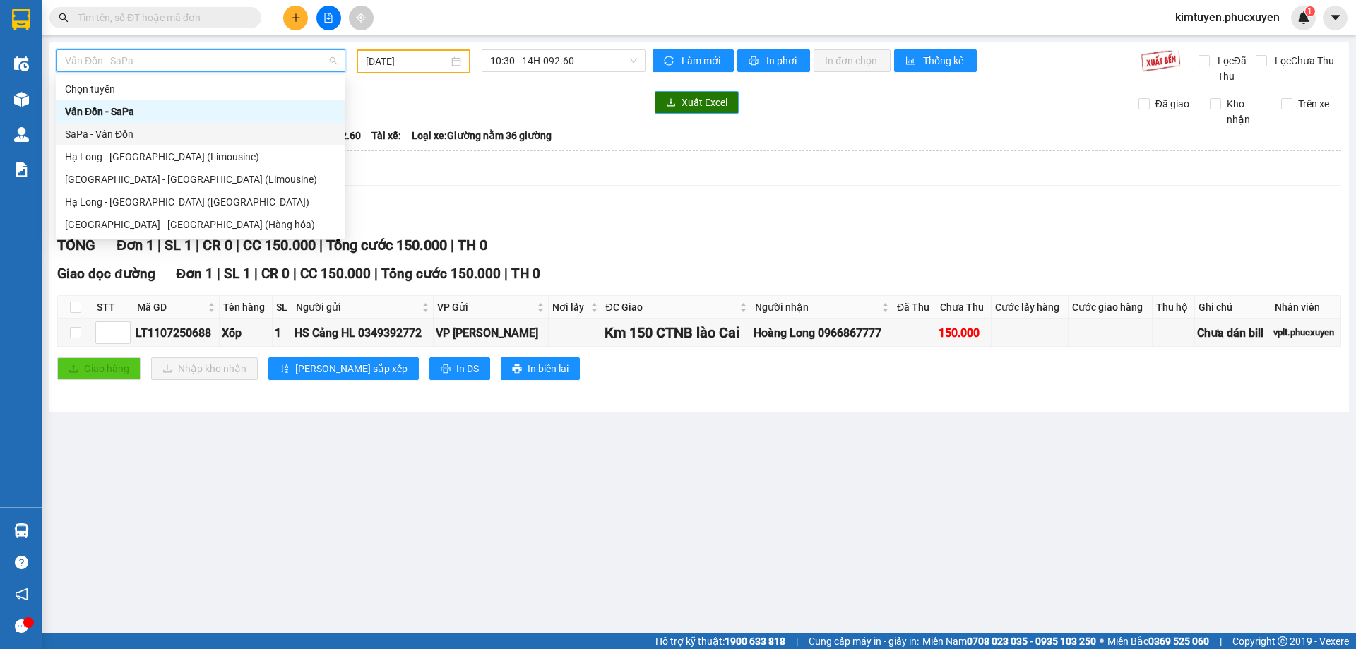
click at [113, 133] on div "SaPa - Vân Đồn" at bounding box center [201, 134] width 272 height 16
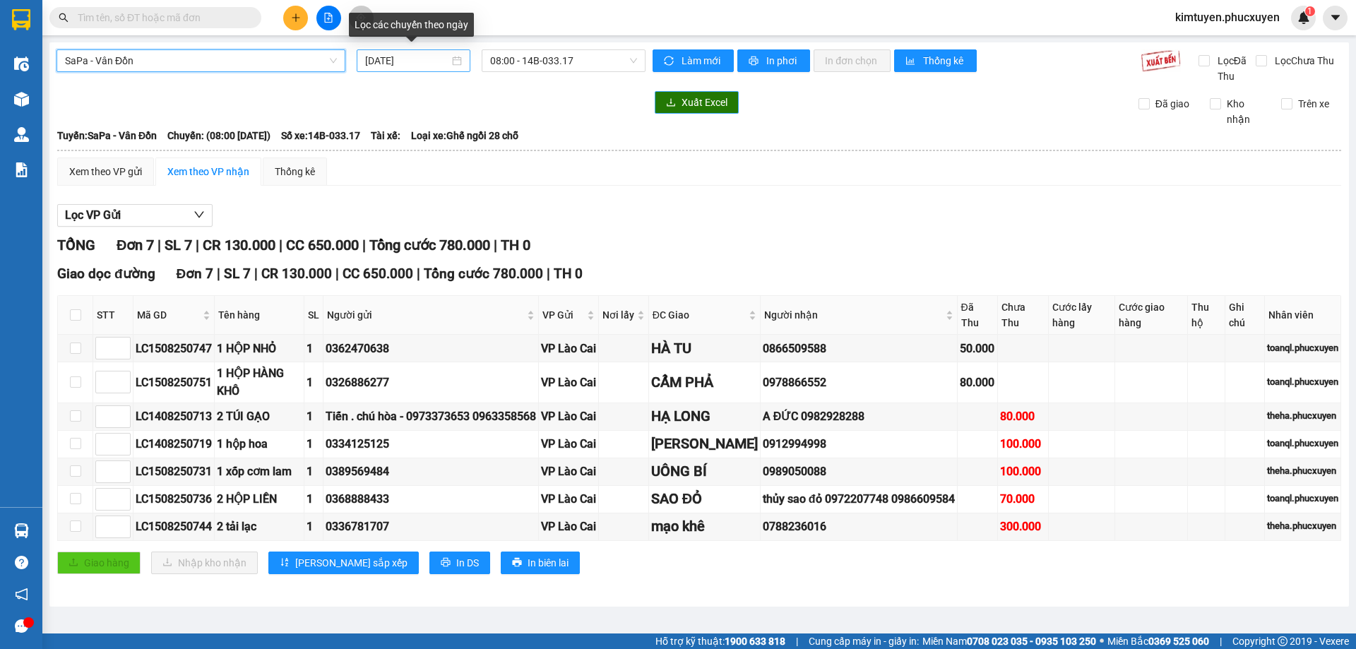
click at [455, 61] on div "[DATE]" at bounding box center [413, 61] width 97 height 16
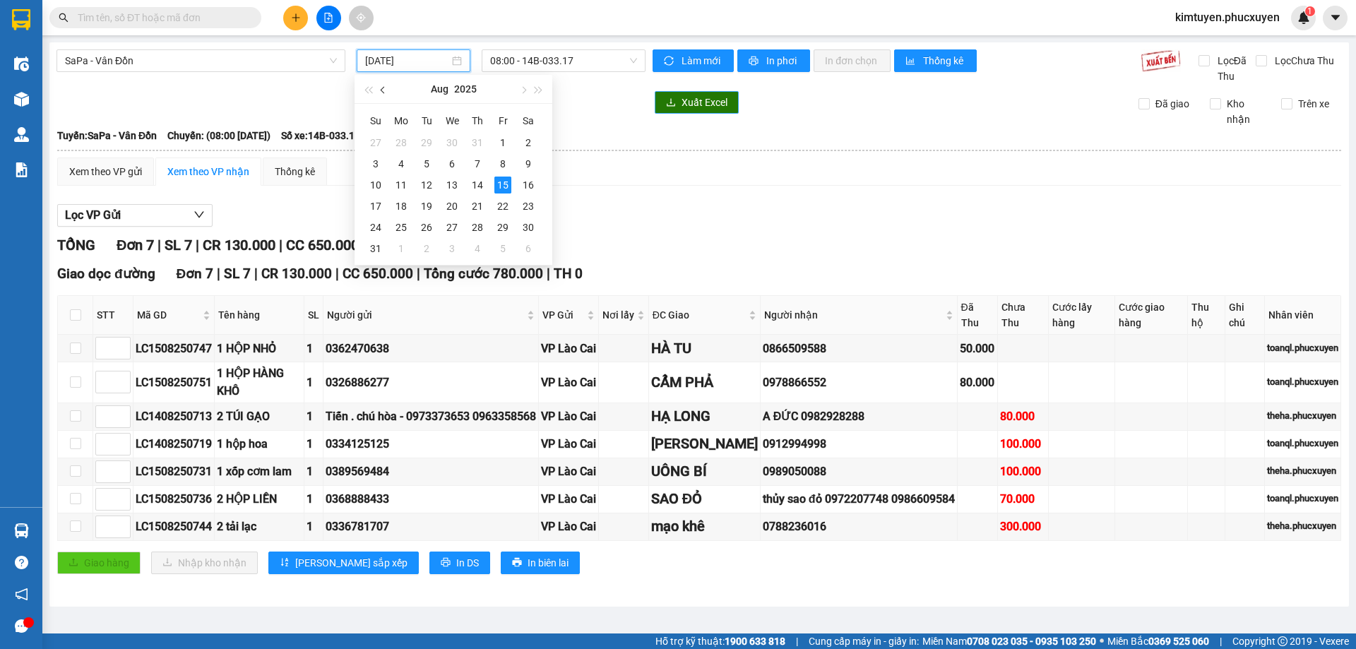
click at [380, 91] on button "button" at bounding box center [384, 89] width 16 height 28
click at [503, 162] on div "11" at bounding box center [502, 163] width 17 height 17
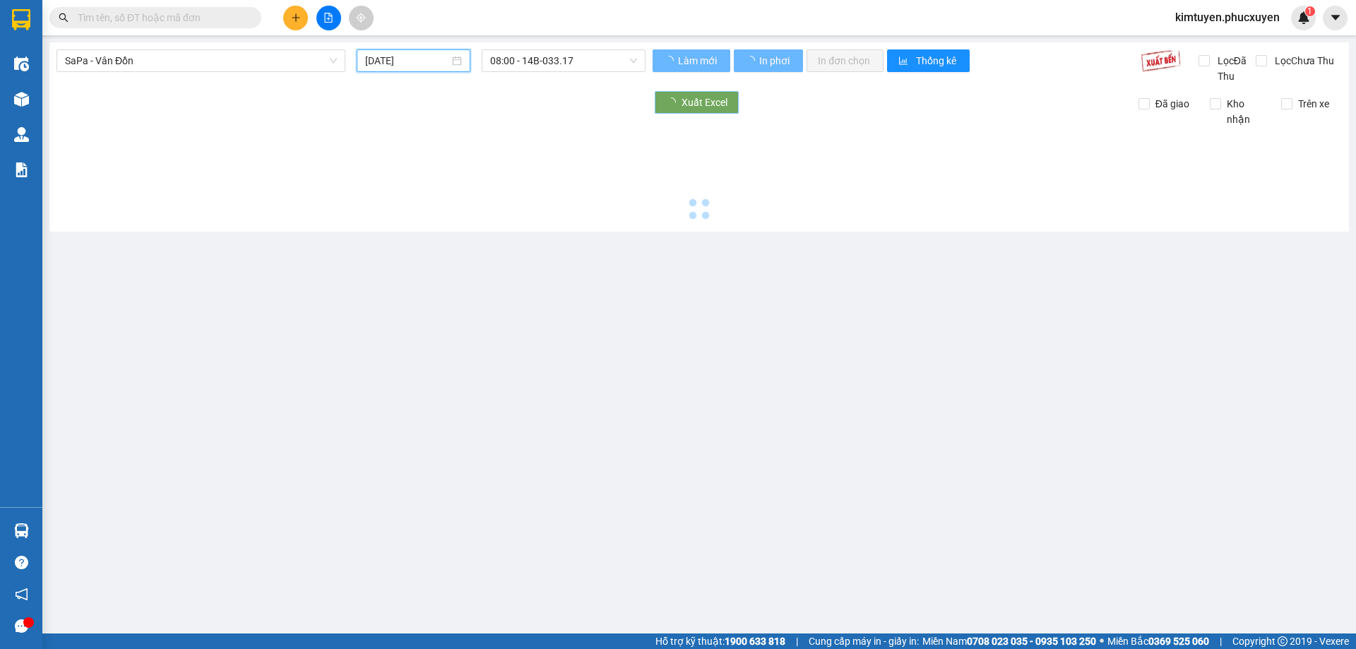
type input "[DATE]"
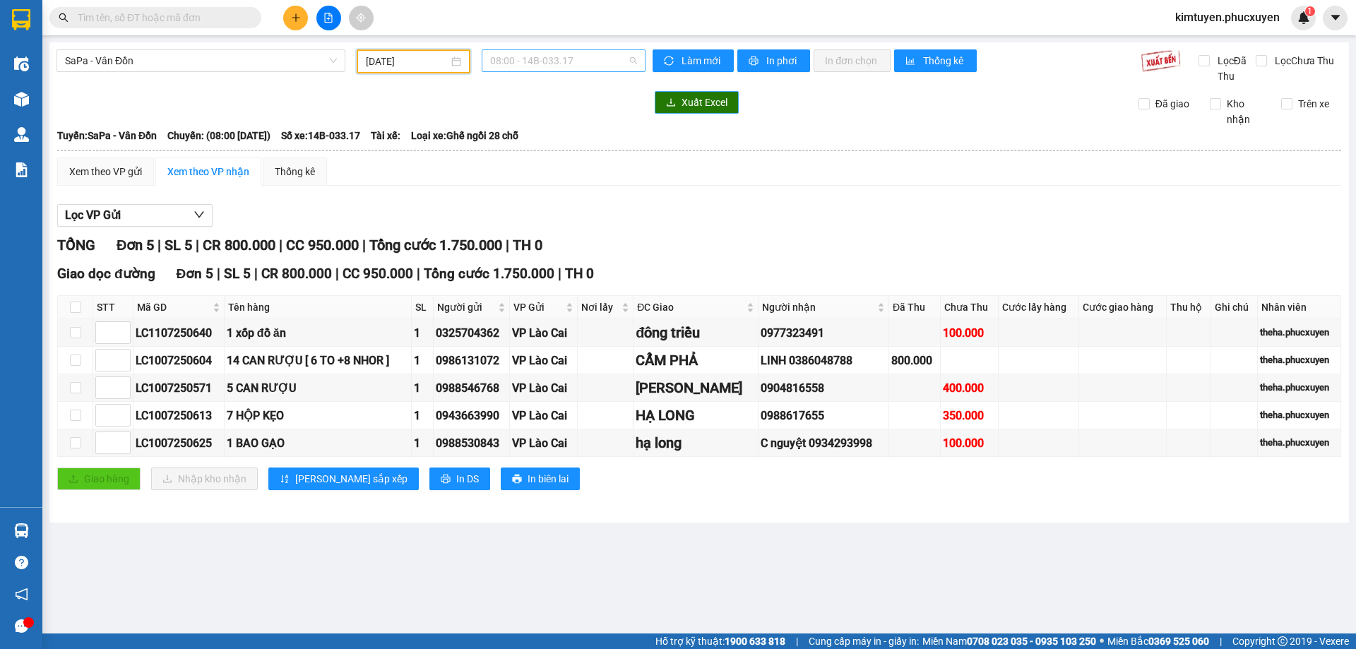
click at [586, 65] on span "08:00 - 14B-033.17" at bounding box center [563, 60] width 147 height 21
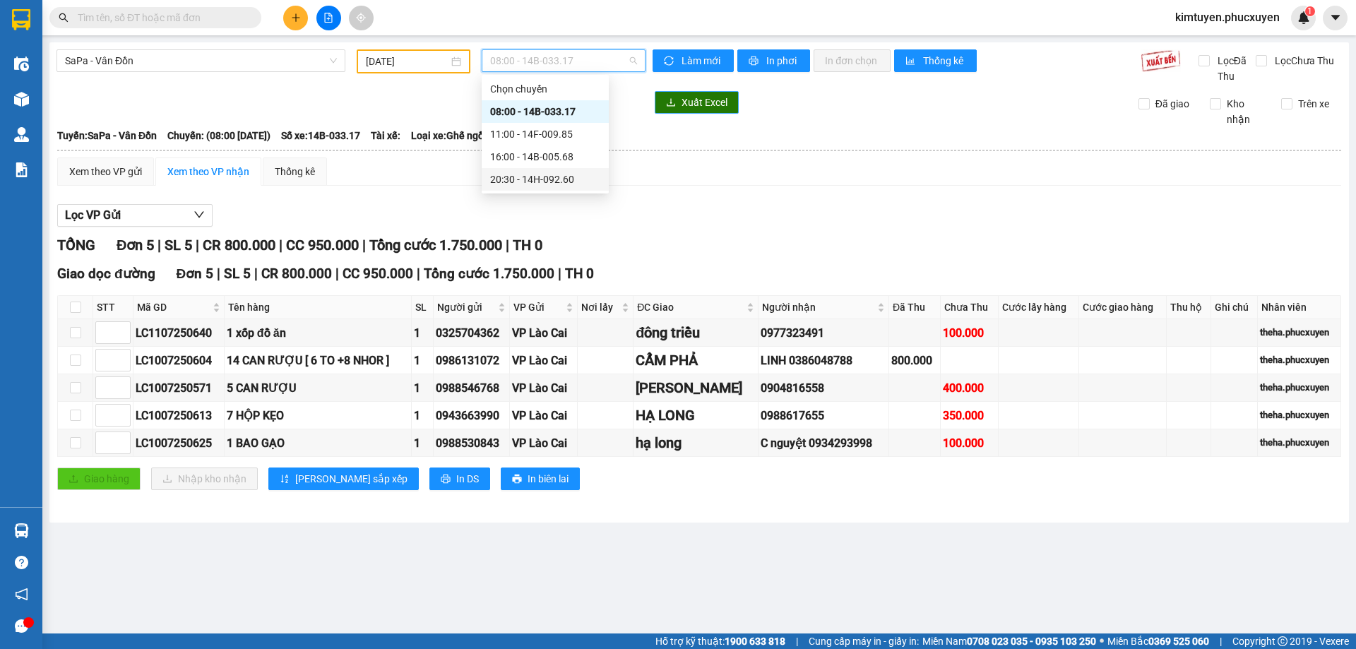
click at [558, 174] on div "20:30 - 14H-092.60" at bounding box center [545, 180] width 110 height 16
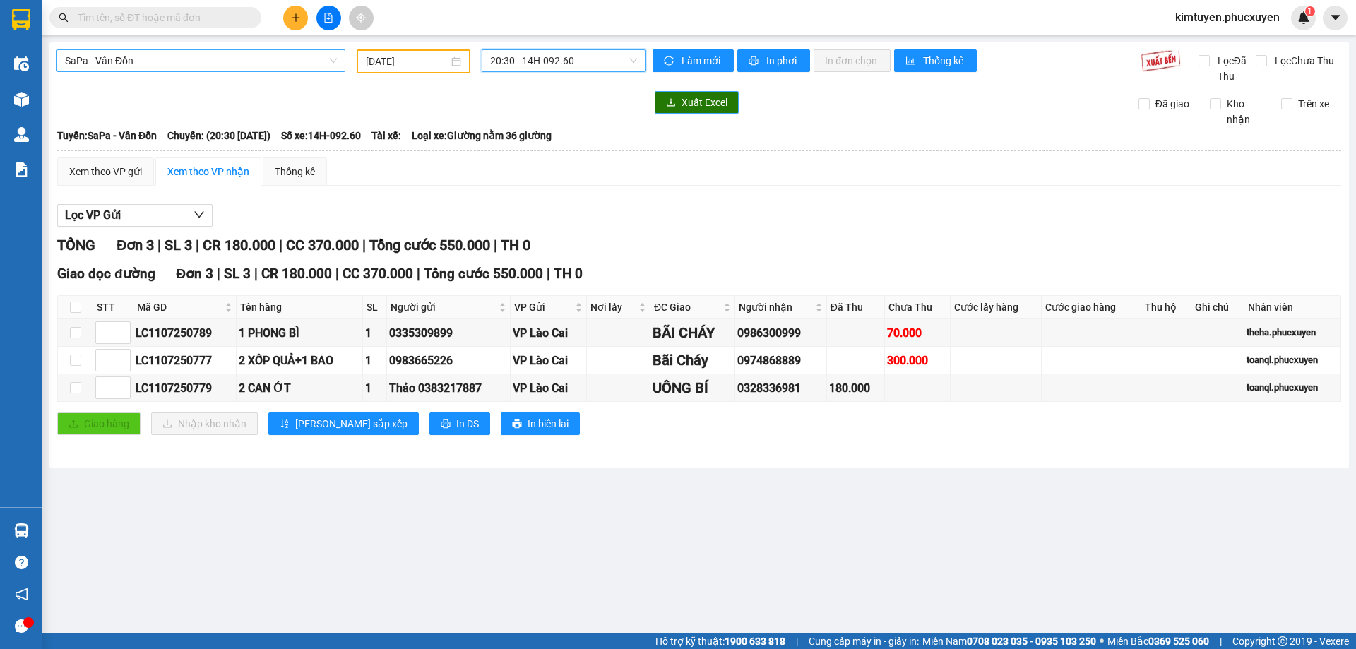
click at [131, 61] on span "SaPa - Vân Đồn" at bounding box center [201, 60] width 272 height 21
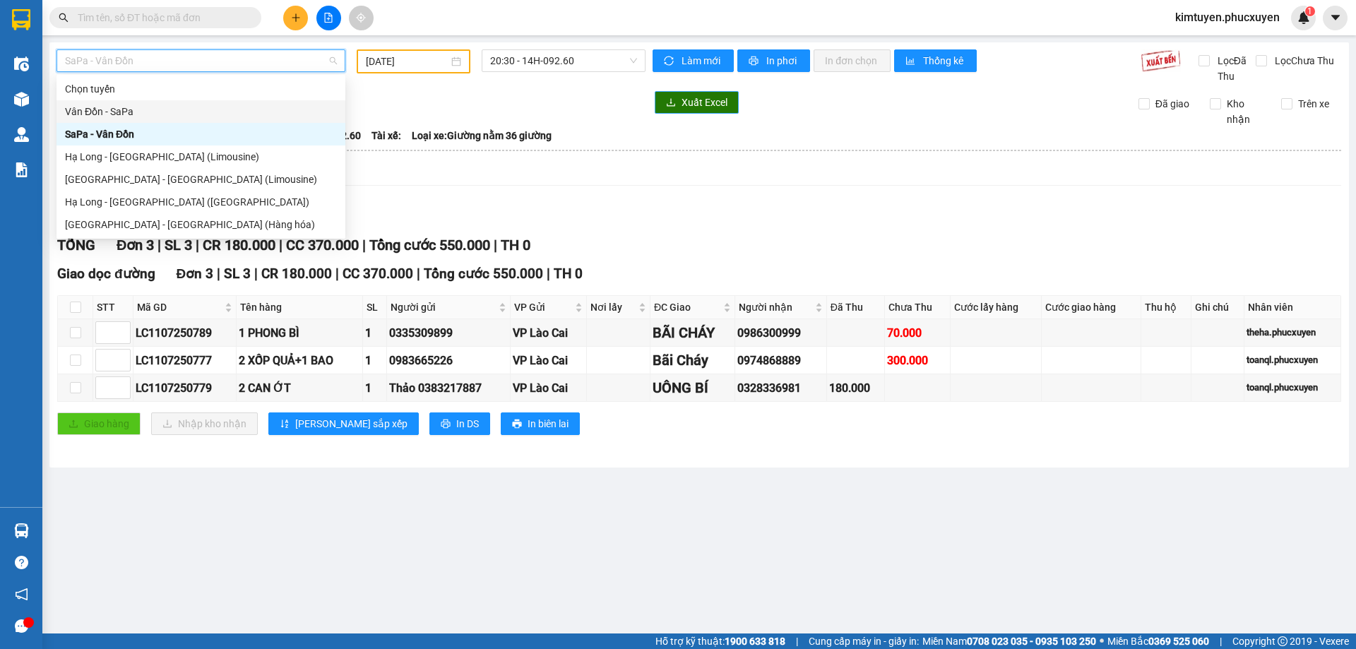
drag, startPoint x: 137, startPoint y: 112, endPoint x: 357, endPoint y: 79, distance: 222.1
click at [138, 112] on div "Vân Đồn - SaPa" at bounding box center [201, 112] width 272 height 16
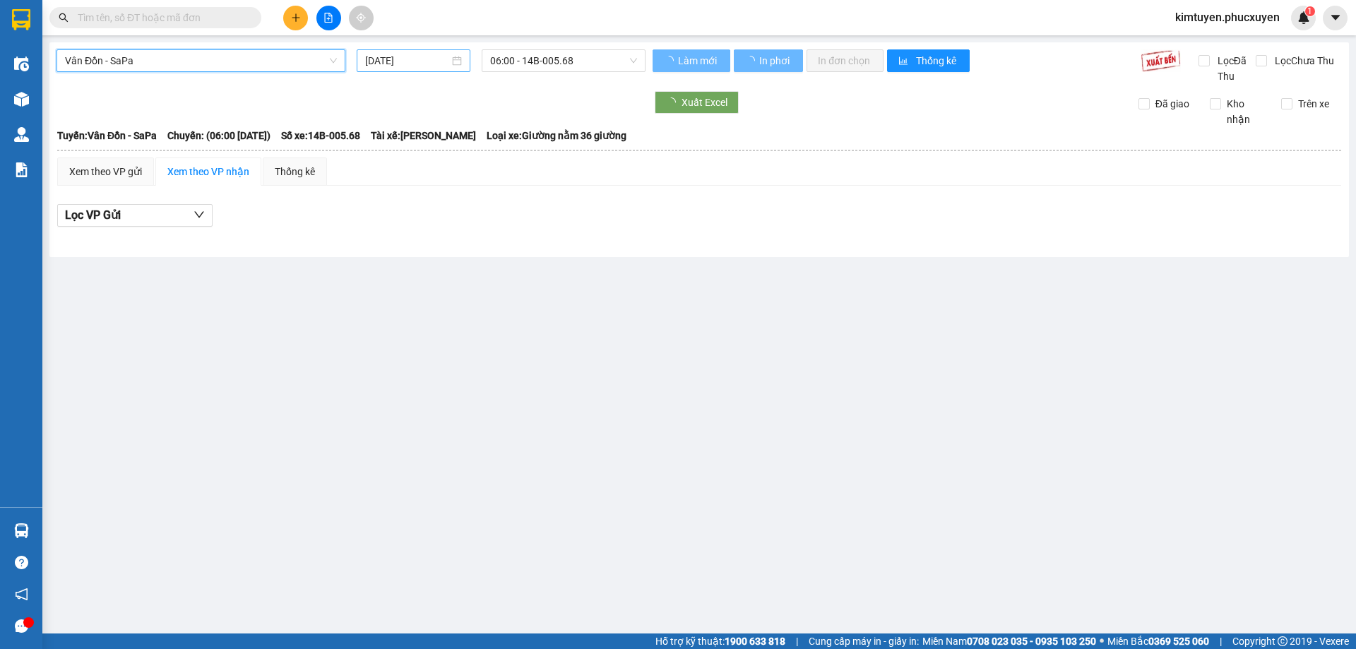
click at [453, 61] on div "[DATE]" at bounding box center [413, 61] width 97 height 16
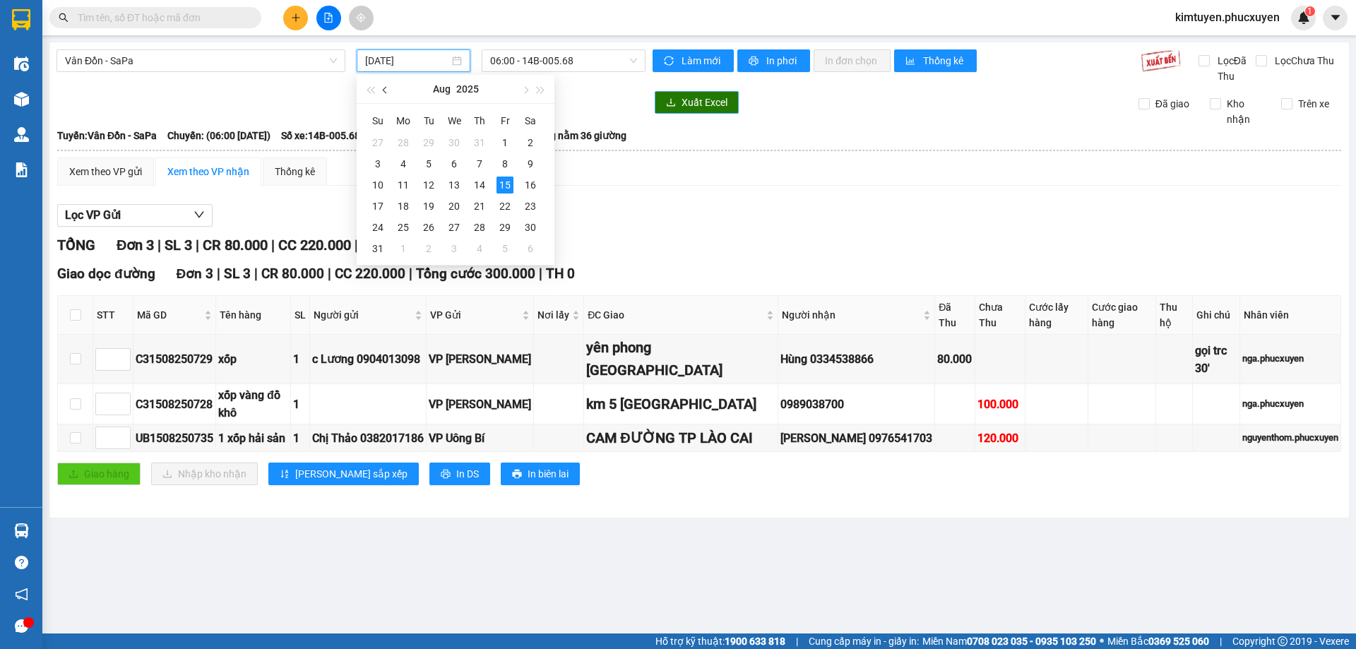
click at [388, 93] on button "button" at bounding box center [386, 89] width 16 height 28
click at [479, 162] on div "10" at bounding box center [479, 163] width 17 height 17
type input "[DATE]"
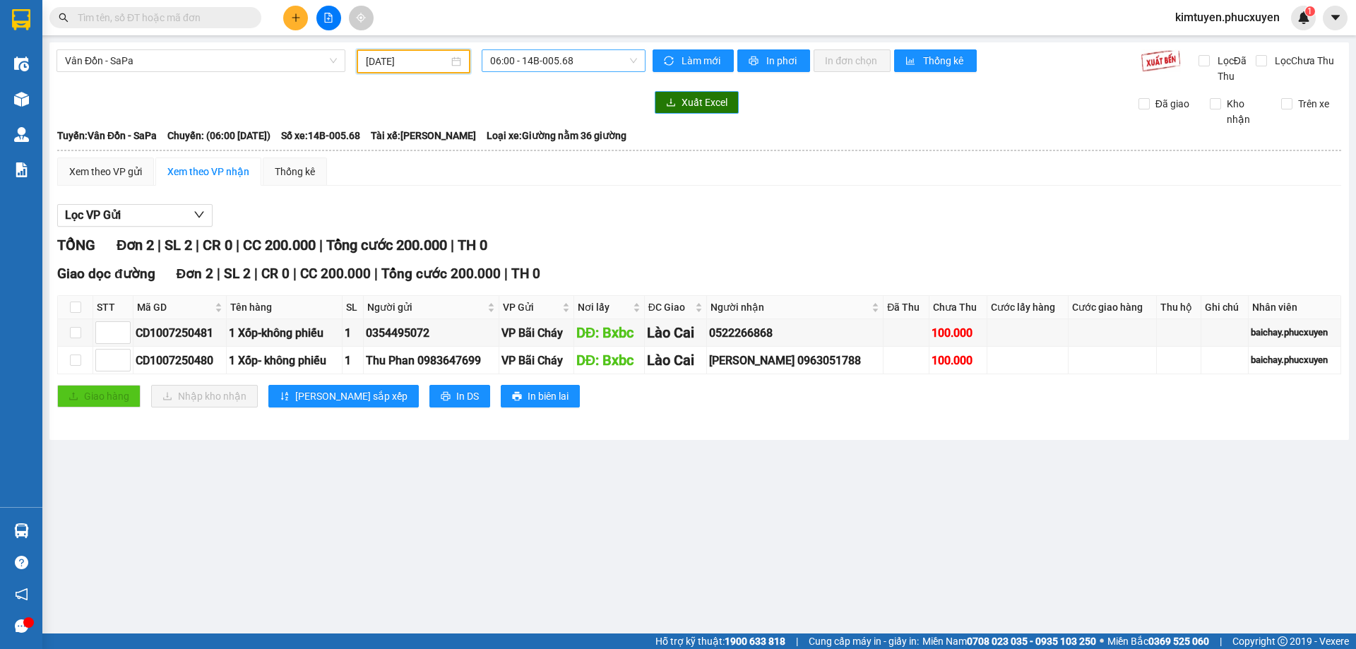
click at [574, 62] on span "06:00 - 14B-005.68" at bounding box center [563, 60] width 147 height 21
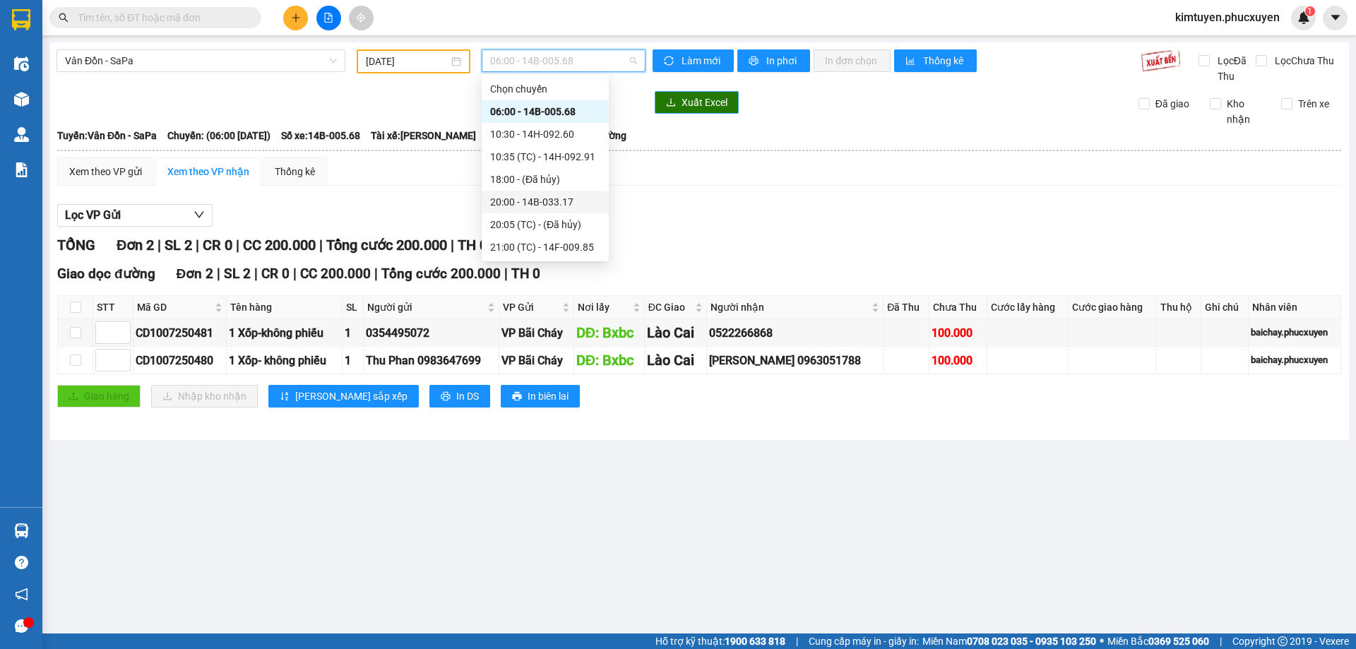
click at [577, 206] on div "20:00 - 14B-033.17" at bounding box center [545, 202] width 110 height 16
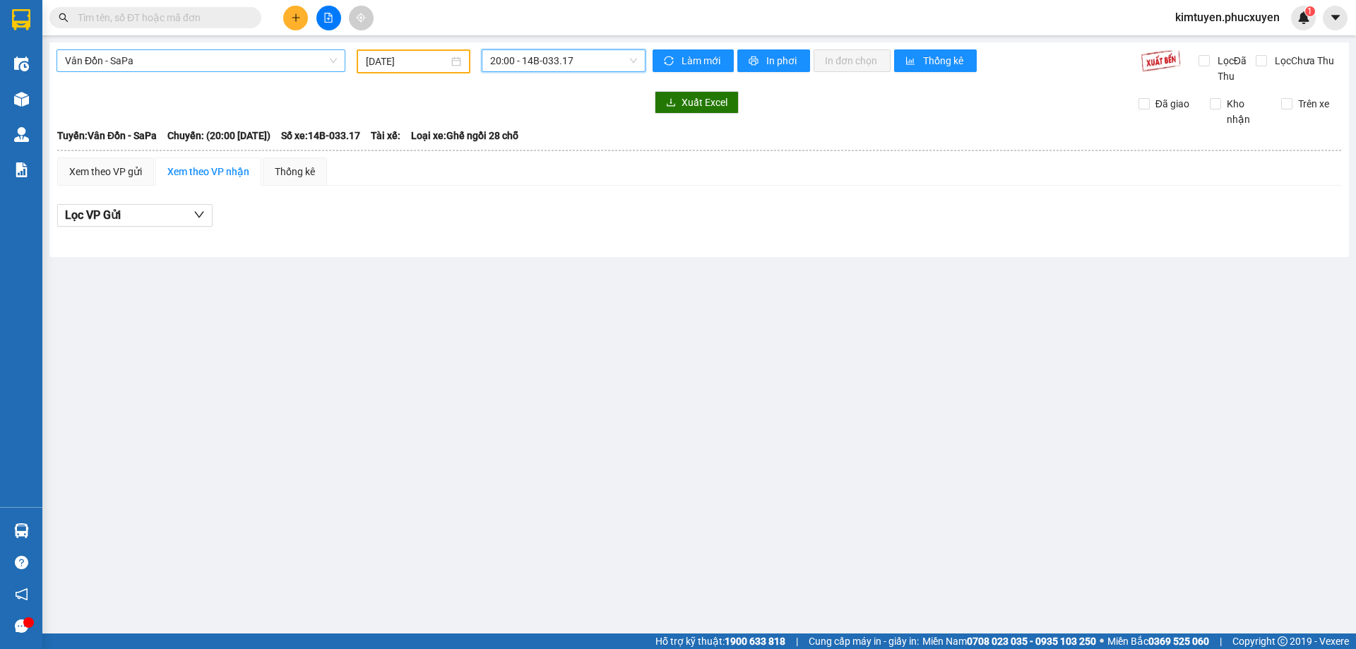
click at [126, 64] on span "Vân Đồn - SaPa" at bounding box center [201, 60] width 272 height 21
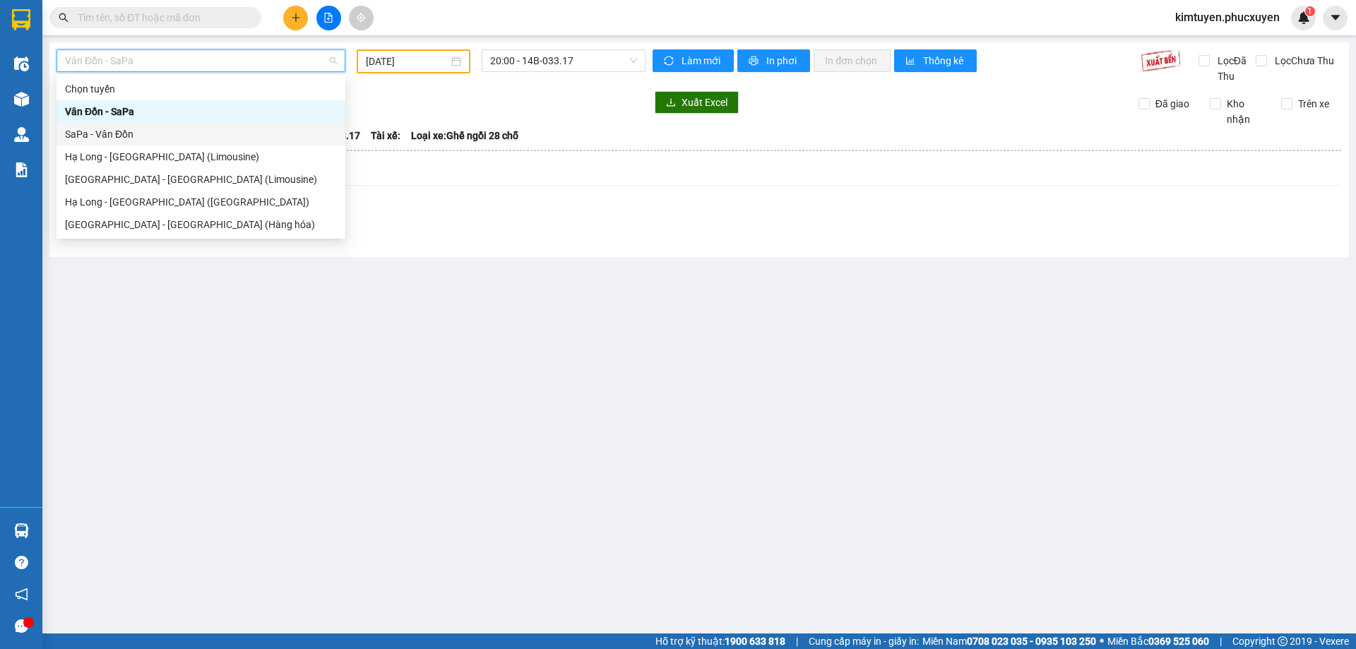
click at [119, 136] on div "SaPa - Vân Đồn" at bounding box center [201, 134] width 272 height 16
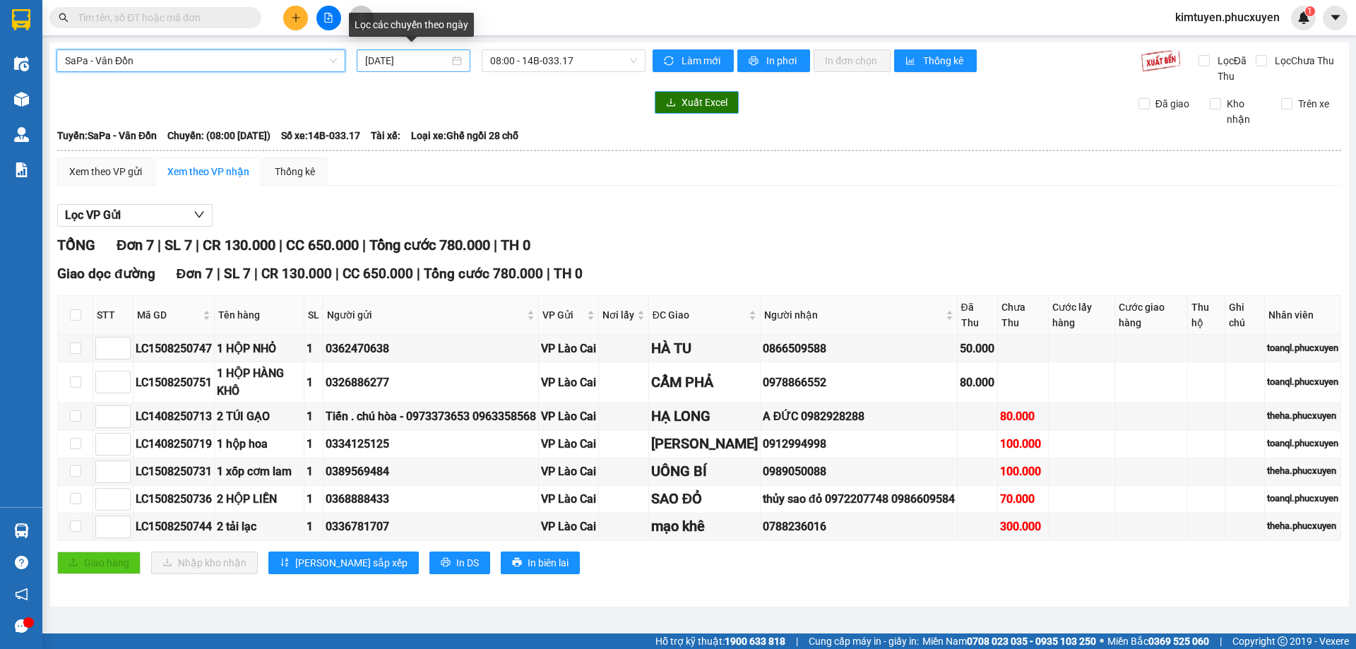
click at [456, 61] on div "[DATE]" at bounding box center [413, 61] width 97 height 16
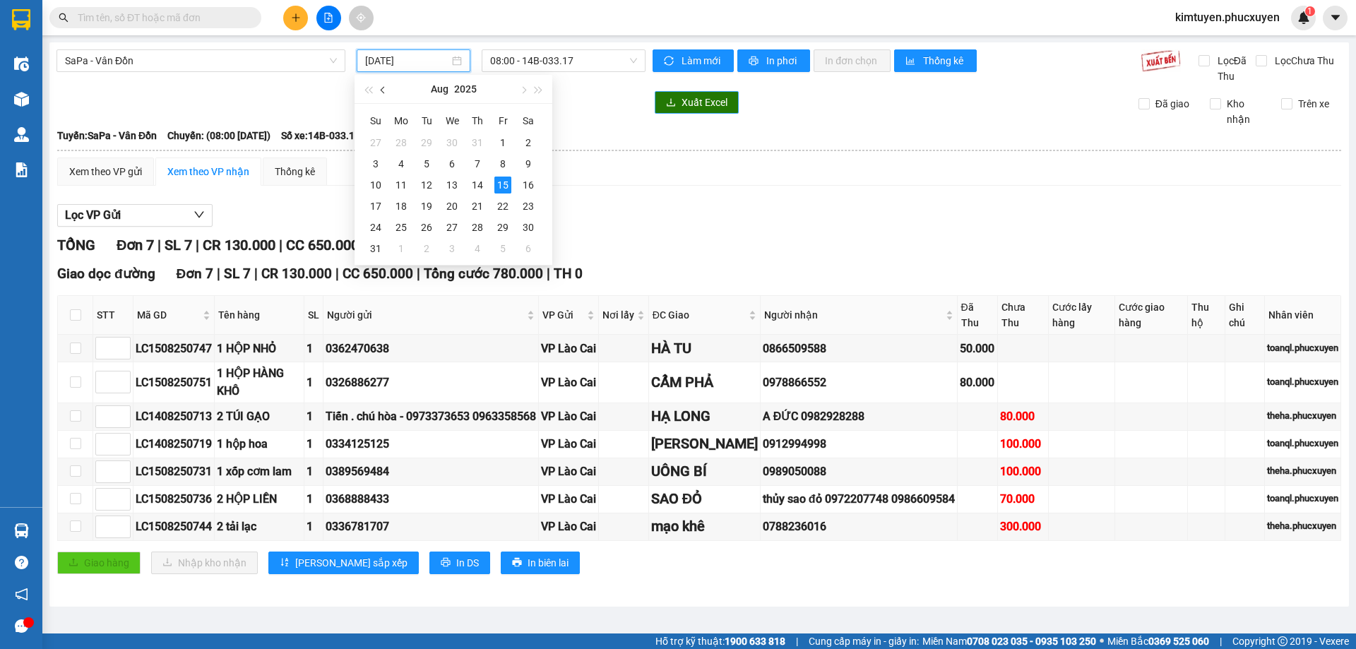
click at [379, 91] on button "button" at bounding box center [384, 89] width 16 height 28
click at [508, 164] on div "11" at bounding box center [502, 163] width 17 height 17
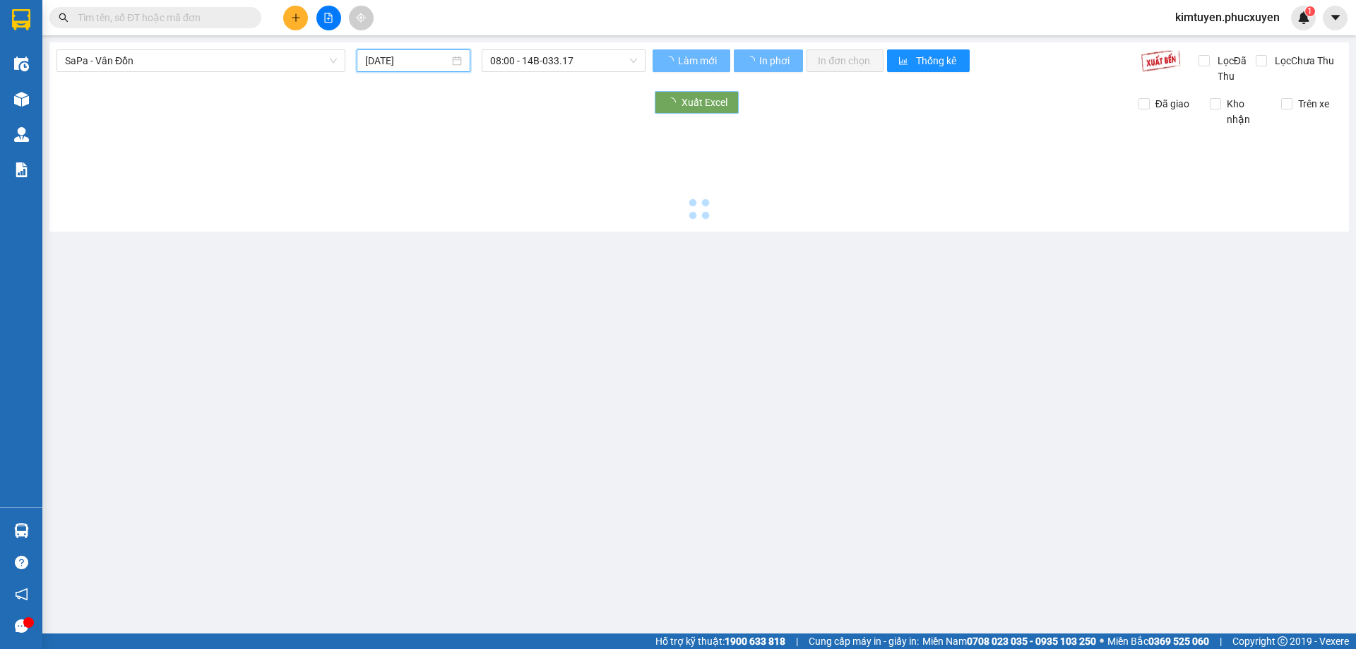
type input "[DATE]"
